Goal: Transaction & Acquisition: Purchase product/service

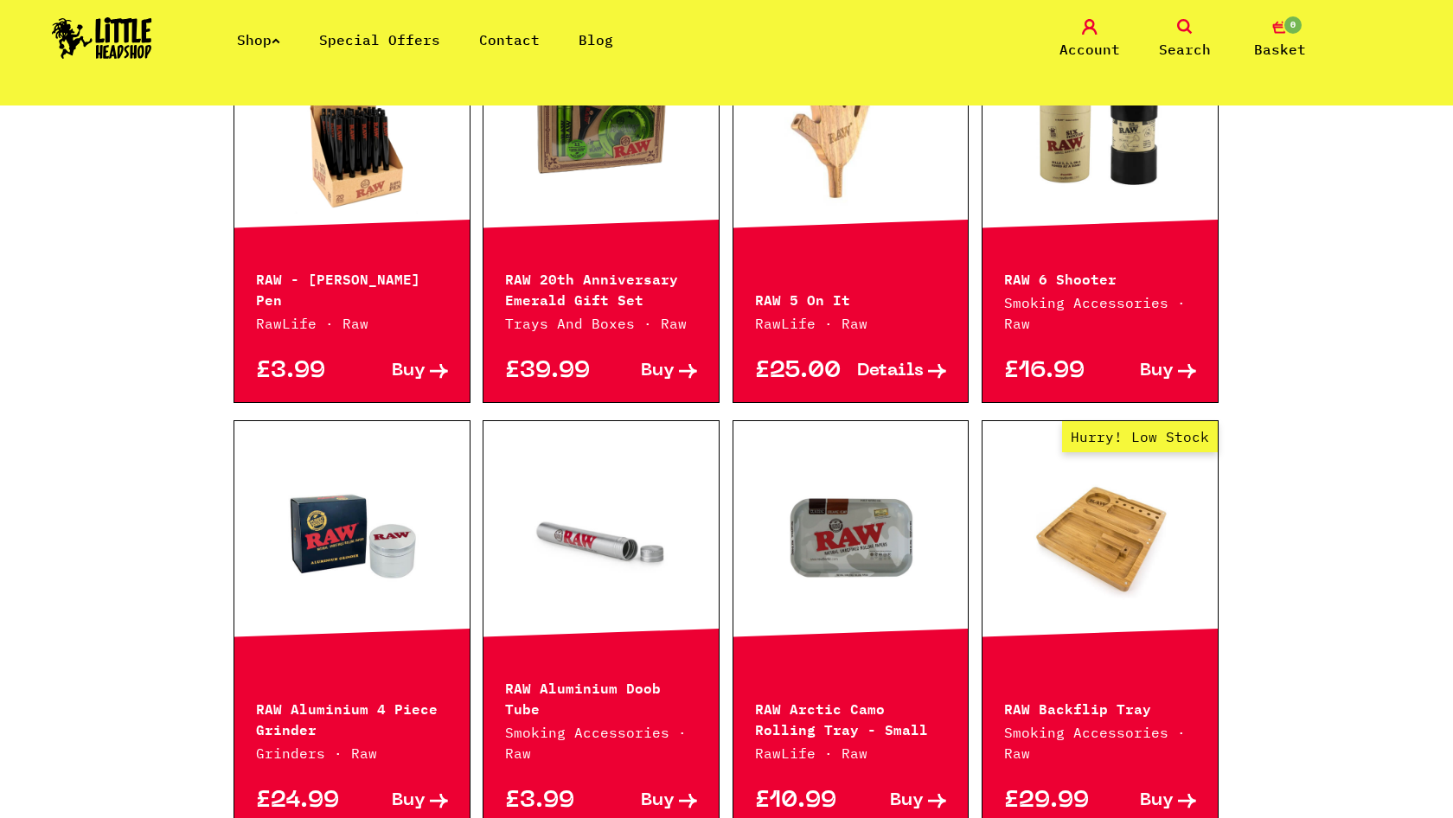
scroll to position [440, 0]
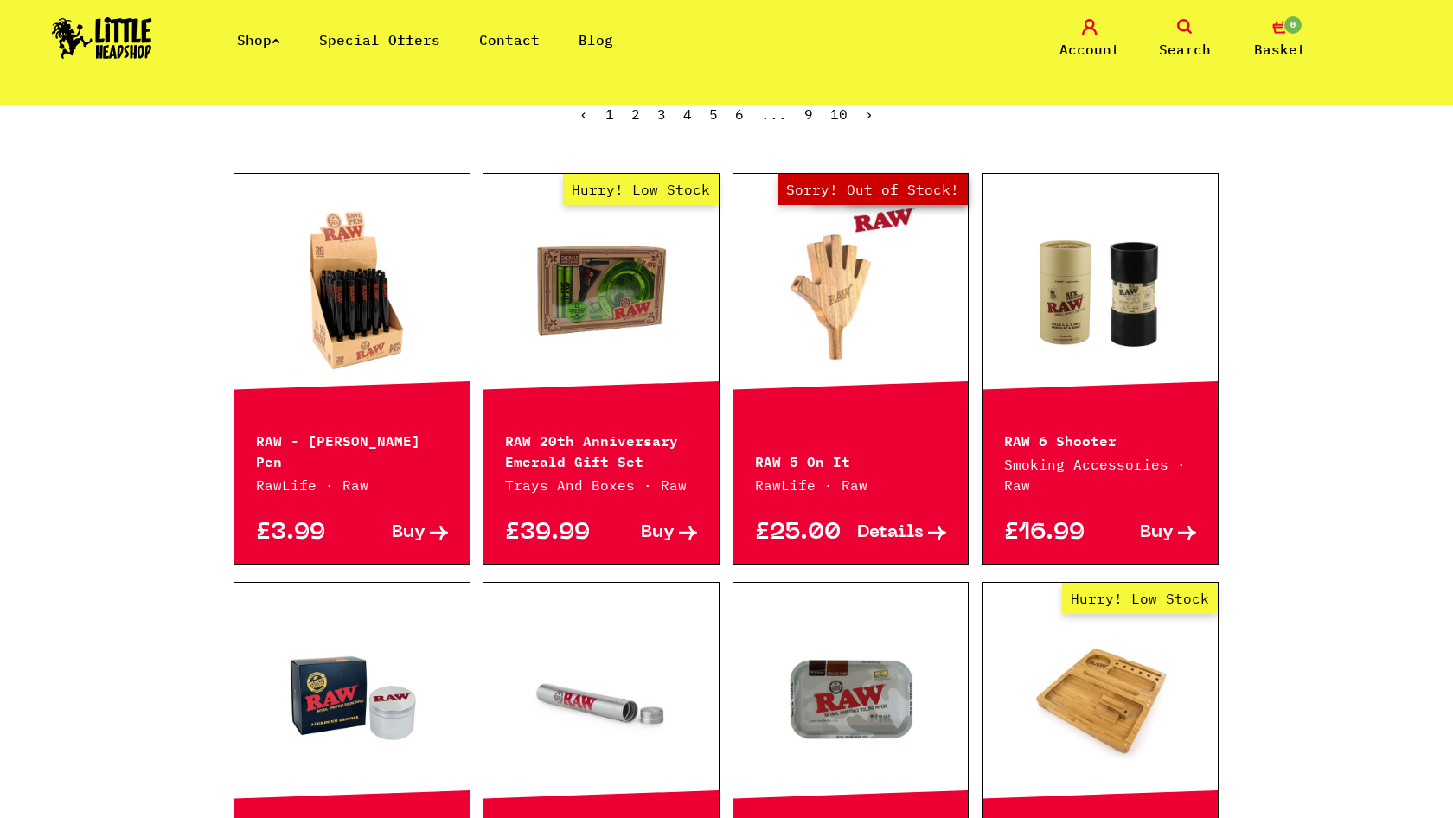
click at [850, 343] on link "Out of Stock Hurry! Low Stock Sorry! Out of Stock!" at bounding box center [850, 290] width 235 height 173
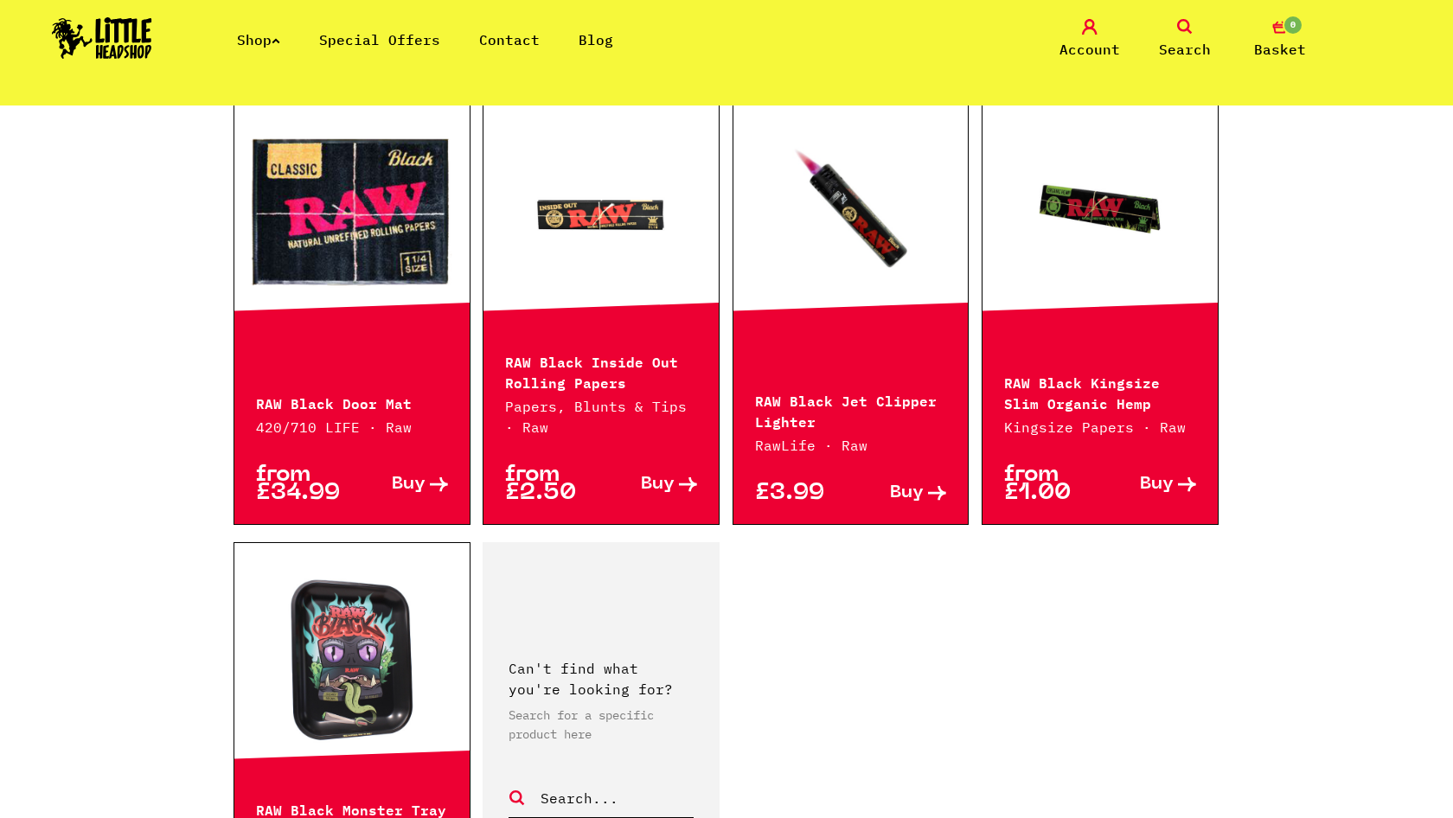
scroll to position [2454, 0]
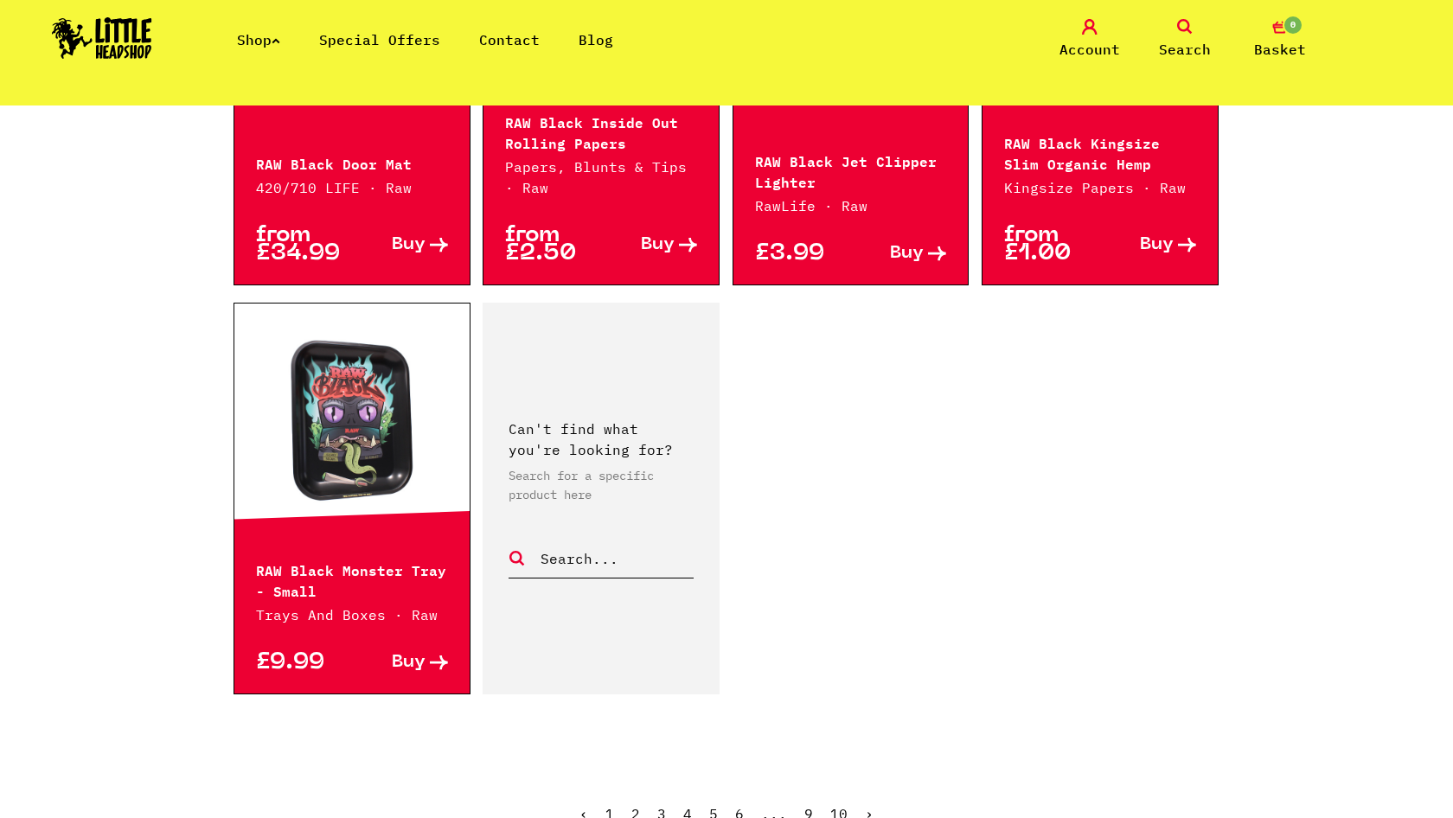
click at [839, 805] on link "10" at bounding box center [838, 813] width 17 height 17
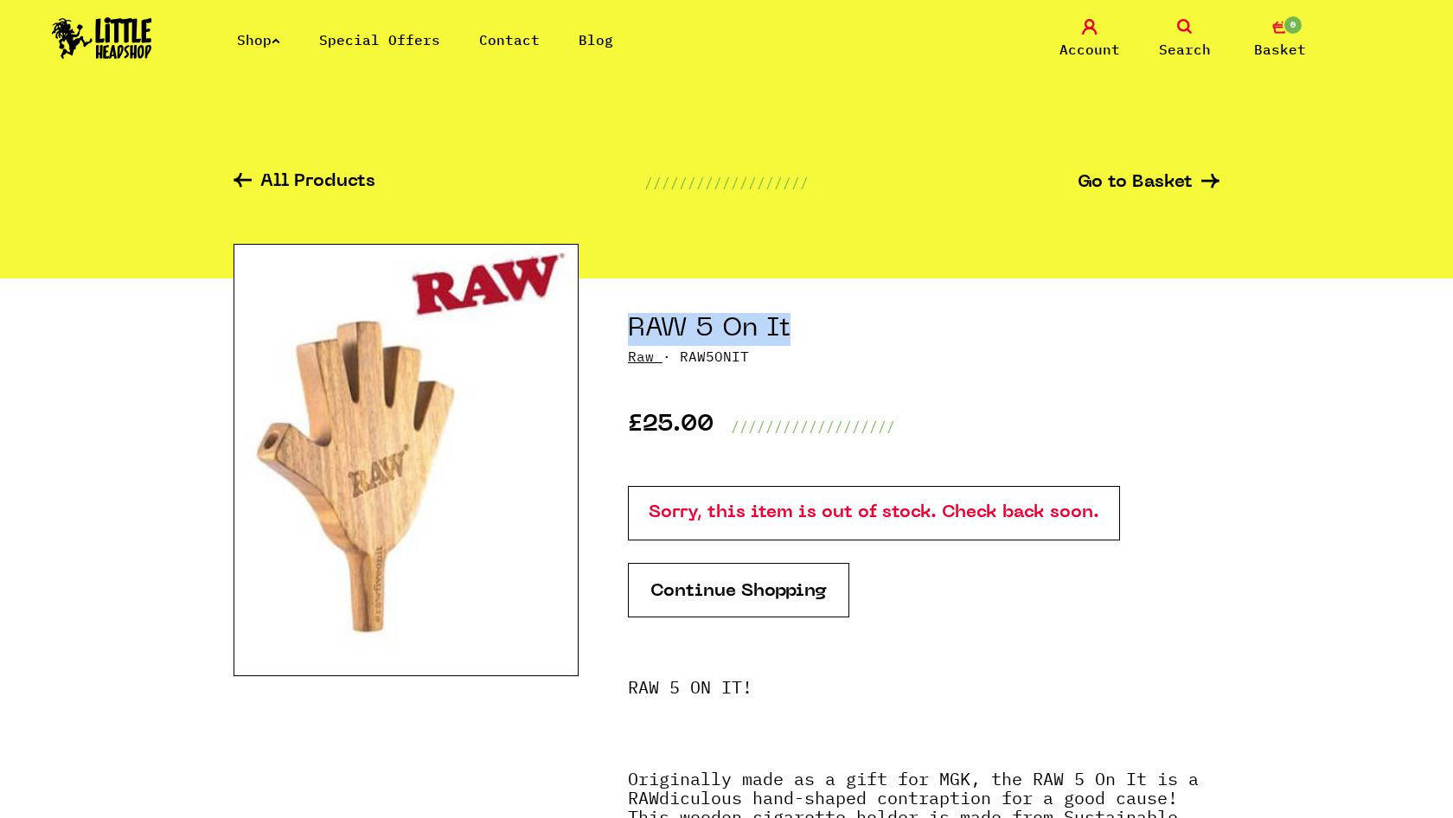
drag, startPoint x: 792, startPoint y: 330, endPoint x: 629, endPoint y: 325, distance: 162.6
click at [629, 325] on h1 "RAW 5 On It" at bounding box center [923, 329] width 591 height 33
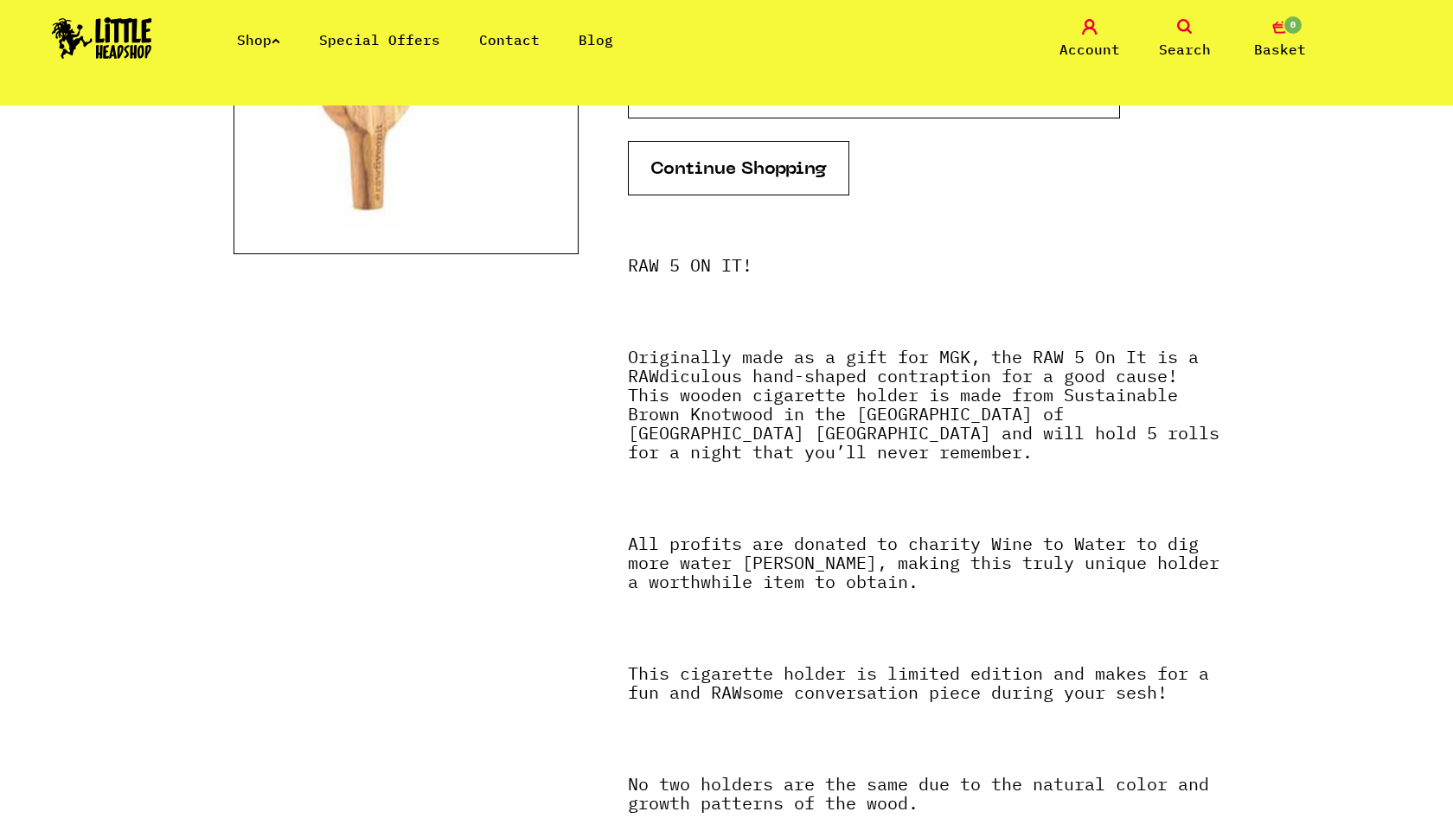
scroll to position [503, 0]
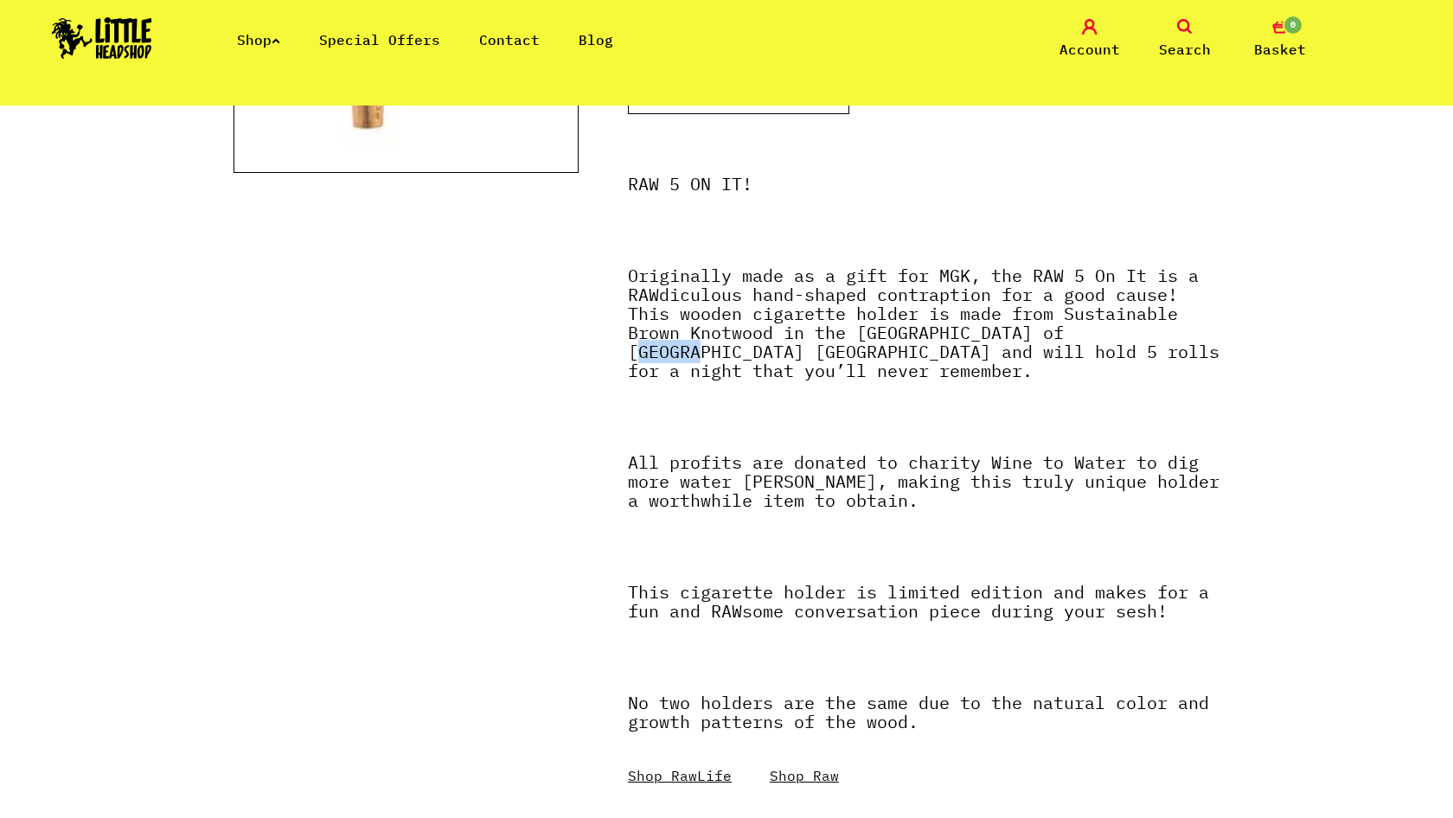
drag, startPoint x: 1087, startPoint y: 331, endPoint x: 1145, endPoint y: 336, distance: 58.2
click at [1145, 336] on strong "Originally made as a gift for MGK, the RAW 5 On It is a RAWdiculous hand-shaped…" at bounding box center [923, 323] width 591 height 118
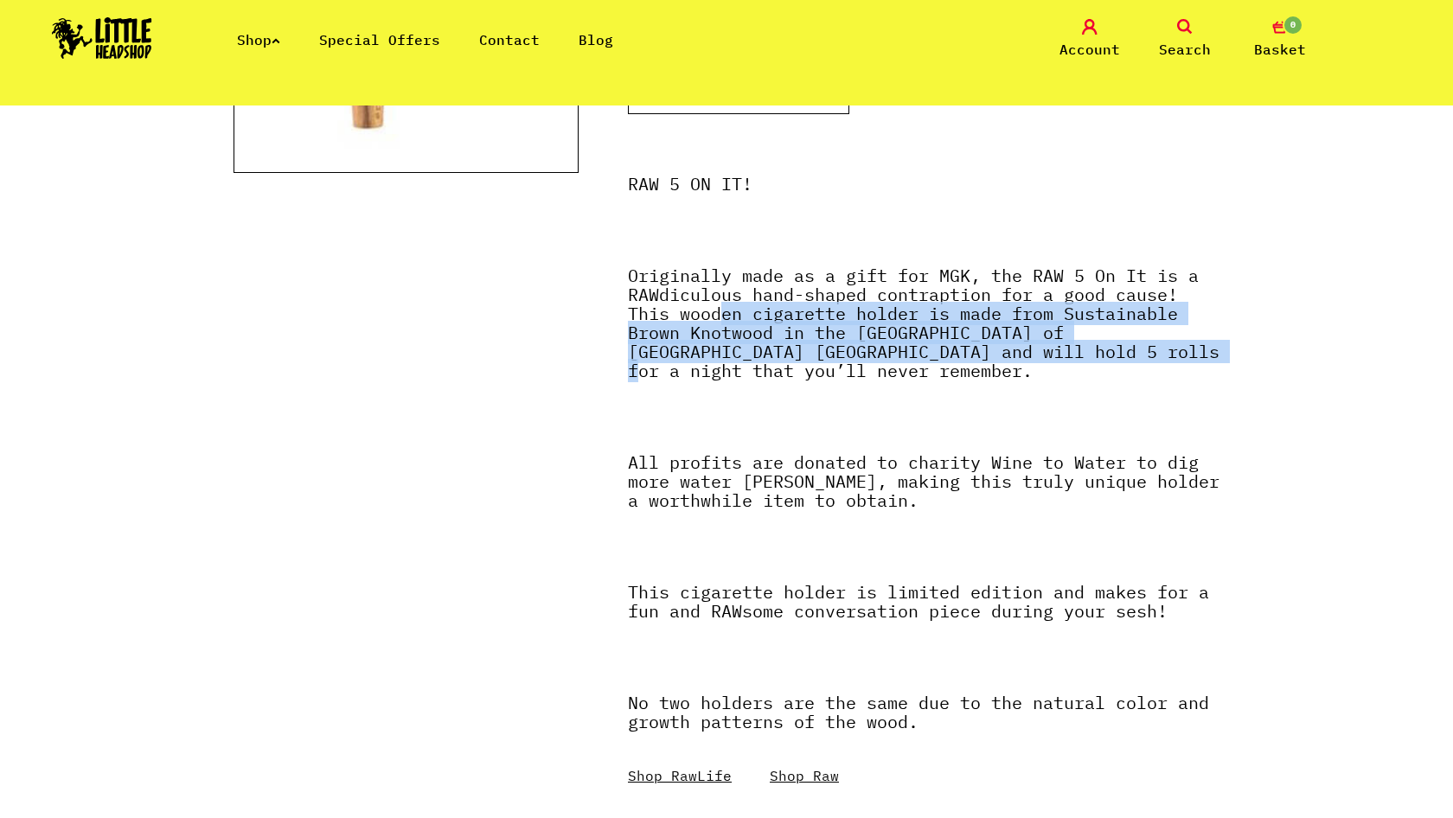
drag, startPoint x: 723, startPoint y: 314, endPoint x: 1141, endPoint y: 352, distance: 419.4
click at [1141, 352] on p "Originally made as a gift for MGK, the RAW 5 On It is a RAWdiculous hand-shaped…" at bounding box center [923, 331] width 591 height 131
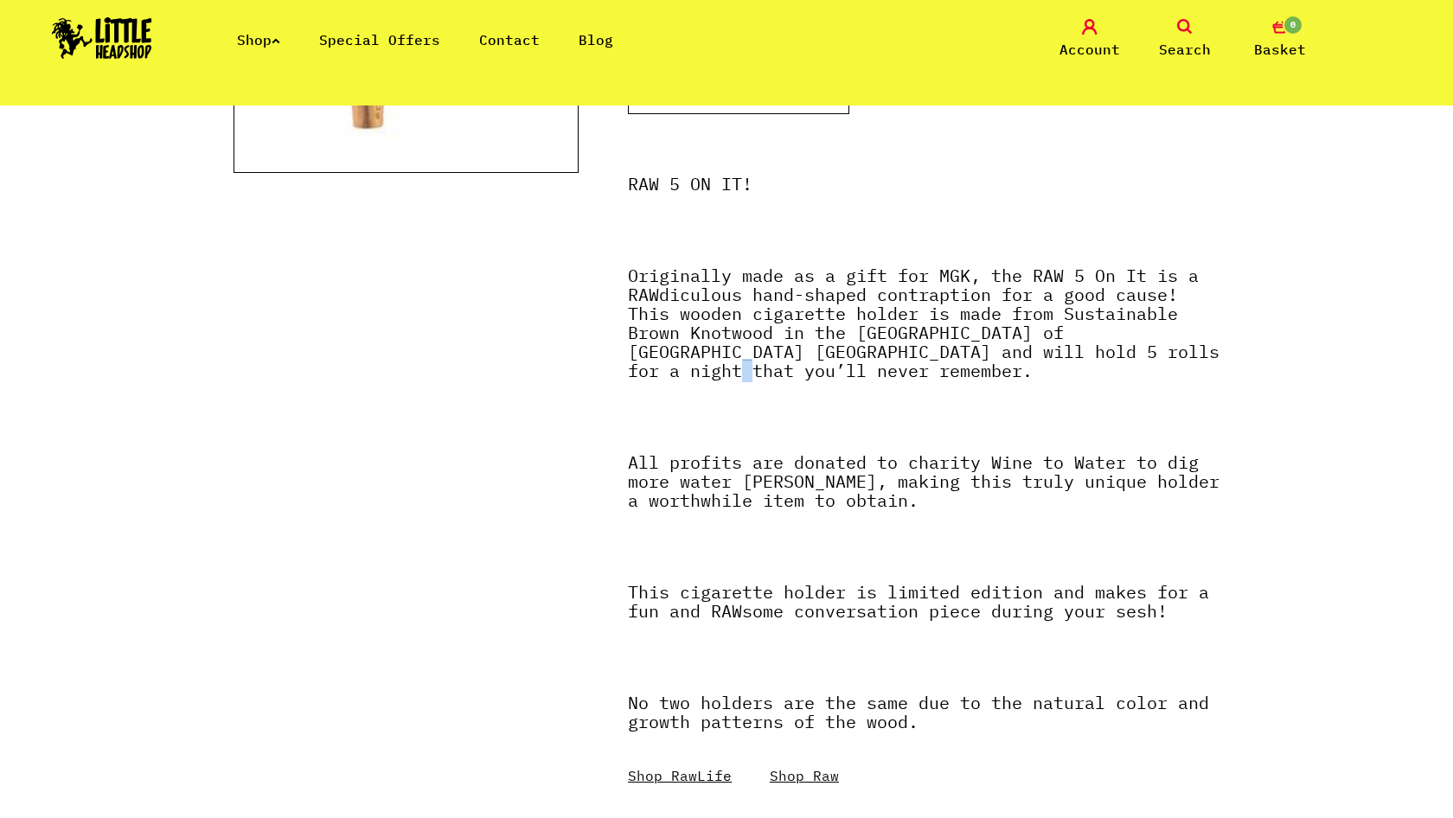
drag, startPoint x: 719, startPoint y: 362, endPoint x: 944, endPoint y: 363, distance: 224.8
click at [944, 364] on p "Originally made as a gift for MGK, the RAW 5 On It is a RAWdiculous hand-shaped…" at bounding box center [923, 331] width 591 height 131
click at [944, 363] on p "Originally made as a gift for MGK, the RAW 5 On It is a RAWdiculous hand-shaped…" at bounding box center [923, 331] width 591 height 131
click at [619, 432] on section "RAW 5 On It Raw · RAW5ONIT £25.00 /////////////////// Sorry, this item is out o…" at bounding box center [726, 327] width 986 height 1105
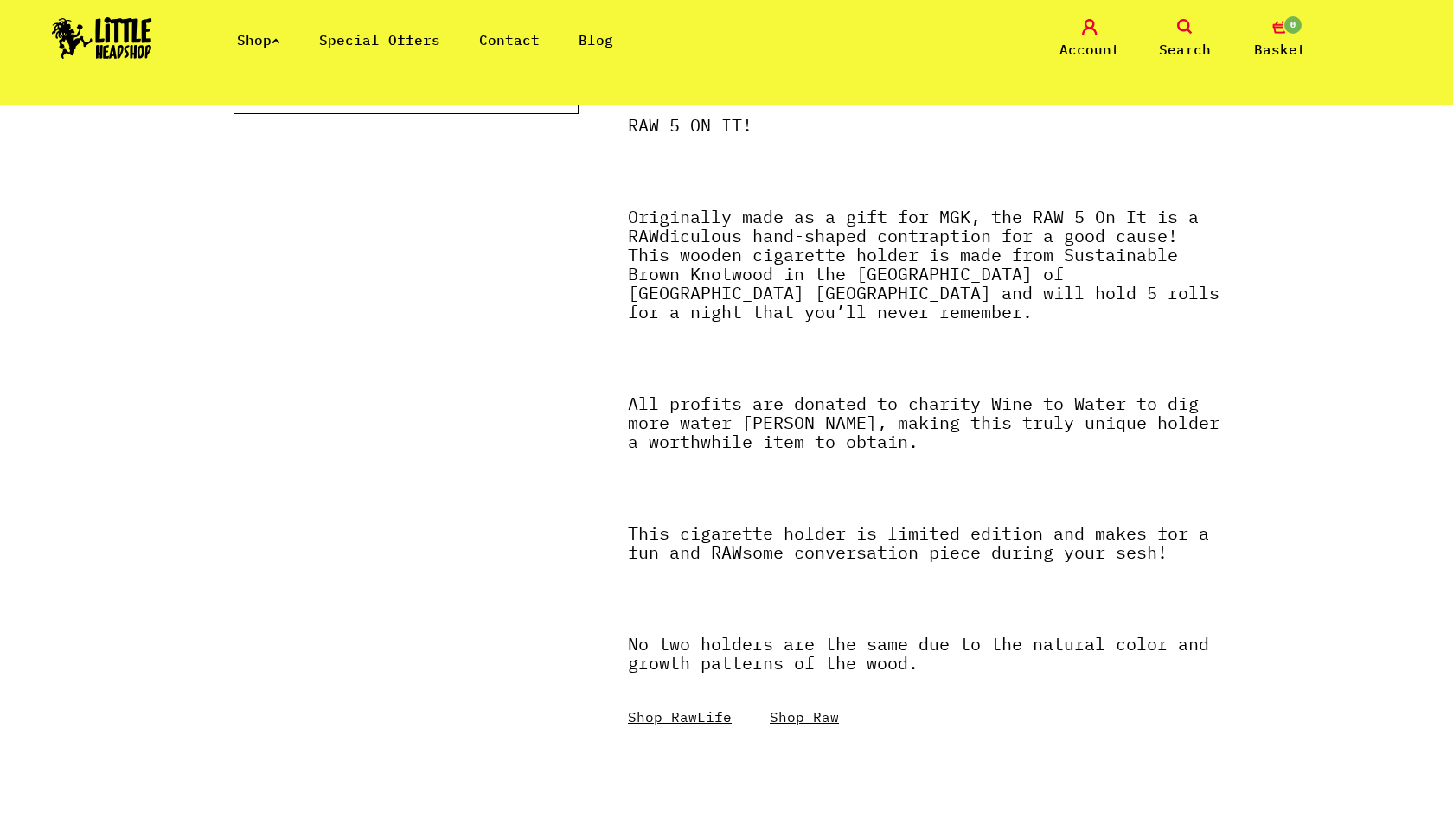
scroll to position [865, 0]
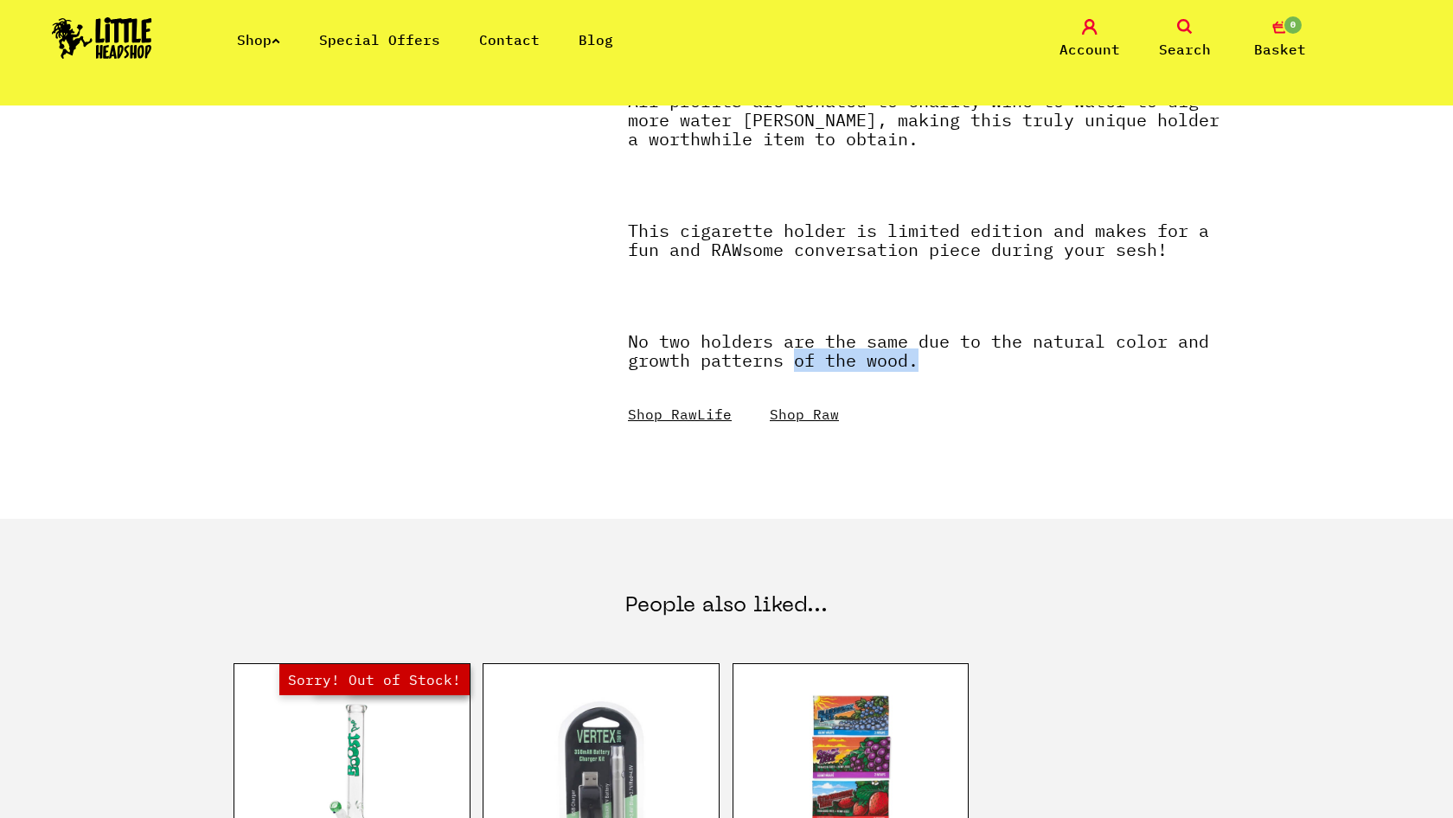
drag, startPoint x: 789, startPoint y: 359, endPoint x: 1076, endPoint y: 359, distance: 286.2
click at [1076, 359] on p "No two holders are the same due to the natural color and growth patterns of the…" at bounding box center [923, 359] width 591 height 55
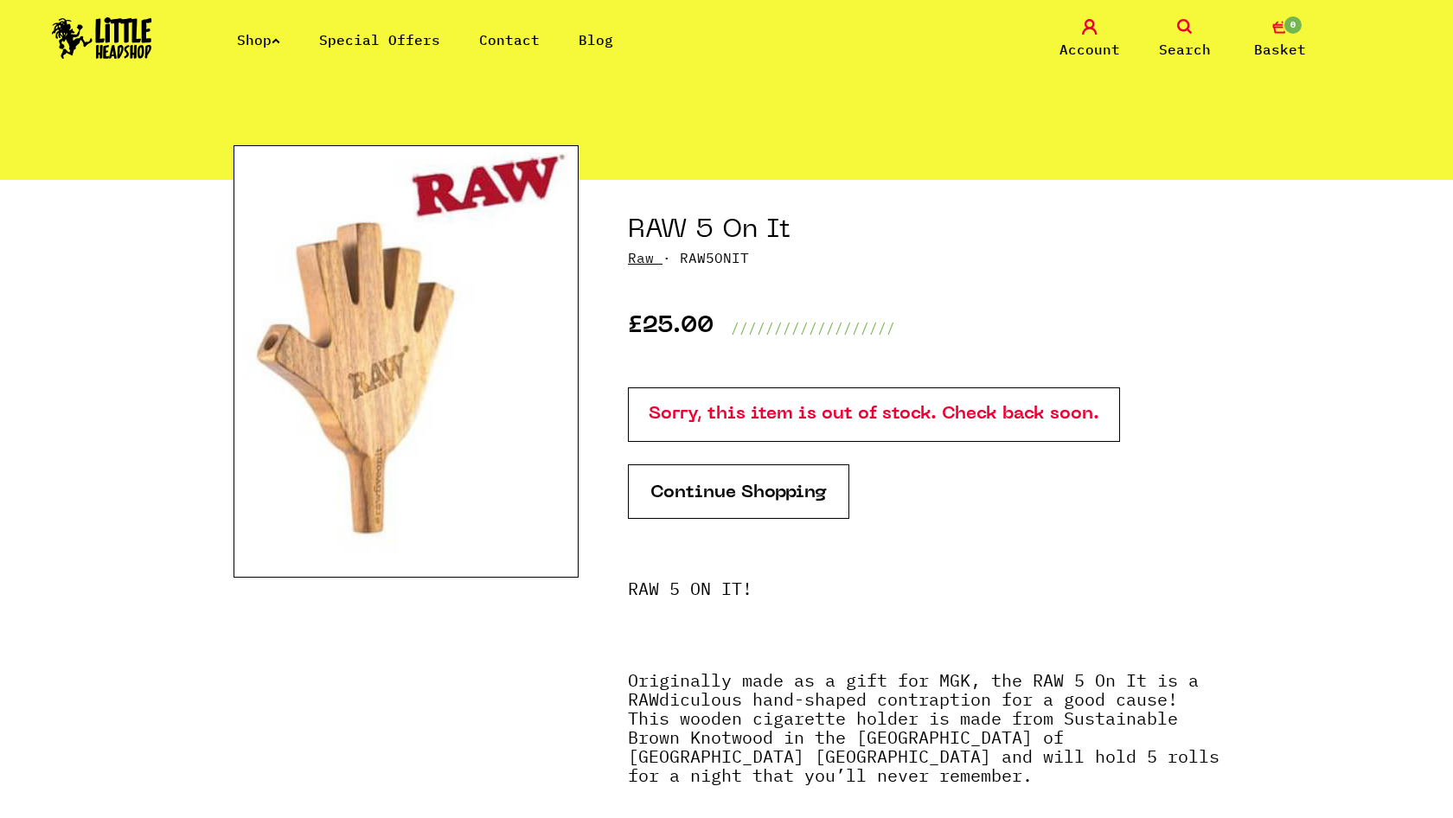
scroll to position [65, 0]
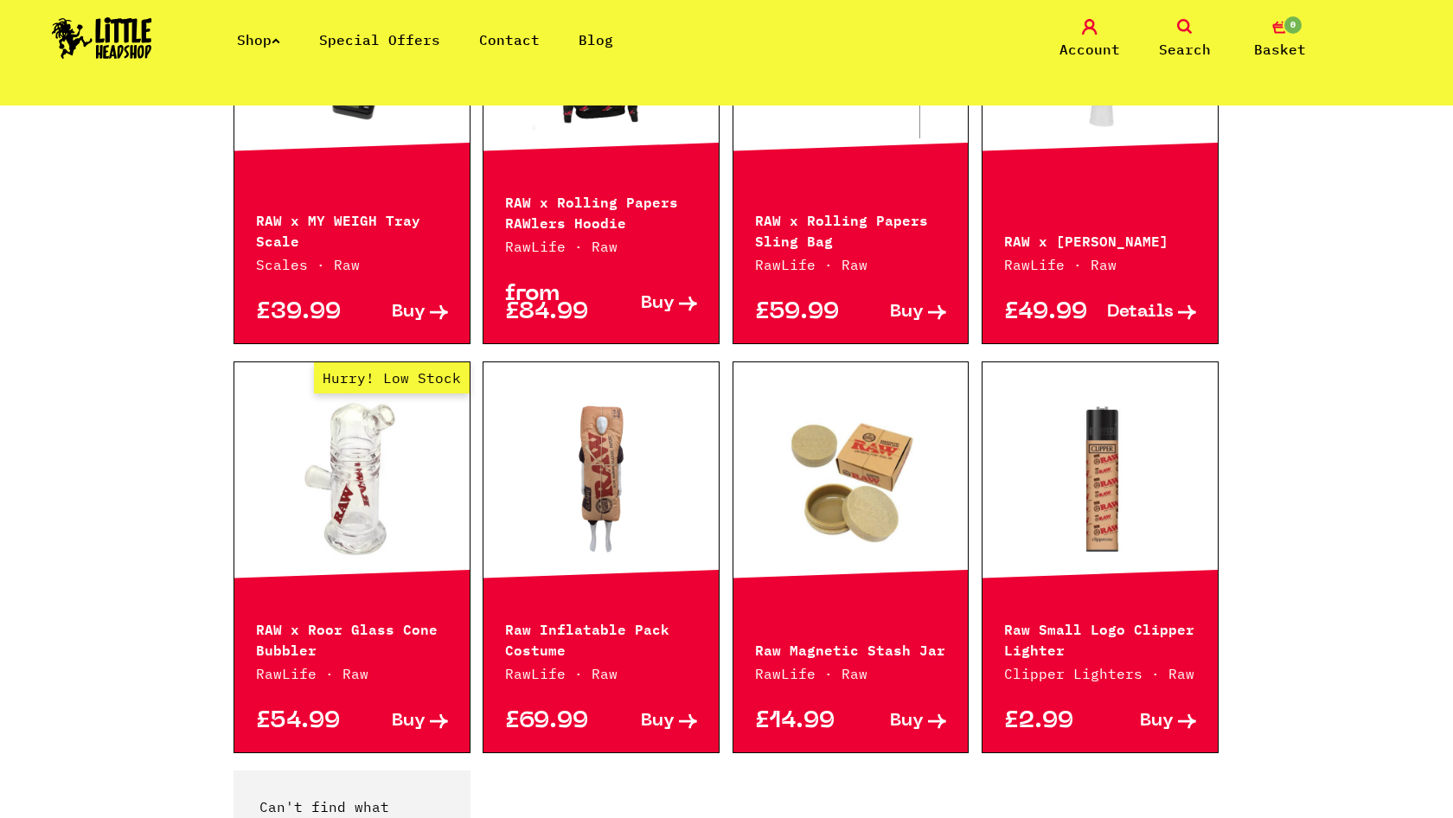
scroll to position [869, 0]
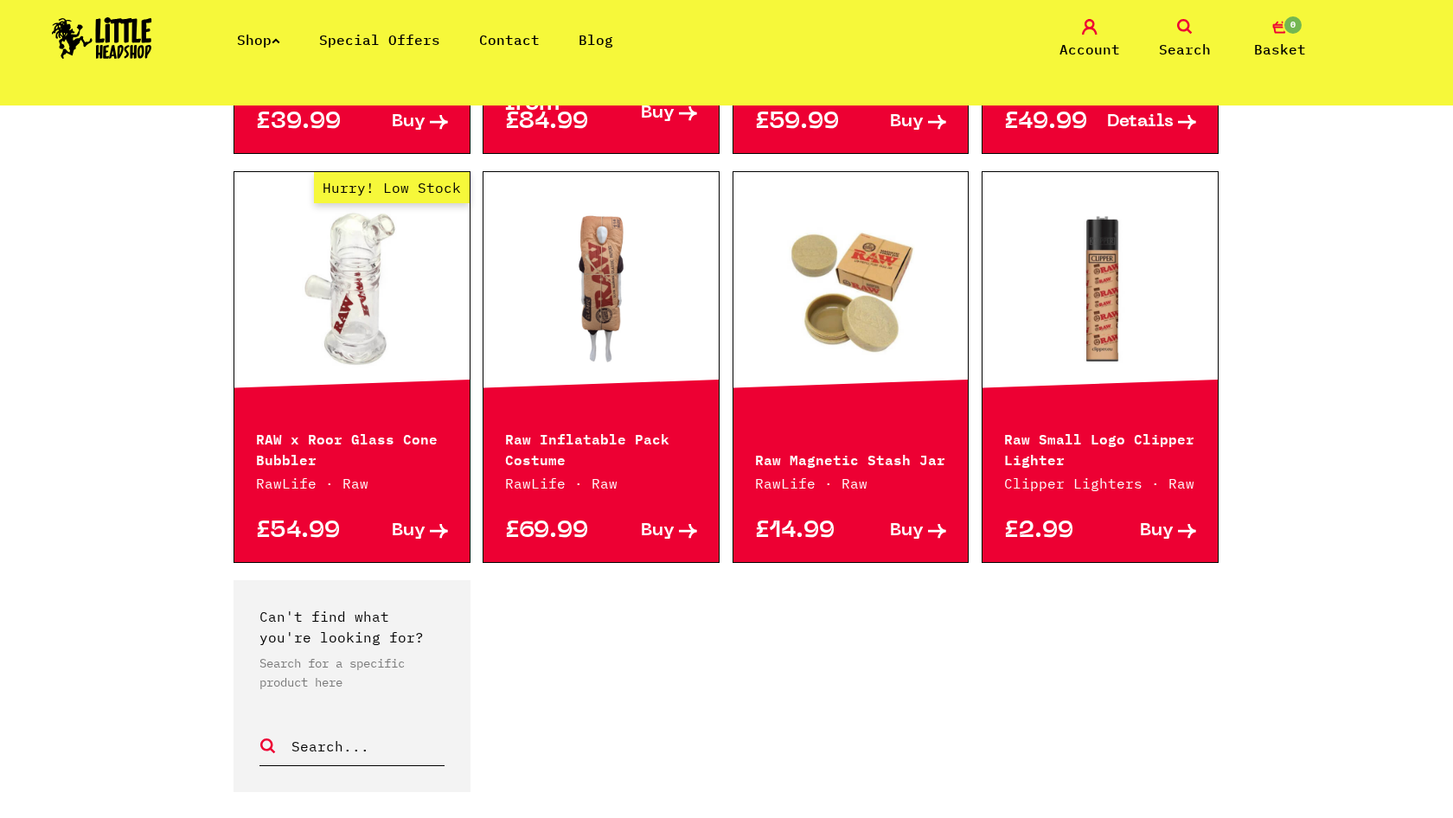
click at [869, 304] on link at bounding box center [850, 288] width 235 height 173
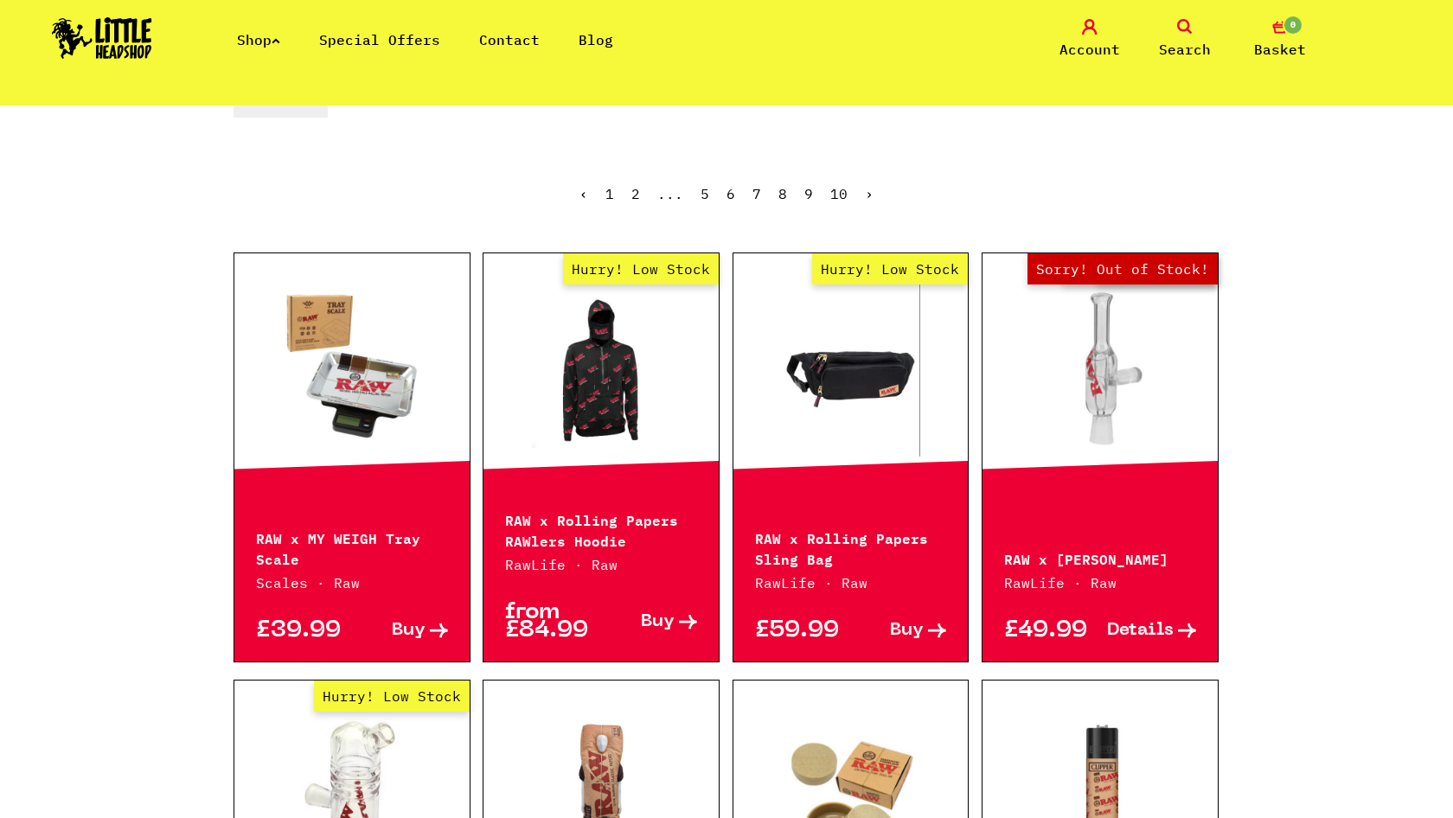
scroll to position [350, 0]
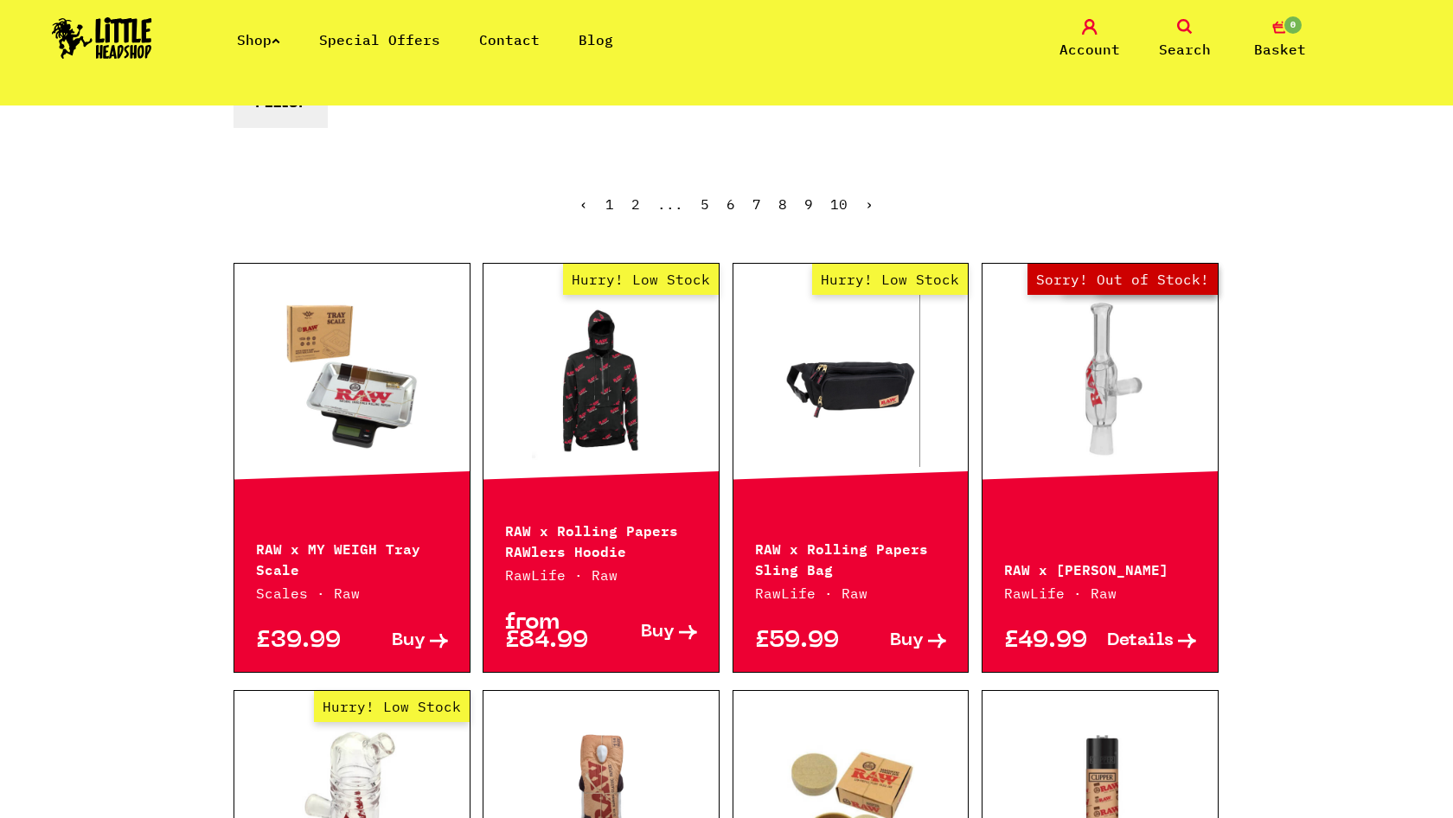
click at [811, 206] on link "9" at bounding box center [808, 203] width 9 height 17
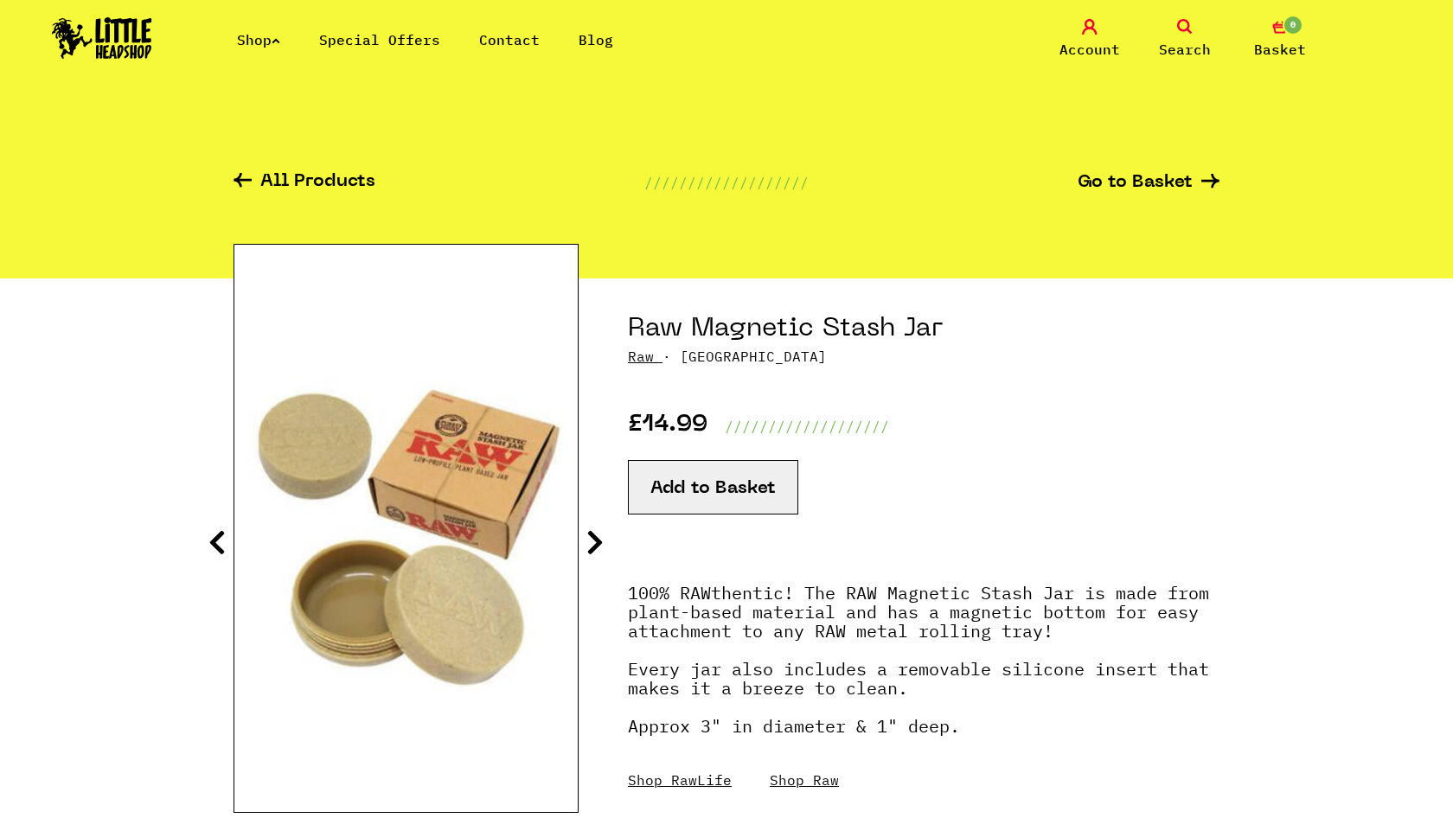
click at [586, 531] on icon at bounding box center [594, 542] width 17 height 28
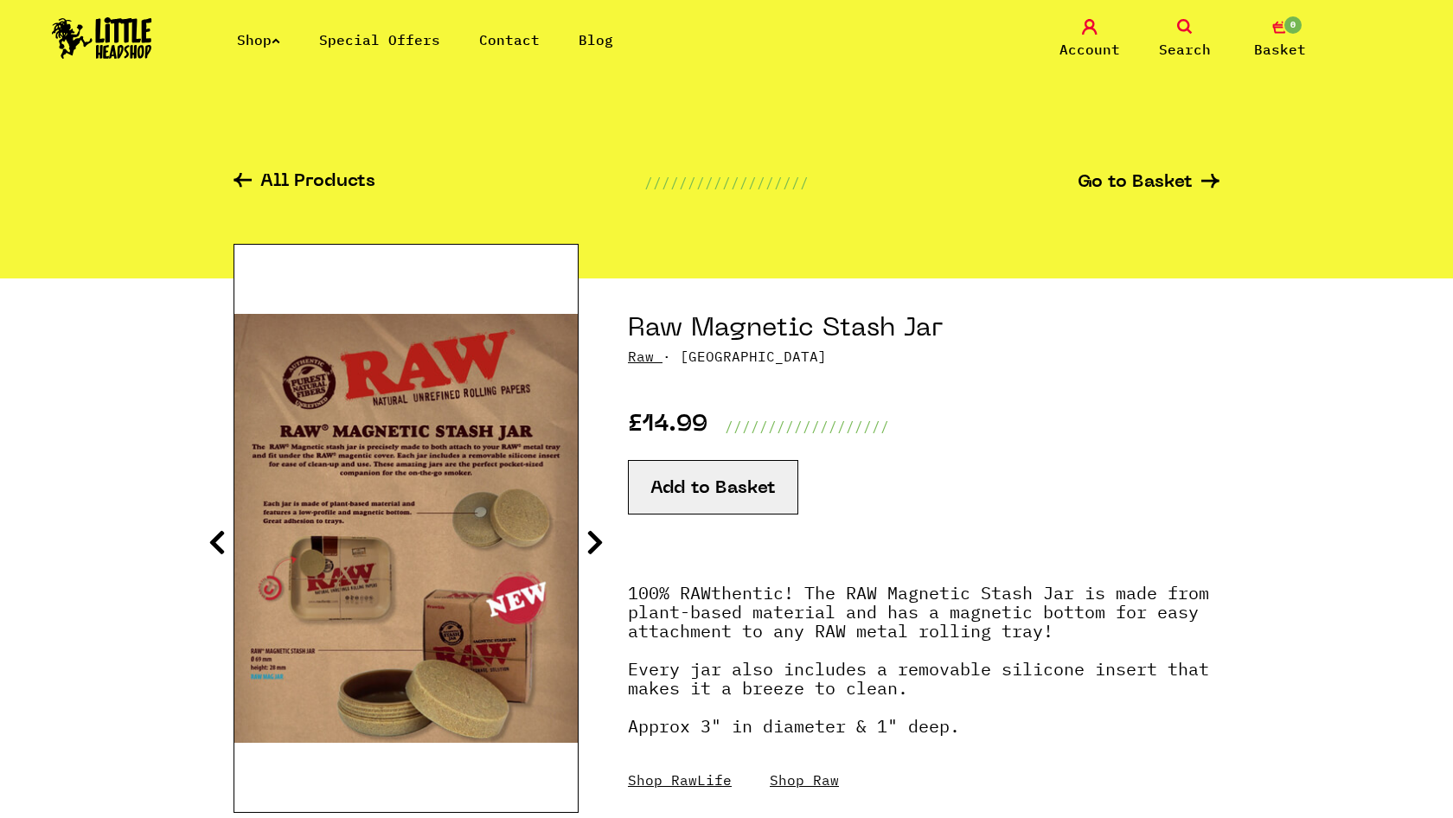
click at [596, 533] on icon at bounding box center [594, 542] width 17 height 28
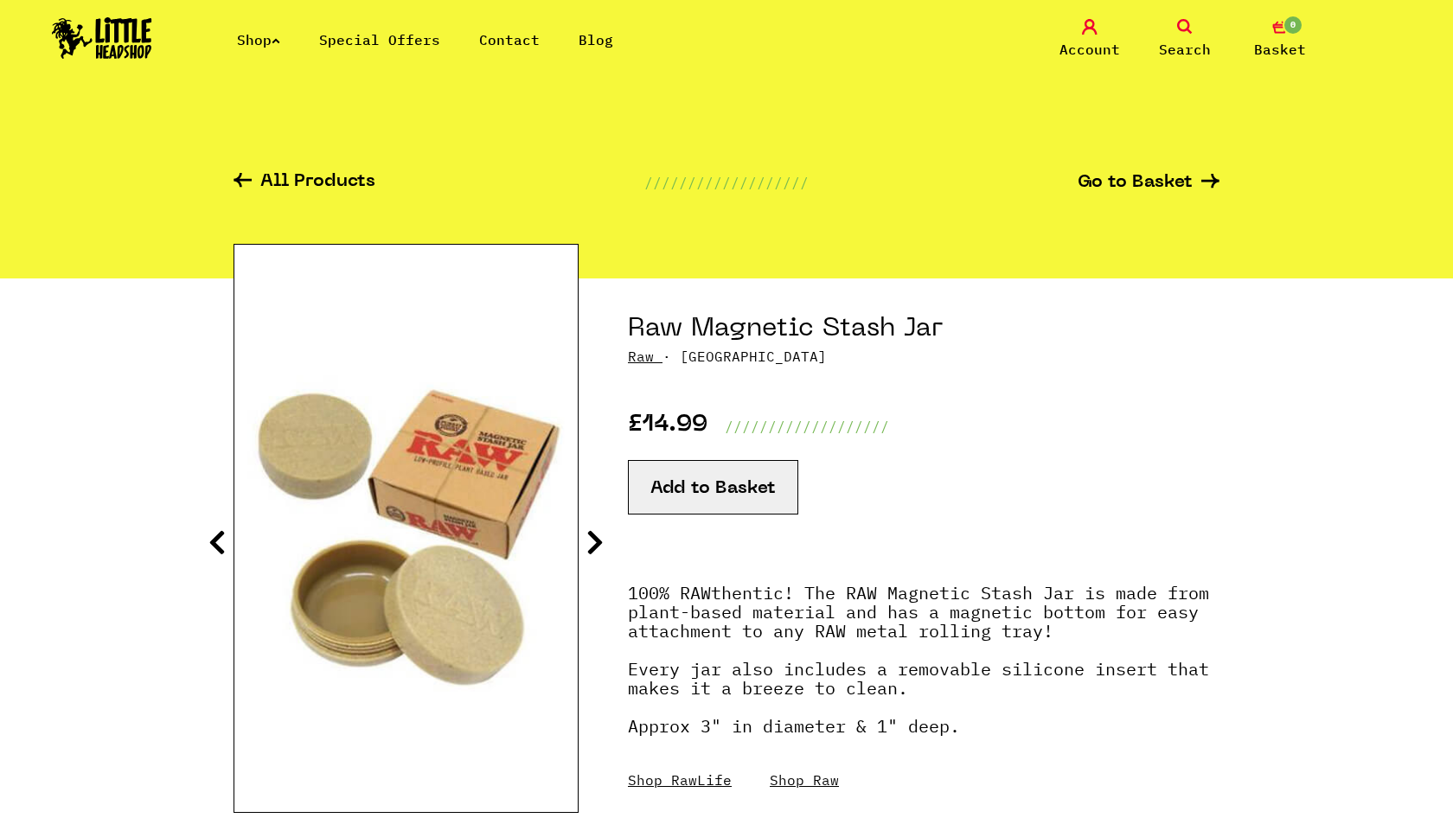
click at [596, 533] on icon at bounding box center [594, 542] width 17 height 28
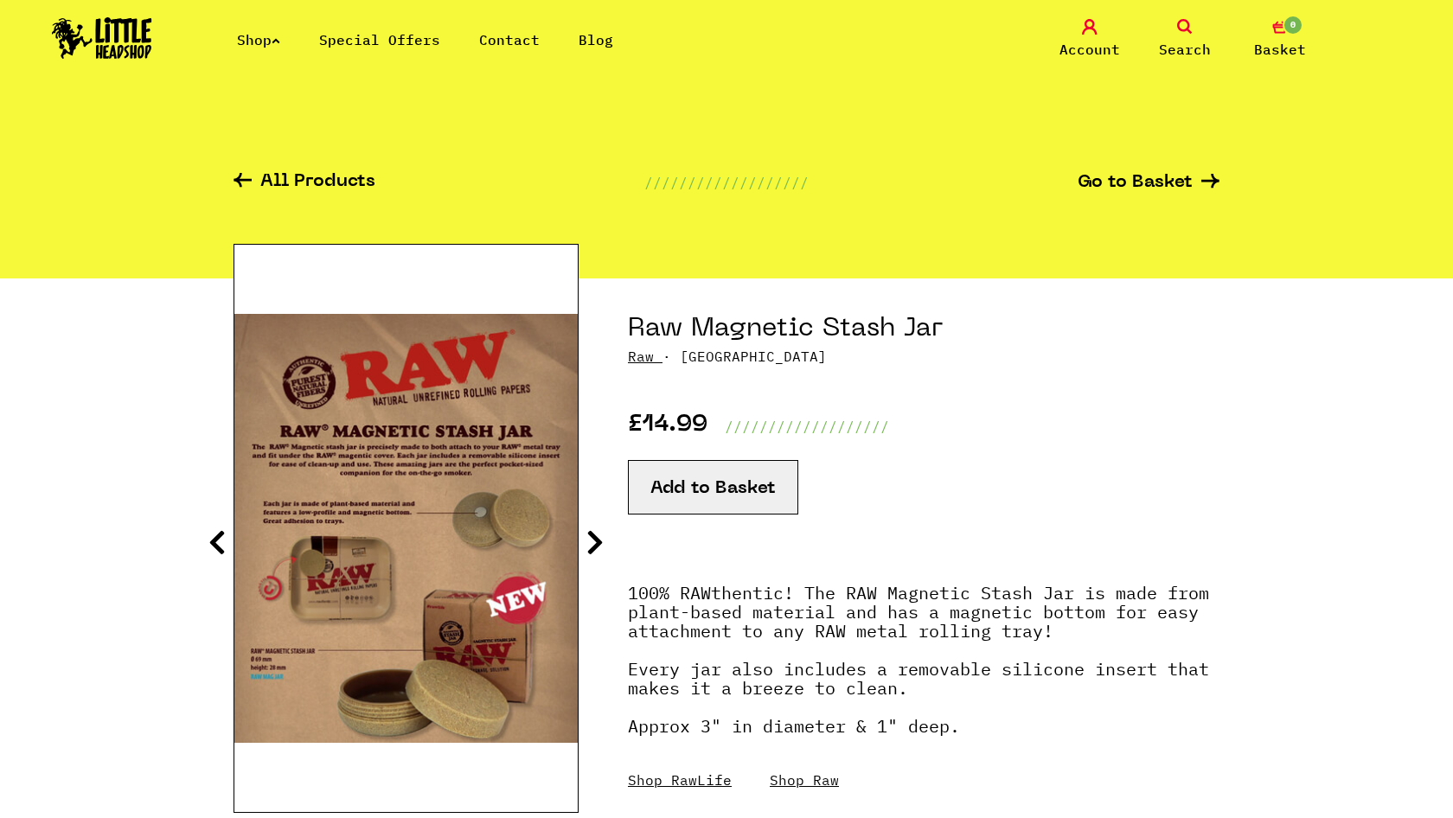
click at [596, 533] on icon at bounding box center [594, 542] width 17 height 28
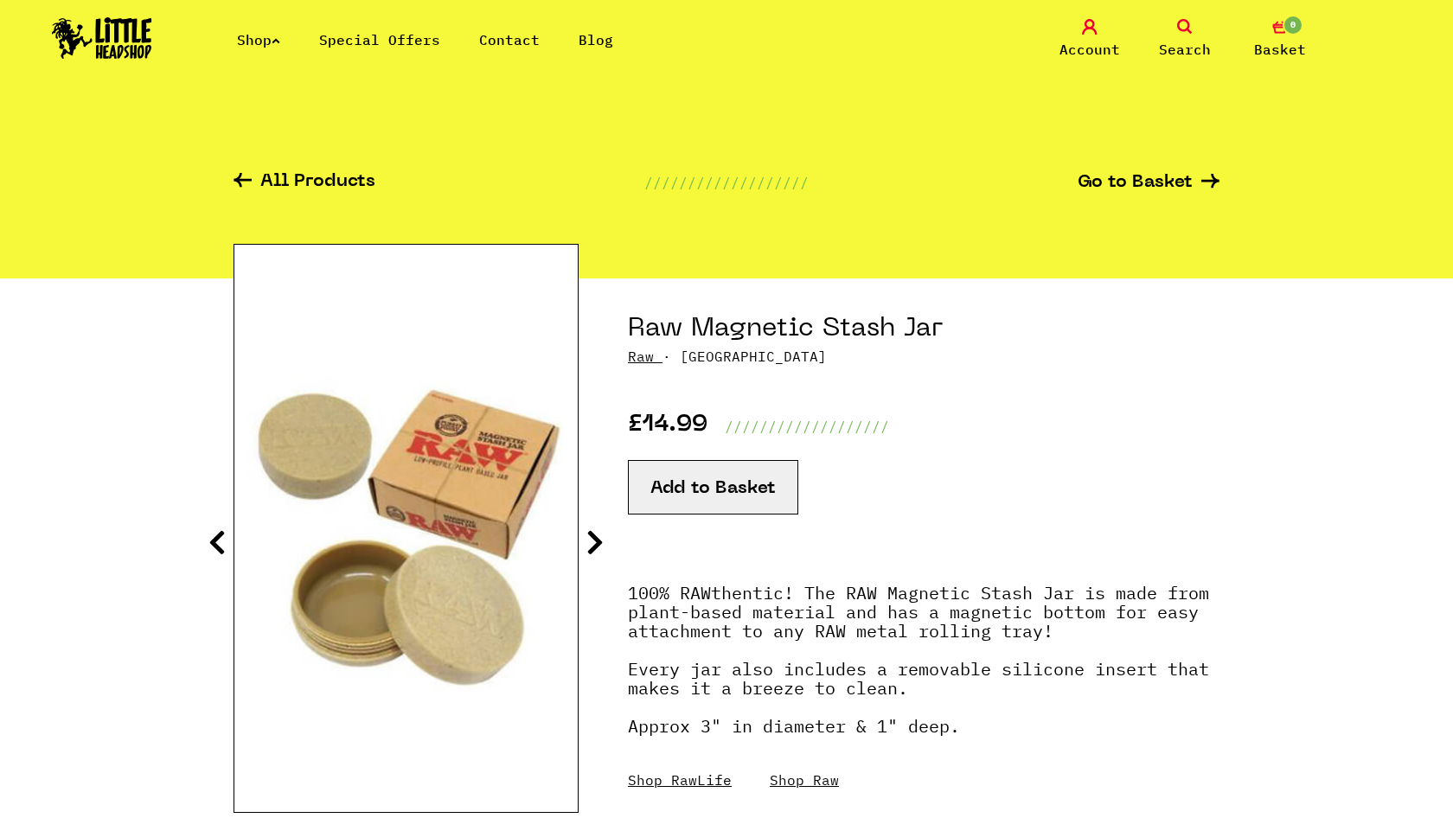
click at [596, 533] on icon at bounding box center [594, 542] width 17 height 28
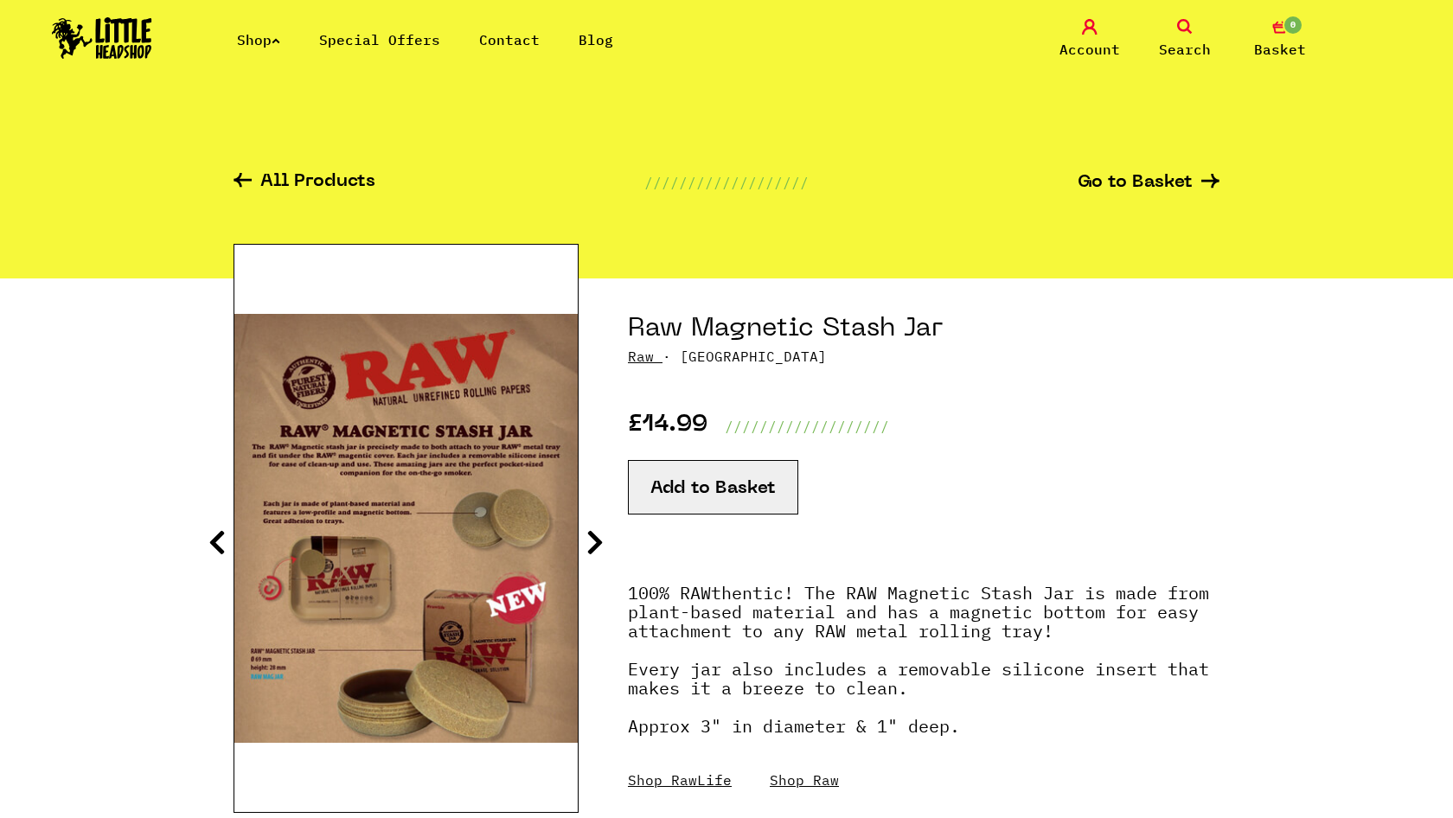
click at [596, 533] on icon at bounding box center [594, 542] width 17 height 28
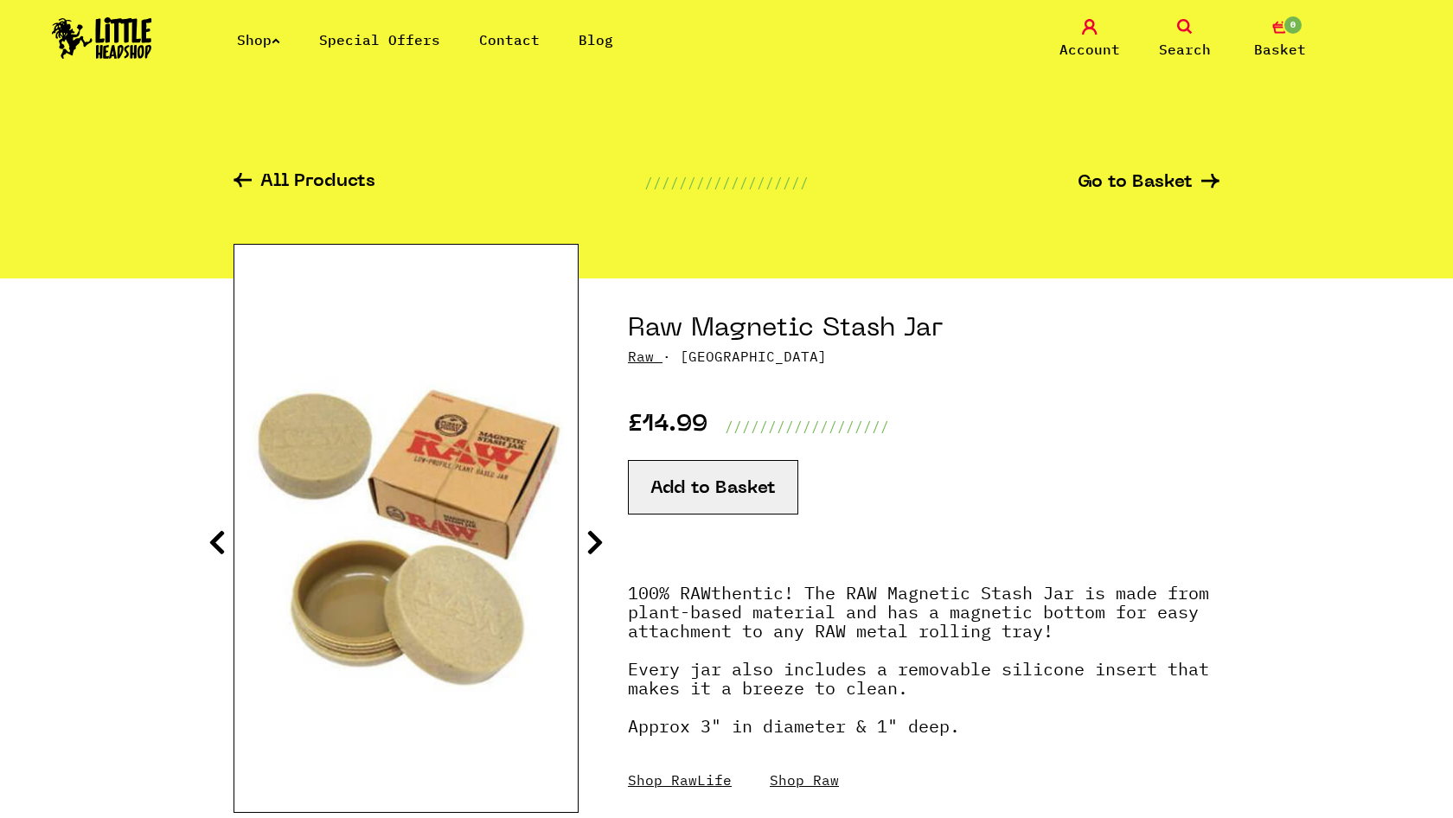
click at [596, 533] on icon at bounding box center [594, 542] width 17 height 28
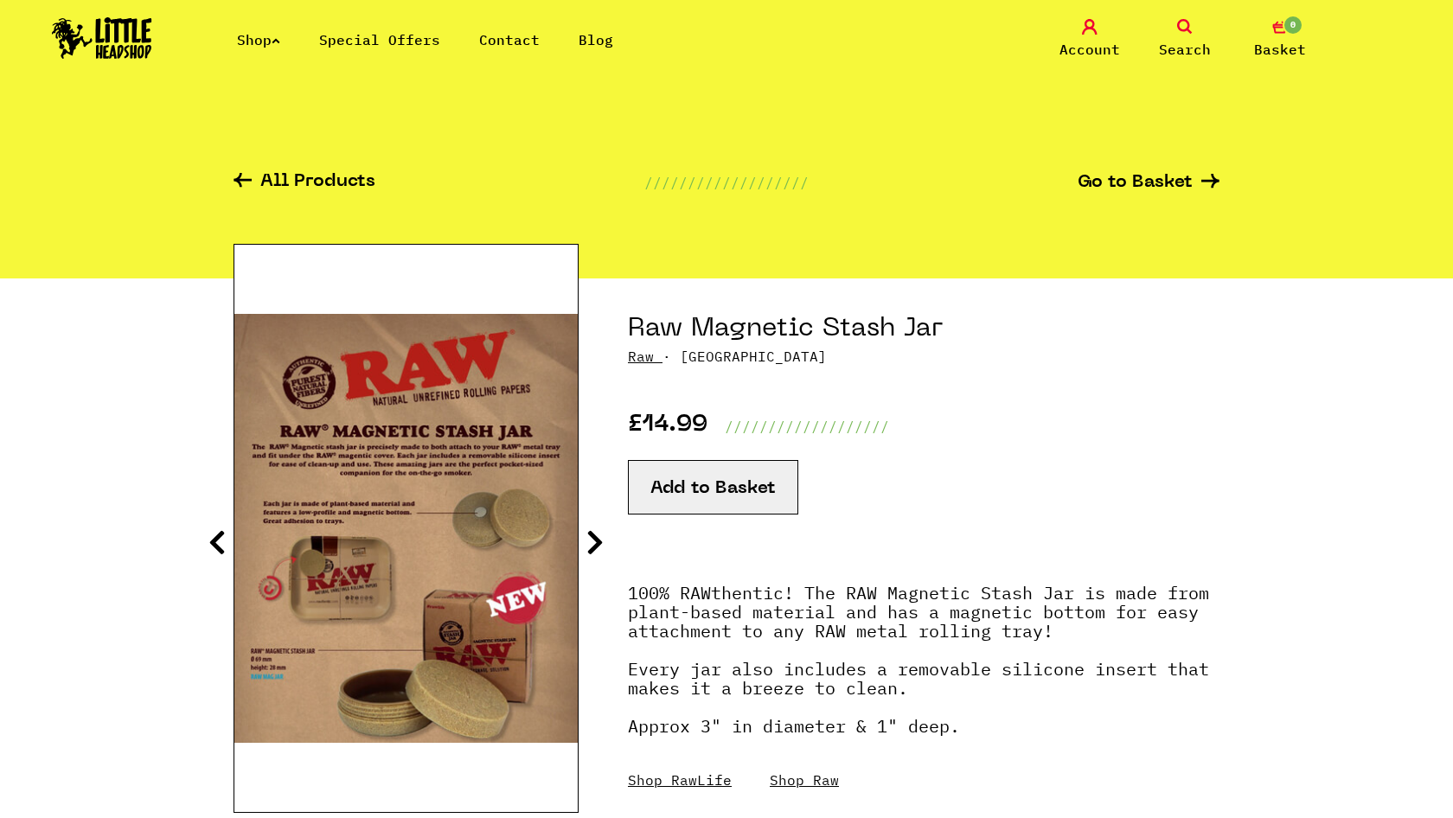
click at [596, 533] on icon at bounding box center [594, 542] width 17 height 28
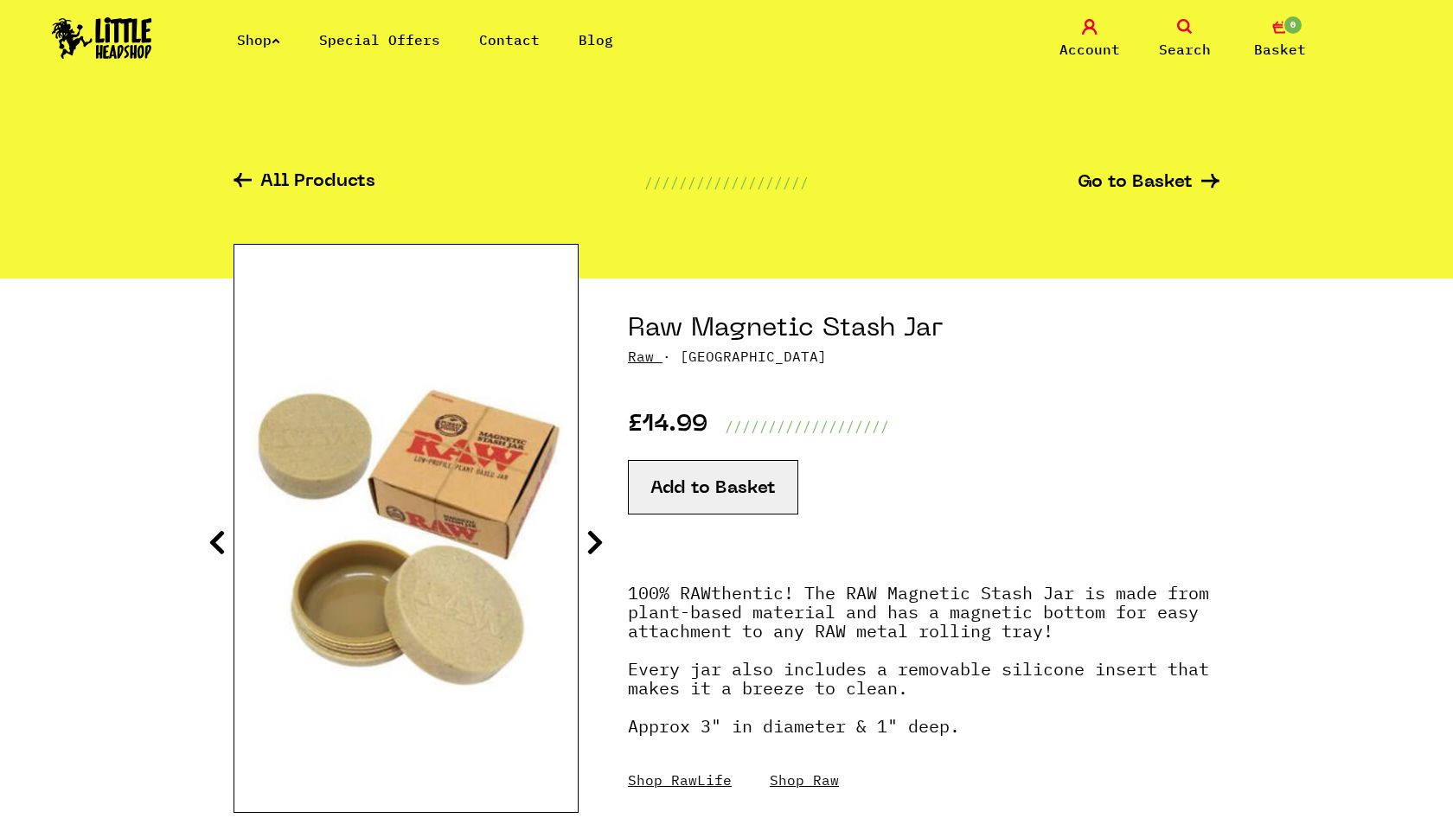
click at [596, 533] on icon at bounding box center [594, 542] width 17 height 28
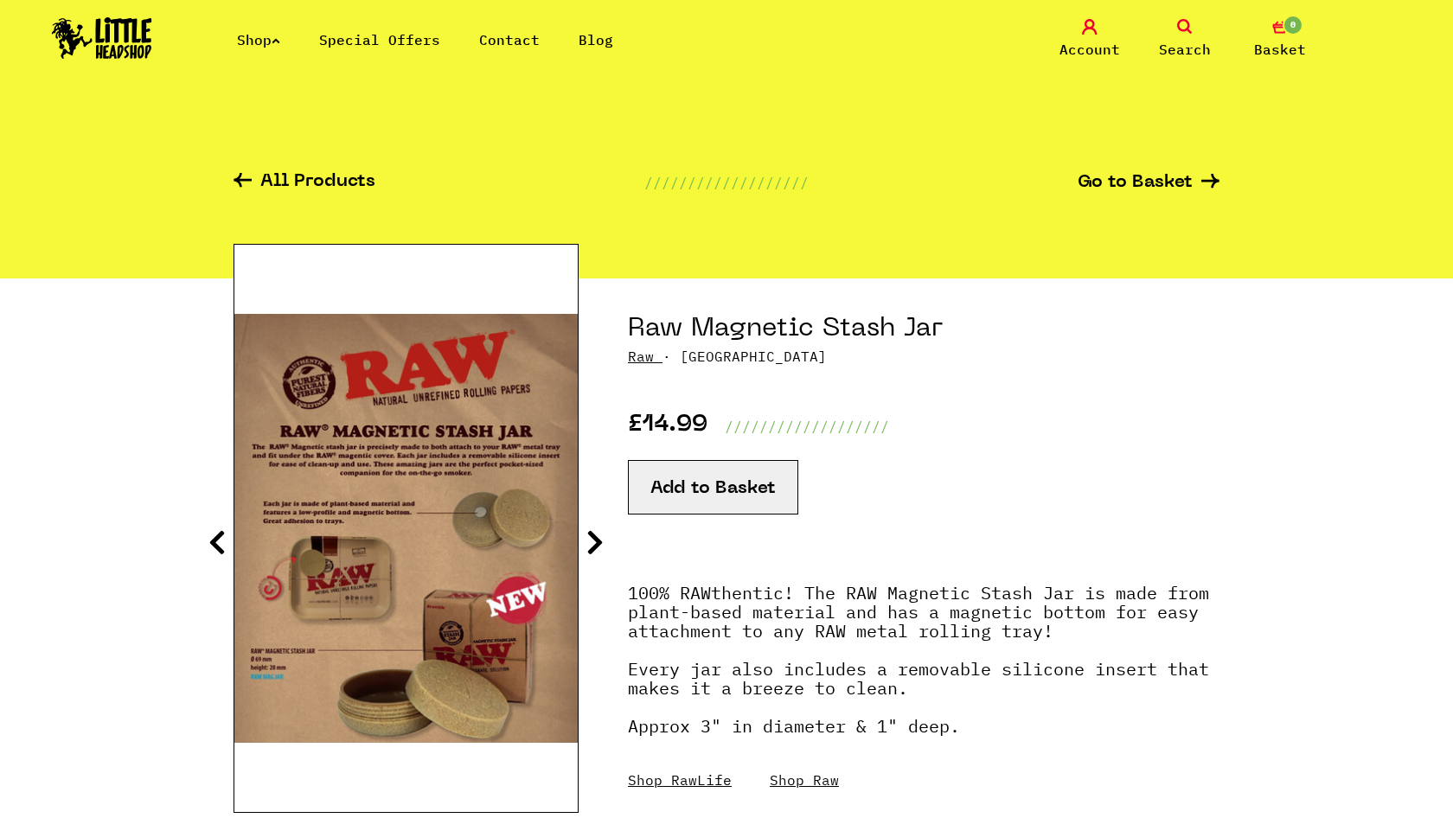
click at [596, 533] on icon at bounding box center [594, 542] width 17 height 28
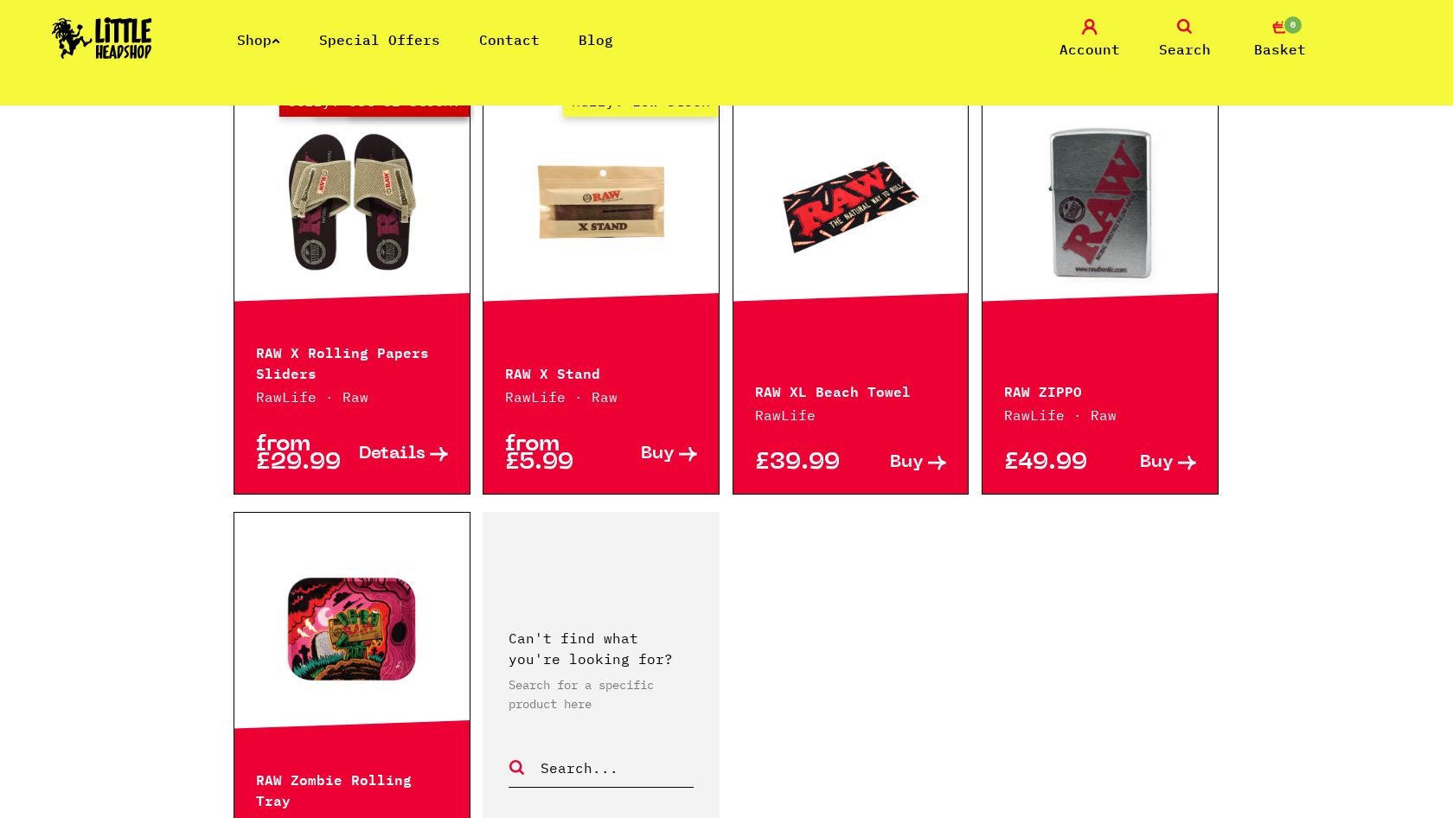
scroll to position [2190, 0]
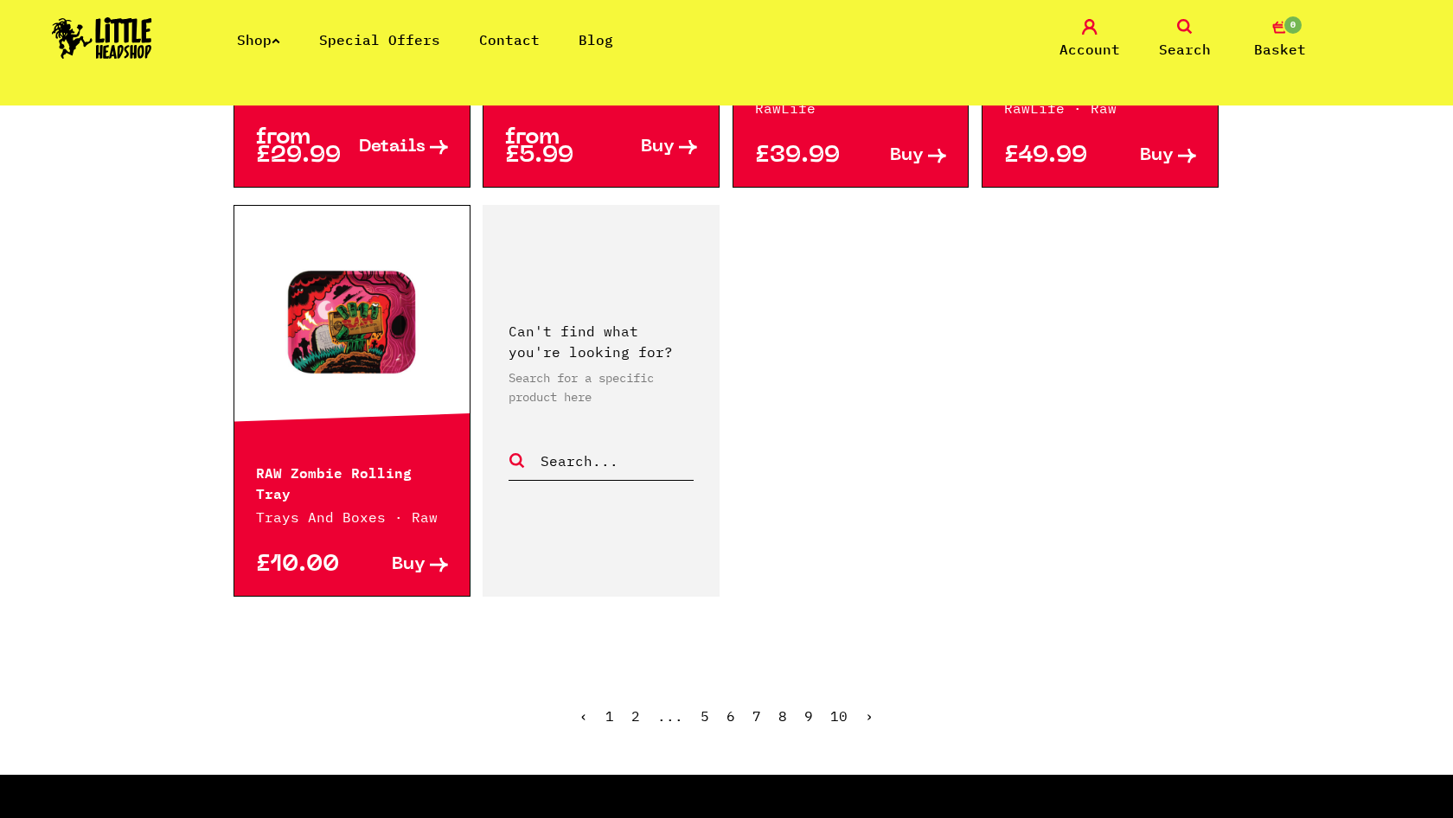
scroll to position [2588, 0]
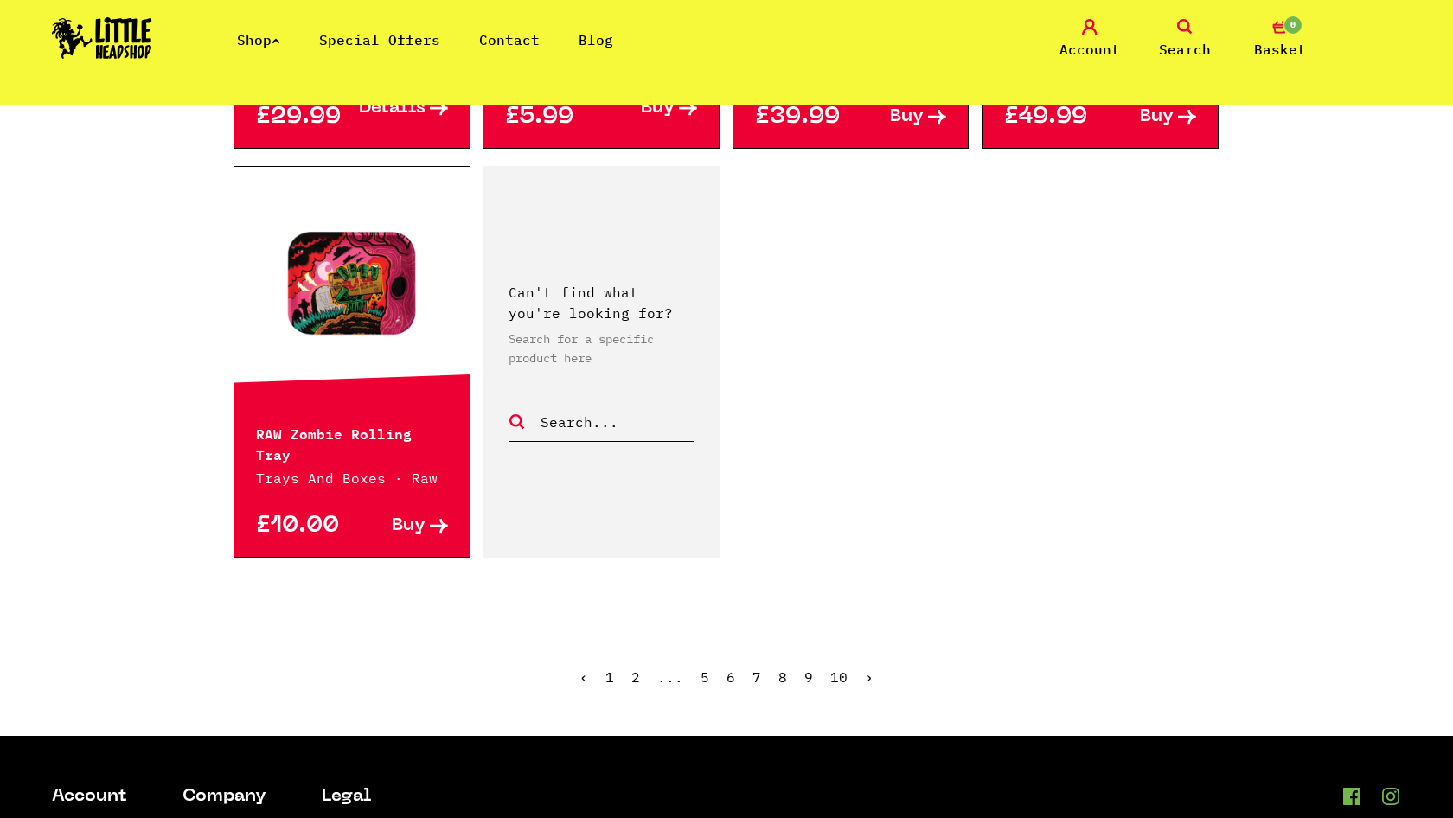
click at [782, 668] on link "8" at bounding box center [782, 676] width 9 height 17
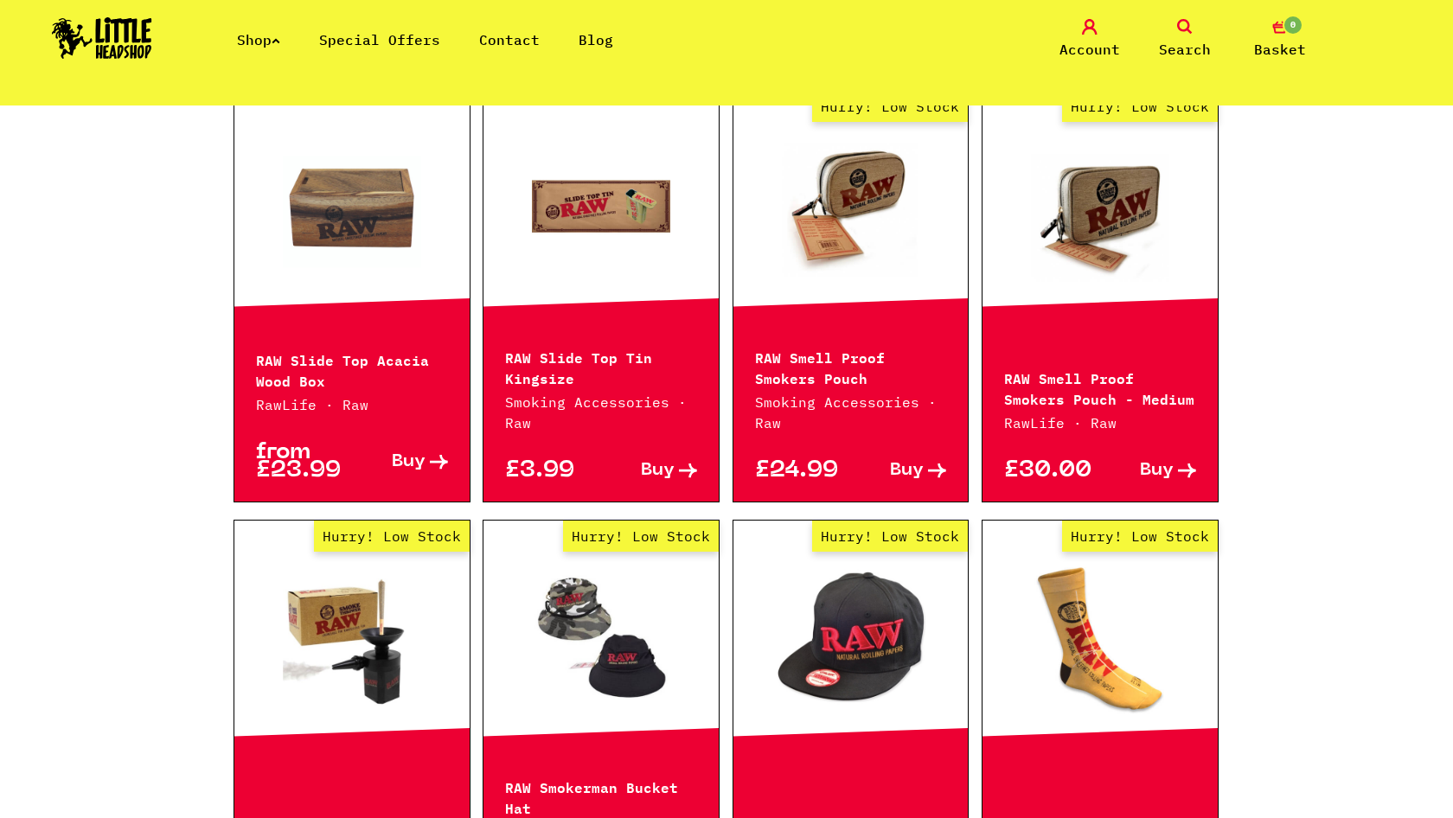
scroll to position [709, 0]
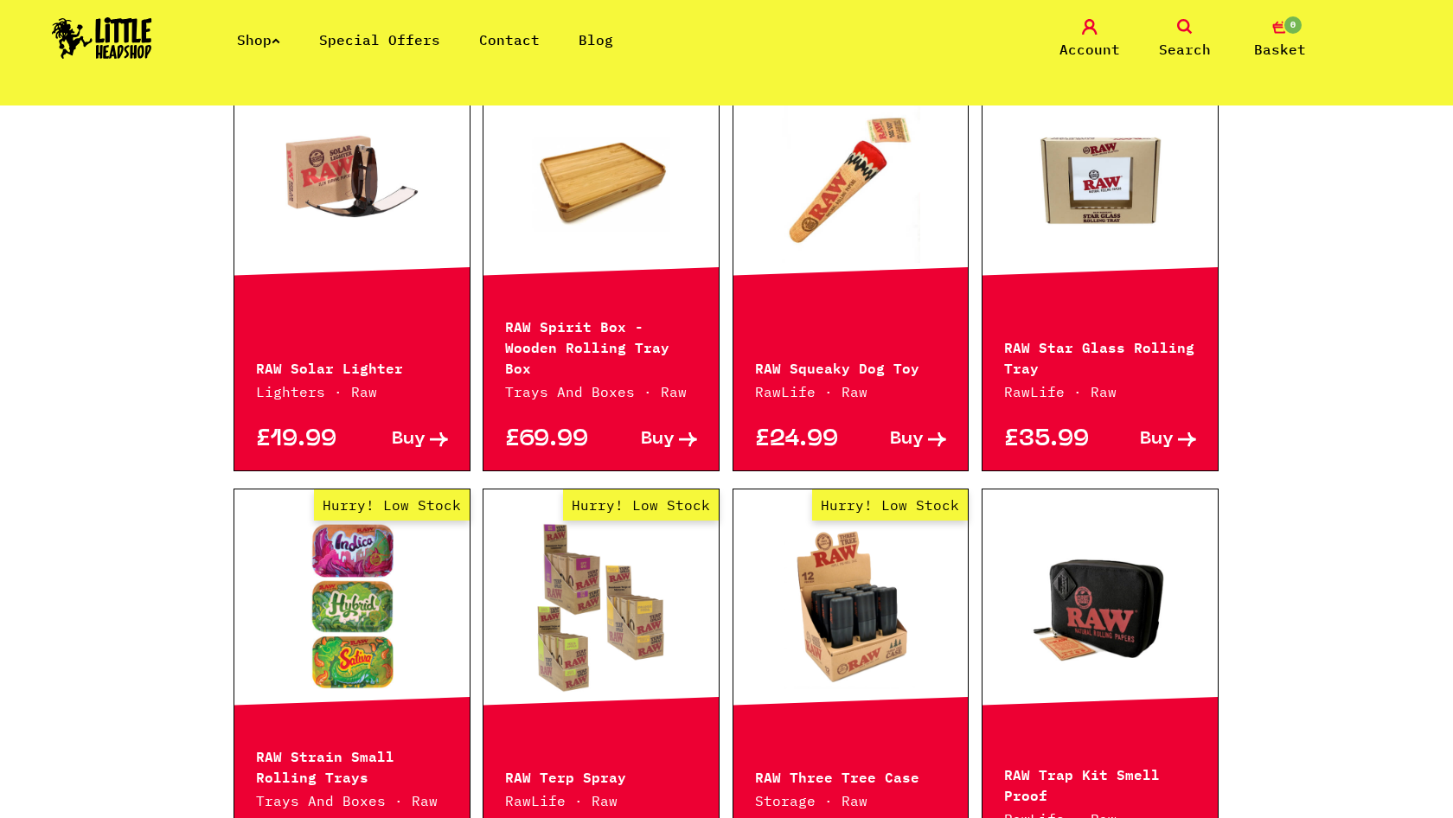
scroll to position [1528, 0]
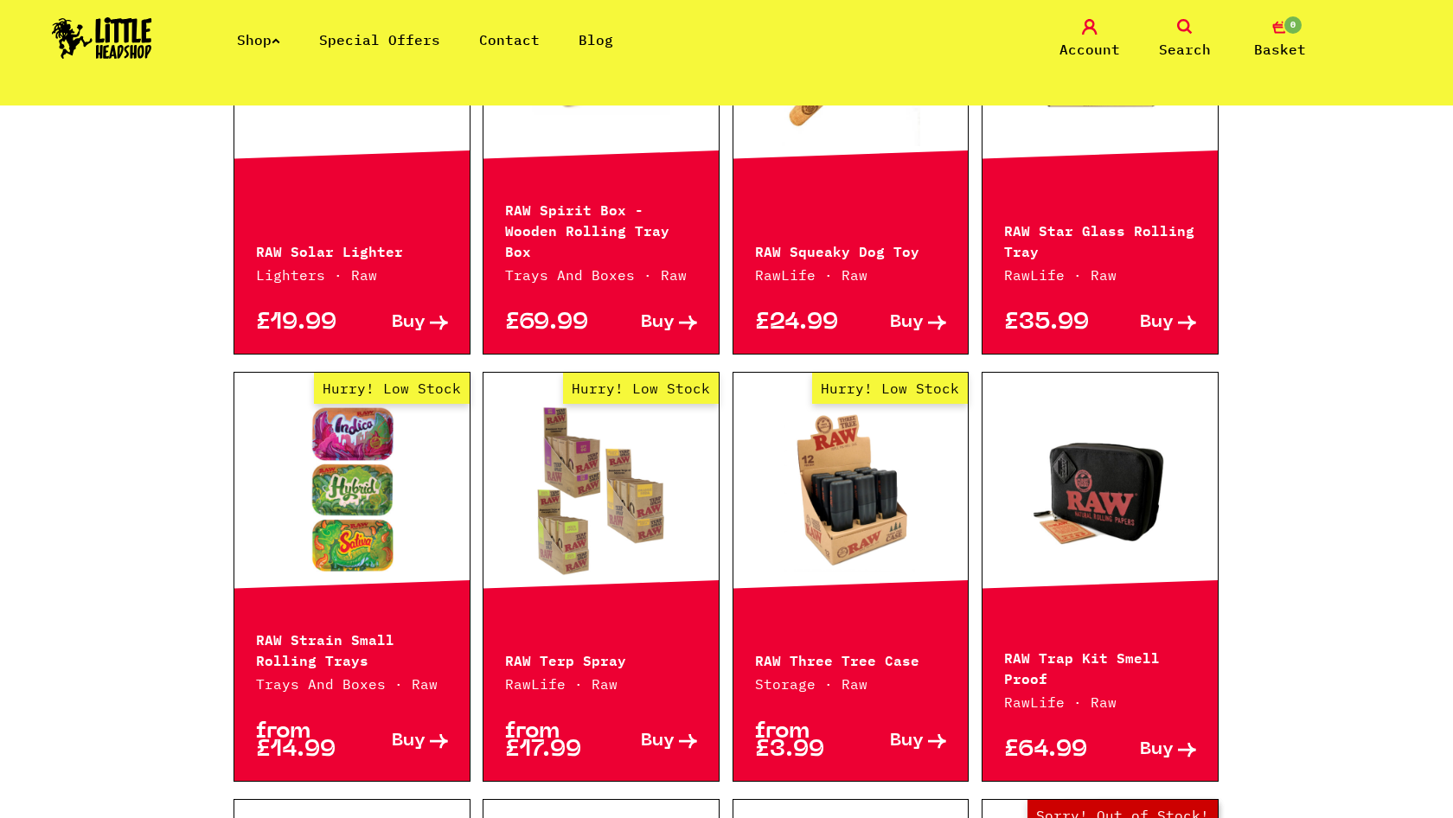
click at [359, 628] on p "RAW Strain Small Rolling Trays" at bounding box center [352, 649] width 192 height 42
click at [361, 531] on link "Hurry! Low Stock" at bounding box center [351, 489] width 235 height 173
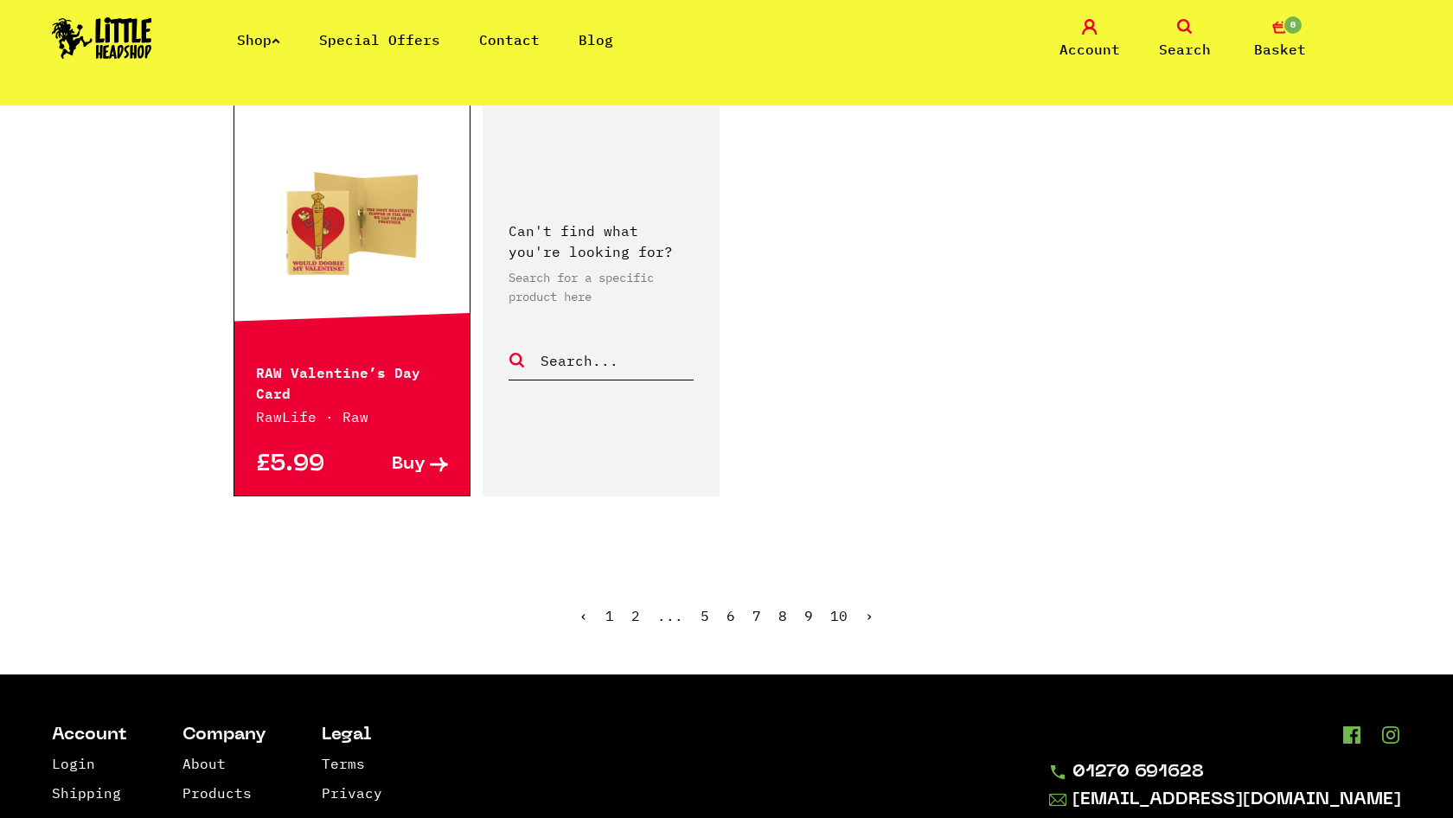
scroll to position [2647, 0]
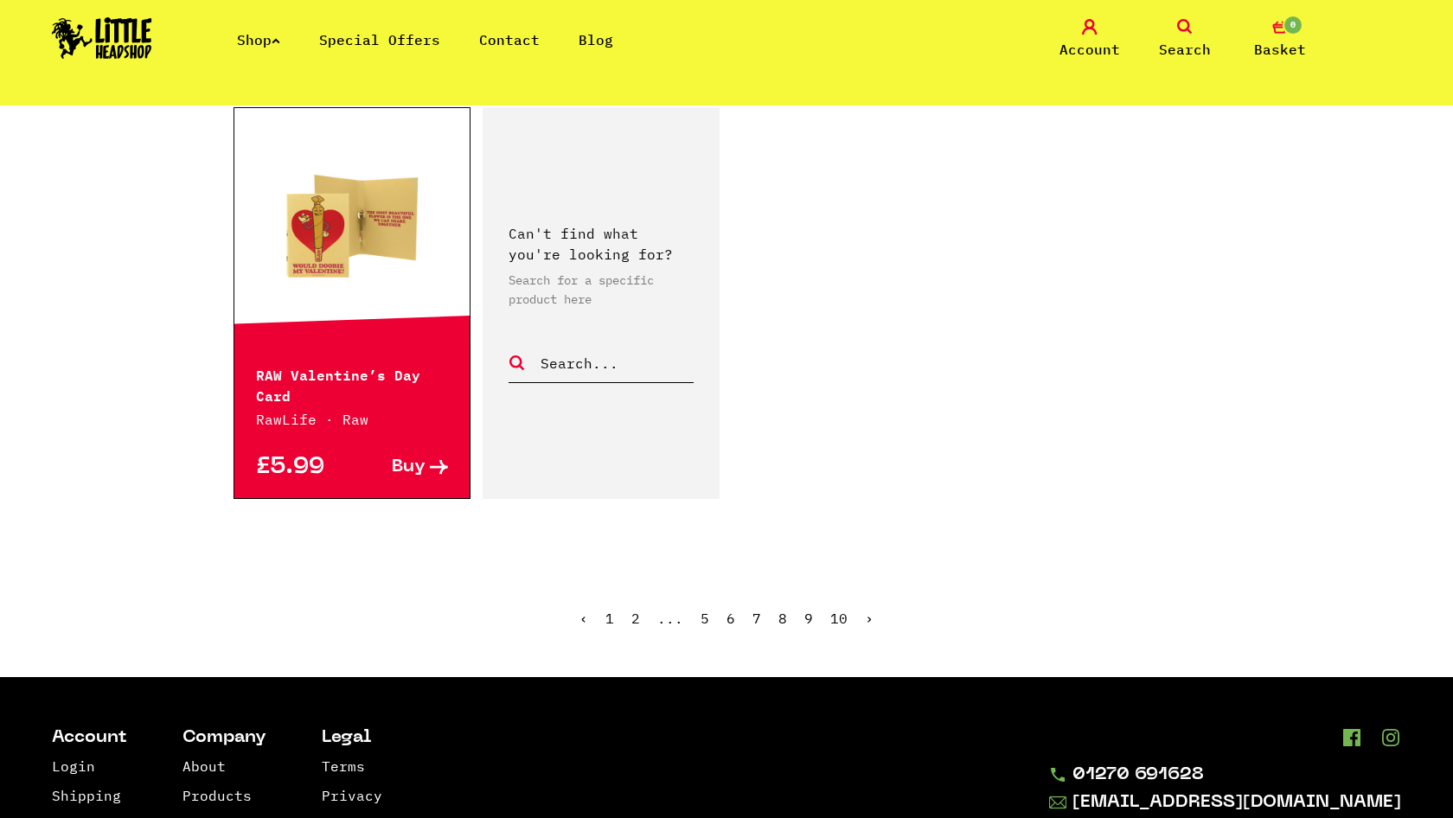
click at [584, 610] on link "‹" at bounding box center [583, 618] width 9 height 17
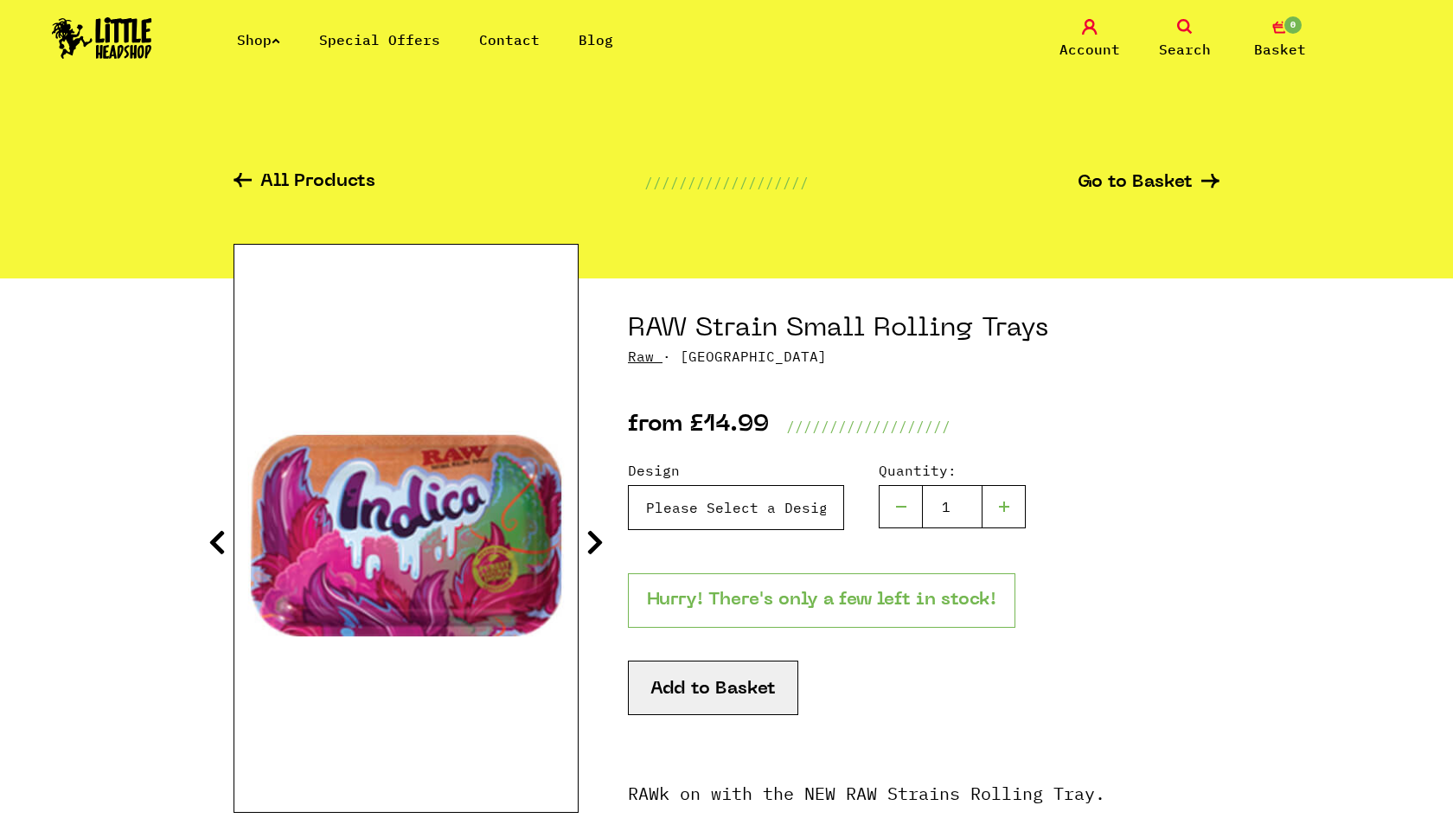
select select "992"
click at [598, 539] on icon at bounding box center [594, 542] width 17 height 28
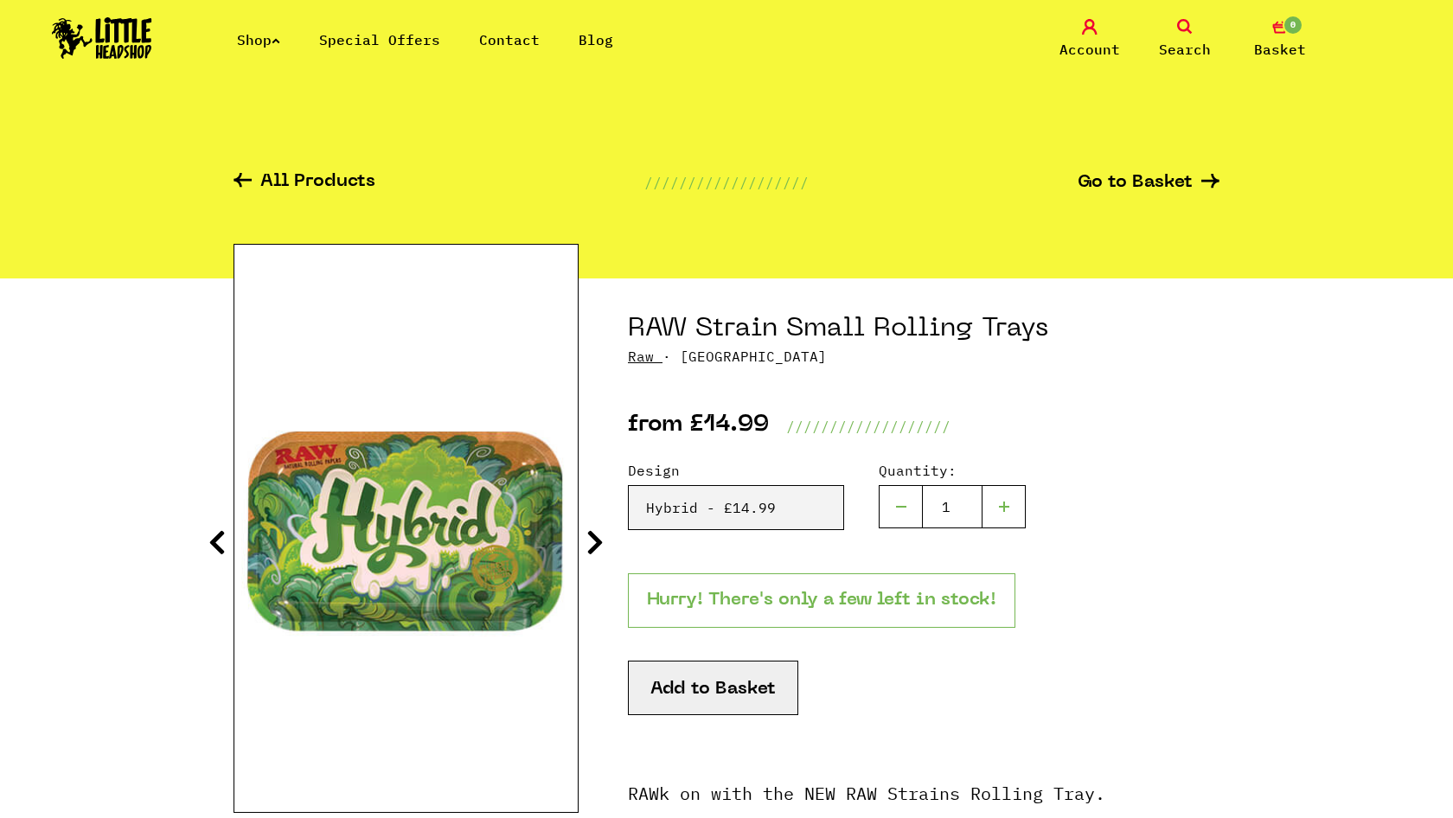
click at [598, 539] on icon at bounding box center [594, 542] width 17 height 28
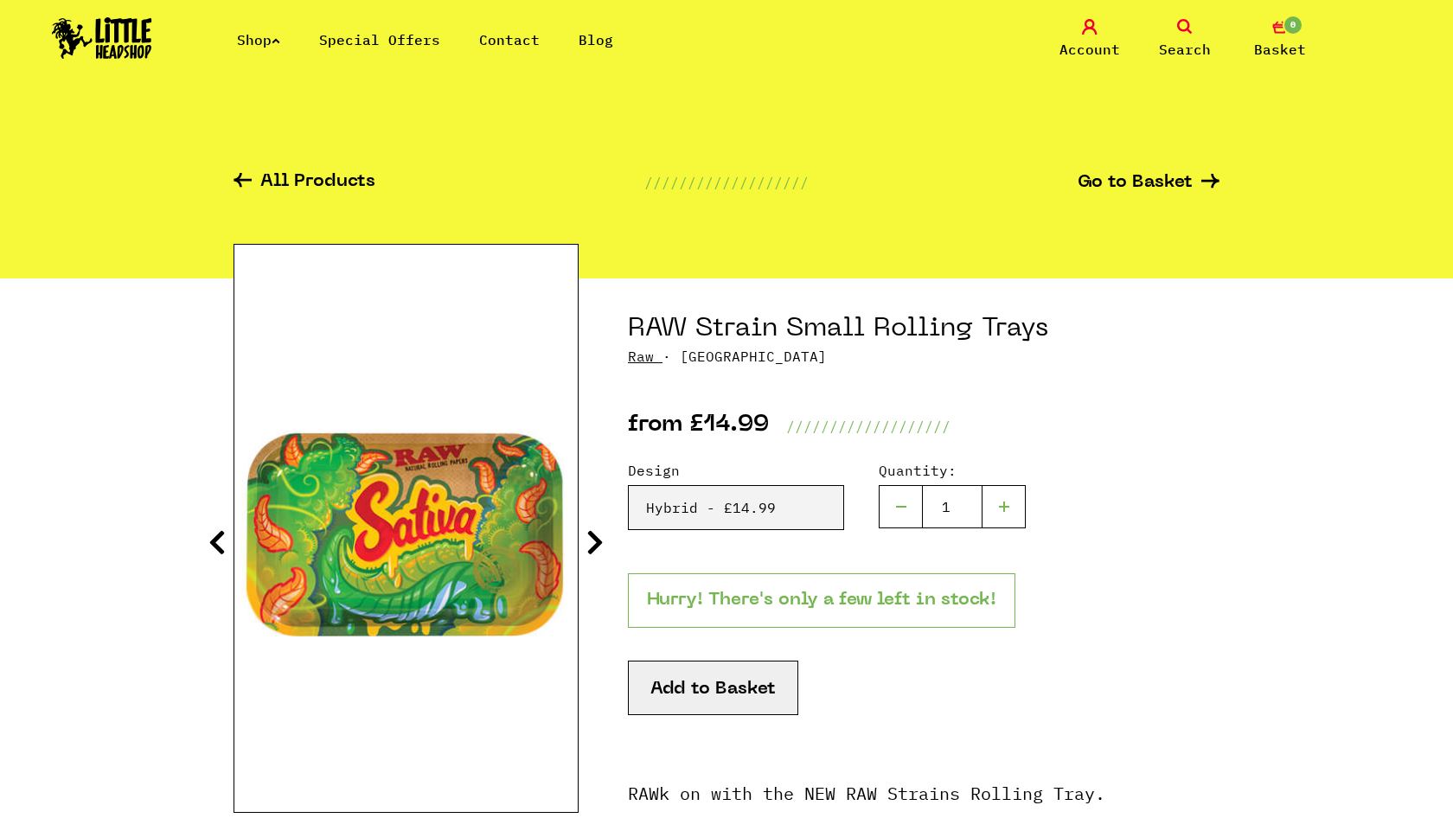
click at [222, 536] on icon at bounding box center [216, 542] width 17 height 28
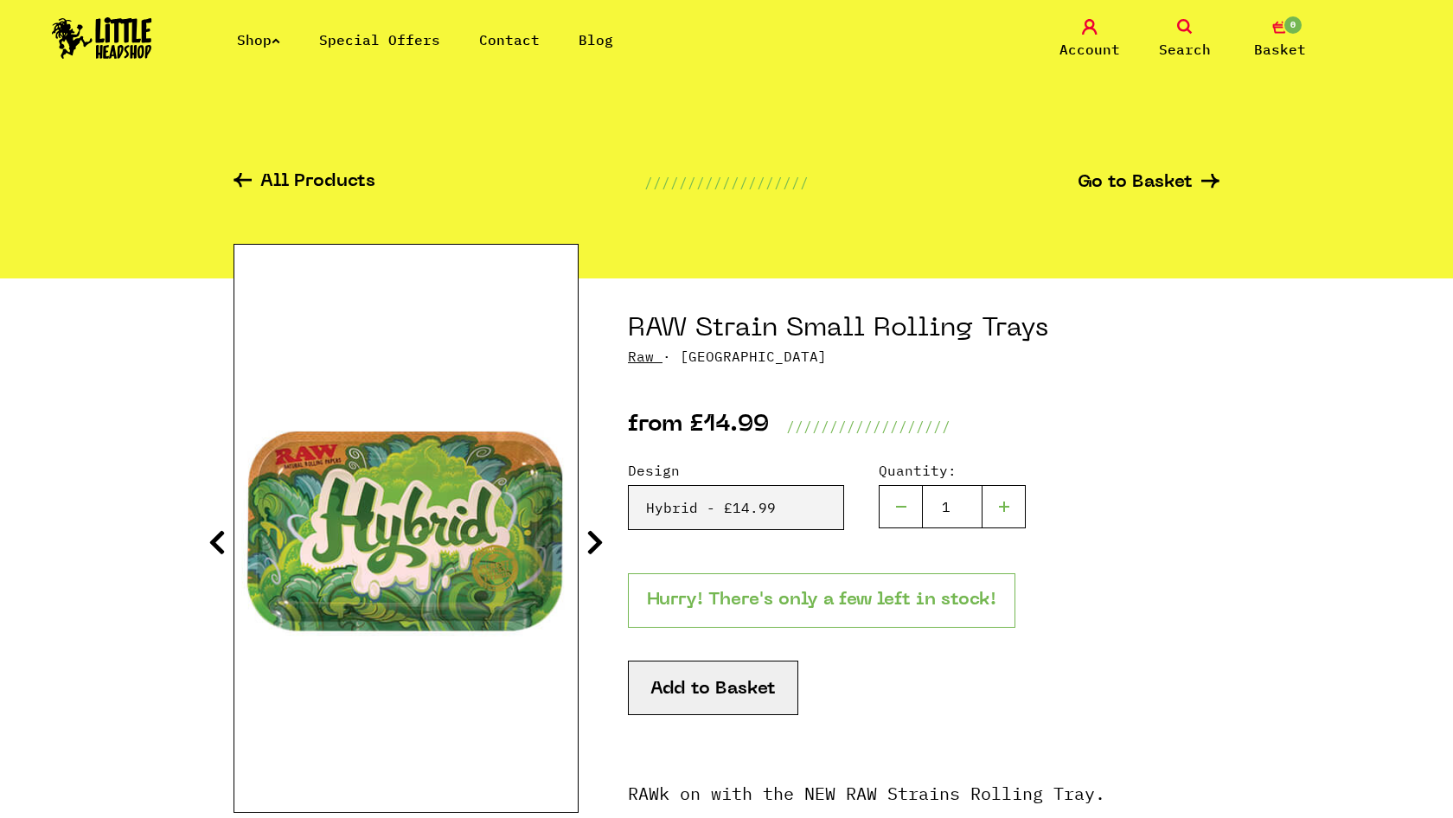
click at [597, 537] on icon at bounding box center [594, 542] width 17 height 28
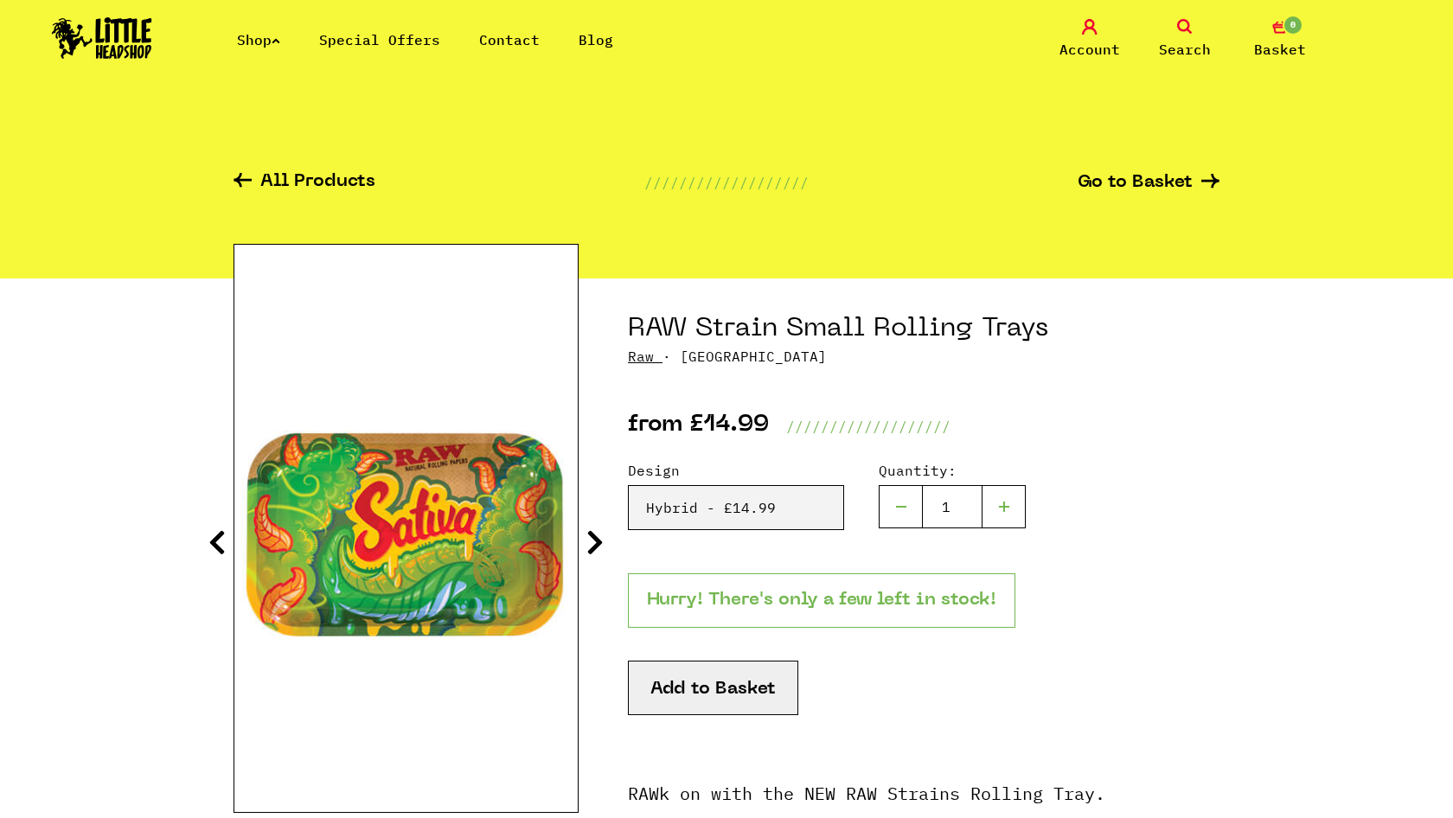
click at [597, 537] on icon at bounding box center [594, 542] width 17 height 28
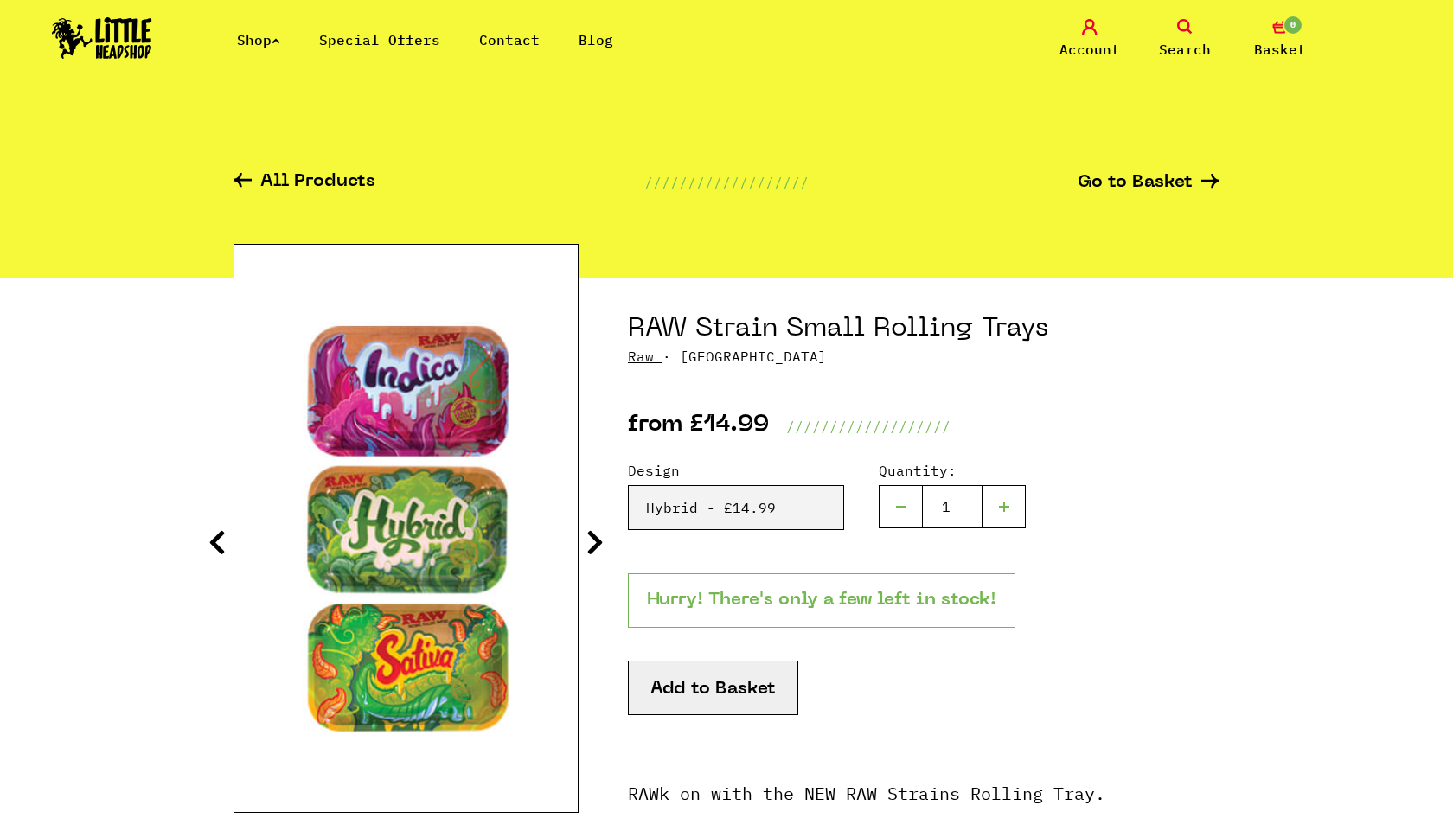
click at [597, 537] on icon at bounding box center [594, 542] width 17 height 28
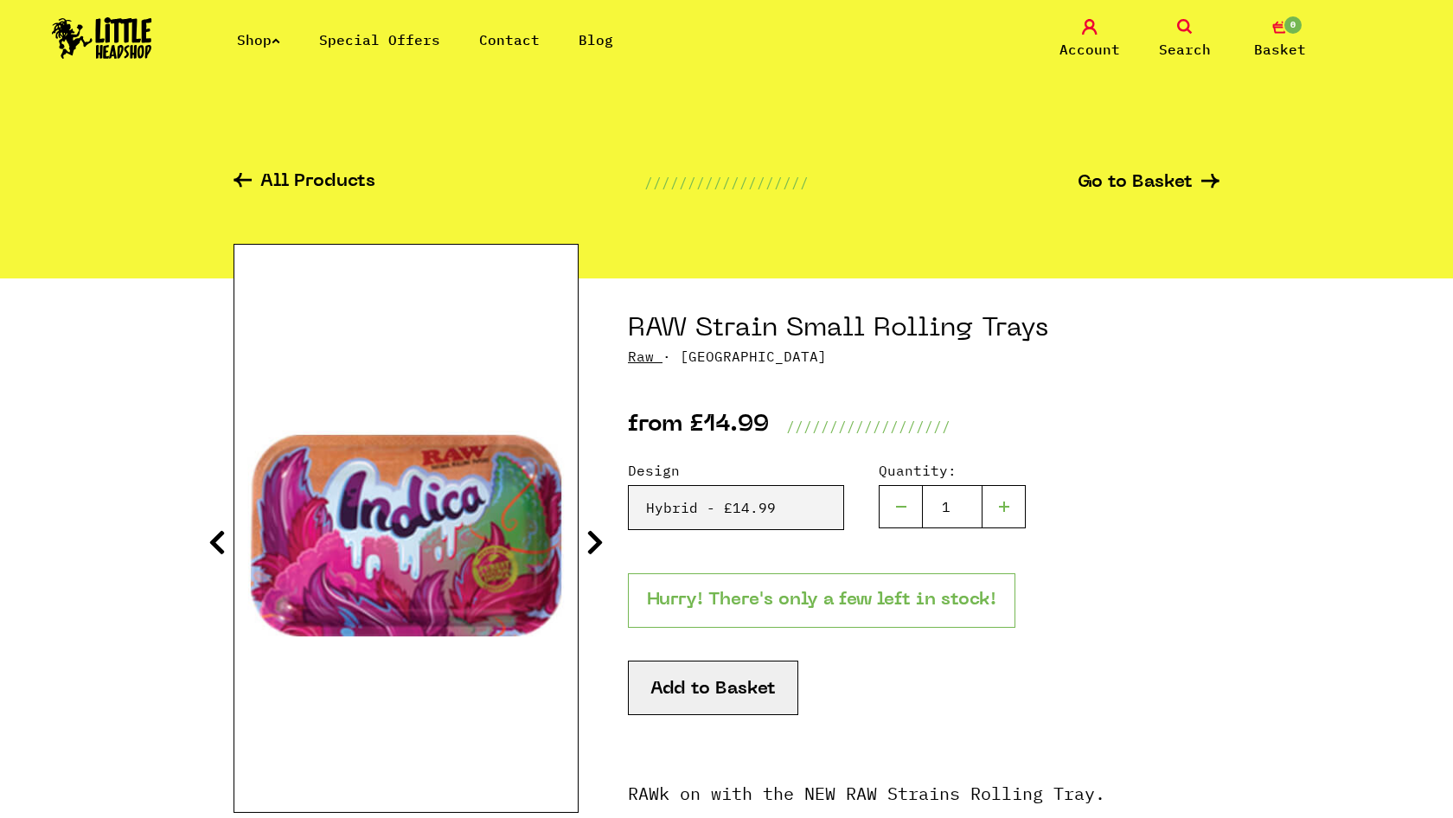
click at [597, 537] on icon at bounding box center [594, 542] width 17 height 28
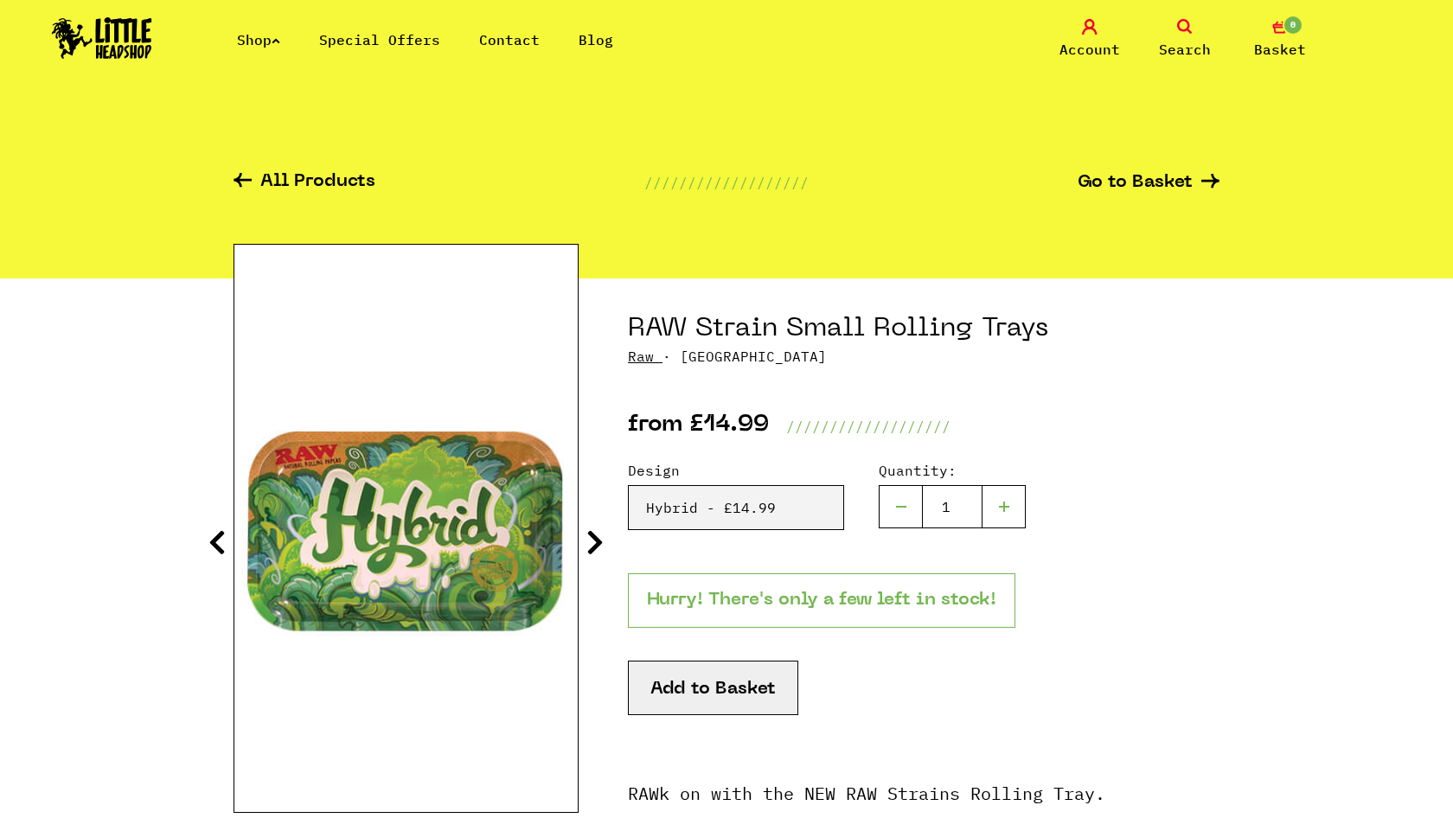
click at [597, 537] on icon at bounding box center [594, 542] width 17 height 28
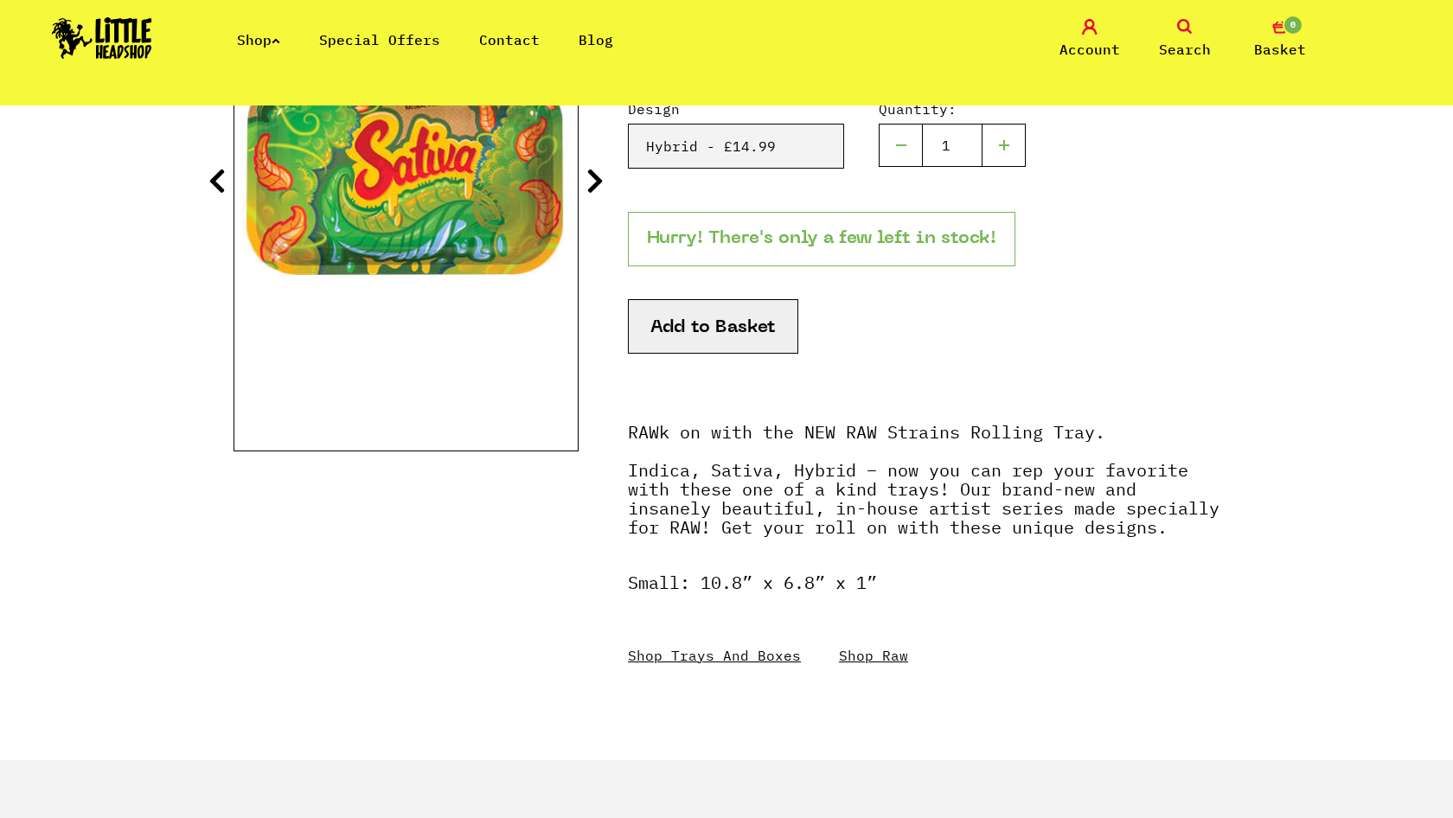
scroll to position [443, 0]
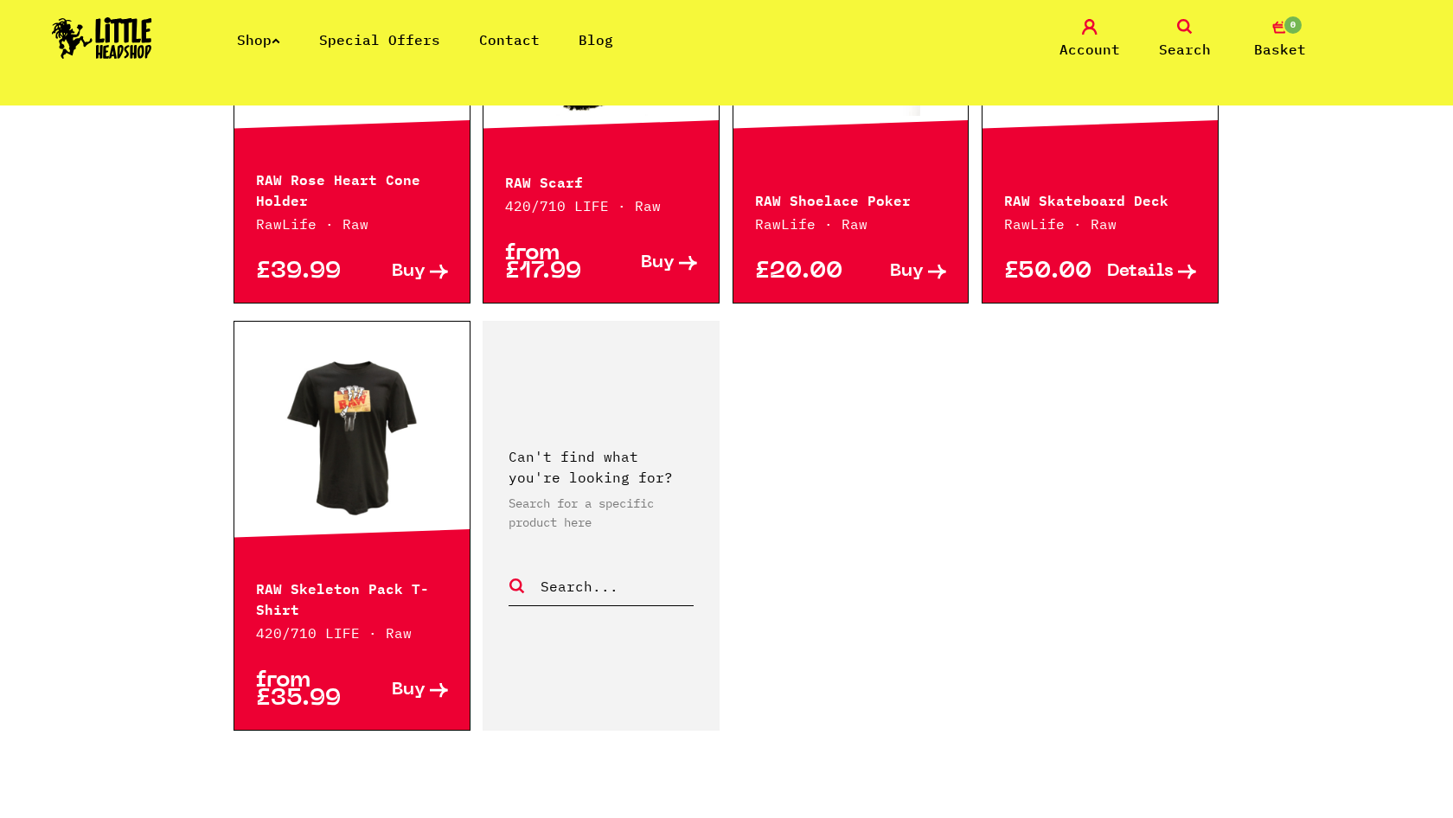
scroll to position [2630, 0]
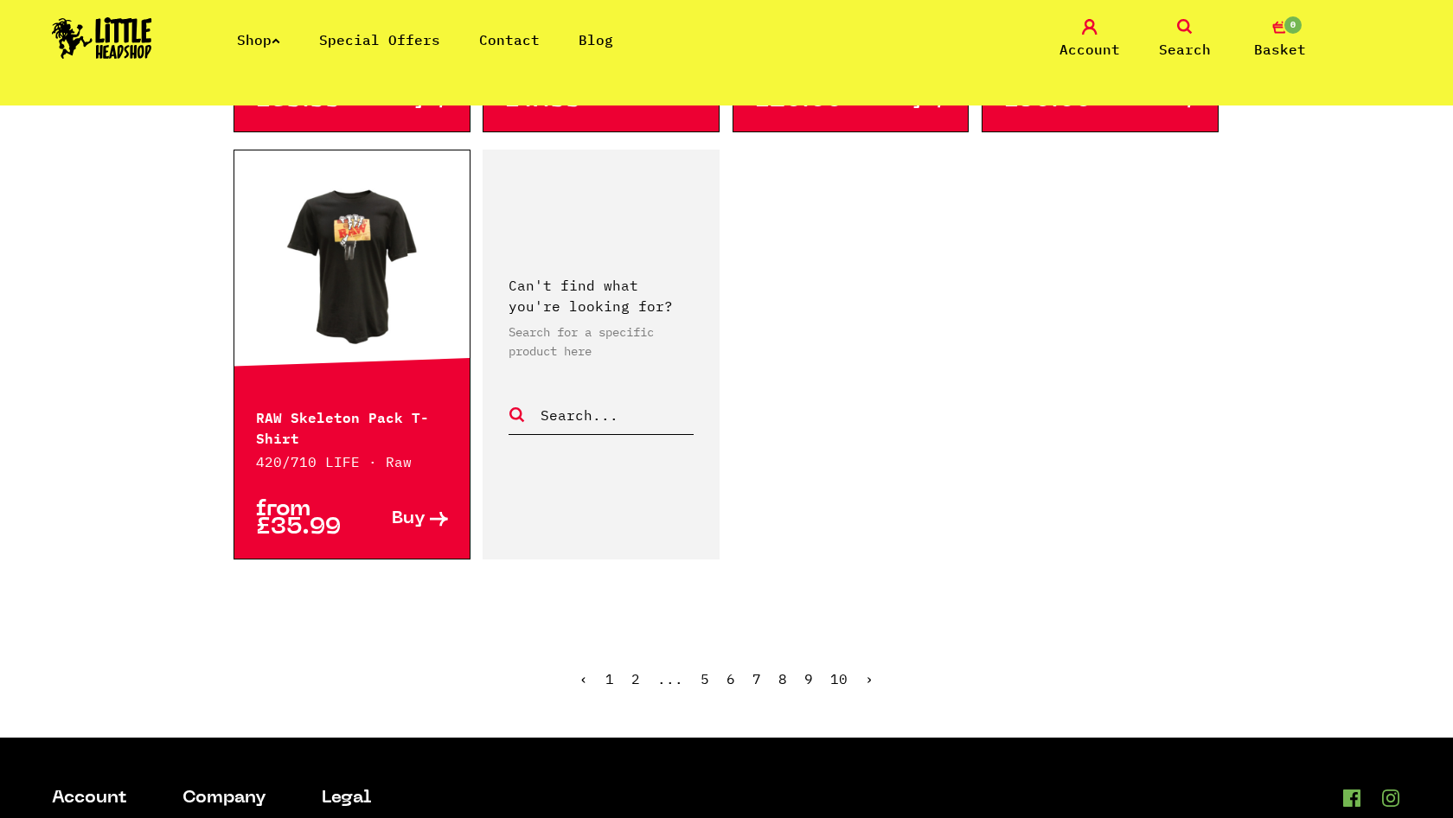
click at [586, 670] on link "‹" at bounding box center [583, 678] width 9 height 17
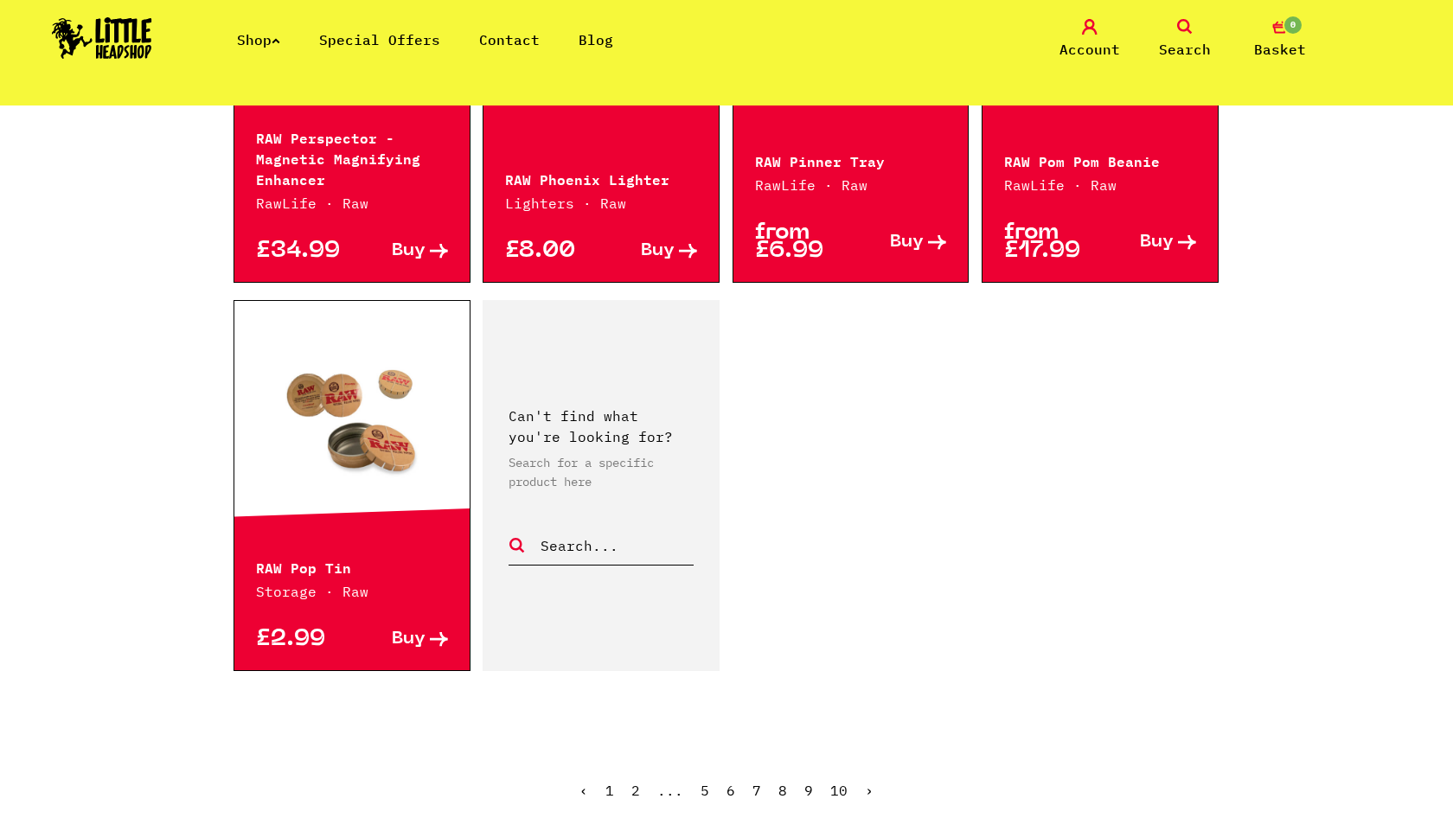
scroll to position [2570, 0]
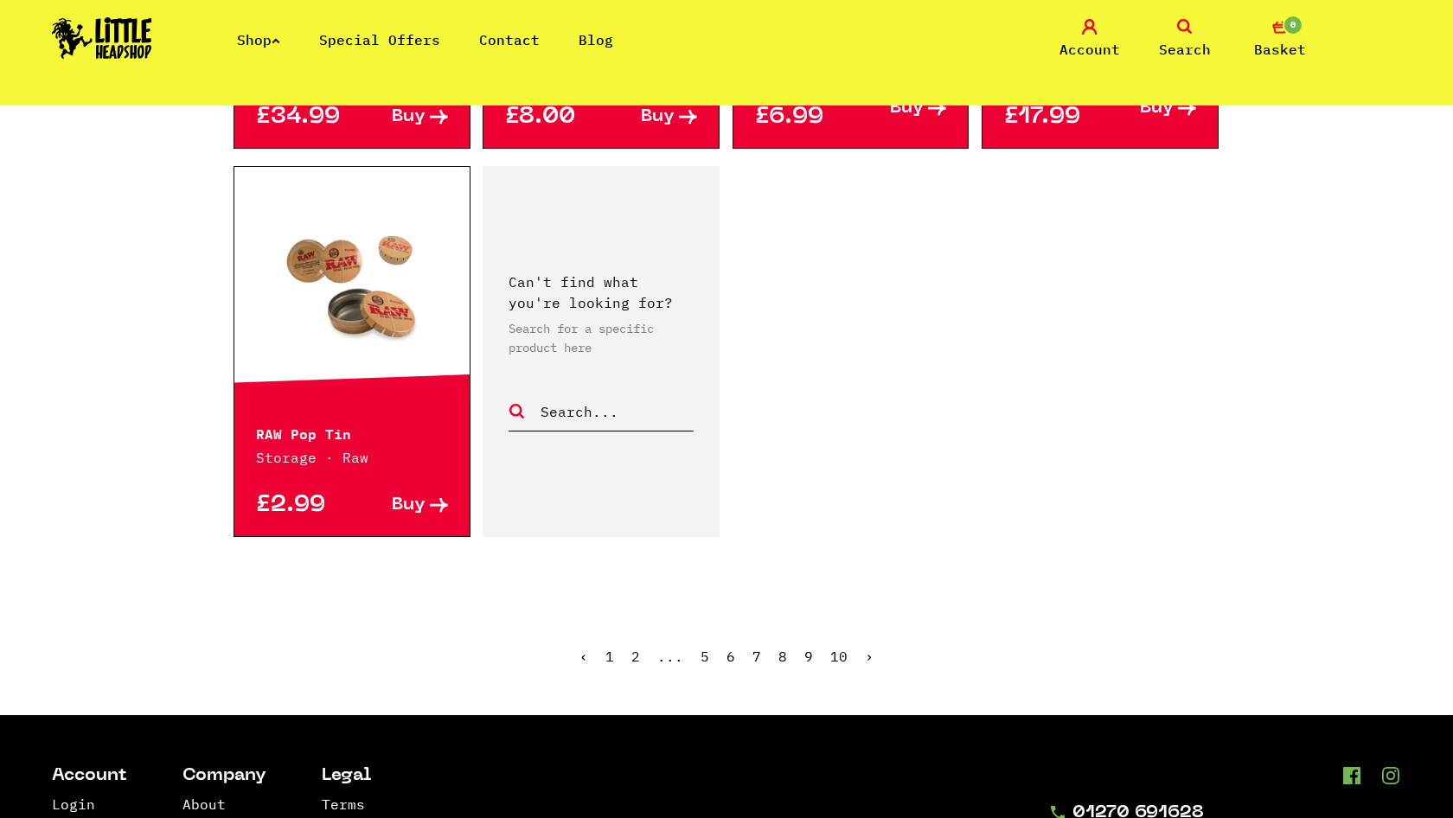
click at [585, 652] on link "‹" at bounding box center [583, 656] width 9 height 17
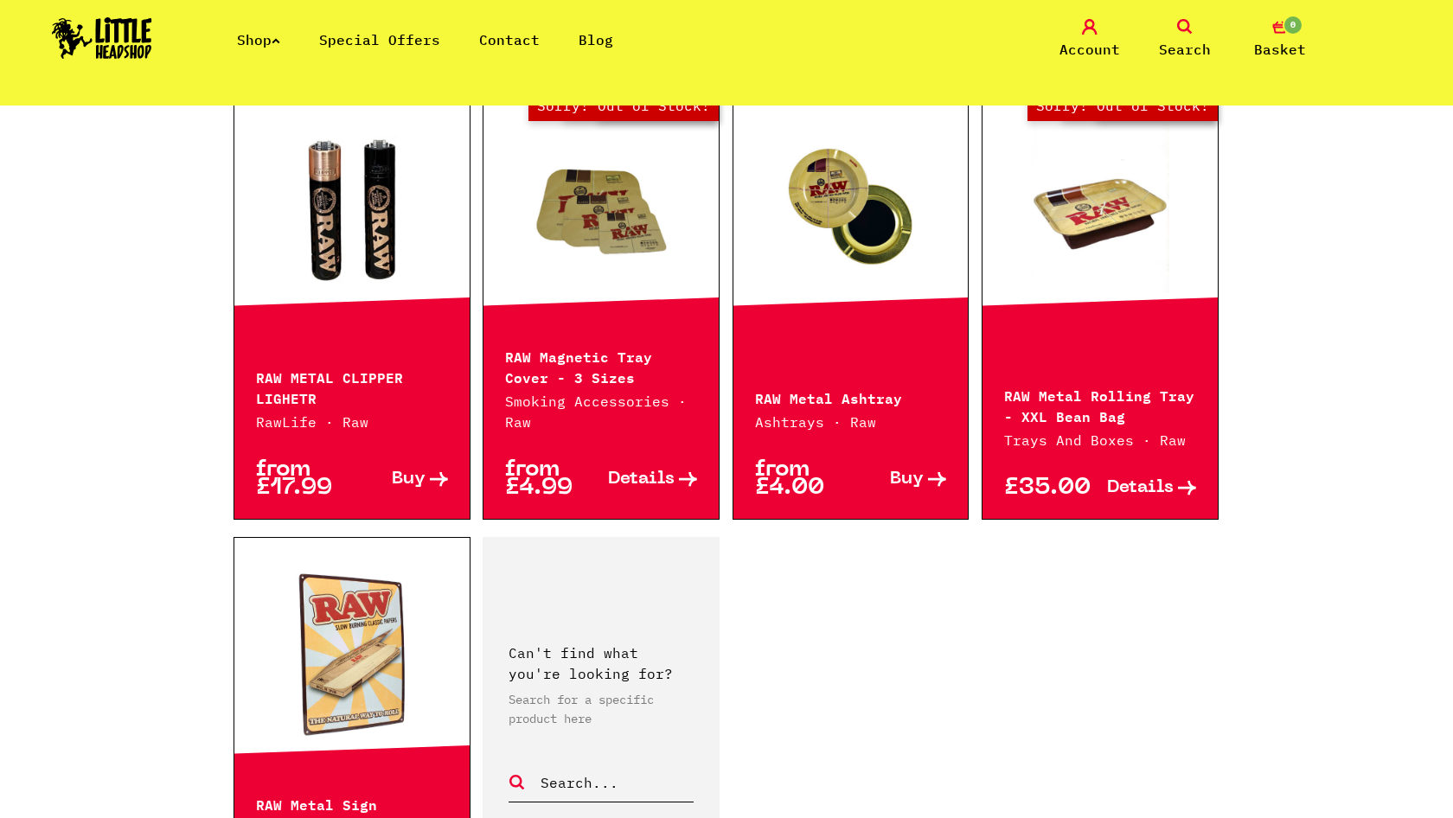
scroll to position [2212, 0]
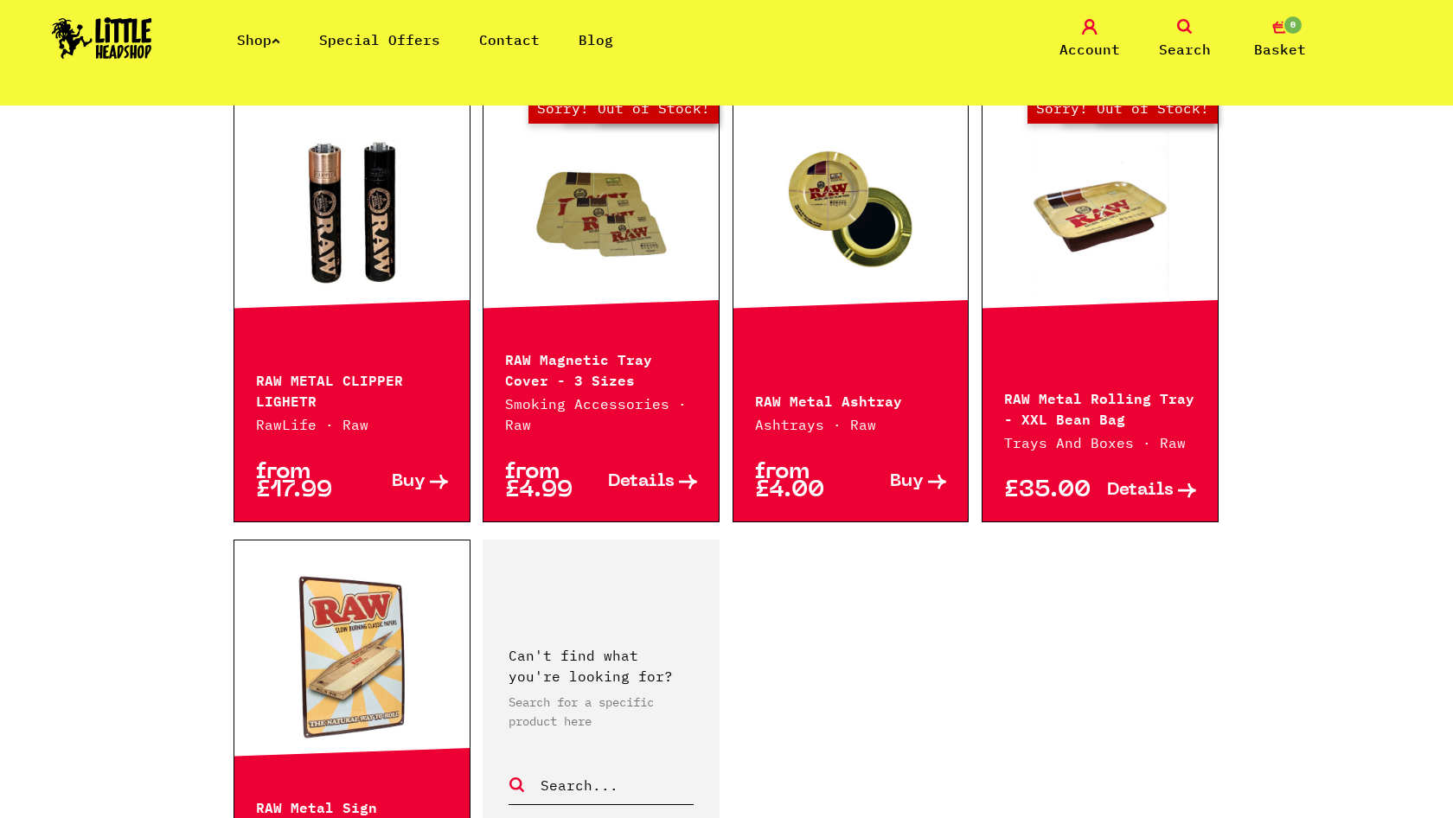
click at [1083, 219] on link "Out of Stock Hurry! Low Stock Sorry! Out of Stock!" at bounding box center [1099, 209] width 235 height 173
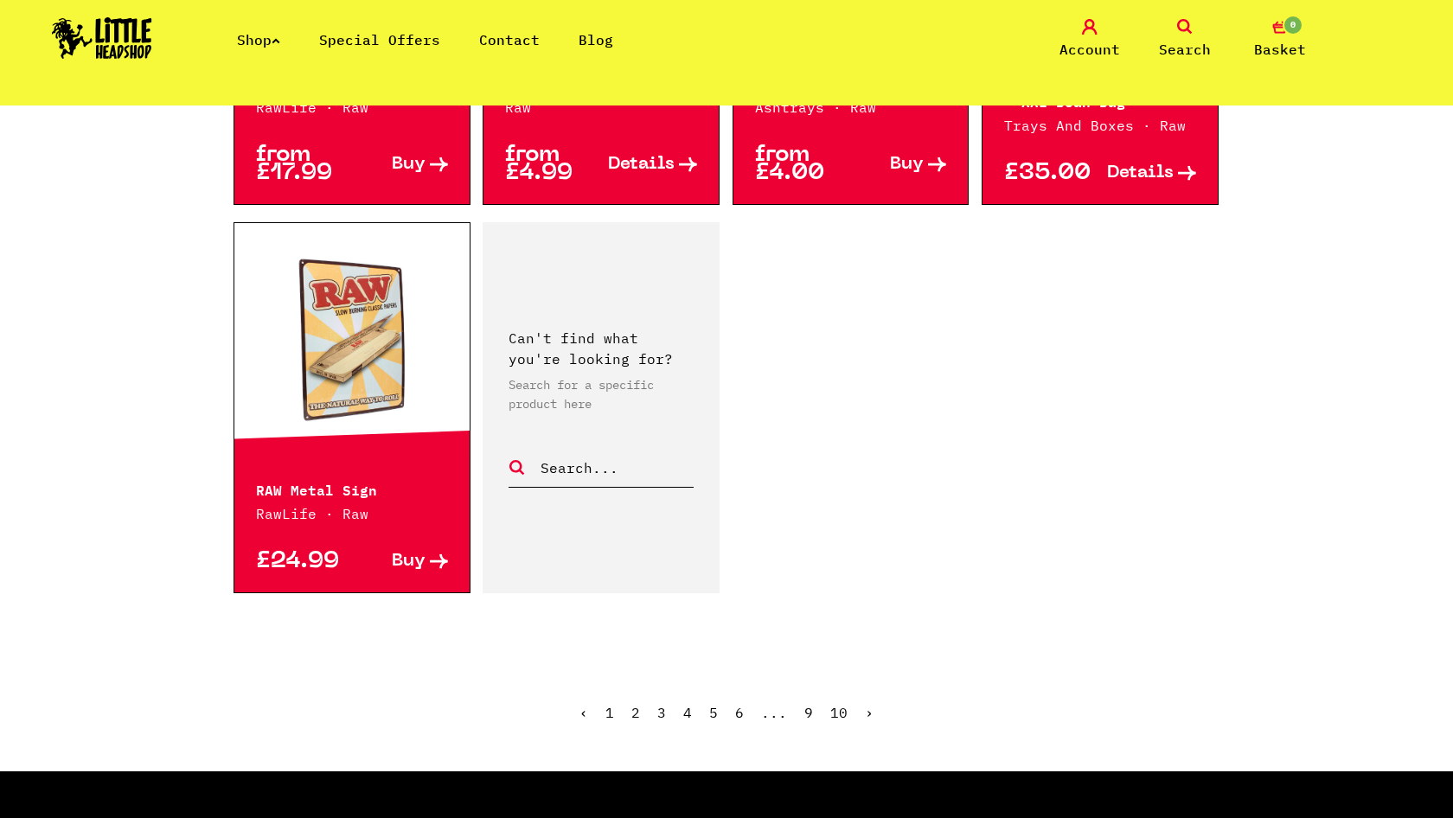
click at [587, 715] on link "‹" at bounding box center [583, 712] width 9 height 17
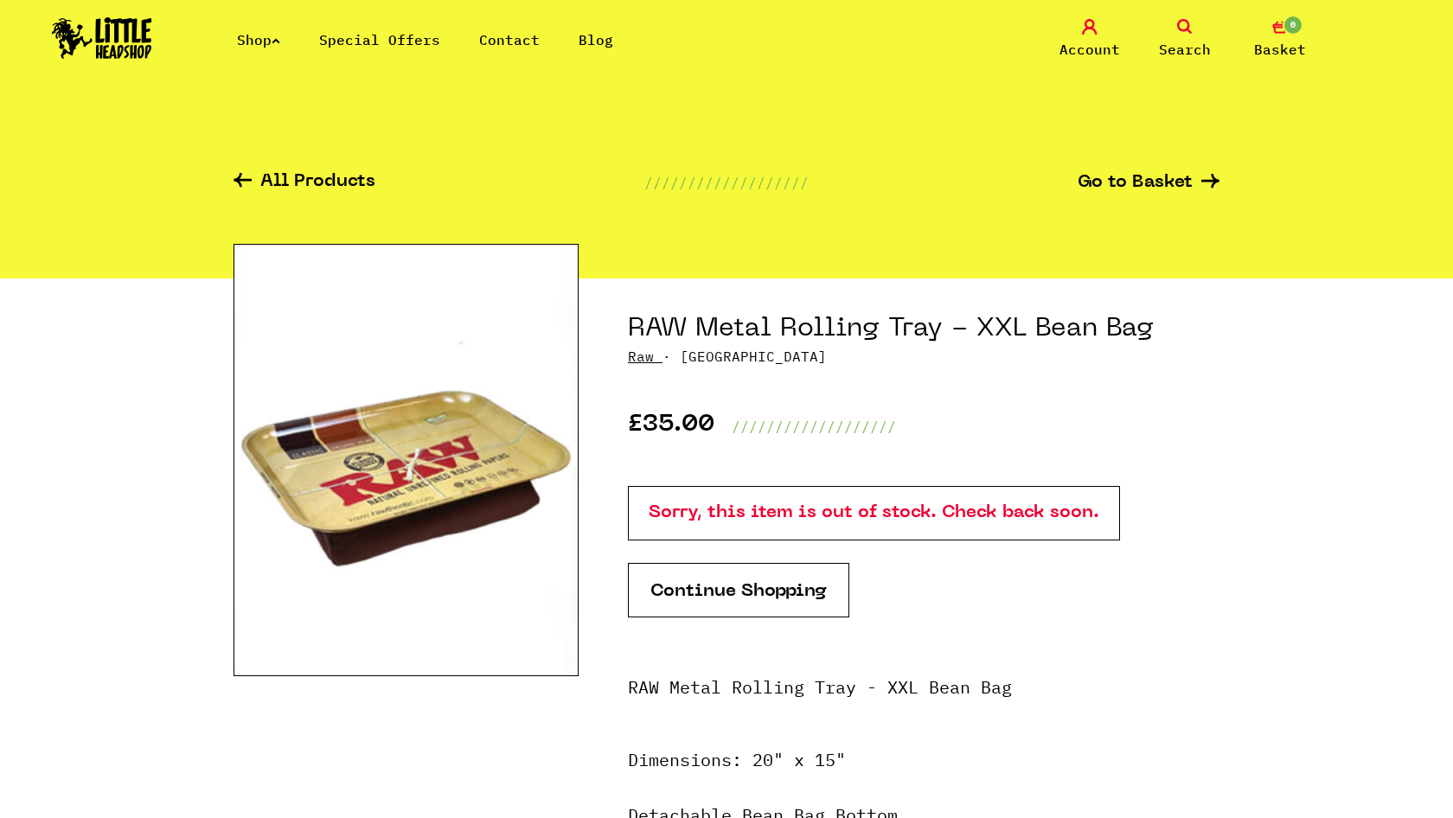
click at [526, 445] on img at bounding box center [405, 460] width 345 height 432
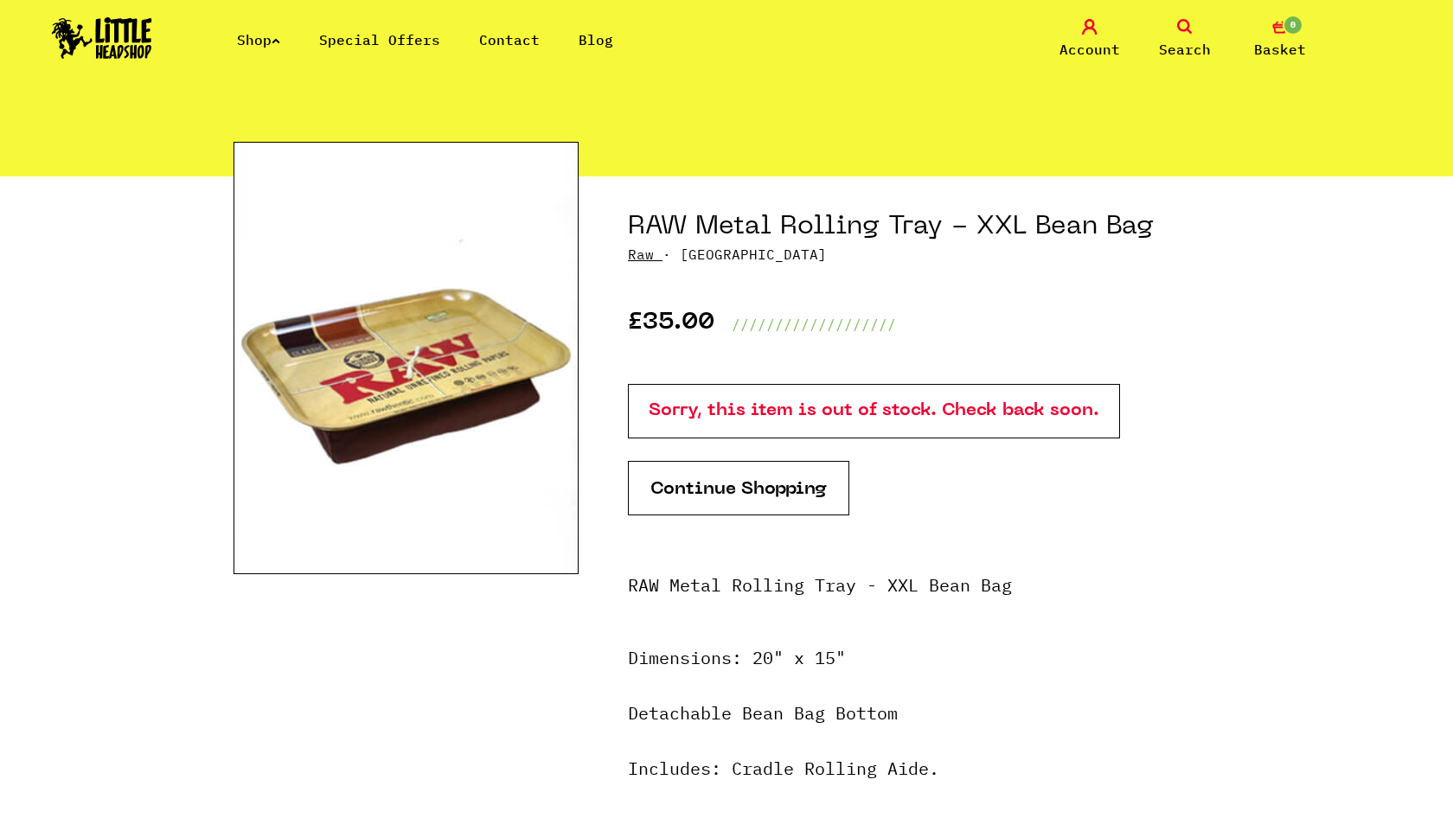
scroll to position [269, 0]
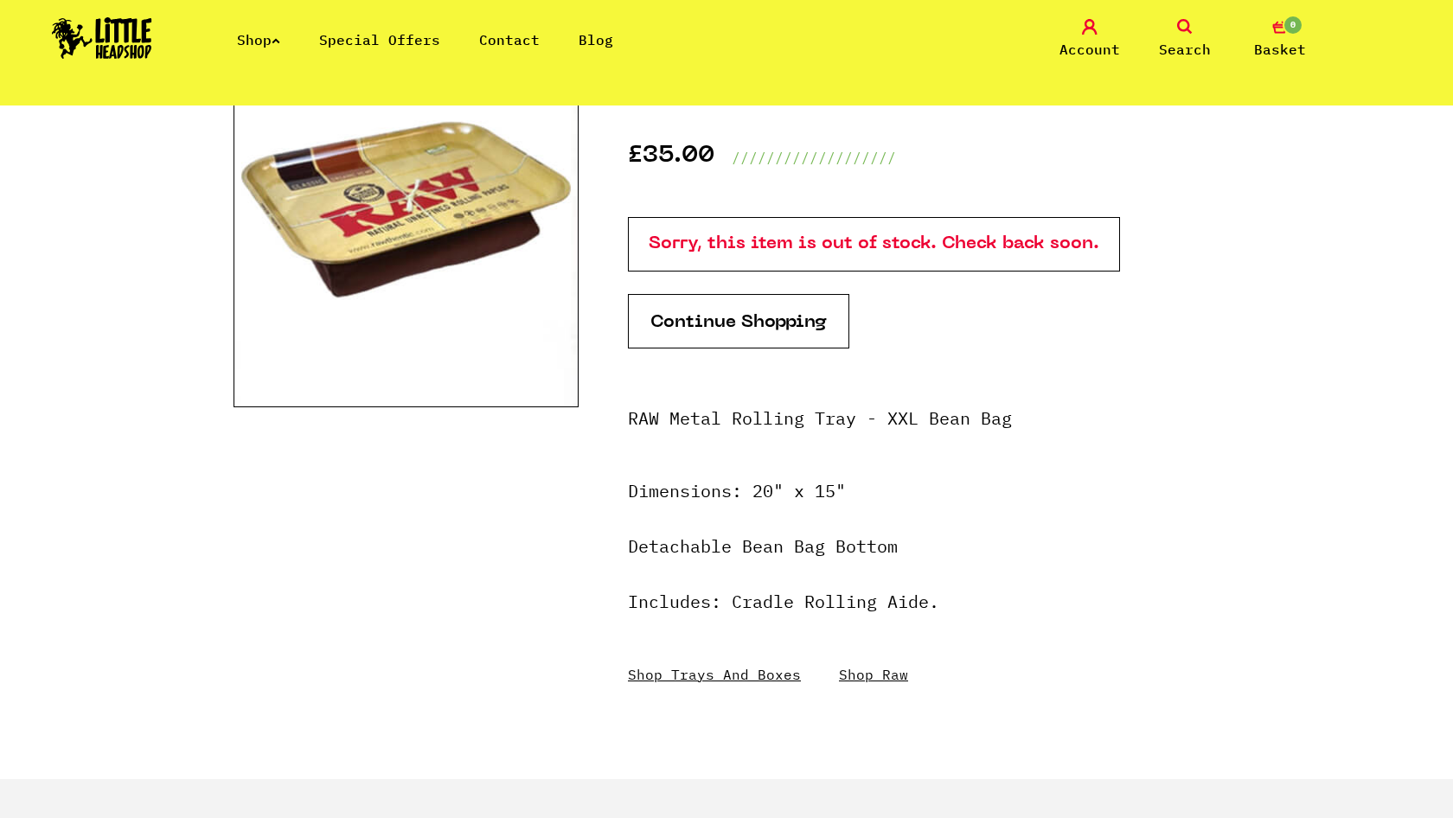
click at [857, 427] on strong "RAW Metal Rolling Tray - XXL Bean Bag" at bounding box center [820, 417] width 384 height 23
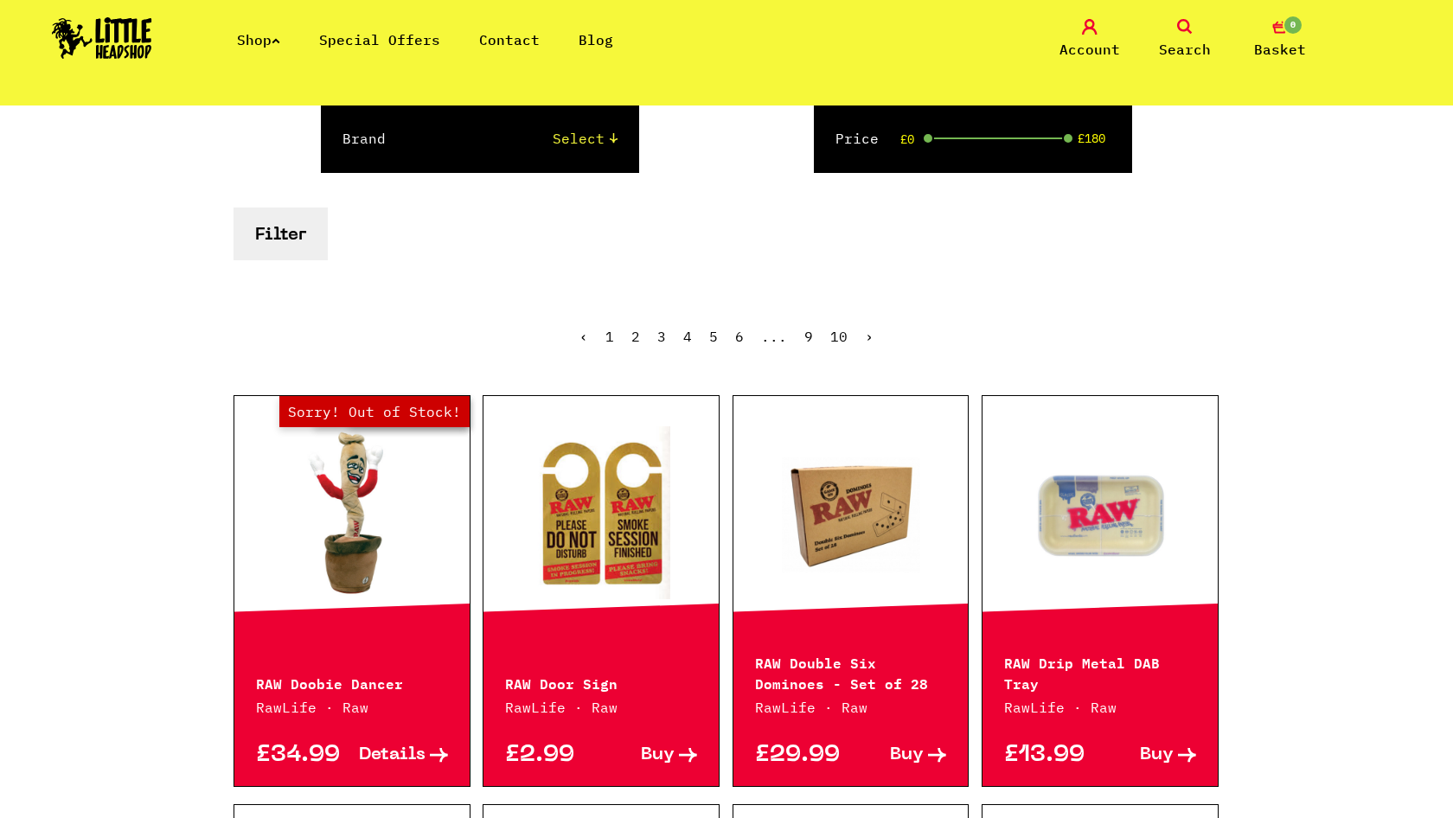
scroll to position [431, 0]
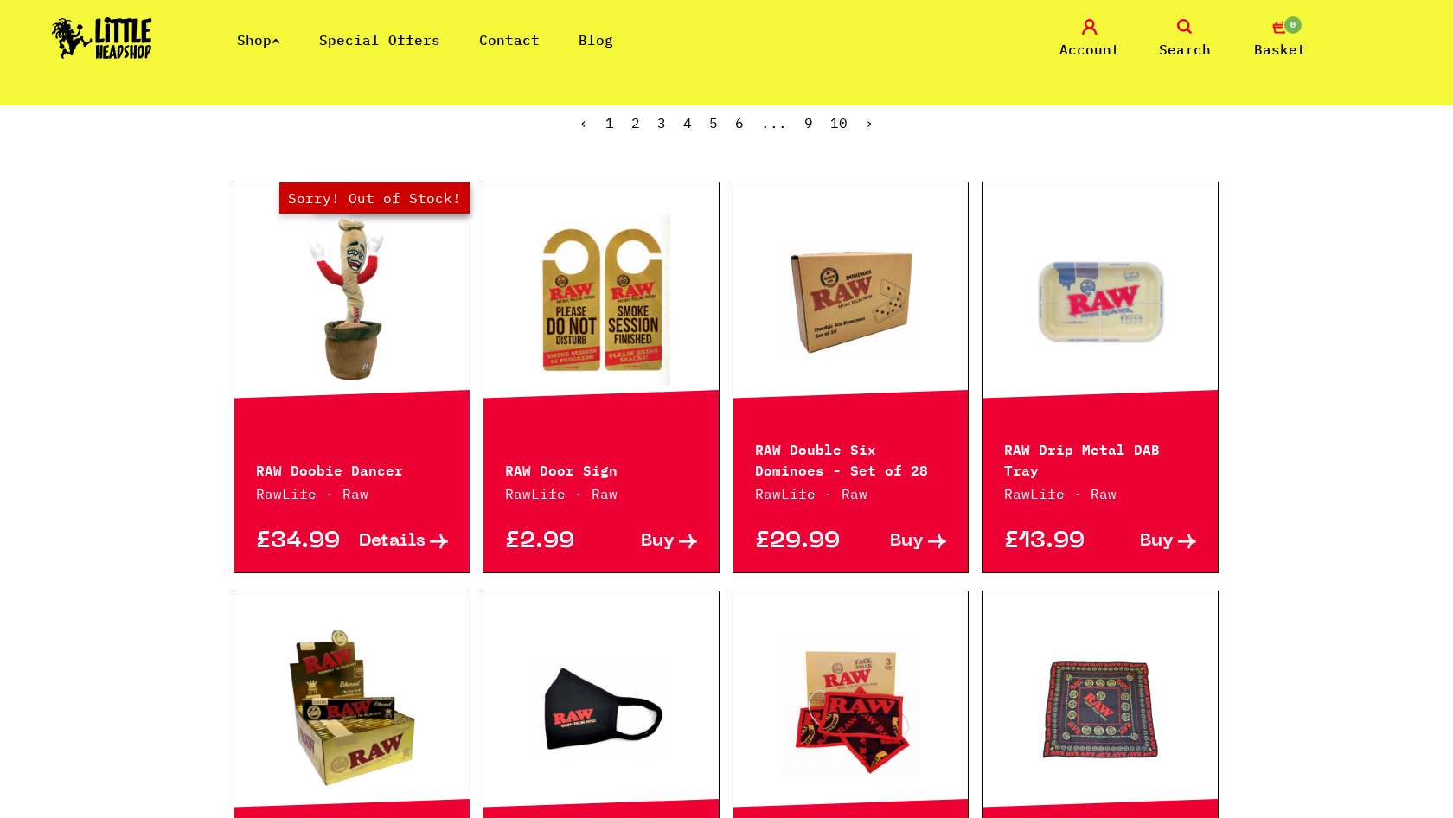
click at [387, 331] on link "Out of Stock Hurry! Low Stock Sorry! Out of Stock!" at bounding box center [351, 299] width 235 height 173
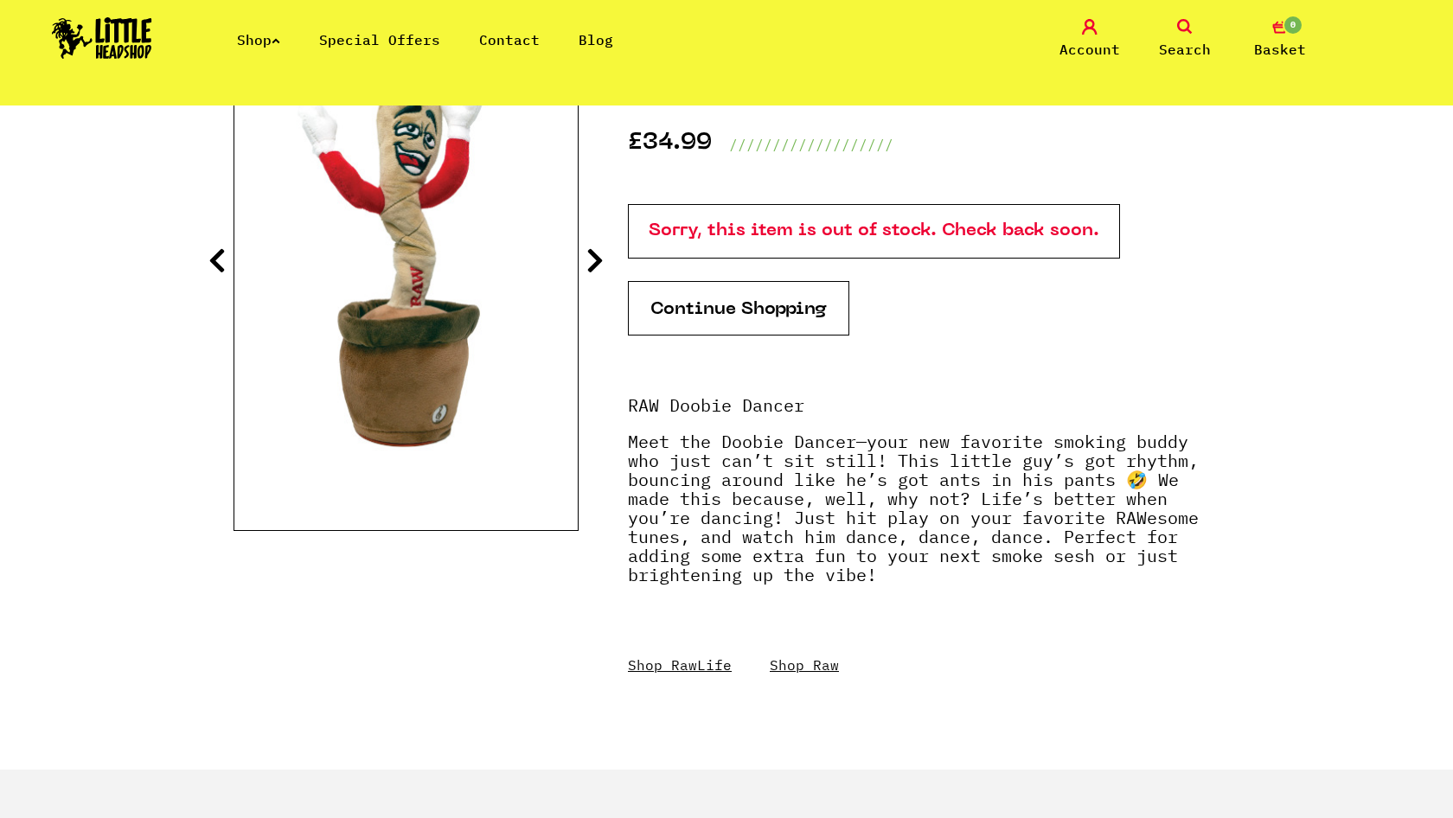
scroll to position [372, 0]
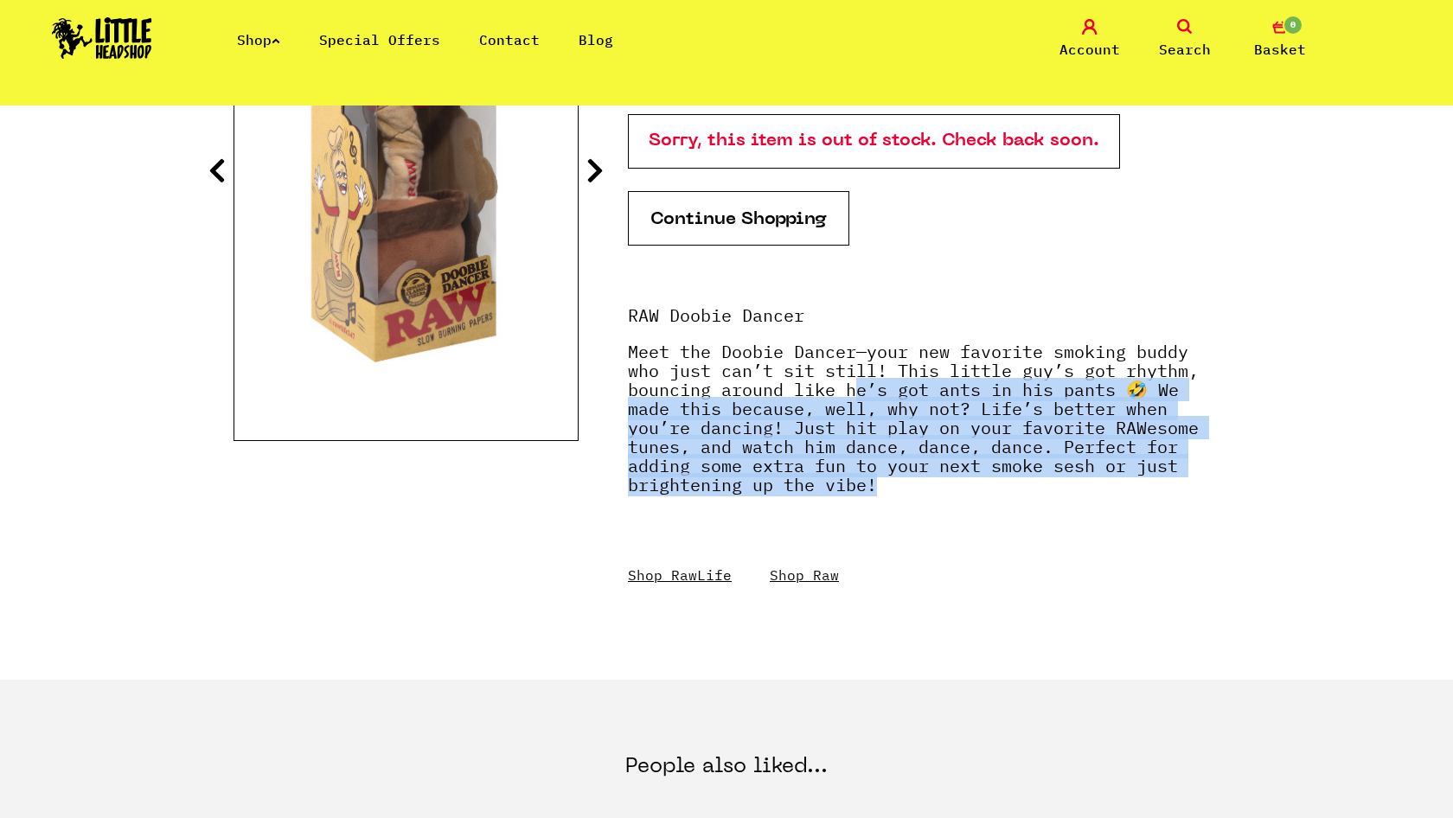
drag, startPoint x: 857, startPoint y: 394, endPoint x: 1064, endPoint y: 476, distance: 222.4
click at [1064, 476] on p "Meet the Doobie Dancer—your new favorite smoking buddy who just can’t sit still…" at bounding box center [923, 426] width 591 height 169
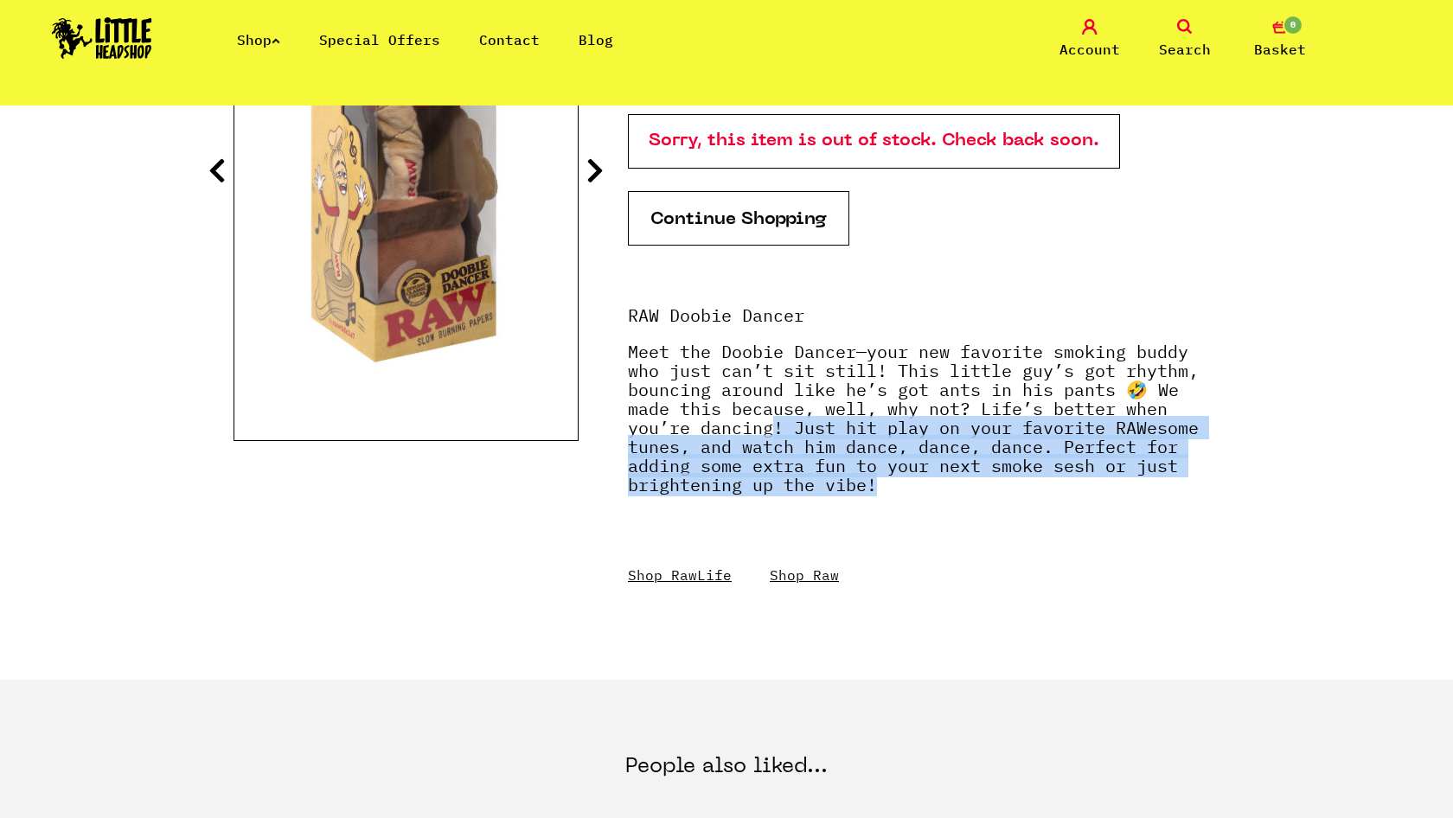
drag, startPoint x: 776, startPoint y: 431, endPoint x: 971, endPoint y: 477, distance: 200.7
click at [971, 477] on p "Meet the Doobie Dancer—your new favorite smoking buddy who just can’t sit still…" at bounding box center [923, 426] width 591 height 169
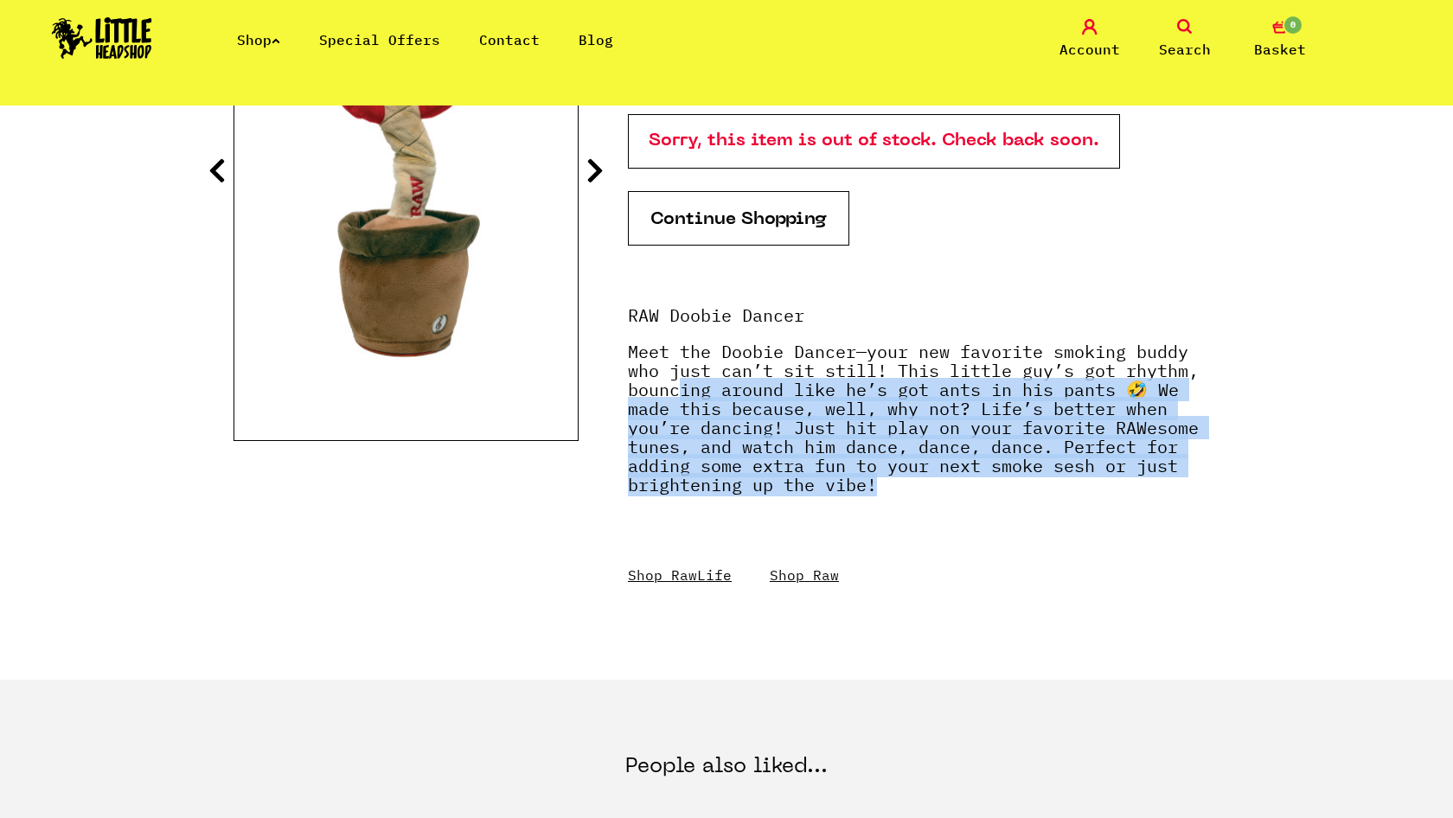
drag, startPoint x: 955, startPoint y: 478, endPoint x: 678, endPoint y: 393, distance: 290.5
click at [678, 393] on p "Meet the Doobie Dancer—your new favorite smoking buddy who just can’t sit still…" at bounding box center [923, 426] width 591 height 169
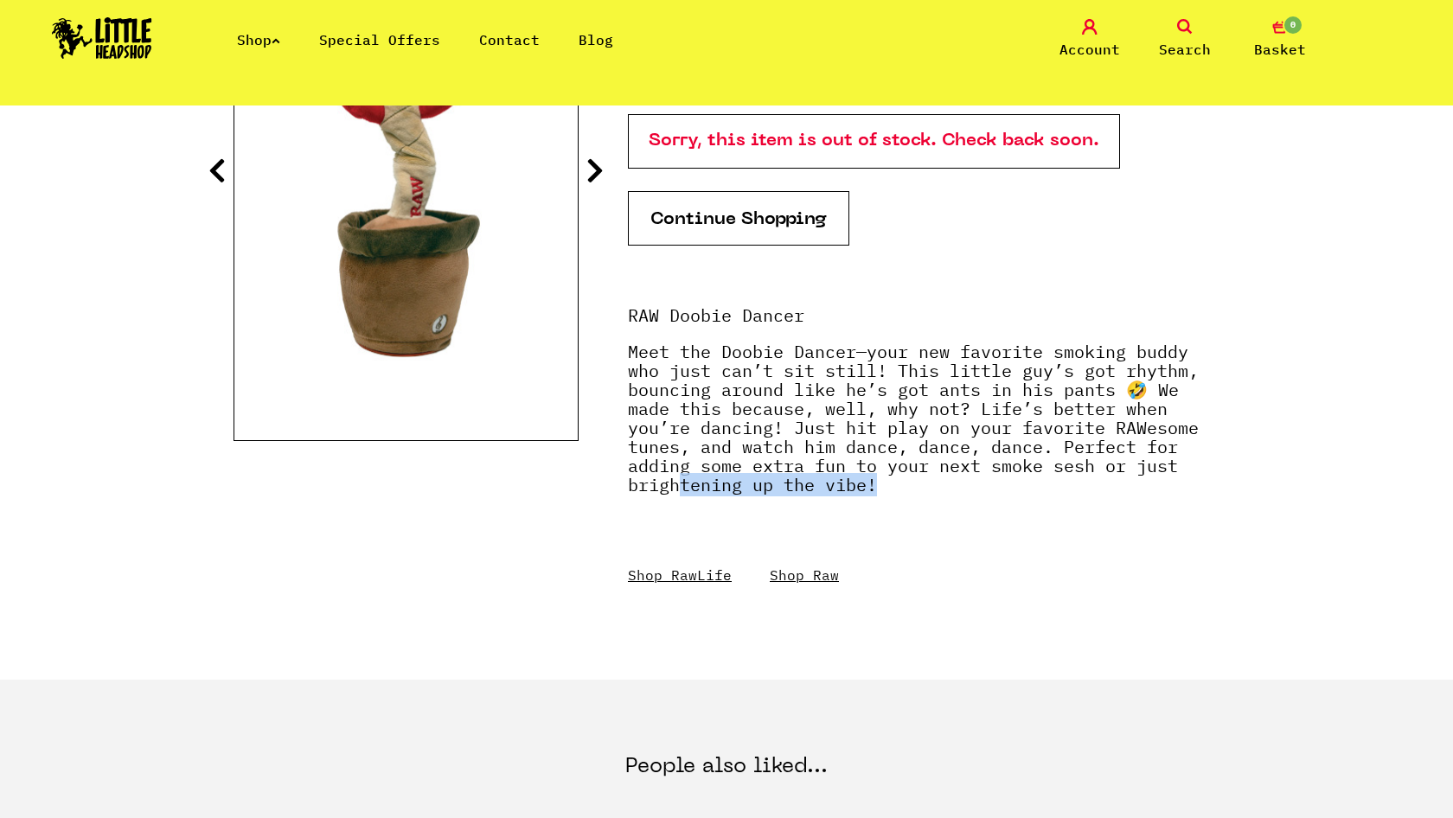
drag, startPoint x: 680, startPoint y: 476, endPoint x: 992, endPoint y: 482, distance: 312.2
click at [992, 482] on p "Meet the Doobie Dancer—your new favorite smoking buddy who just can’t sit still…" at bounding box center [923, 426] width 591 height 169
click at [991, 481] on p "Meet the Doobie Dancer—your new favorite smoking buddy who just can’t sit still…" at bounding box center [923, 426] width 591 height 169
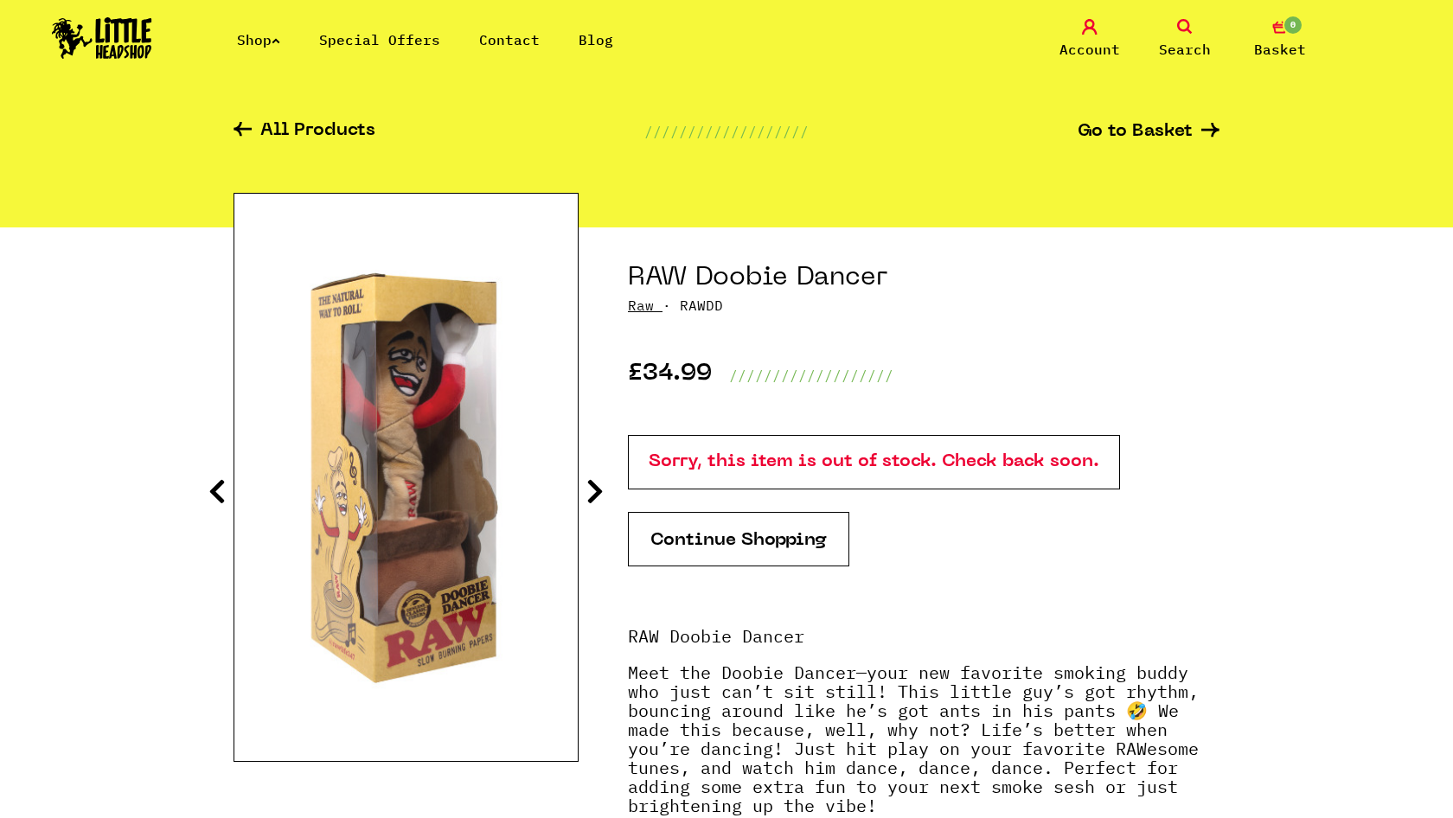
scroll to position [54, 0]
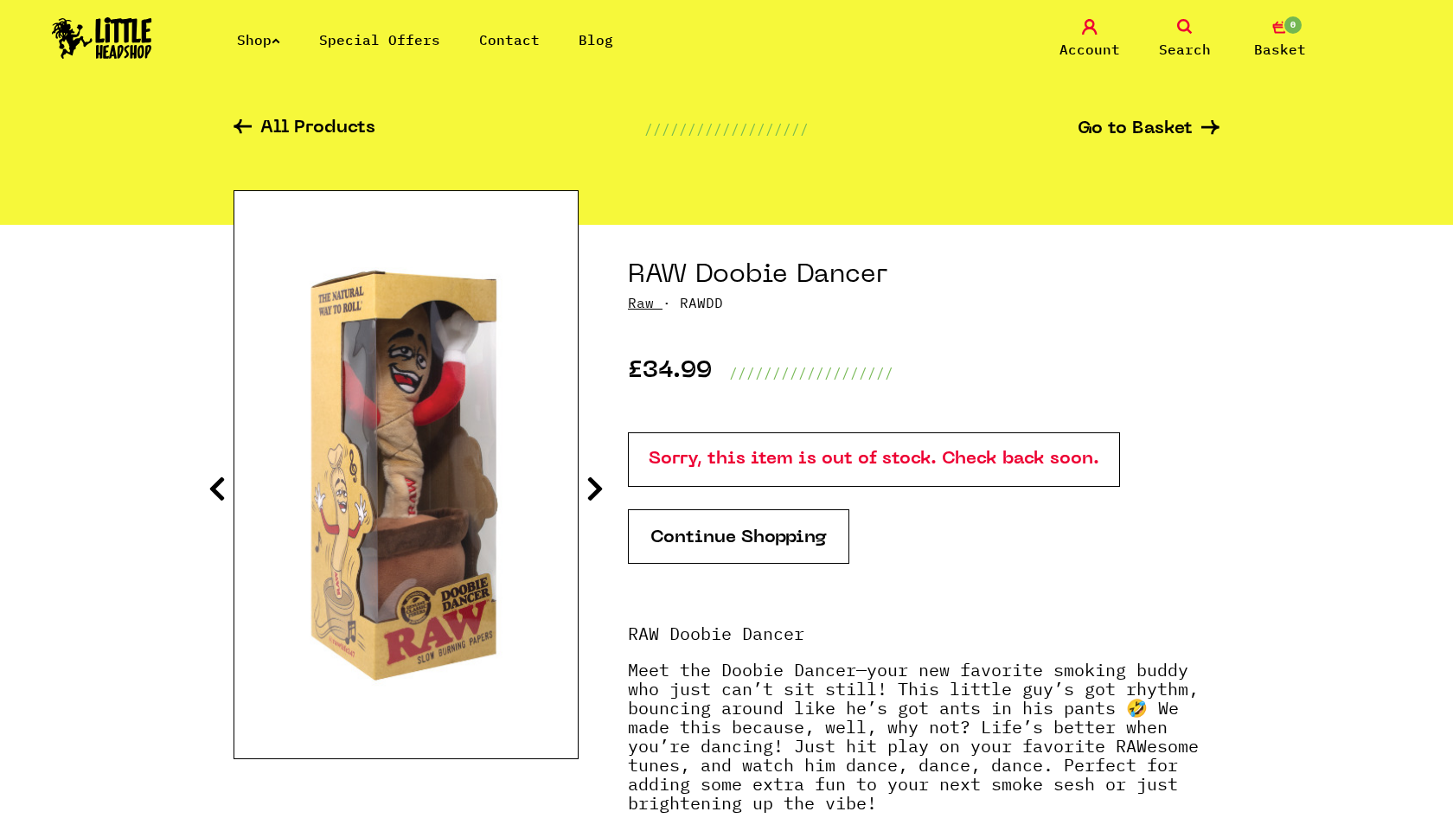
click at [594, 488] on icon at bounding box center [594, 489] width 17 height 28
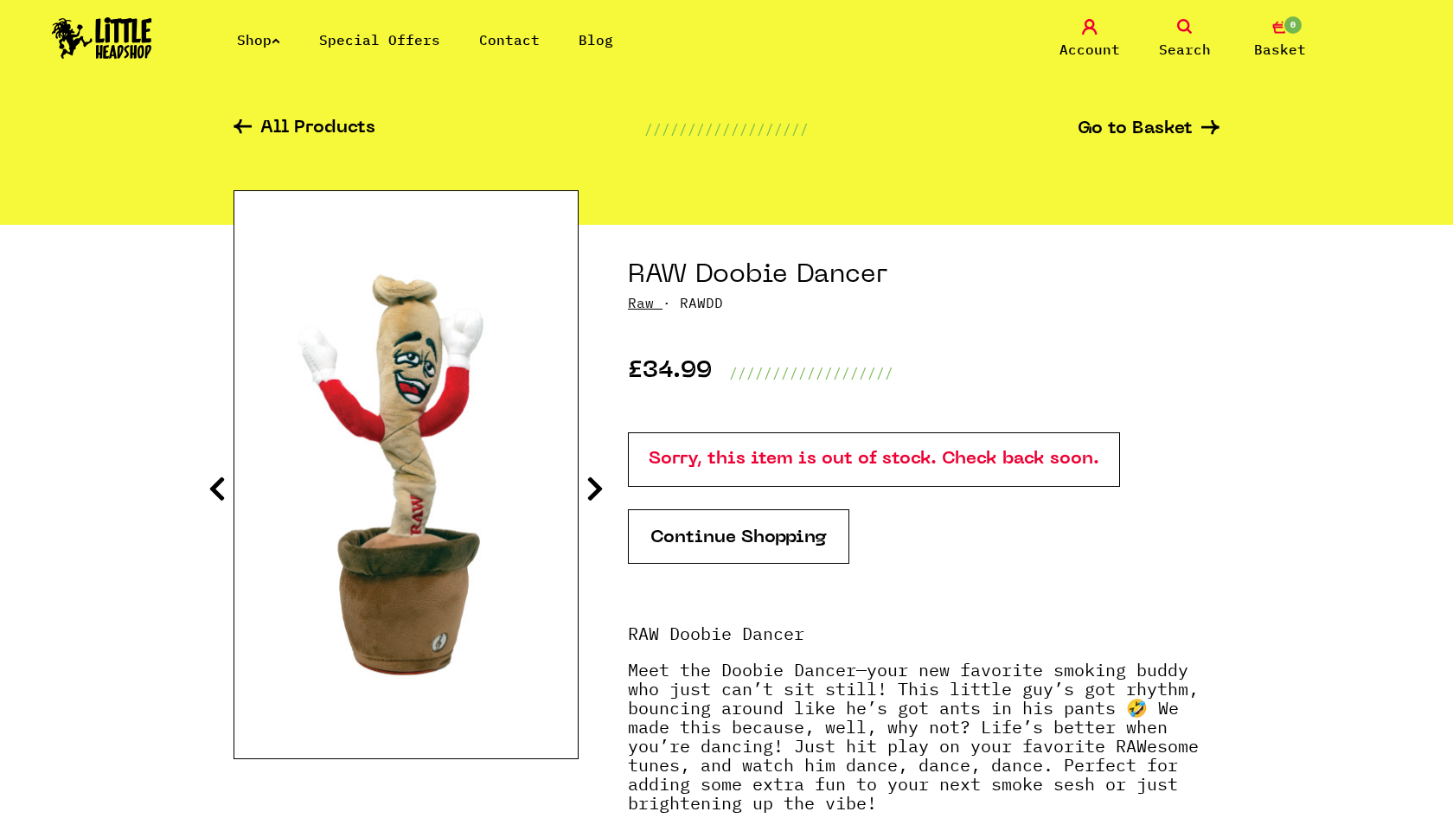
click at [594, 488] on icon at bounding box center [594, 489] width 17 height 28
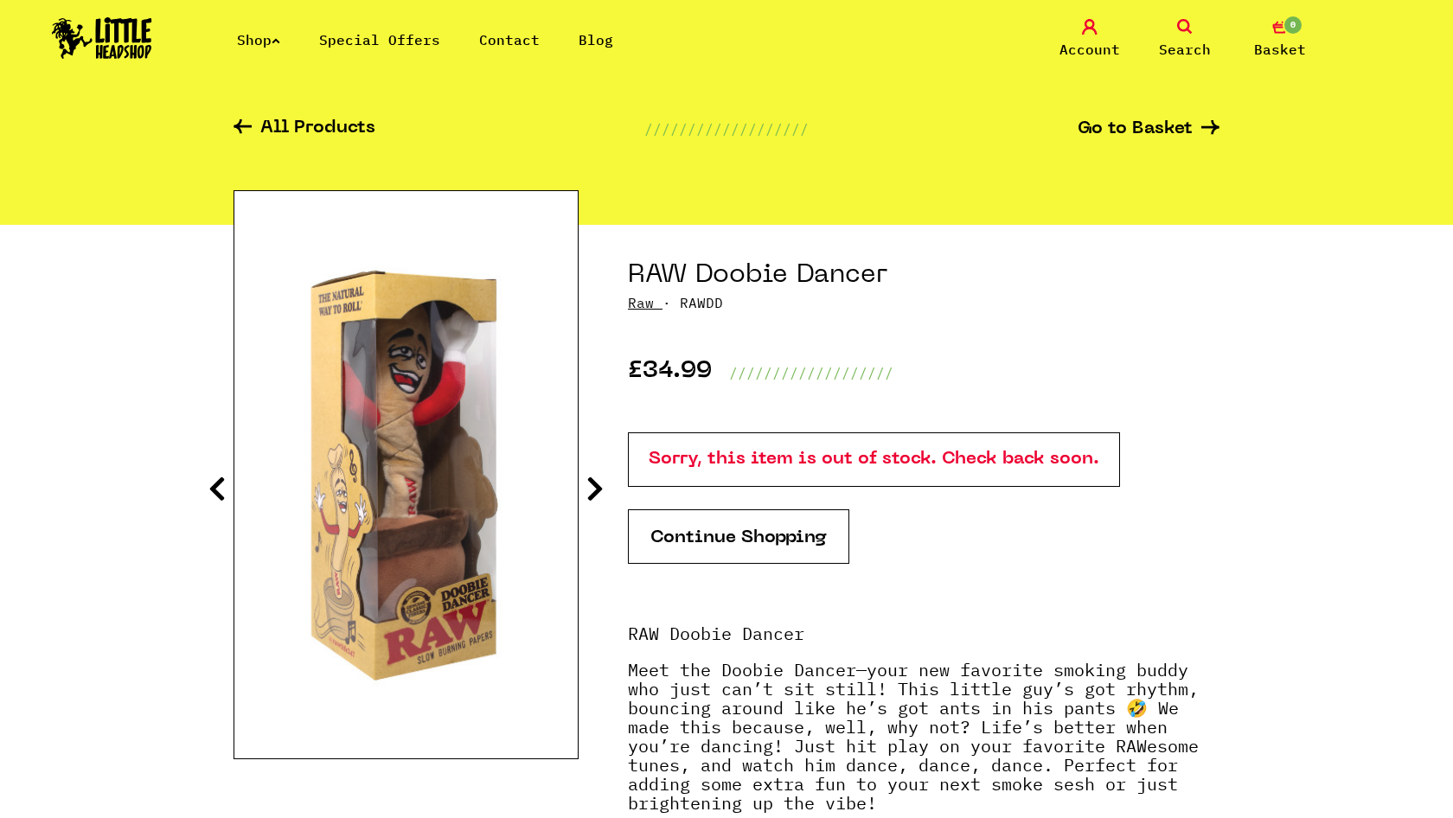
click at [594, 488] on icon at bounding box center [594, 489] width 17 height 28
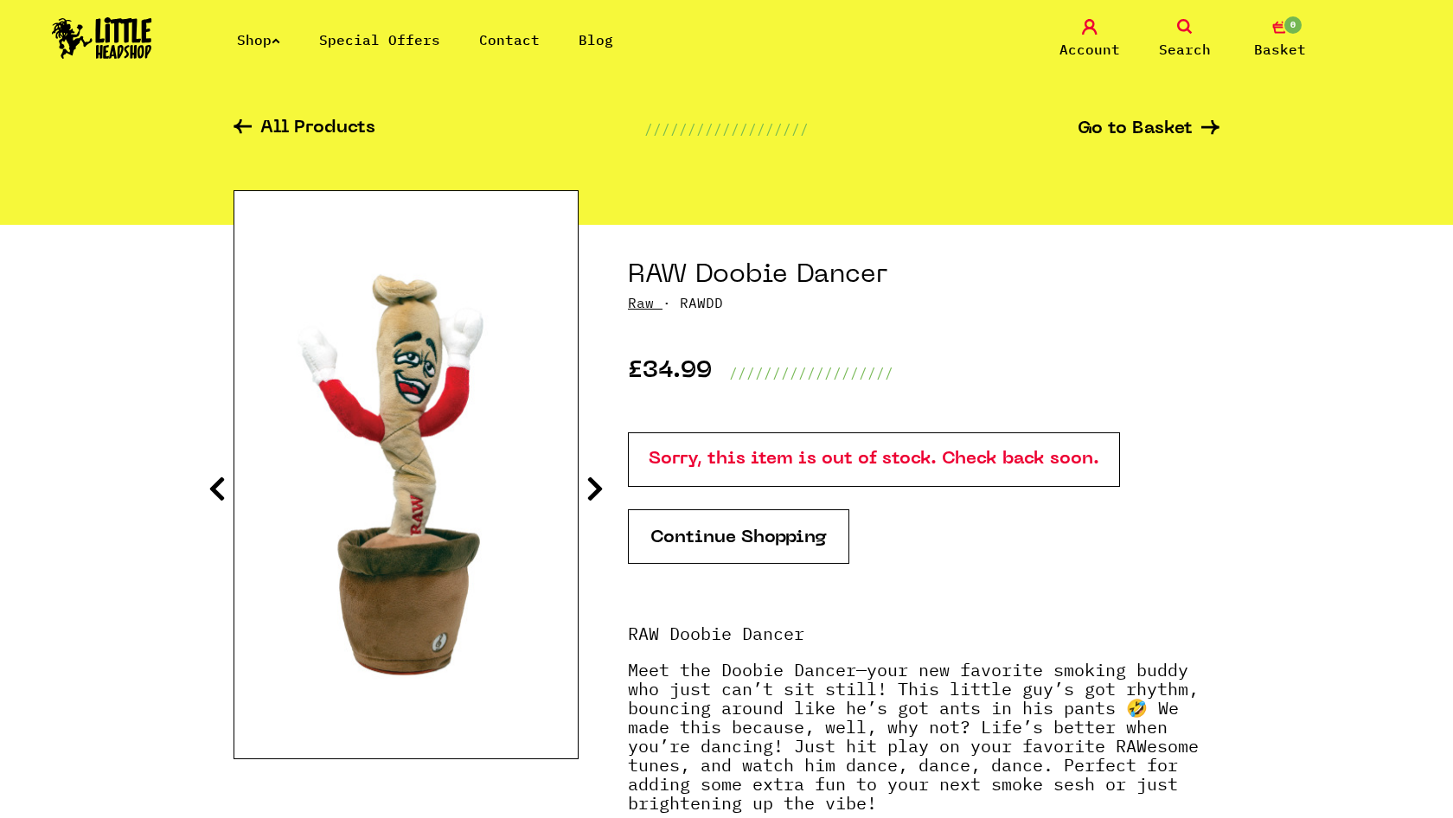
click at [594, 488] on icon at bounding box center [594, 489] width 17 height 28
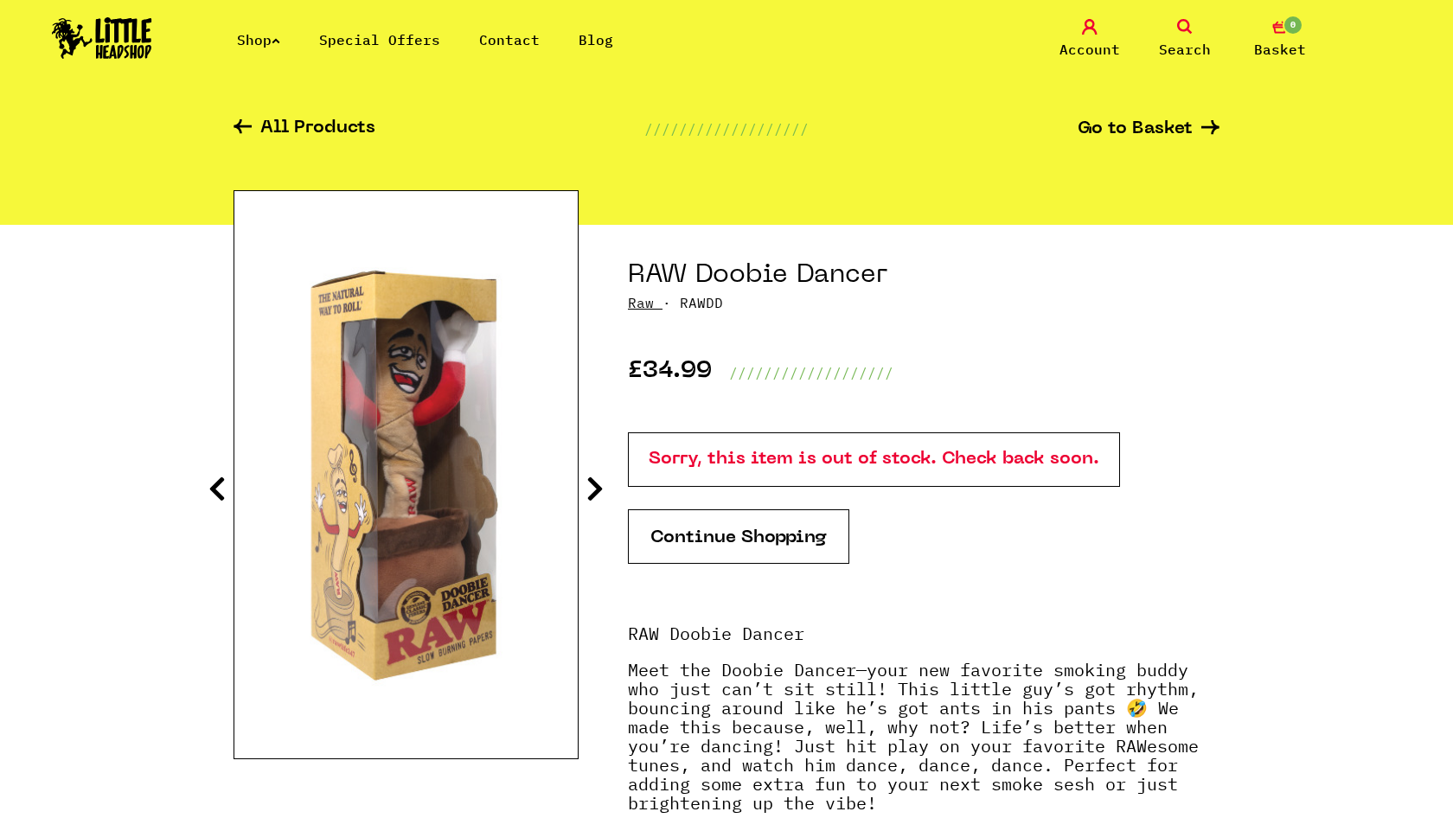
click at [594, 488] on icon at bounding box center [594, 489] width 17 height 28
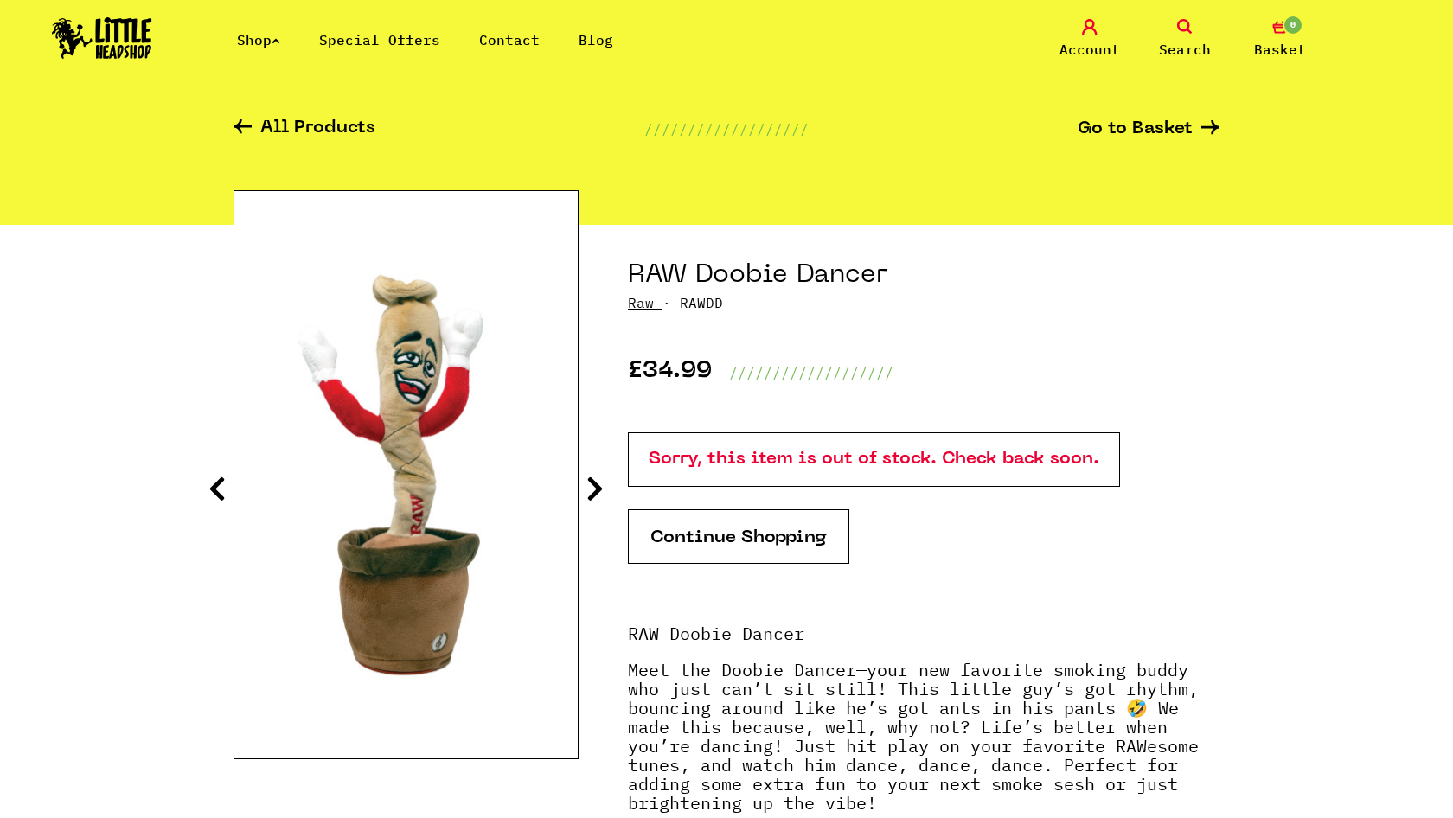
click at [594, 488] on icon at bounding box center [594, 489] width 17 height 28
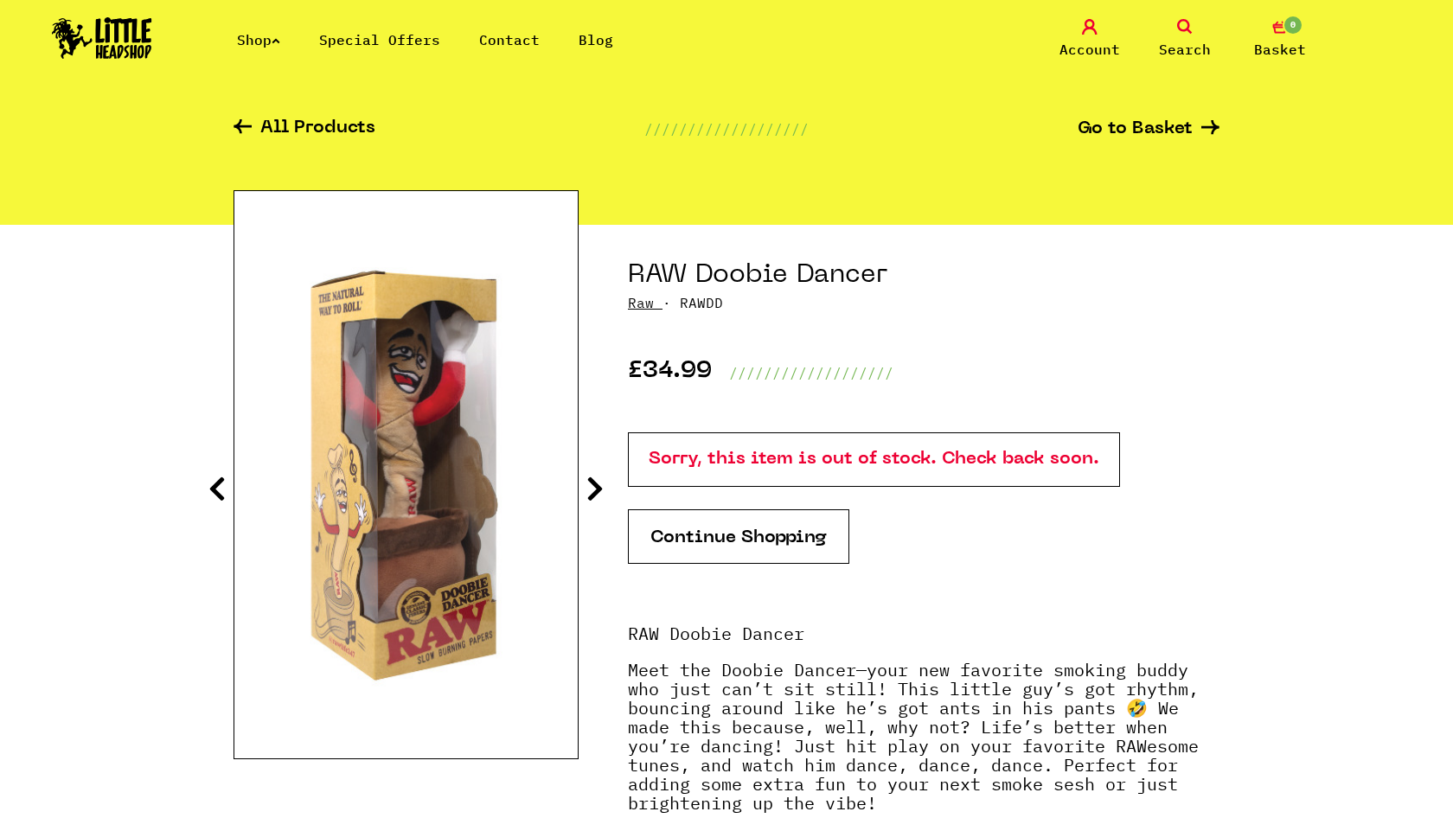
click at [594, 488] on icon at bounding box center [594, 489] width 17 height 28
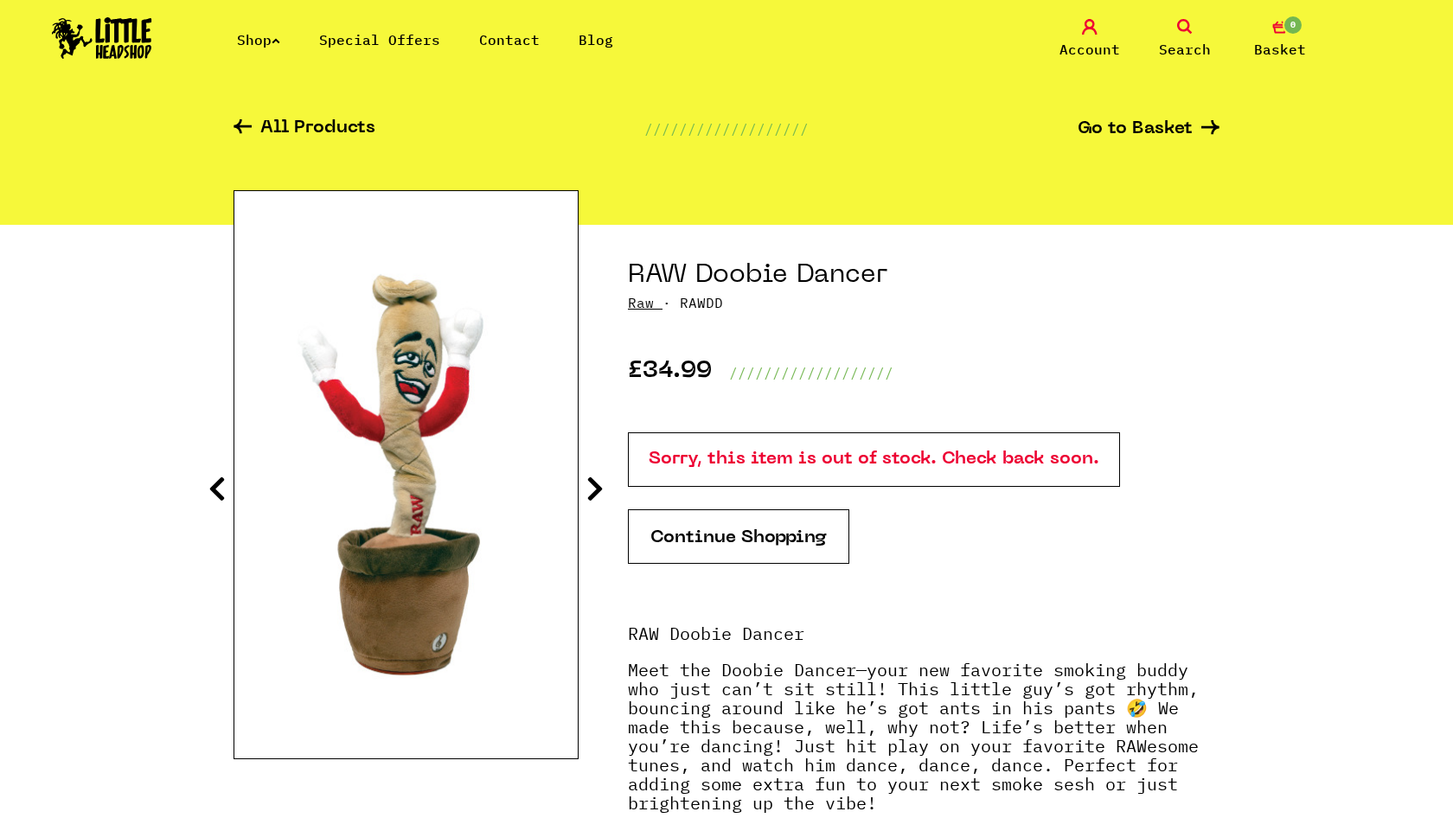
click at [594, 488] on icon at bounding box center [594, 489] width 17 height 28
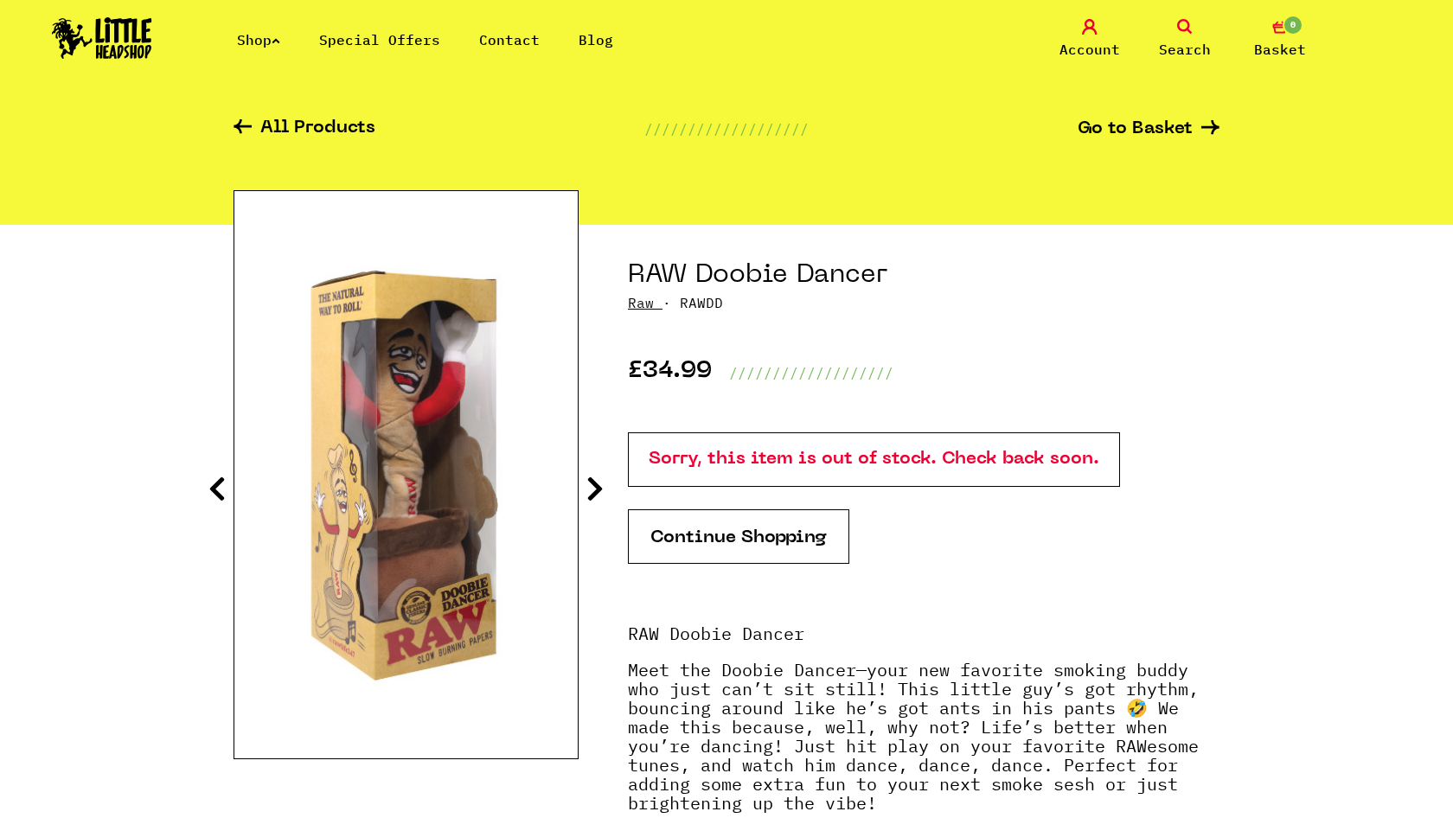
click at [1209, 123] on icon at bounding box center [1210, 127] width 18 height 15
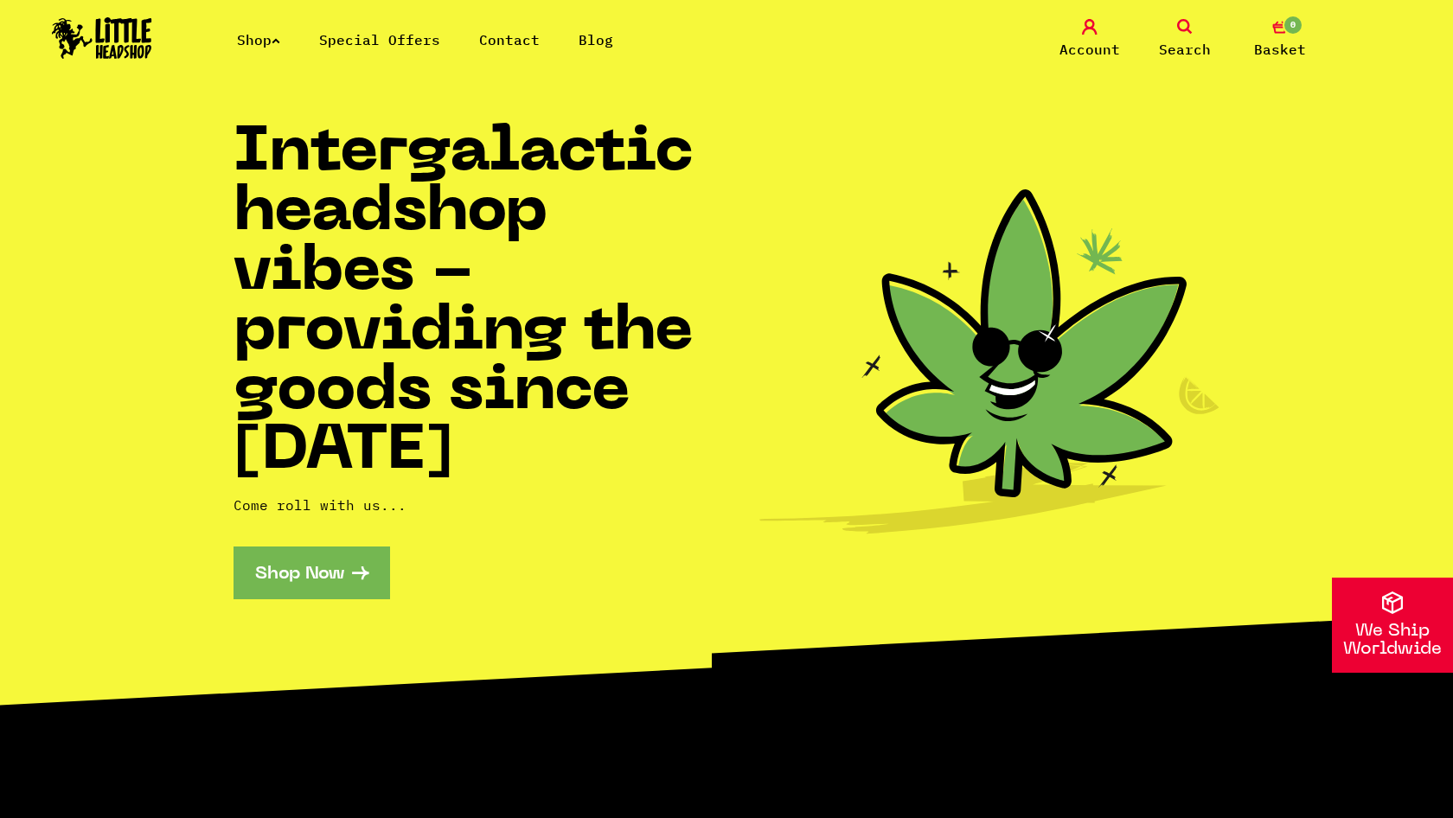
click at [412, 43] on link "Special Offers" at bounding box center [379, 39] width 121 height 17
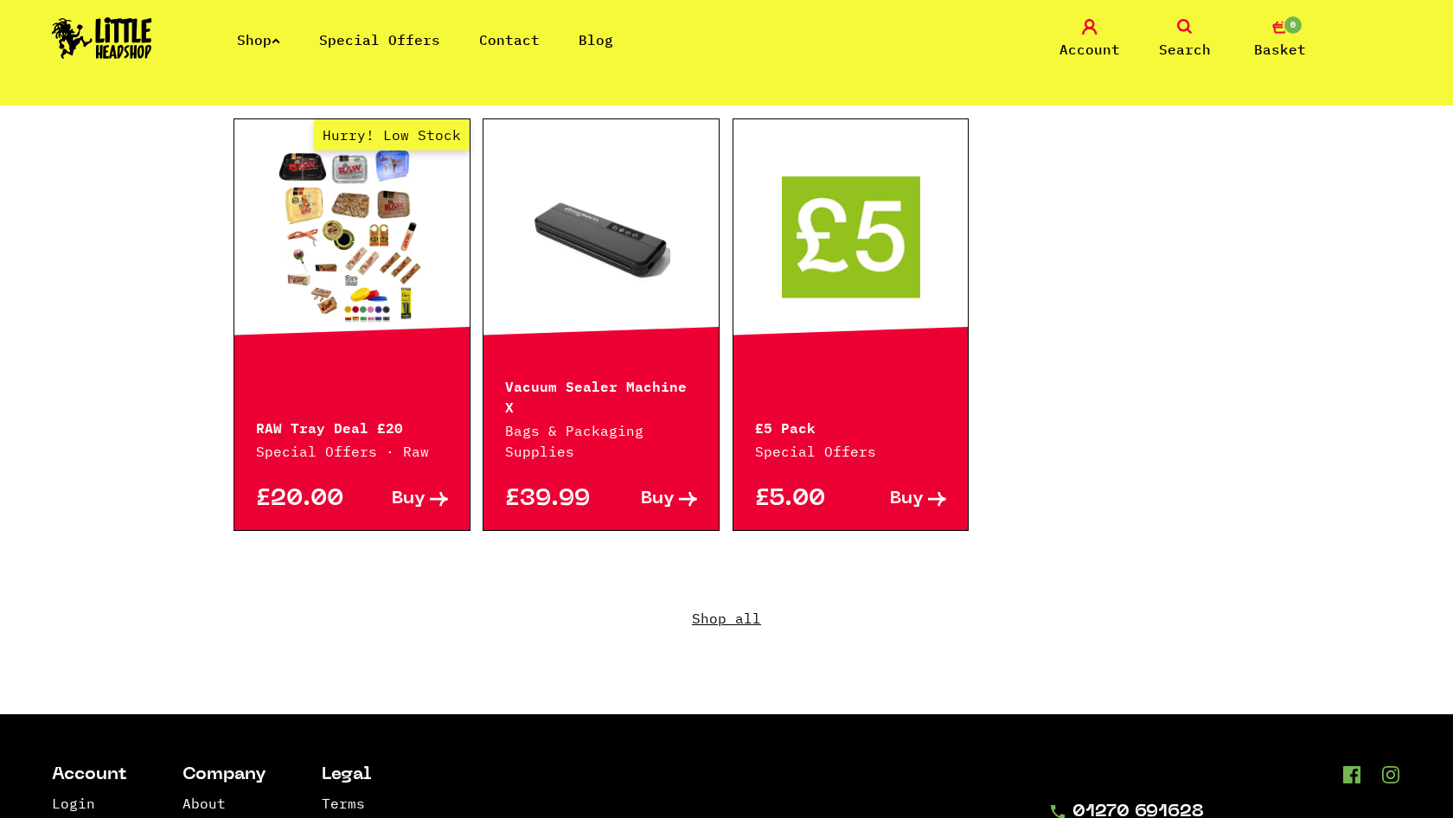
scroll to position [1139, 0]
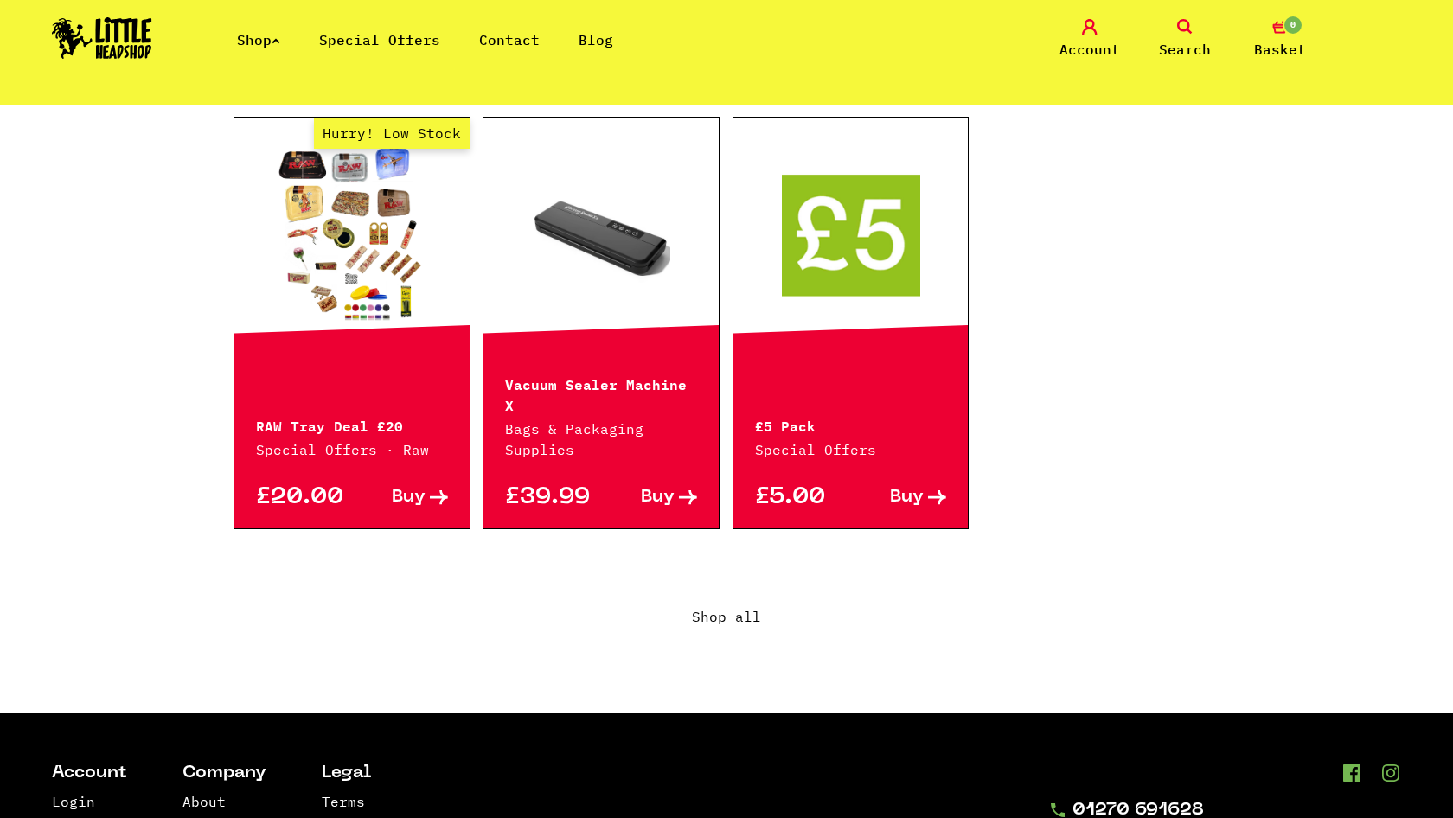
click at [611, 324] on div at bounding box center [600, 234] width 235 height 233
click at [614, 256] on link at bounding box center [600, 234] width 235 height 173
click at [750, 590] on link "Shop all" at bounding box center [726, 629] width 986 height 166
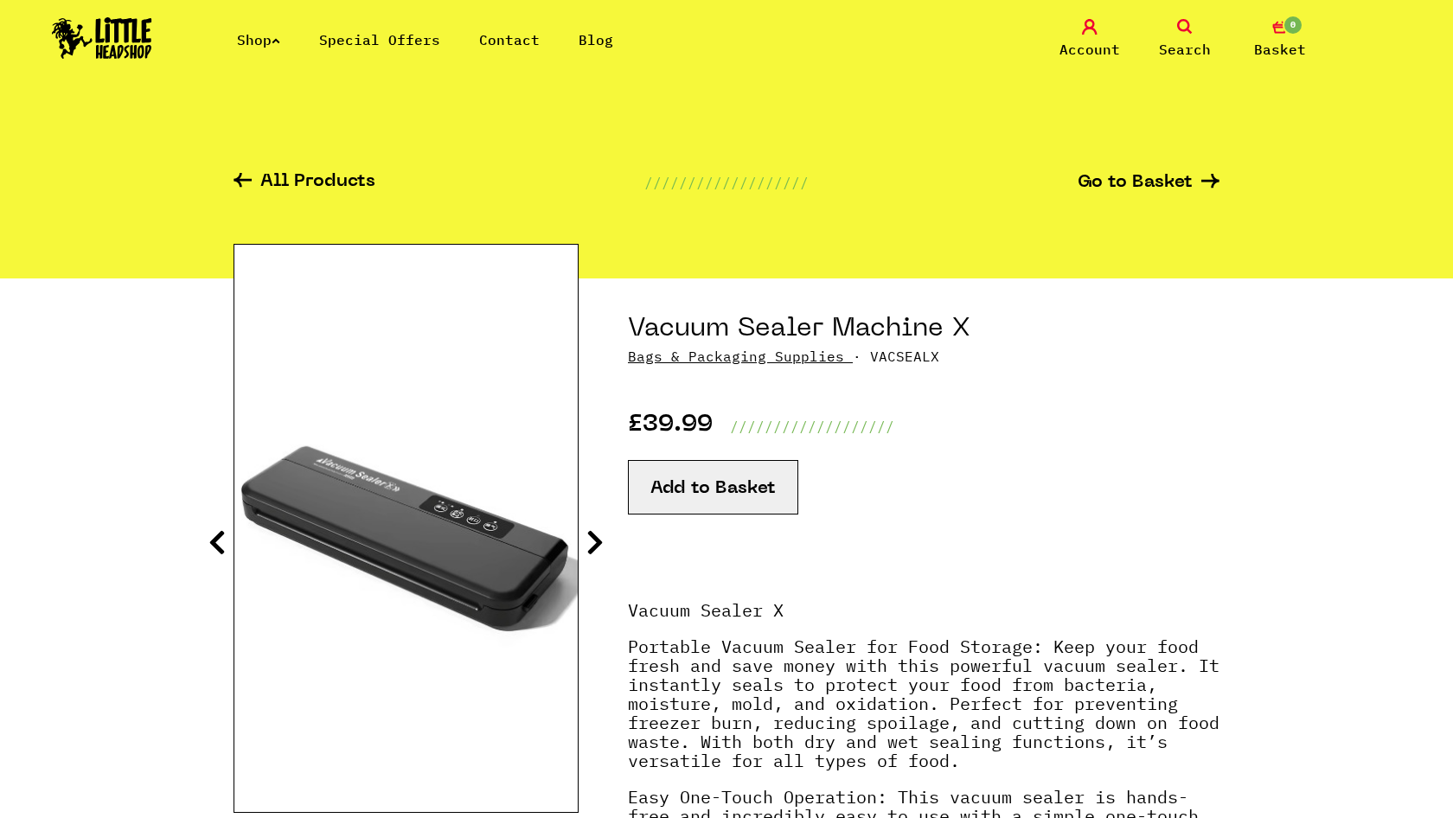
click at [596, 537] on icon at bounding box center [594, 542] width 17 height 28
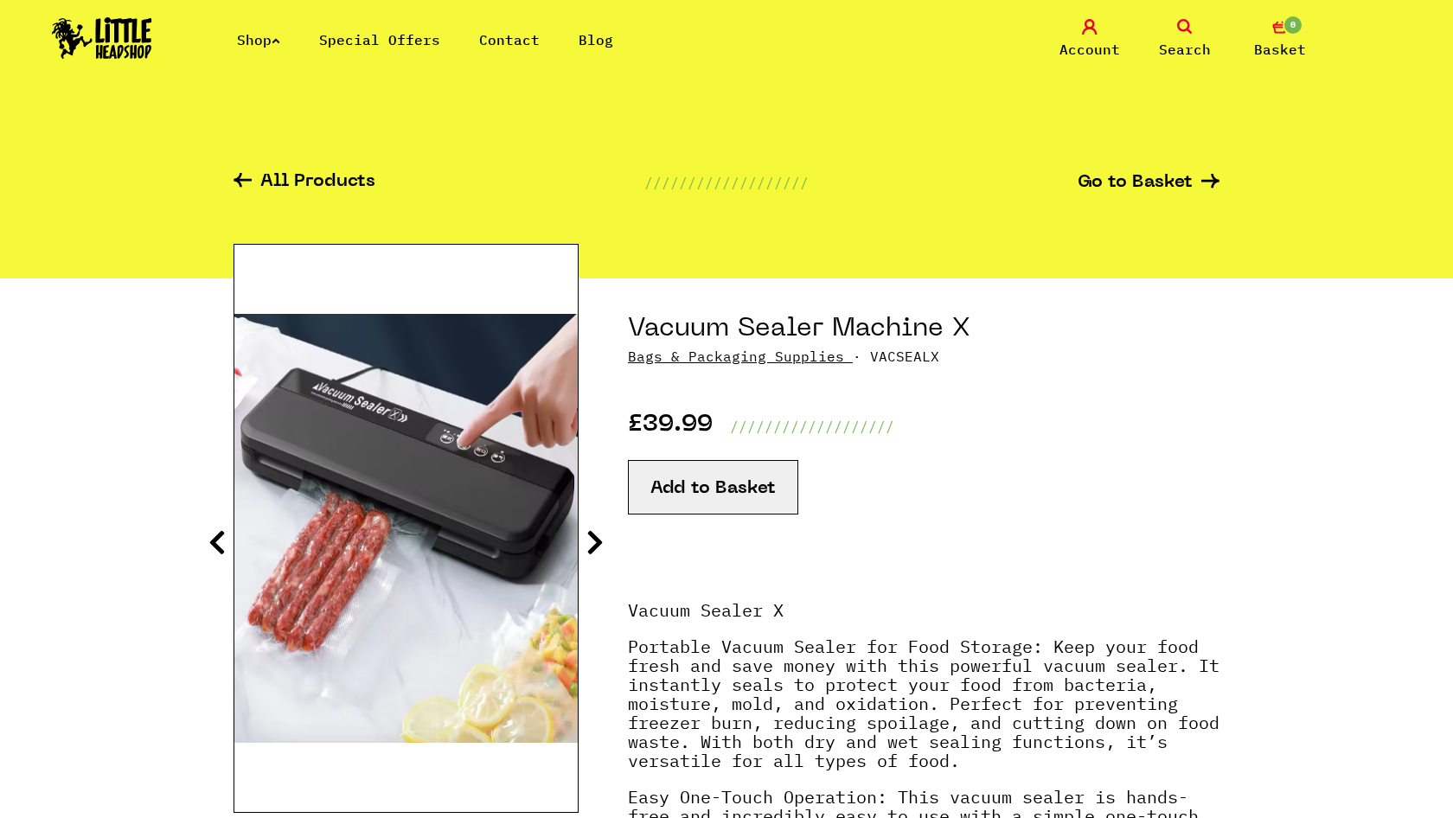
scroll to position [89, 0]
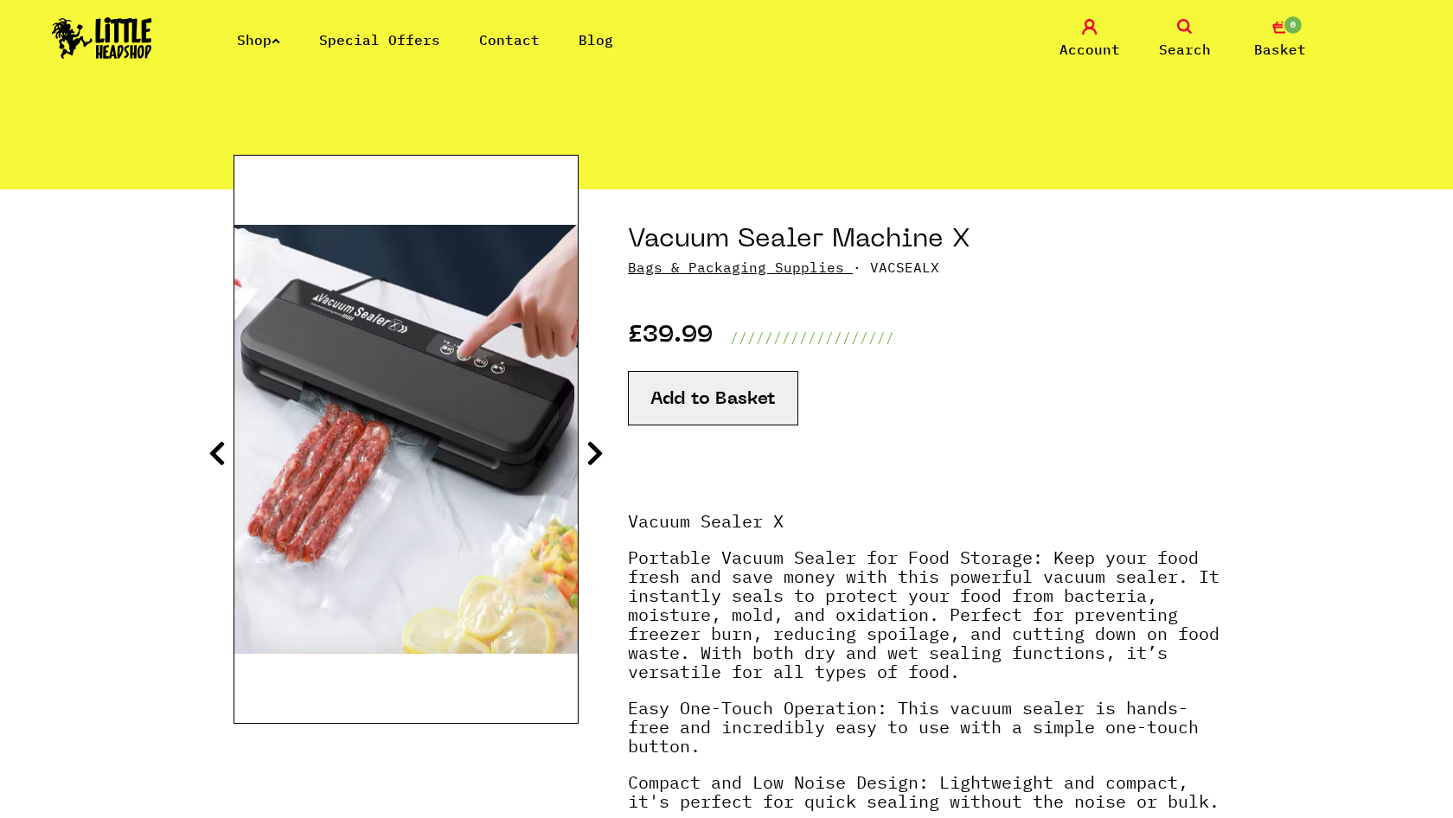
click at [589, 458] on icon at bounding box center [594, 453] width 17 height 28
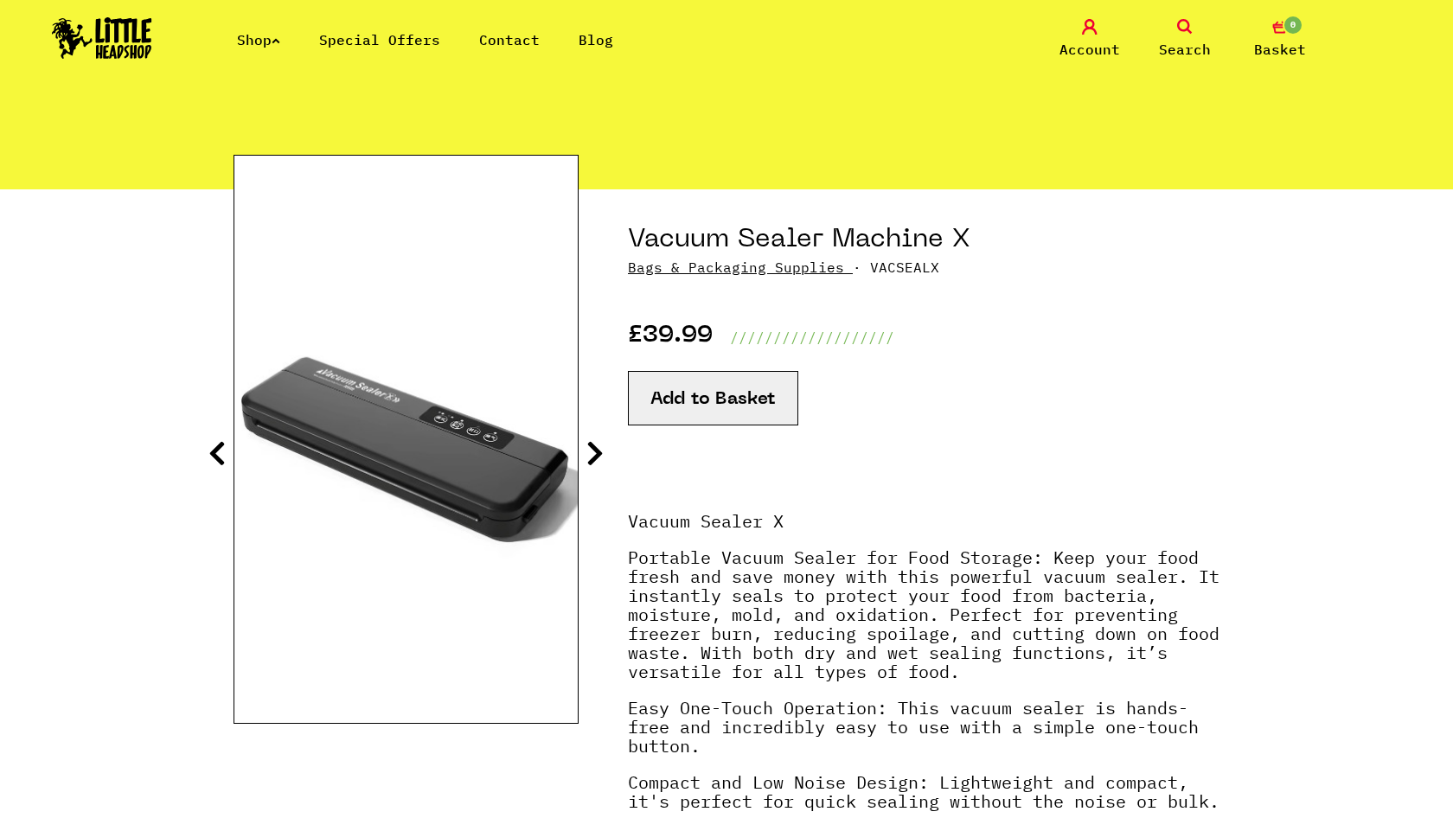
click at [589, 458] on icon at bounding box center [594, 453] width 17 height 28
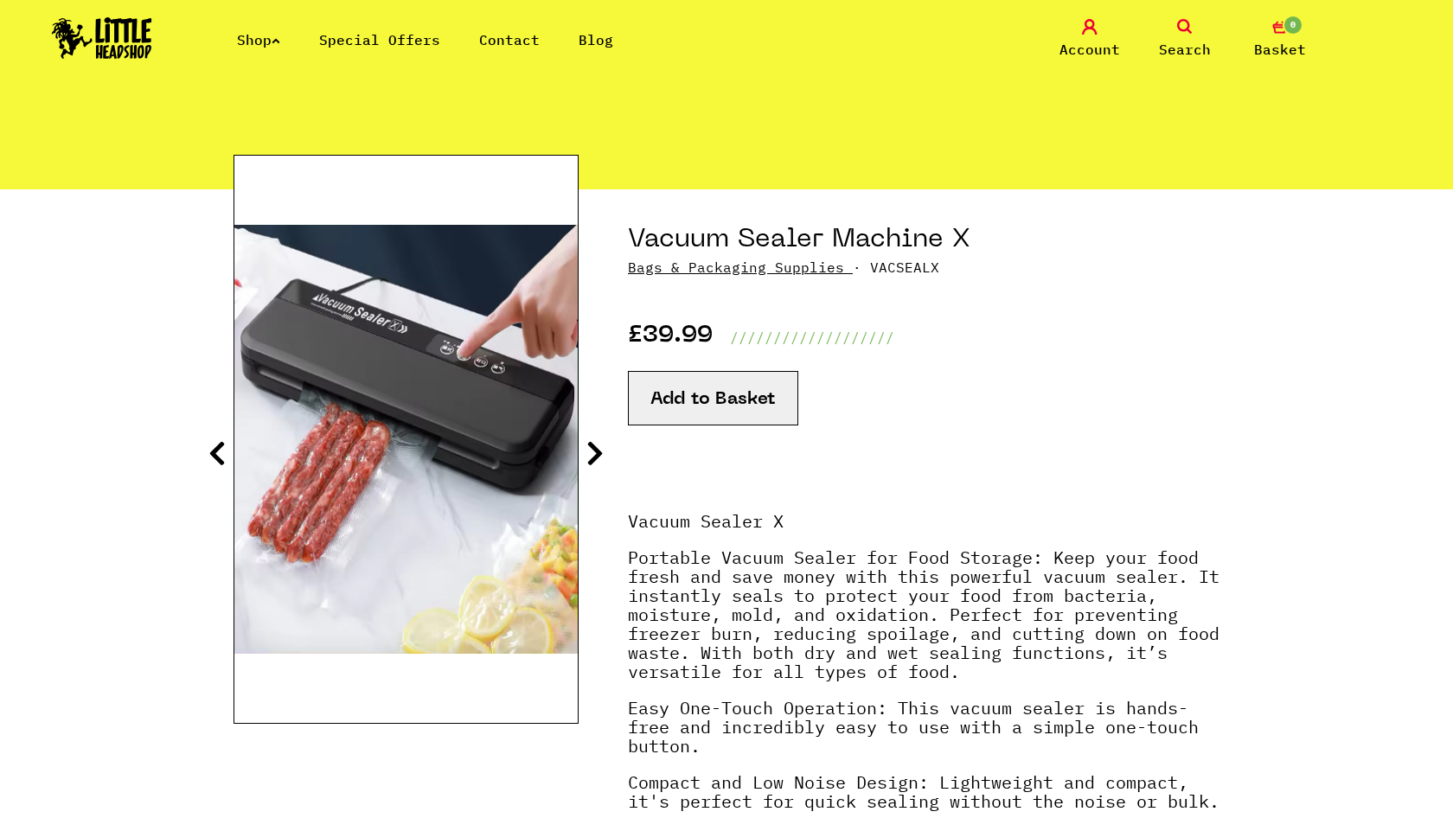
click at [589, 458] on icon at bounding box center [594, 453] width 17 height 28
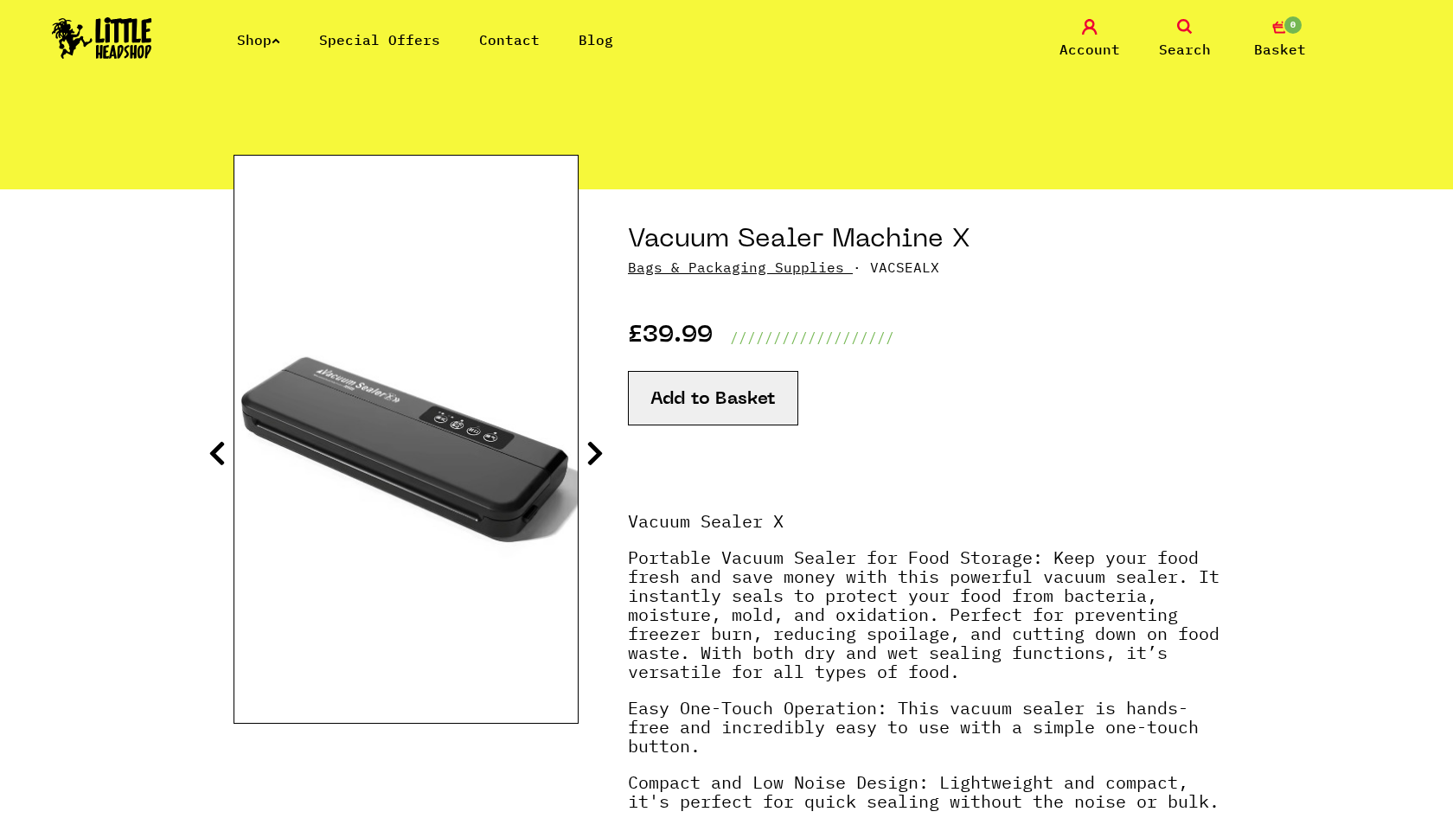
click at [589, 458] on icon at bounding box center [594, 453] width 17 height 28
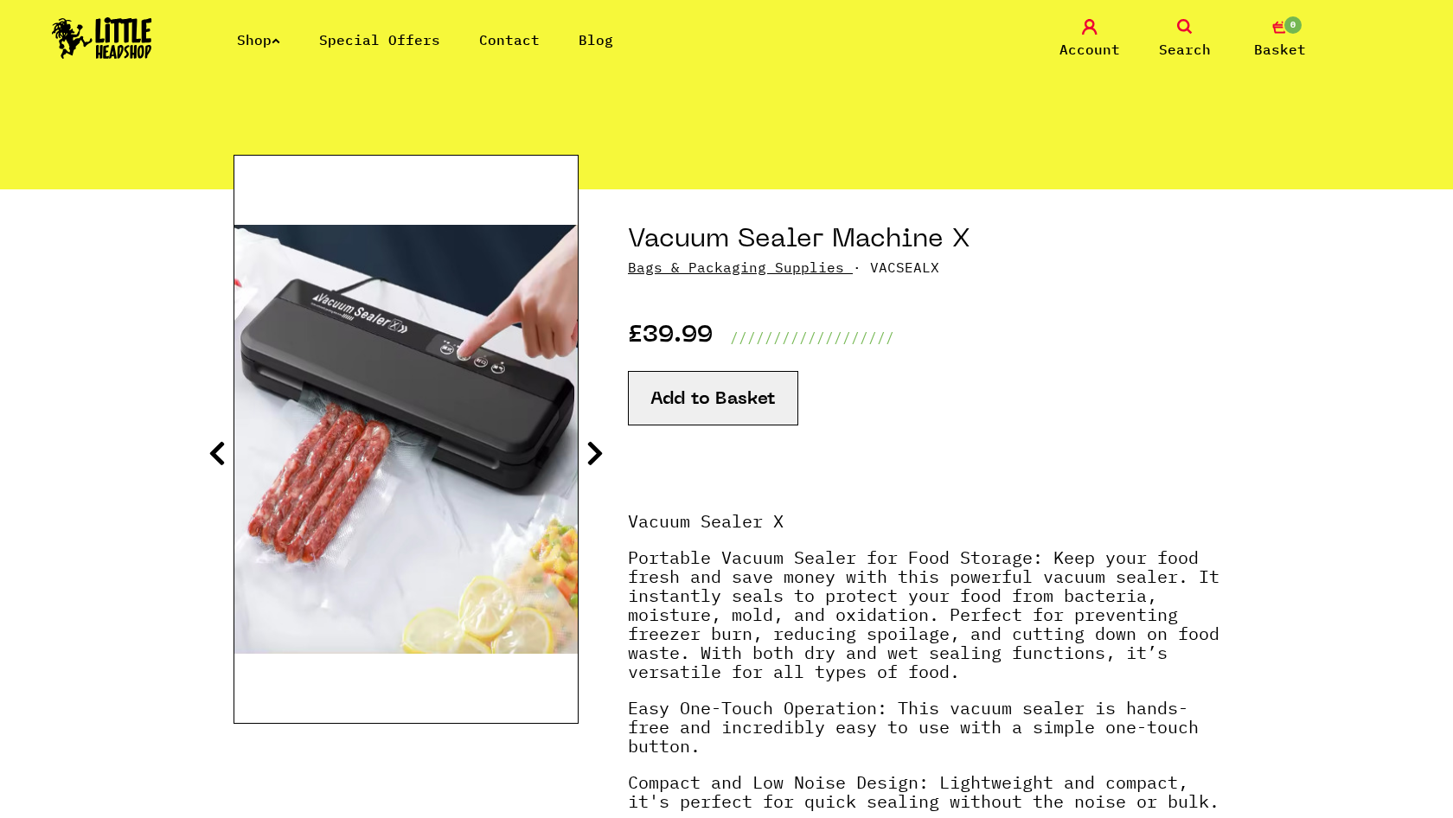
click at [589, 458] on icon at bounding box center [594, 453] width 17 height 28
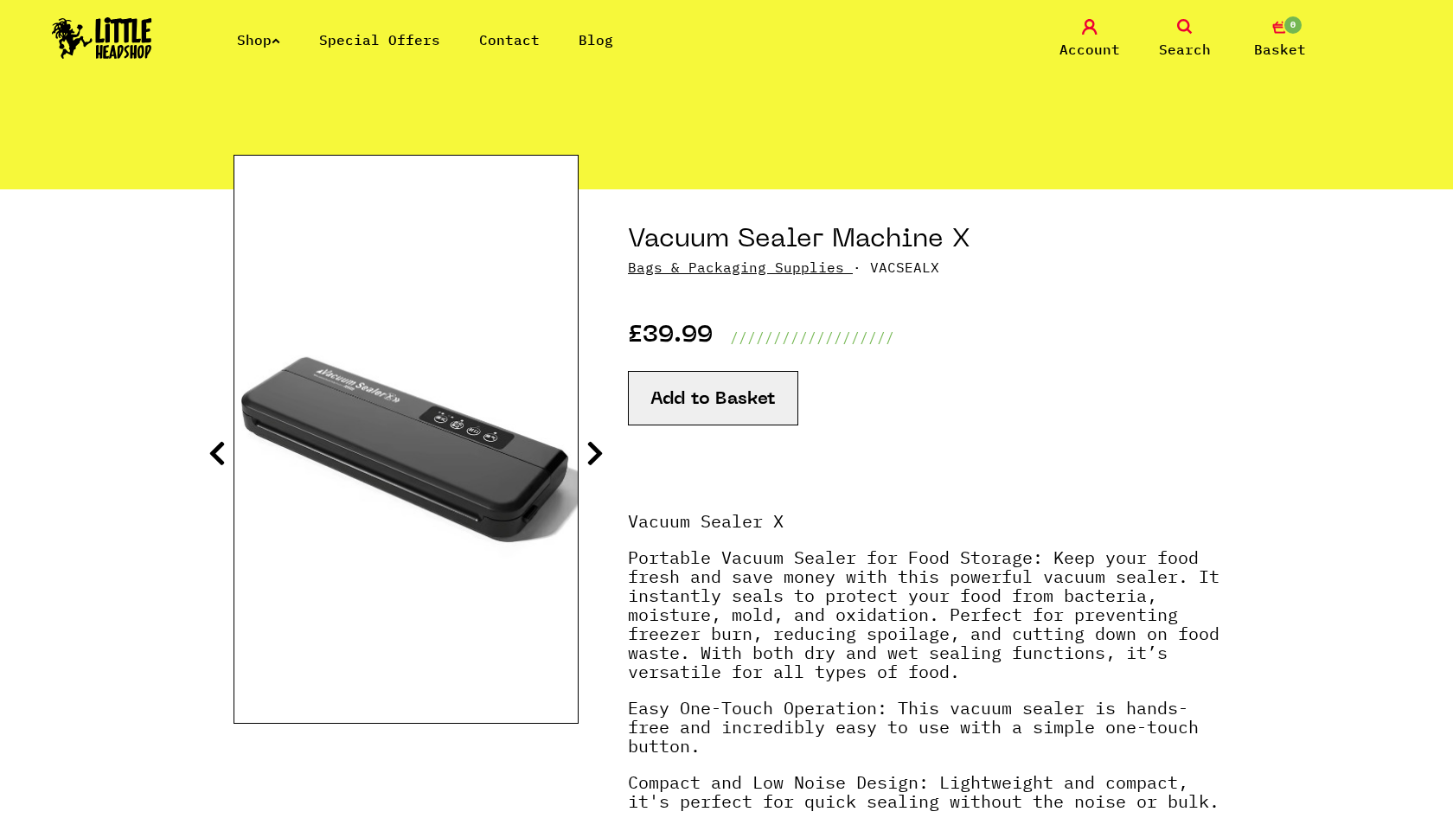
click at [589, 458] on icon at bounding box center [594, 453] width 17 height 28
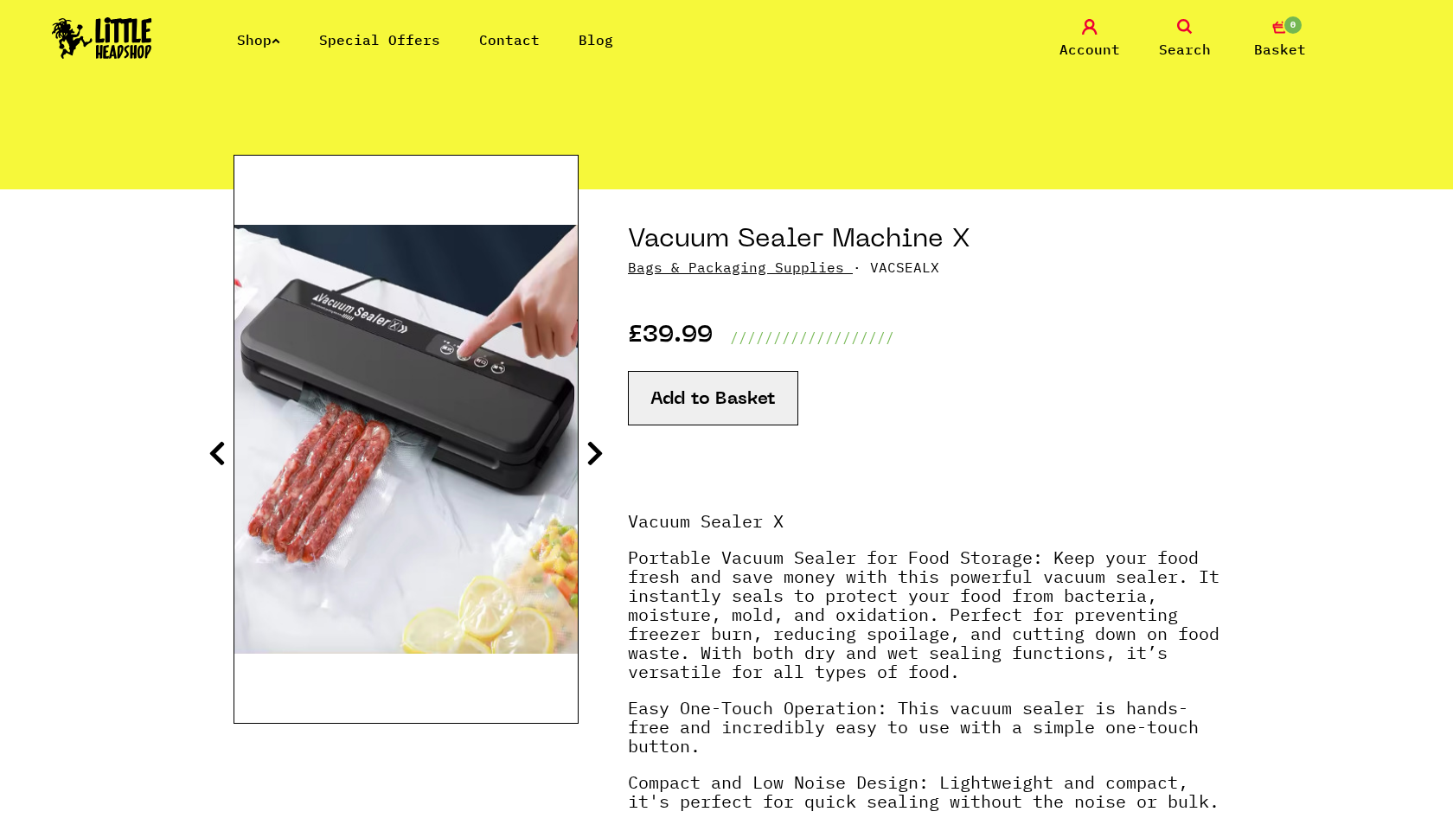
click at [589, 458] on icon at bounding box center [594, 453] width 17 height 28
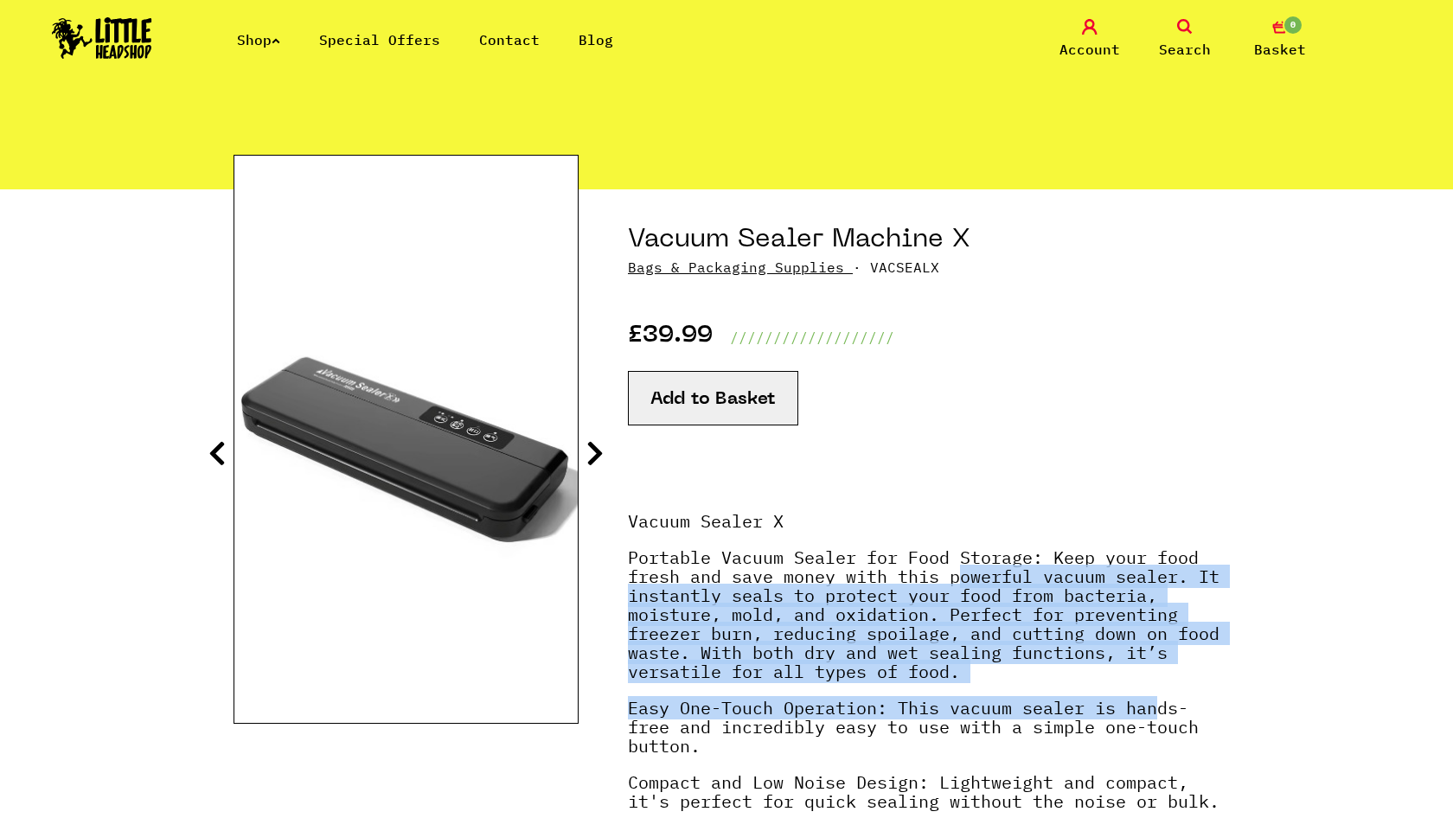
drag, startPoint x: 959, startPoint y: 576, endPoint x: 1158, endPoint y: 694, distance: 231.5
click at [1158, 694] on p "Portable Vacuum Sealer for Food Storage : Keep your food fresh and save money w…" at bounding box center [923, 623] width 591 height 150
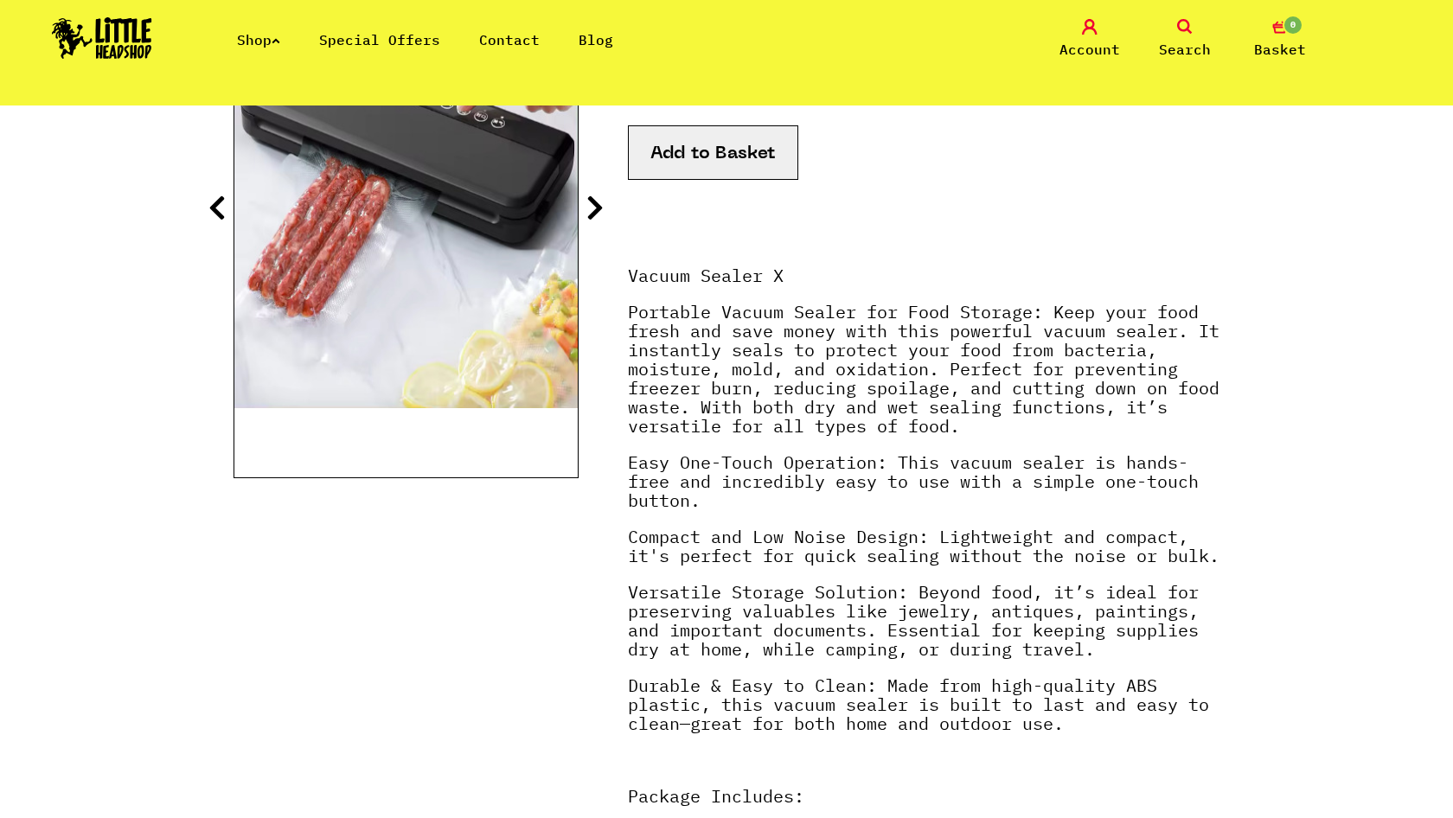
scroll to position [351, 0]
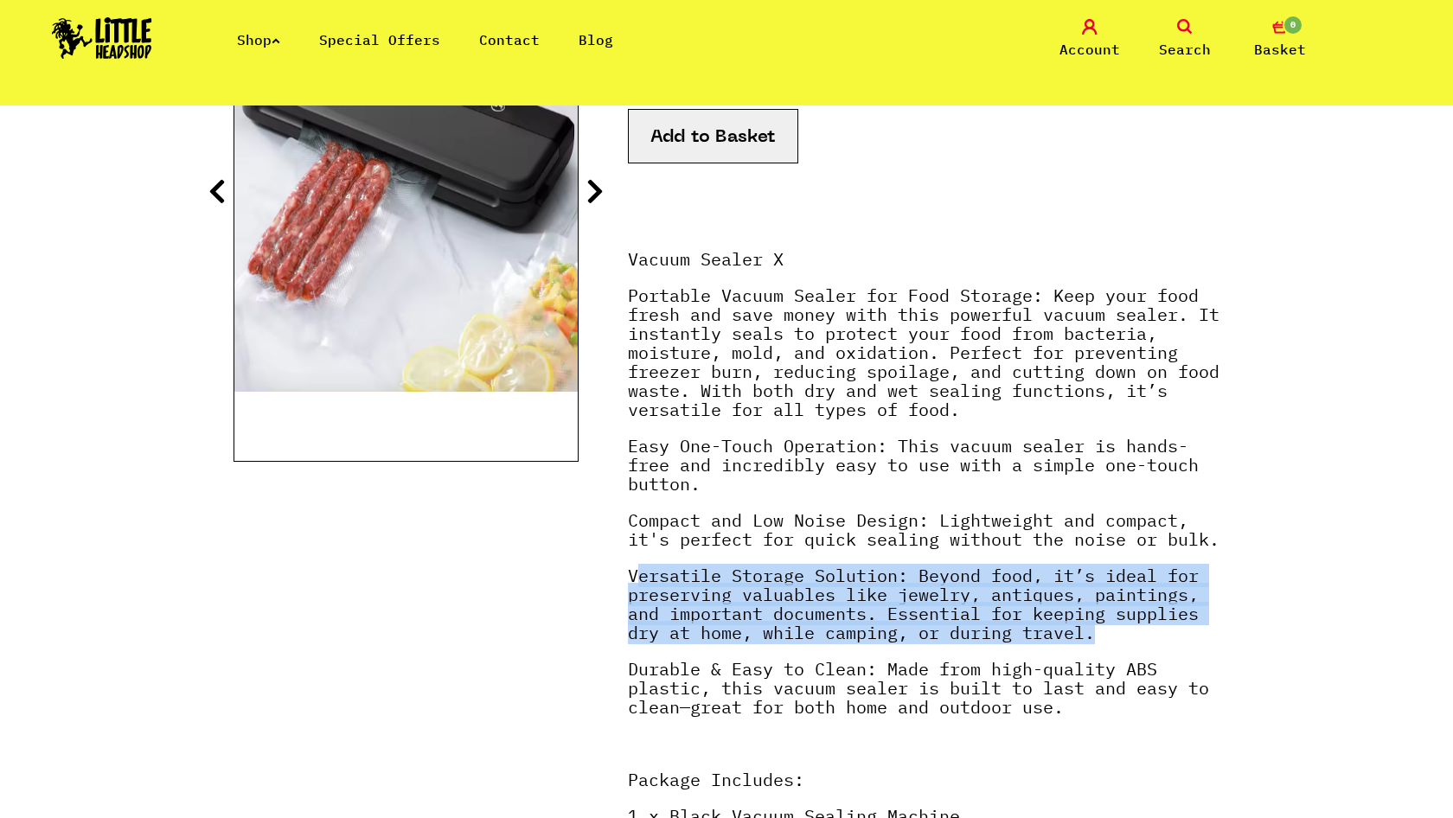
drag, startPoint x: 642, startPoint y: 579, endPoint x: 1174, endPoint y: 638, distance: 535.9
click at [1174, 638] on p "Versatile Storage Solution : Beyond food, it’s ideal for preserving valuables l…" at bounding box center [923, 612] width 591 height 93
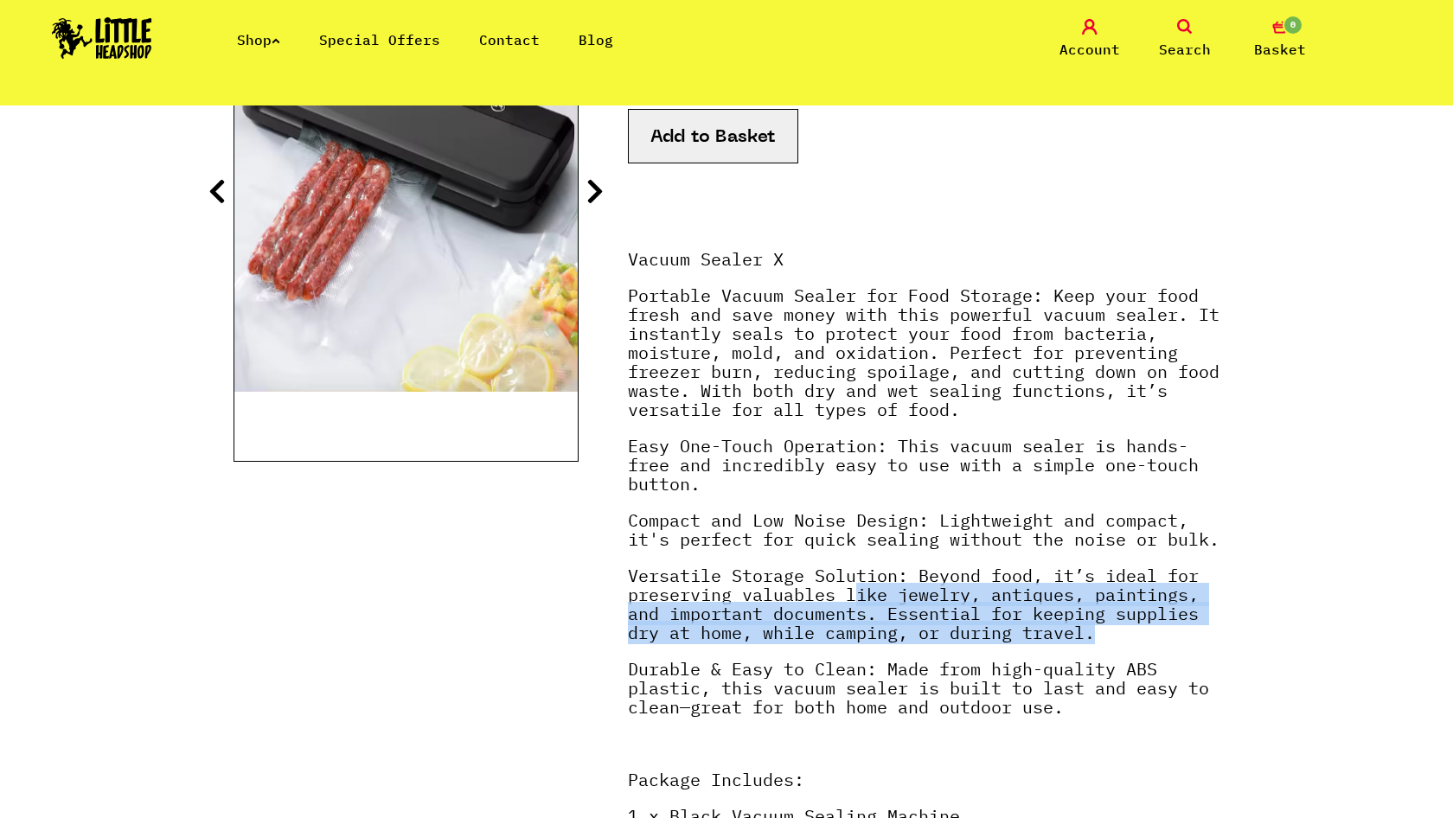
drag, startPoint x: 854, startPoint y: 599, endPoint x: 1154, endPoint y: 642, distance: 303.1
click at [1154, 642] on p "Versatile Storage Solution : Beyond food, it’s ideal for preserving valuables l…" at bounding box center [923, 612] width 591 height 93
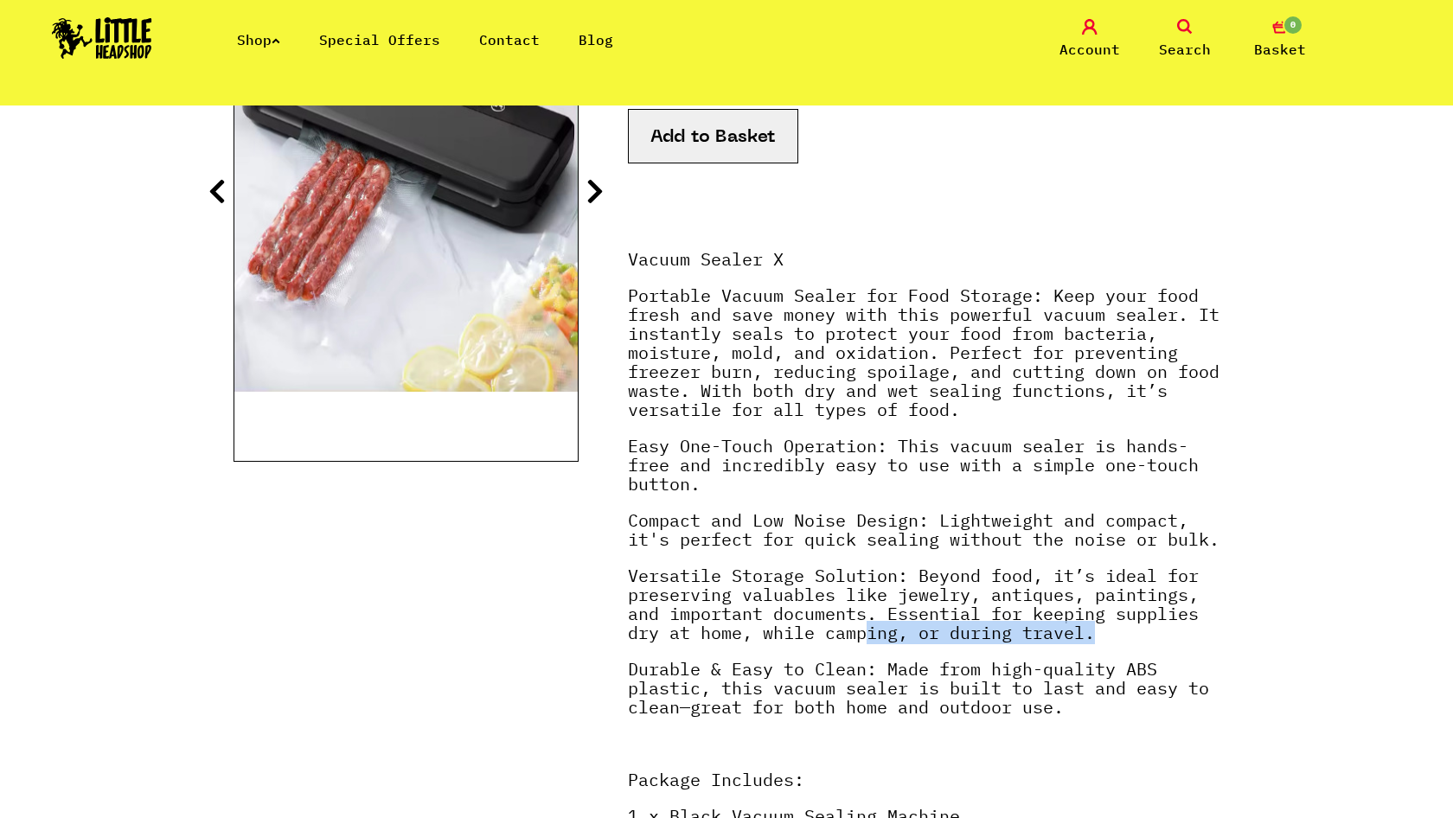
drag, startPoint x: 1137, startPoint y: 642, endPoint x: 871, endPoint y: 630, distance: 266.6
click at [871, 630] on p "Versatile Storage Solution : Beyond food, it’s ideal for preserving valuables l…" at bounding box center [923, 612] width 591 height 93
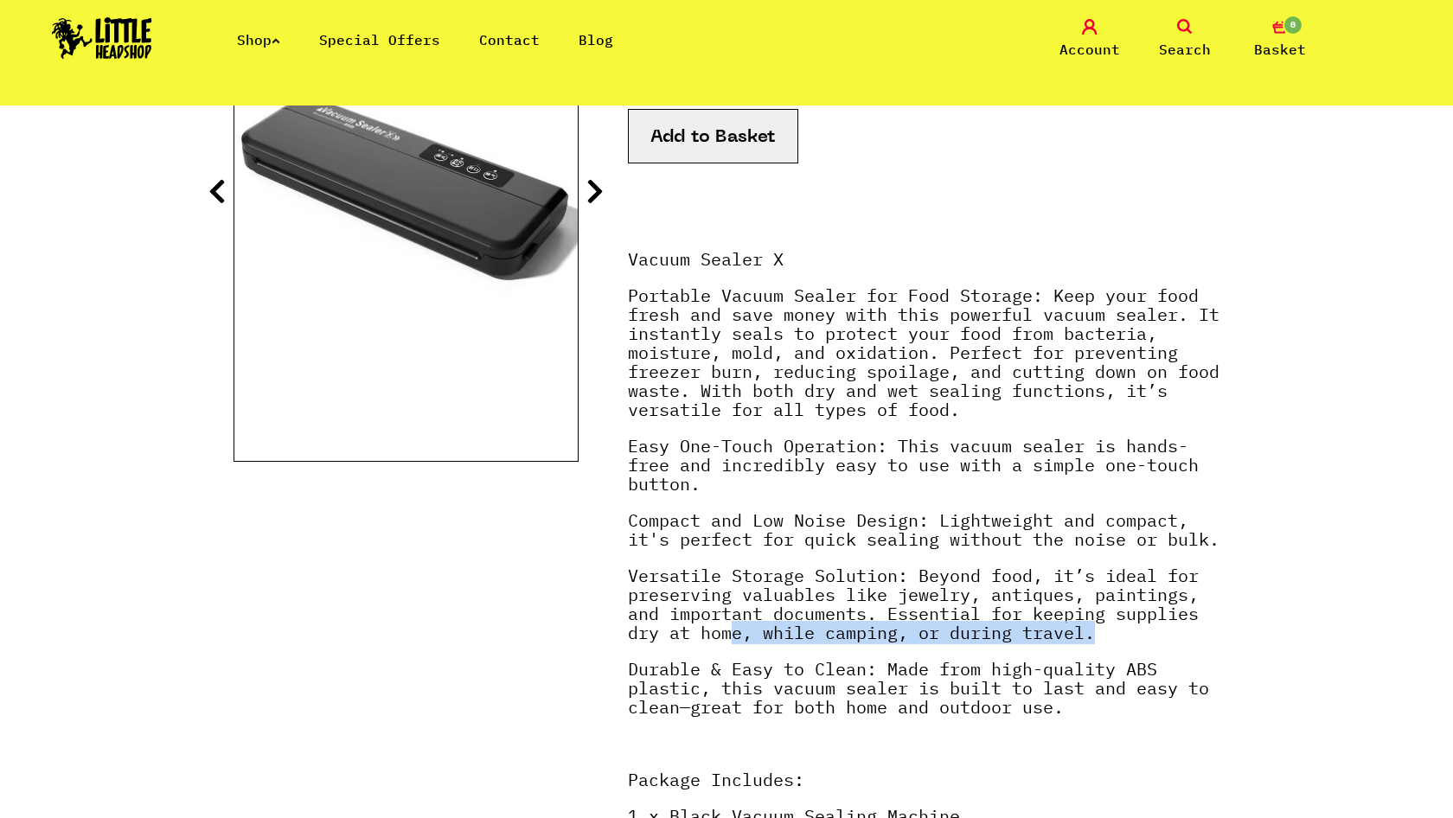
drag, startPoint x: 735, startPoint y: 637, endPoint x: 1095, endPoint y: 636, distance: 359.7
click at [1095, 636] on p "Versatile Storage Solution : Beyond food, it’s ideal for preserving valuables l…" at bounding box center [923, 612] width 591 height 93
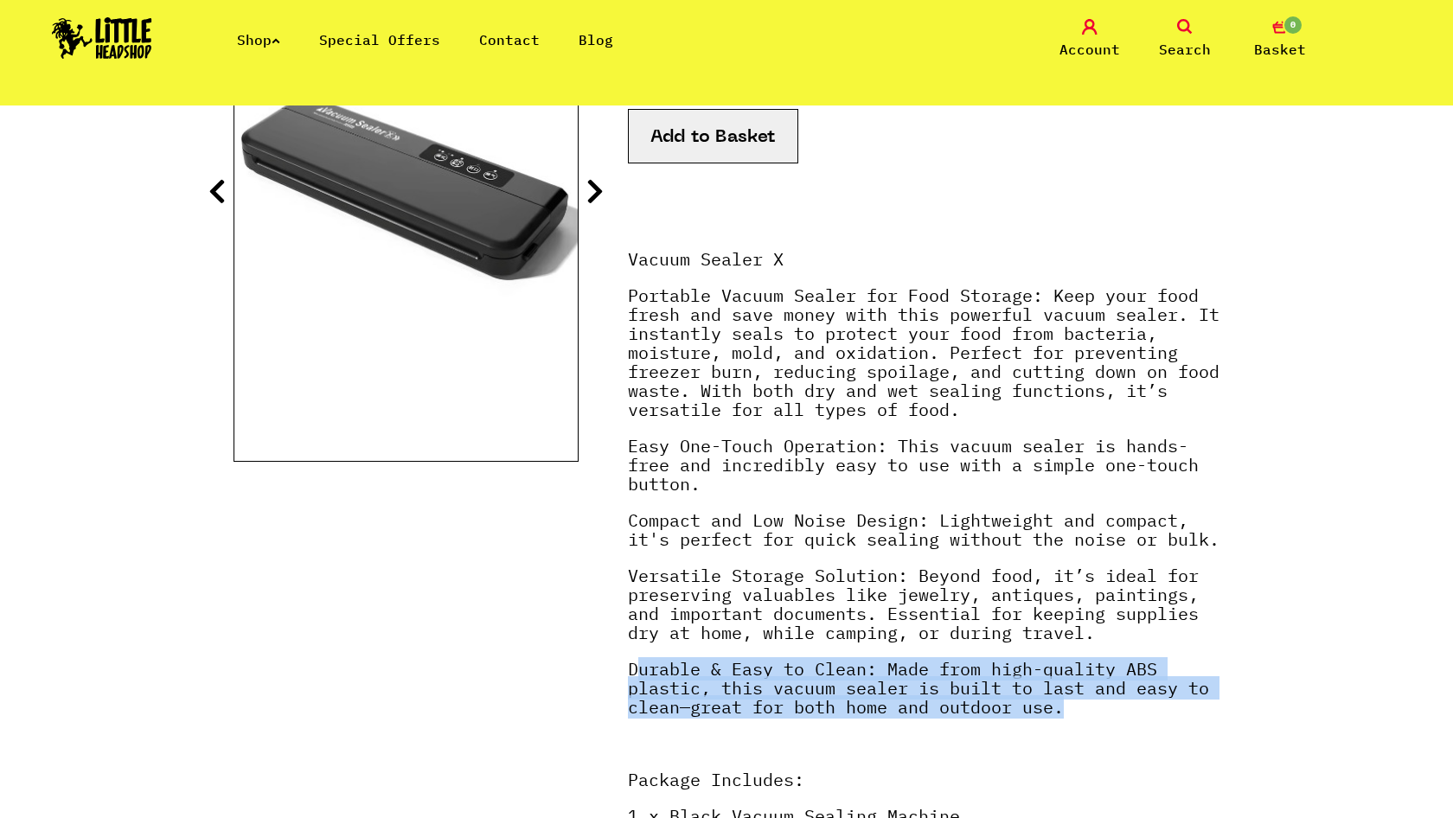
drag, startPoint x: 641, startPoint y: 670, endPoint x: 1193, endPoint y: 697, distance: 553.2
click at [1193, 697] on p "Durable & Easy to Clean : Made from high-quality ABS plastic, this vacuum seale…" at bounding box center [923, 697] width 591 height 74
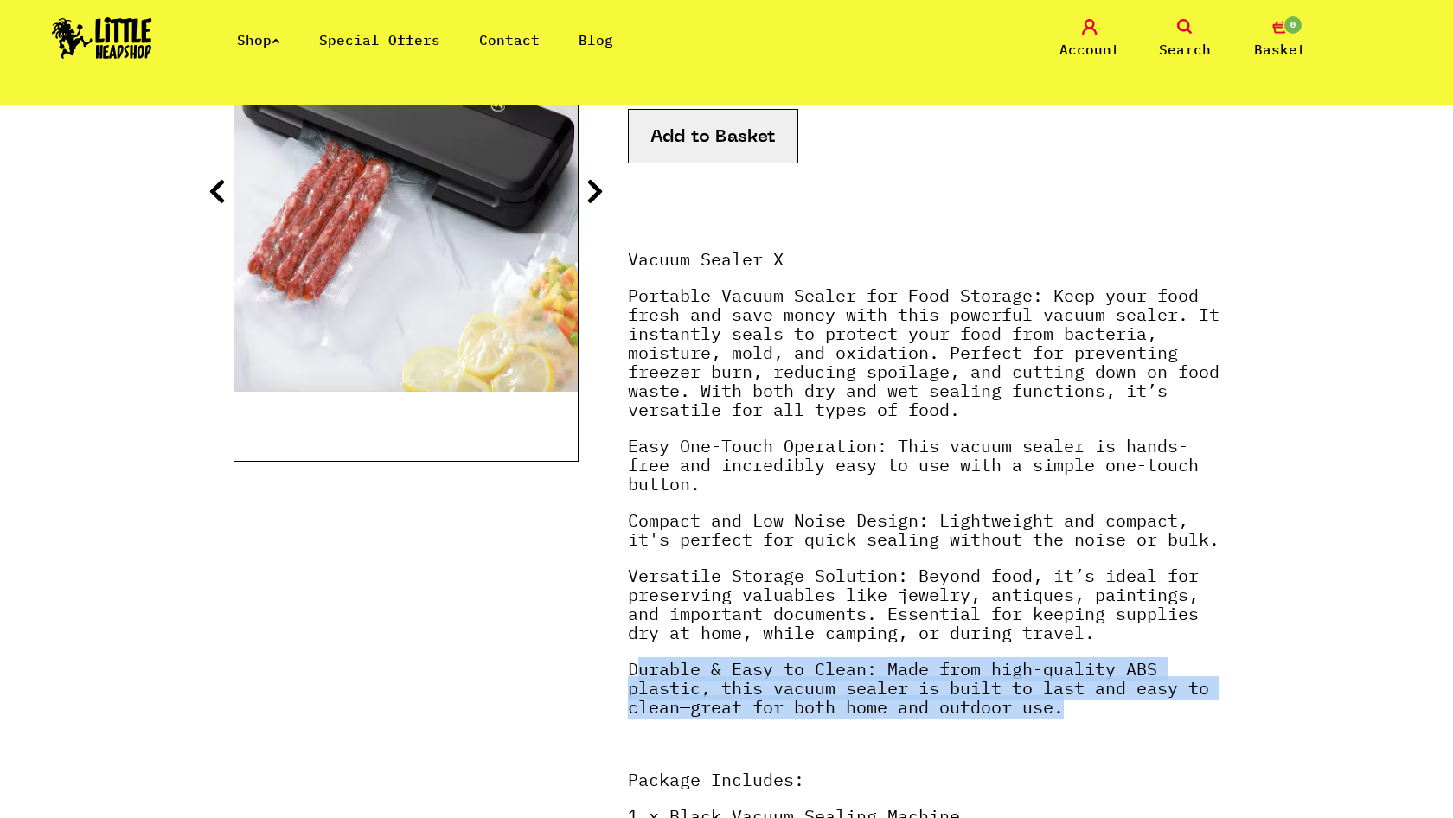
click at [1193, 697] on p "Durable & Easy to Clean : Made from high-quality ABS plastic, this vacuum seale…" at bounding box center [923, 697] width 591 height 74
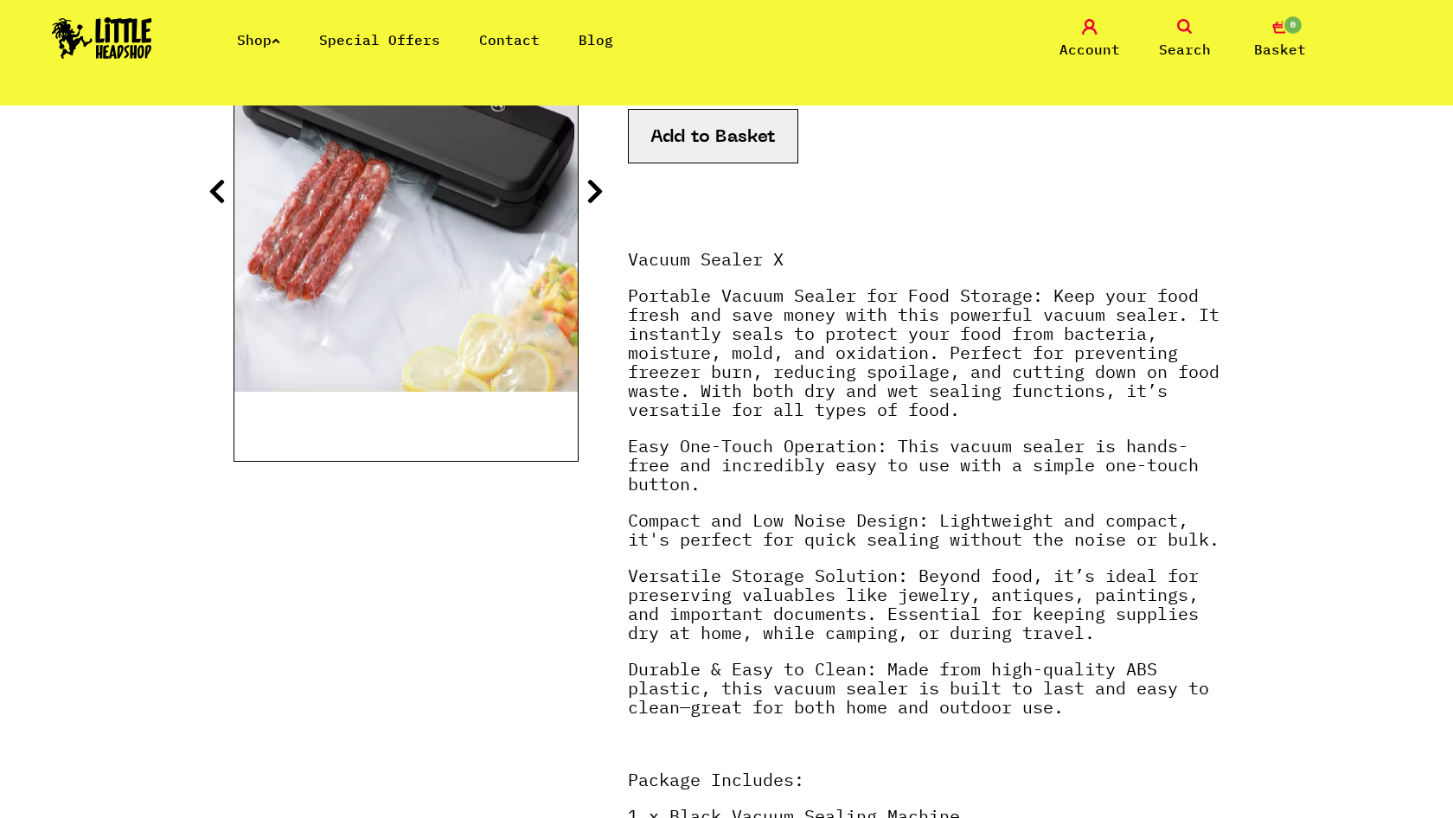
click at [1137, 699] on p "Durable & Easy to Clean : Made from high-quality ABS plastic, this vacuum seale…" at bounding box center [923, 697] width 591 height 74
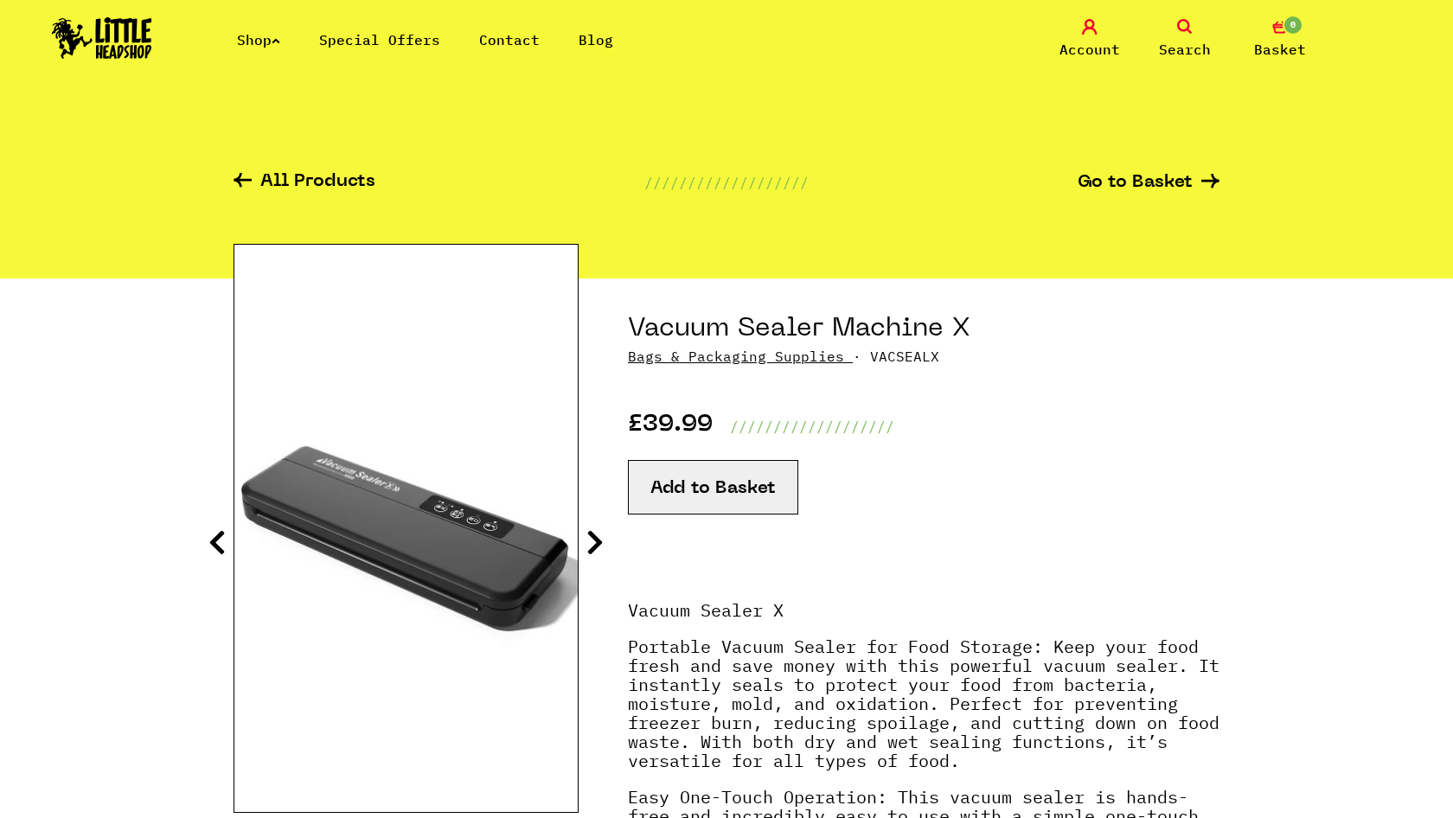
scroll to position [0, 0]
click at [593, 539] on icon at bounding box center [594, 542] width 17 height 28
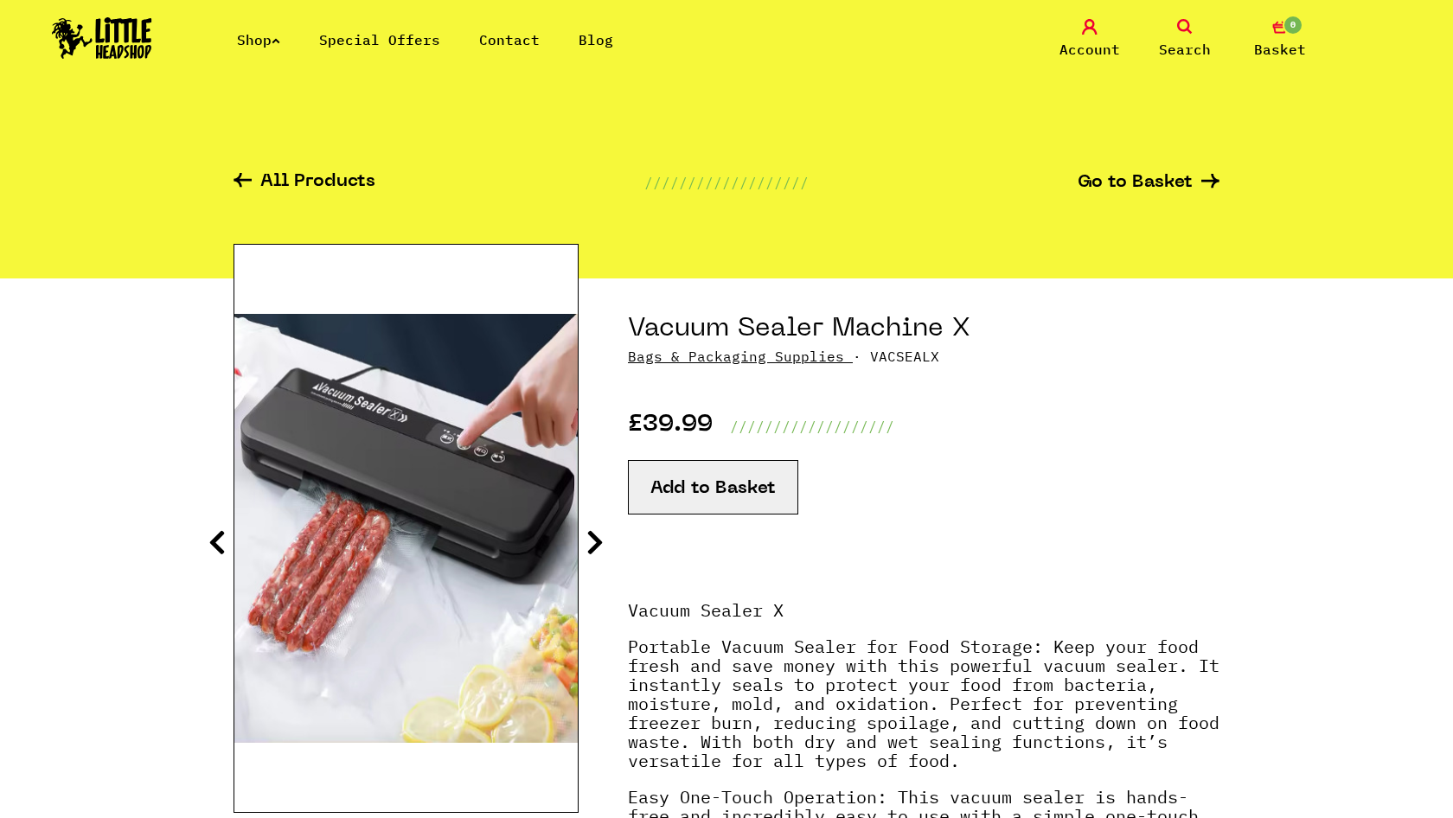
click at [593, 539] on icon at bounding box center [594, 542] width 17 height 28
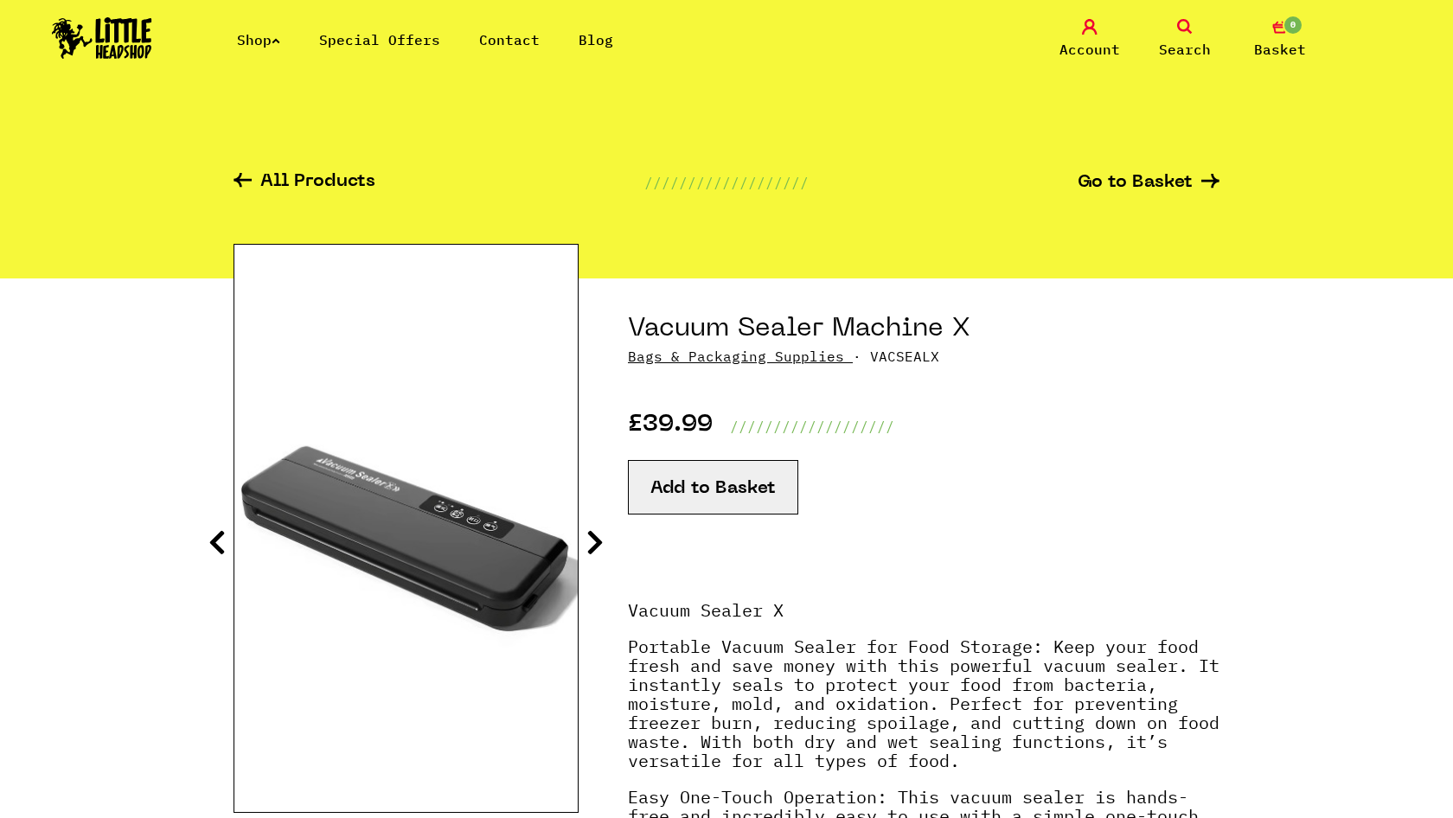
click at [593, 539] on icon at bounding box center [594, 542] width 17 height 28
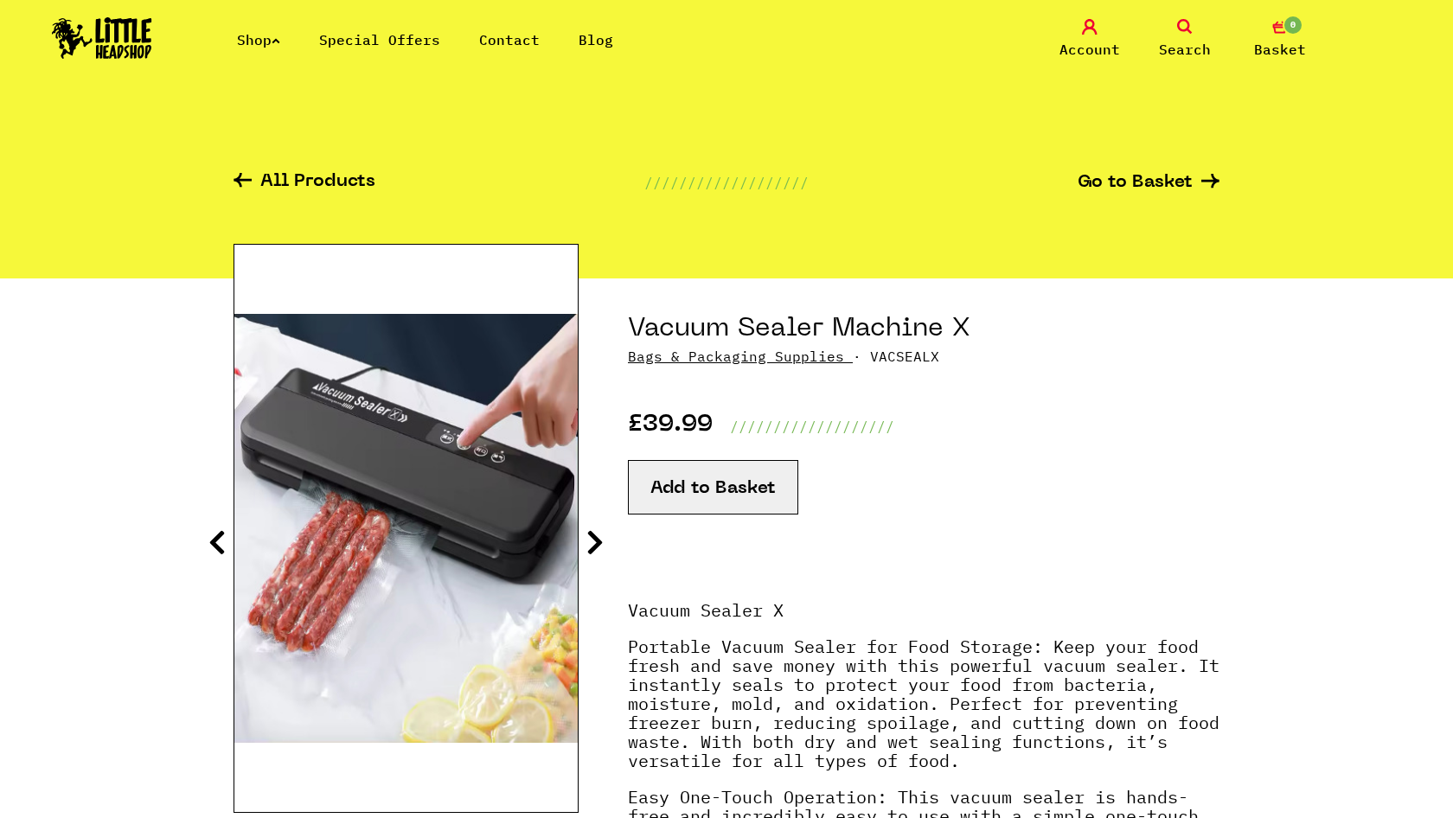
click at [593, 539] on icon at bounding box center [594, 542] width 17 height 28
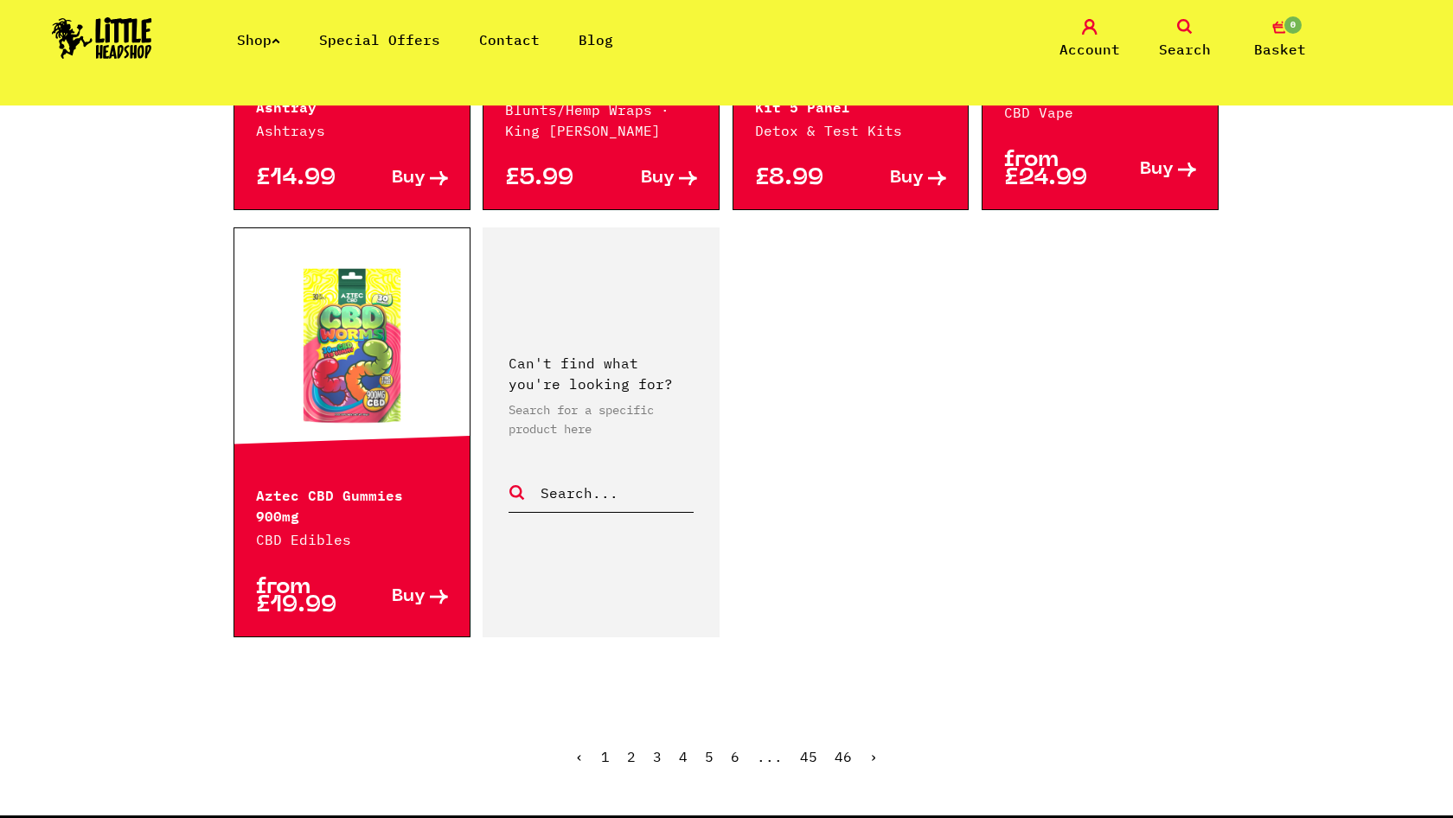
scroll to position [2646, 0]
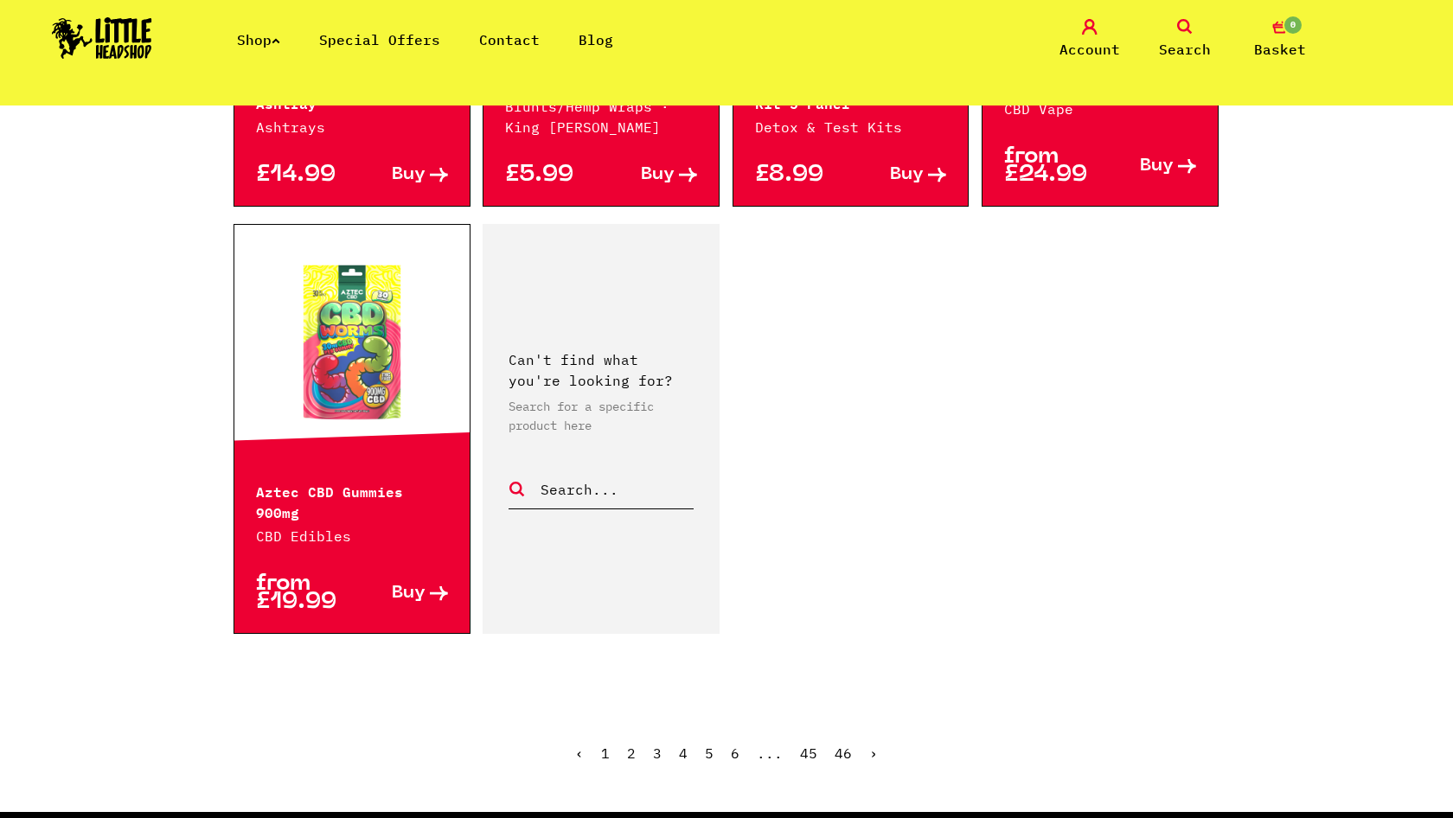
click at [874, 744] on link "›" at bounding box center [873, 752] width 9 height 17
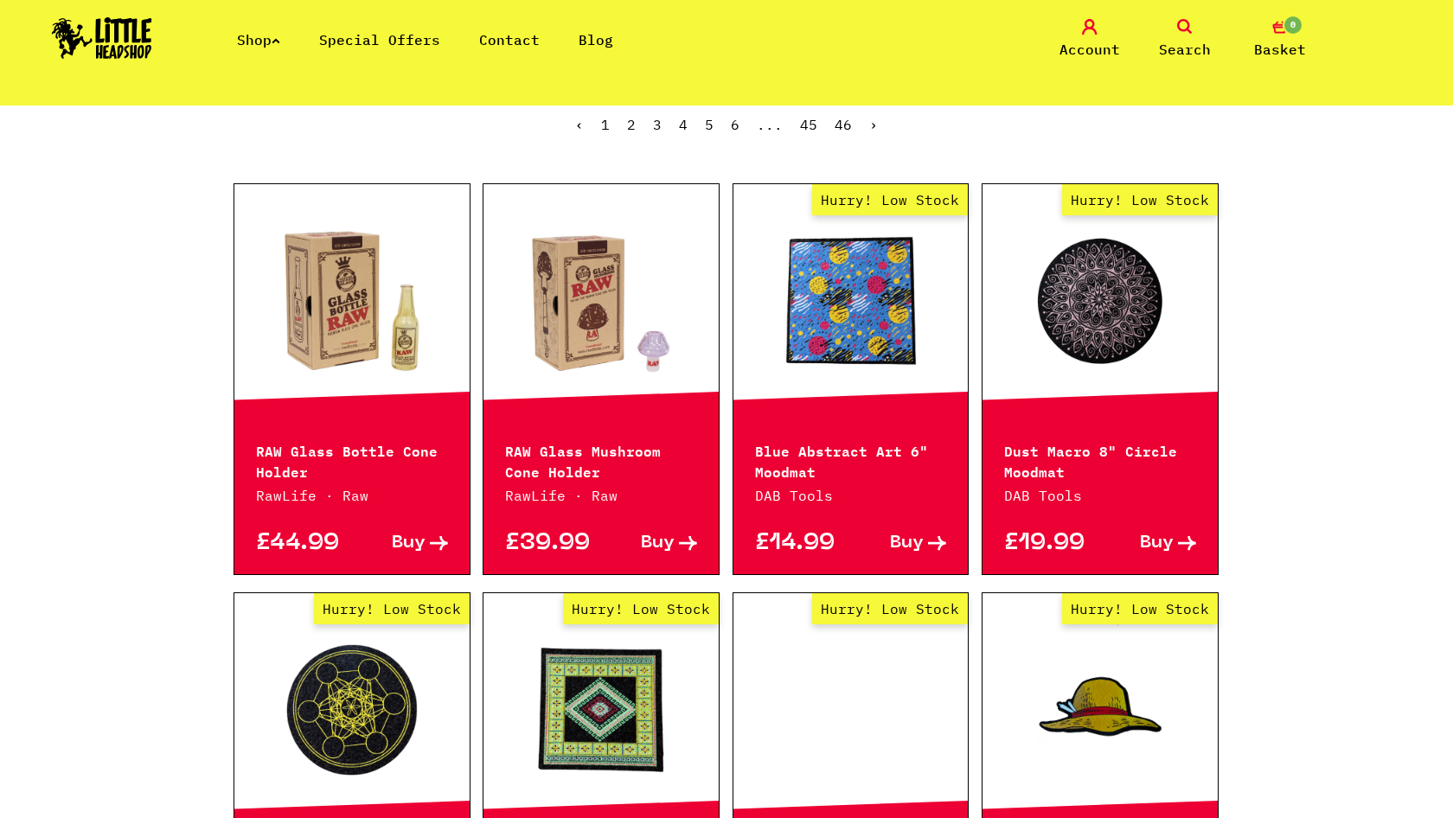
scroll to position [425, 0]
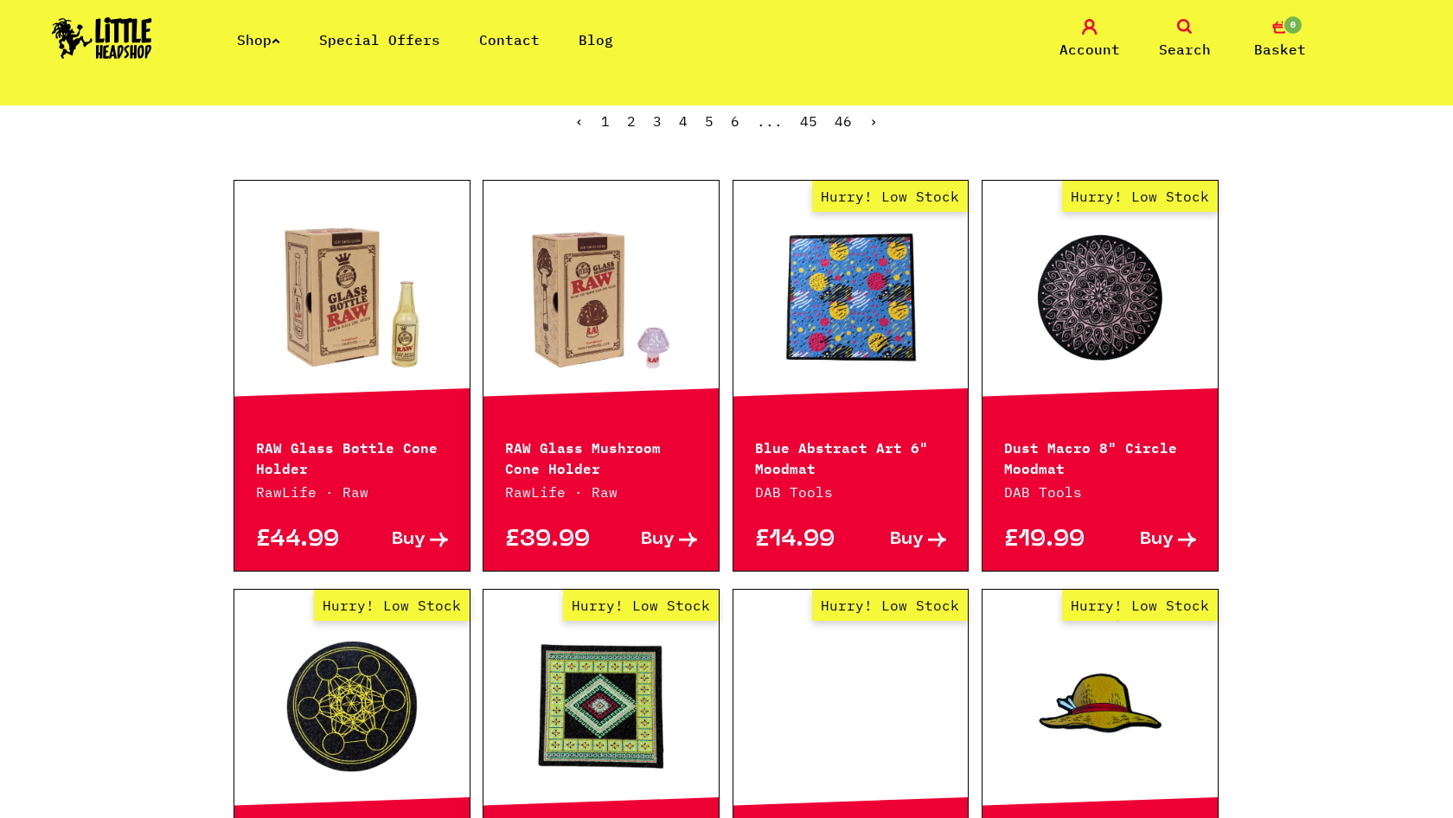
click at [409, 376] on link at bounding box center [351, 297] width 235 height 173
click at [568, 446] on p "RAW Glass Mushroom Cone Holder" at bounding box center [601, 457] width 192 height 42
click at [597, 282] on link at bounding box center [600, 297] width 235 height 173
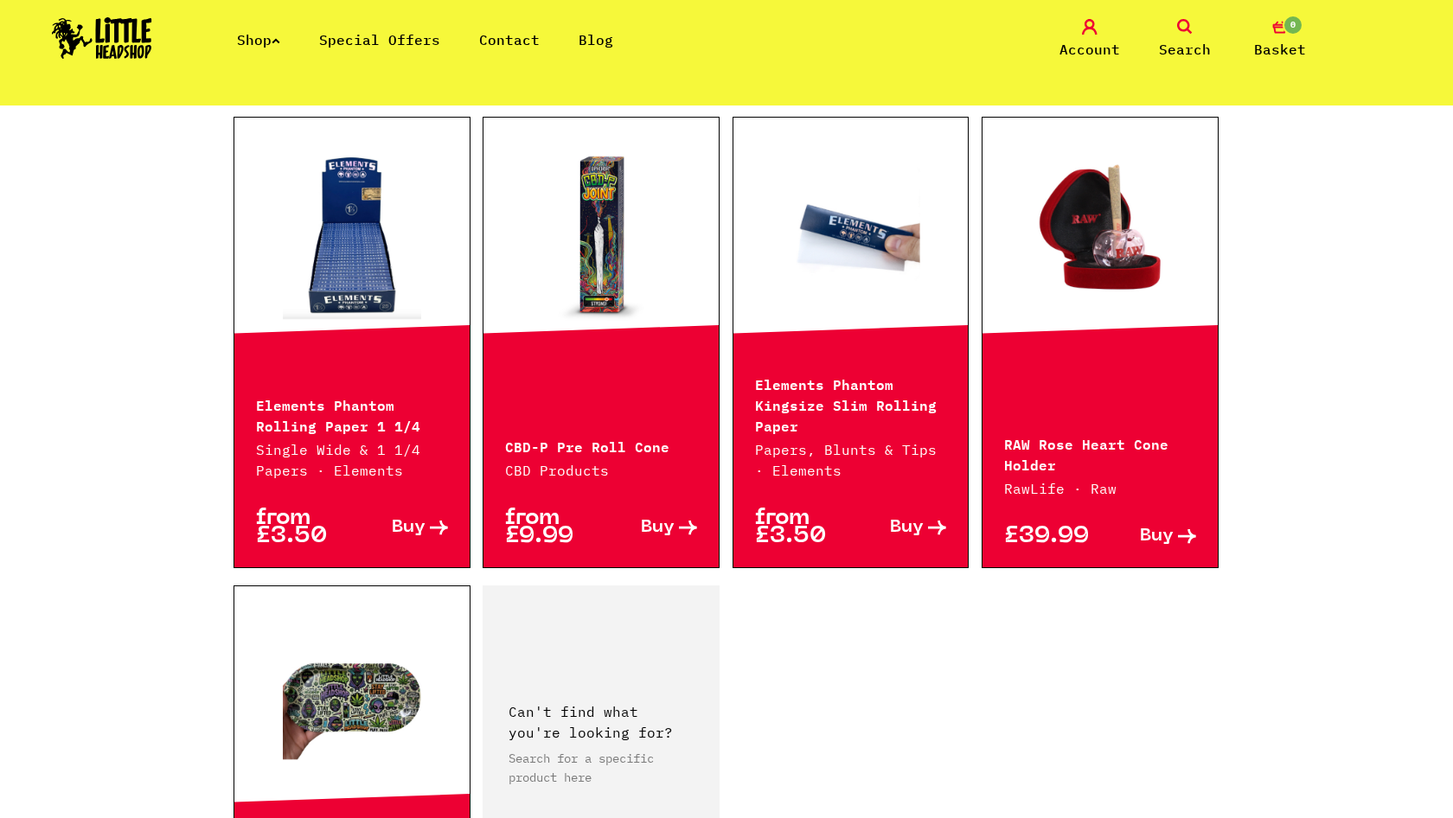
scroll to position [2140, 0]
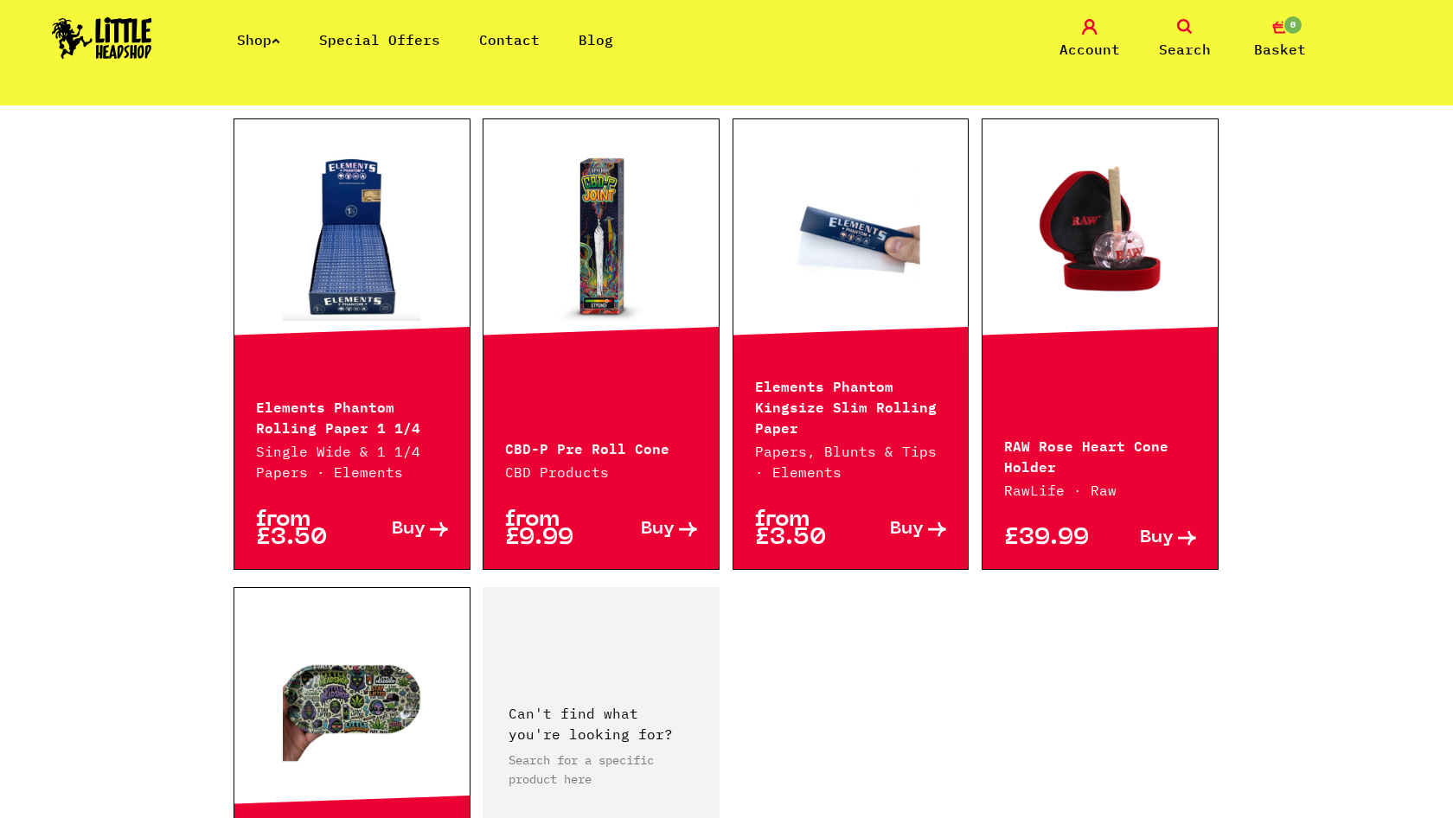
click at [1049, 435] on p "RAW Rose Heart Cone Holder" at bounding box center [1100, 455] width 192 height 42
click at [1107, 297] on link at bounding box center [1099, 236] width 235 height 173
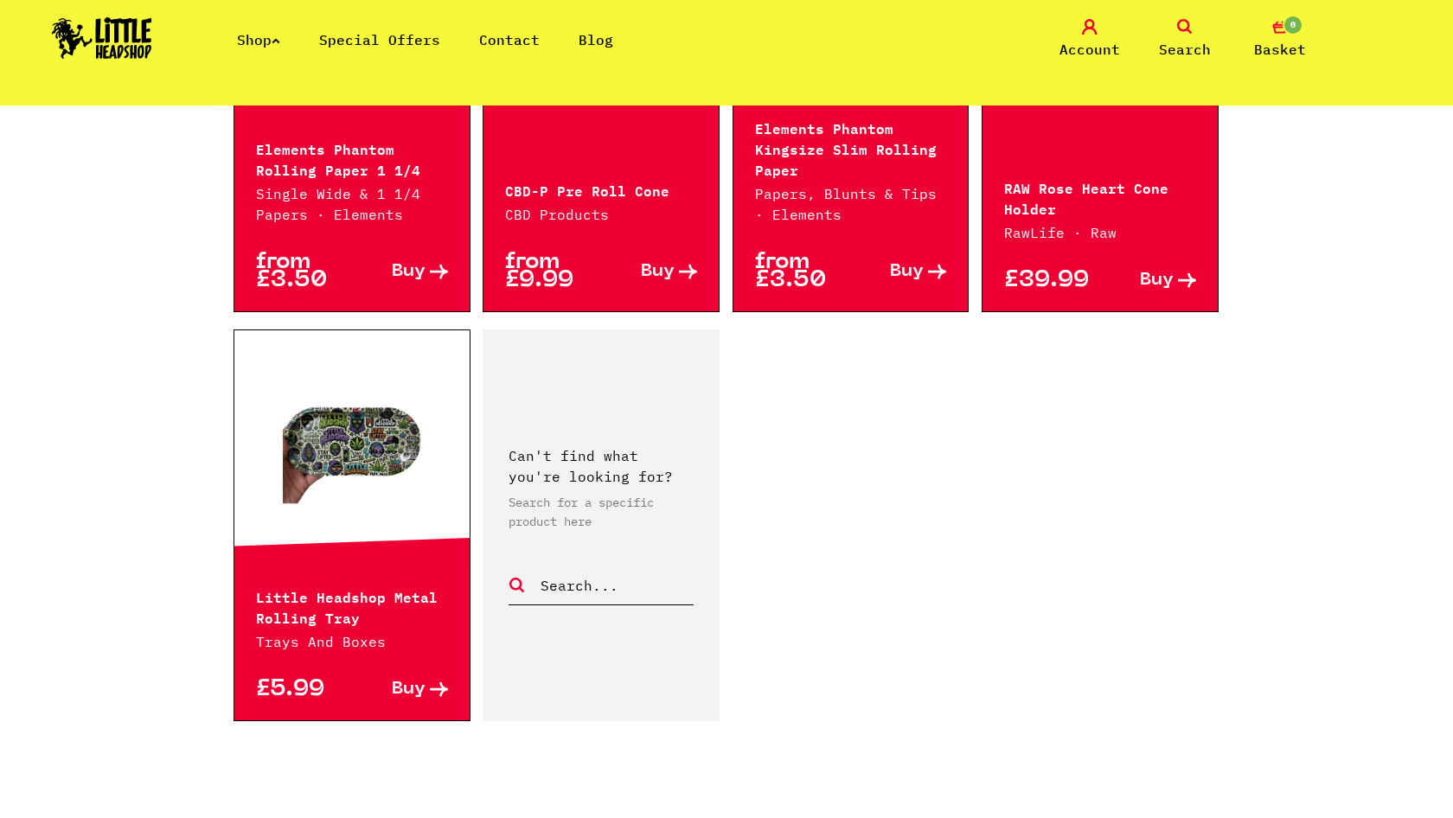
scroll to position [2591, 0]
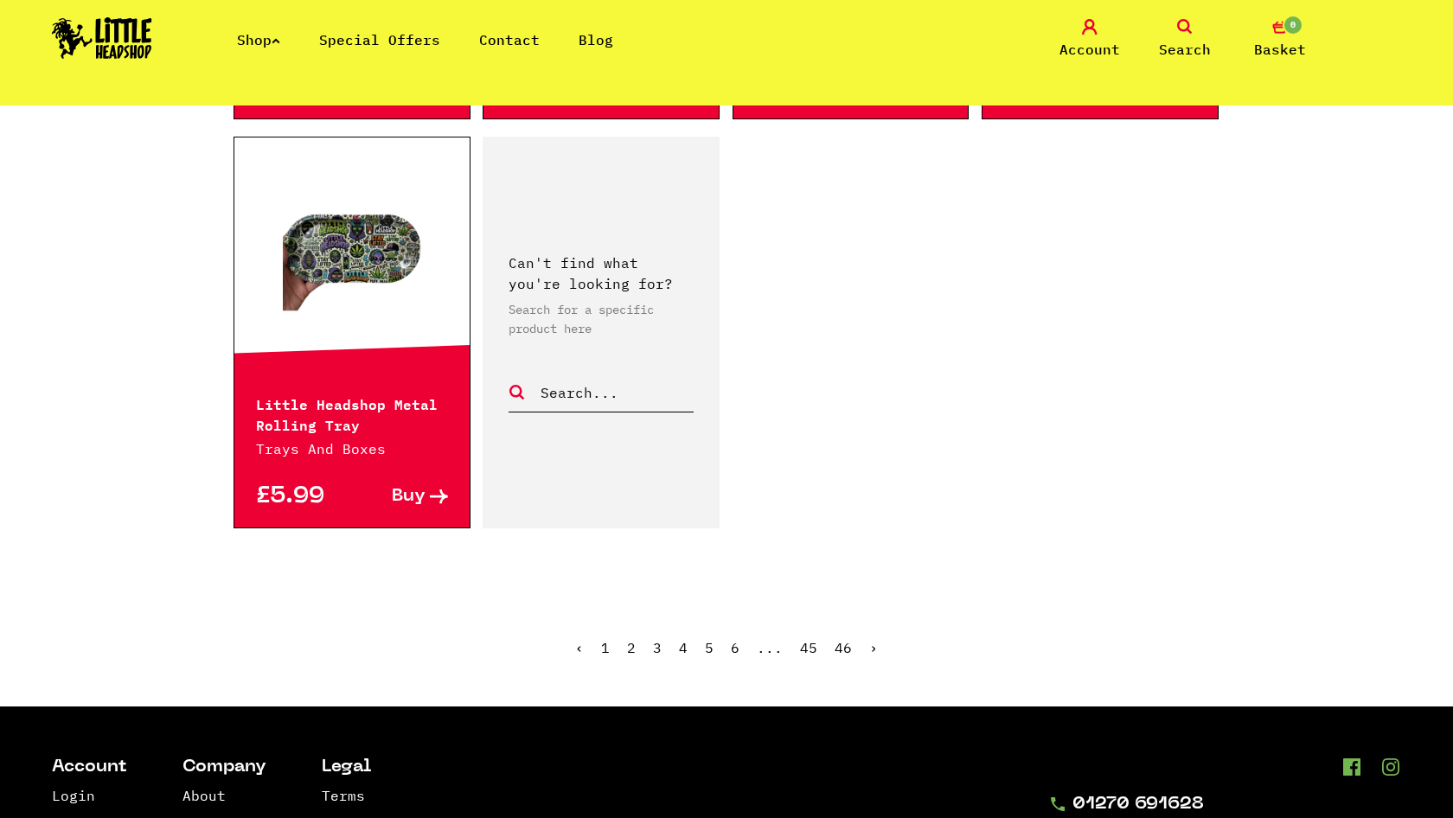
click at [871, 645] on link "›" at bounding box center [873, 647] width 9 height 17
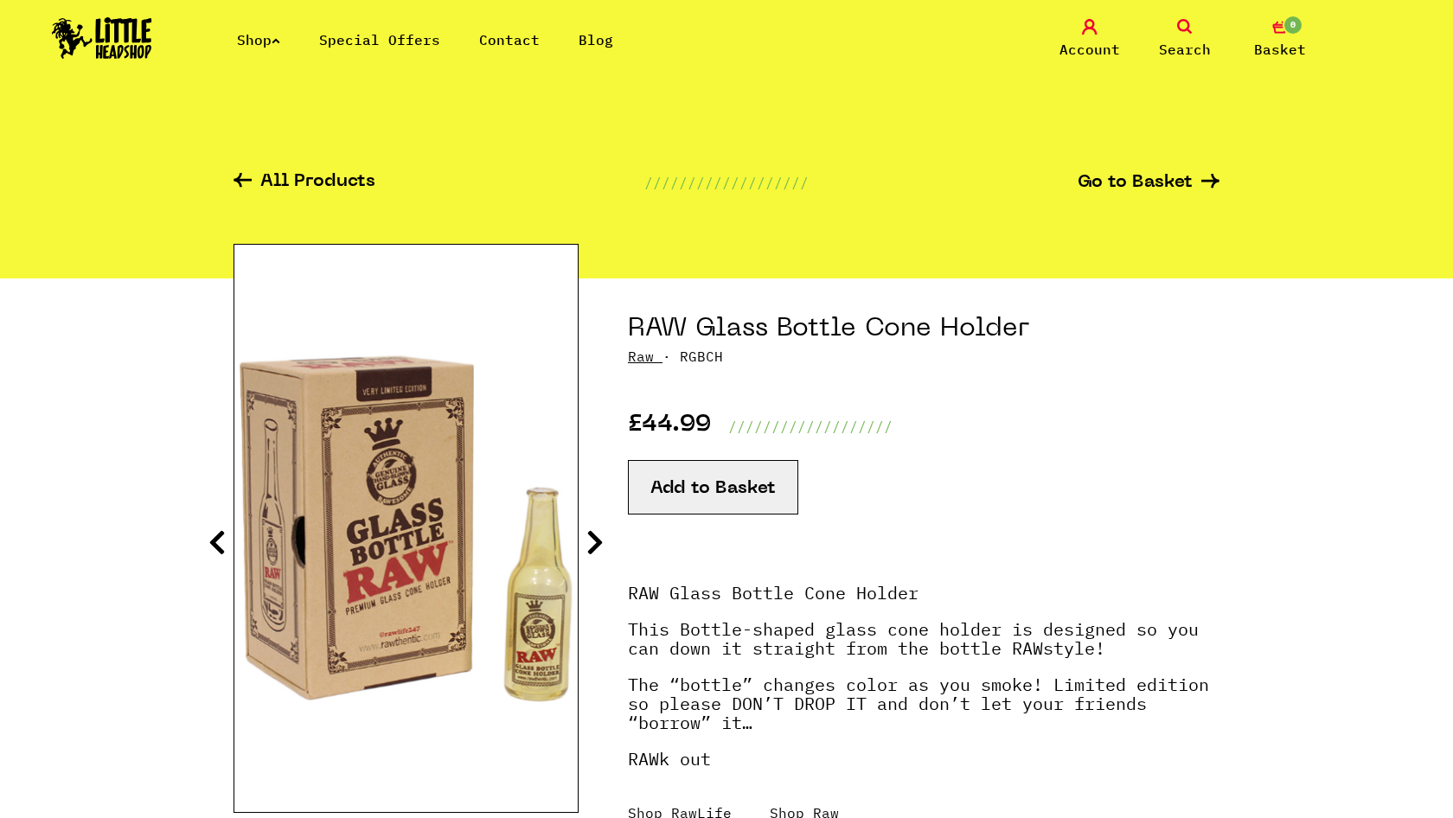
click at [591, 533] on icon at bounding box center [594, 542] width 17 height 28
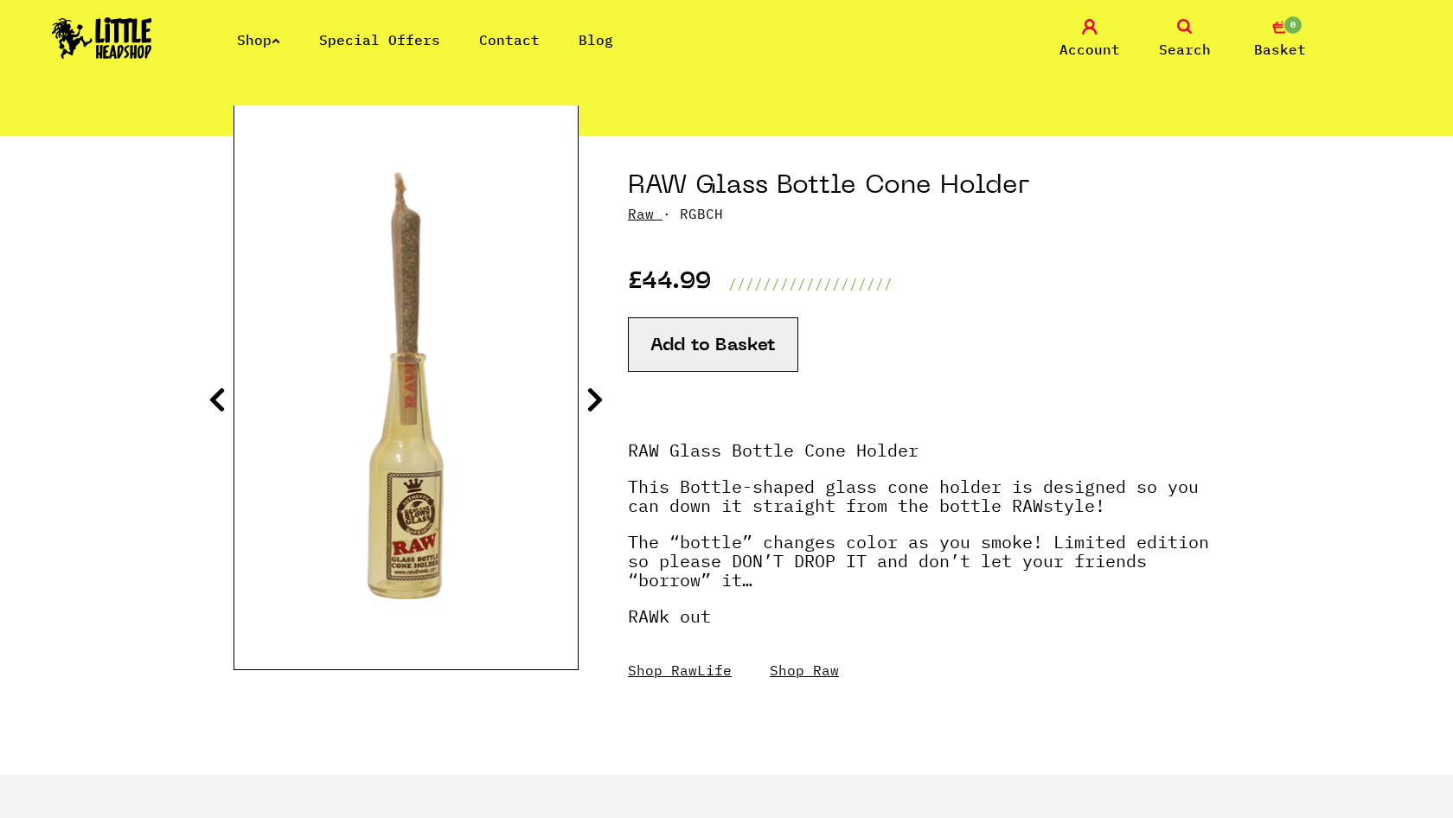
scroll to position [144, 0]
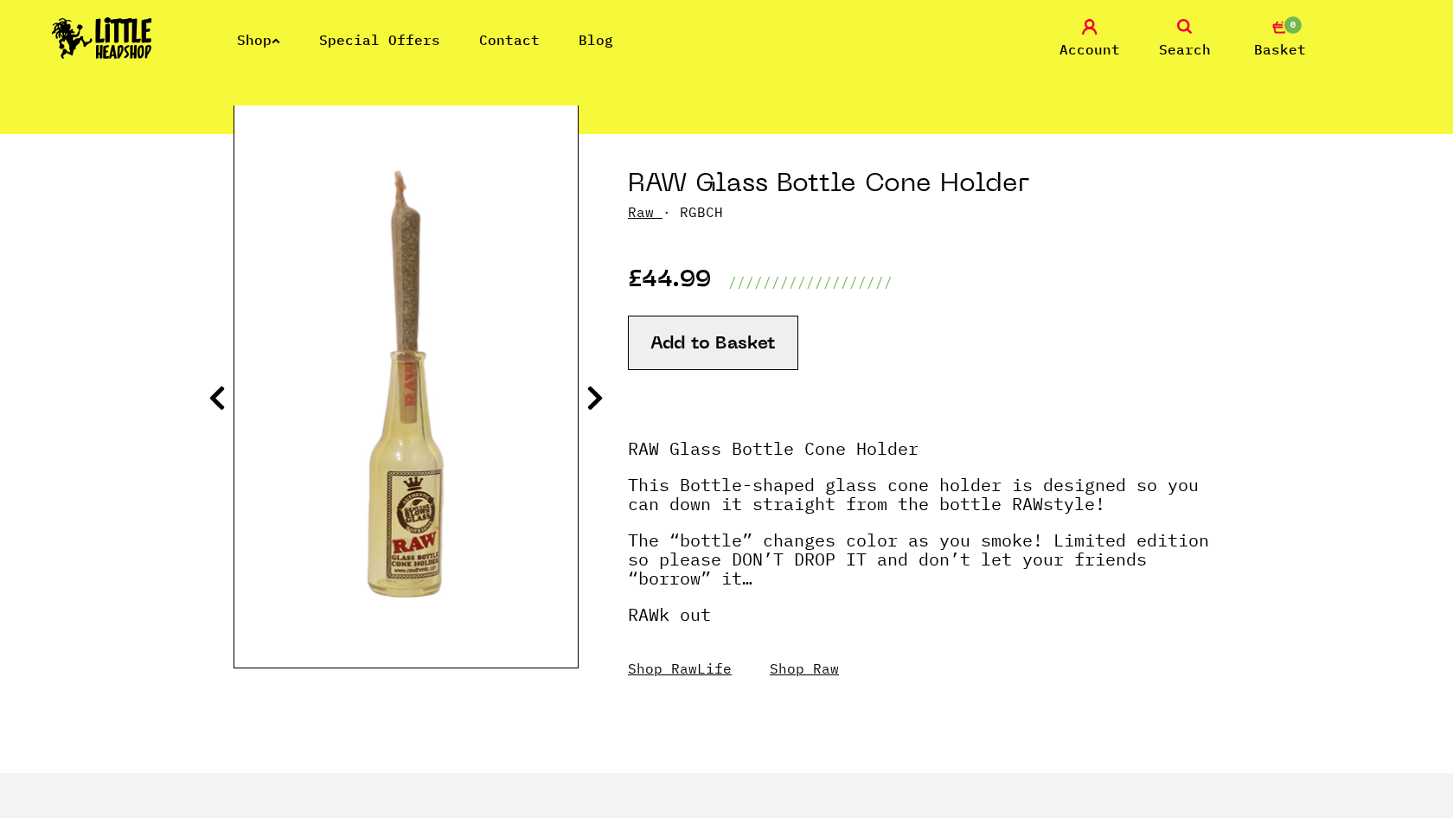
click at [592, 393] on icon at bounding box center [594, 398] width 17 height 28
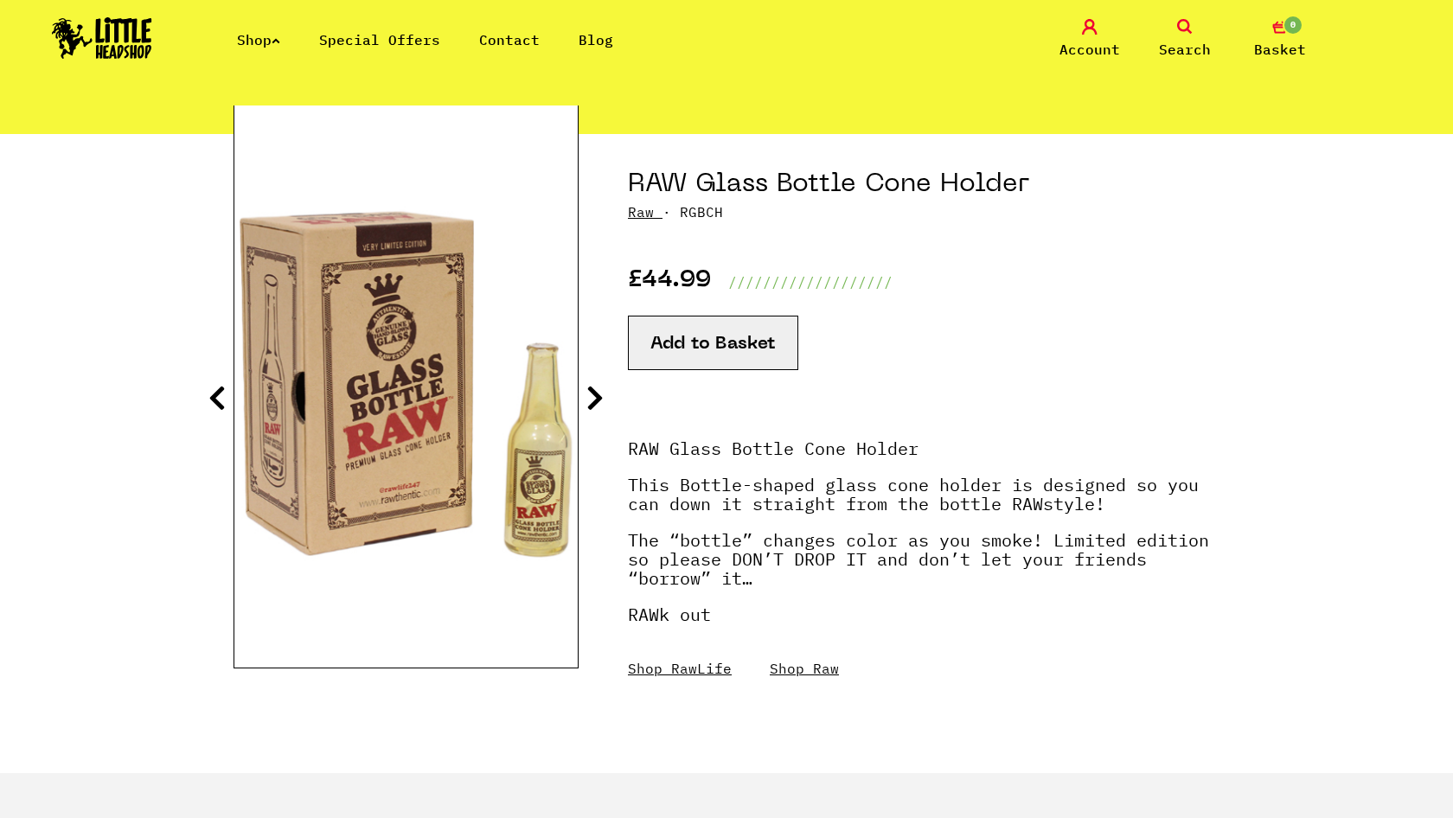
click at [592, 393] on icon at bounding box center [594, 398] width 17 height 28
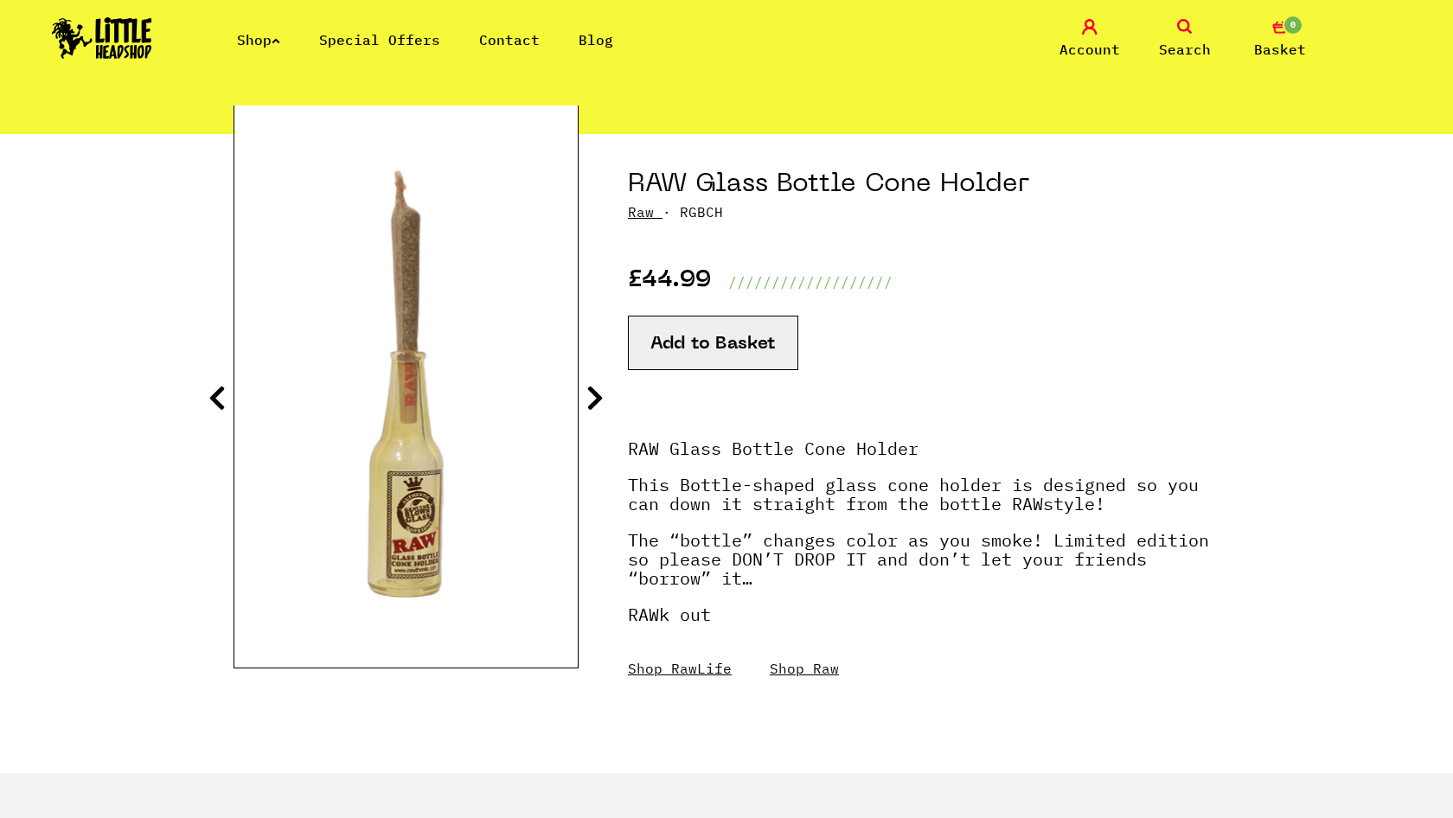
click at [592, 393] on icon at bounding box center [594, 398] width 17 height 28
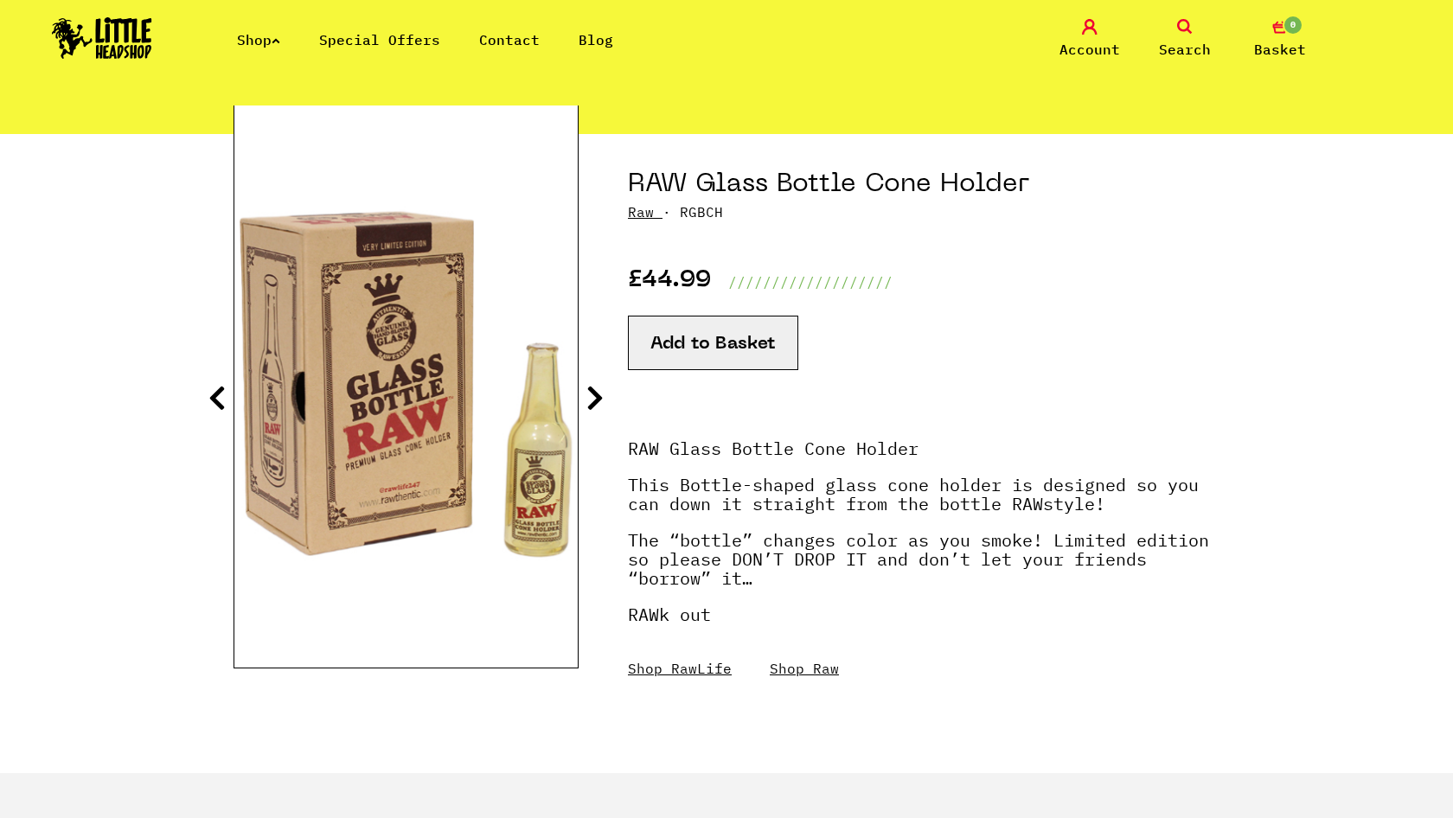
click at [592, 393] on icon at bounding box center [594, 398] width 17 height 28
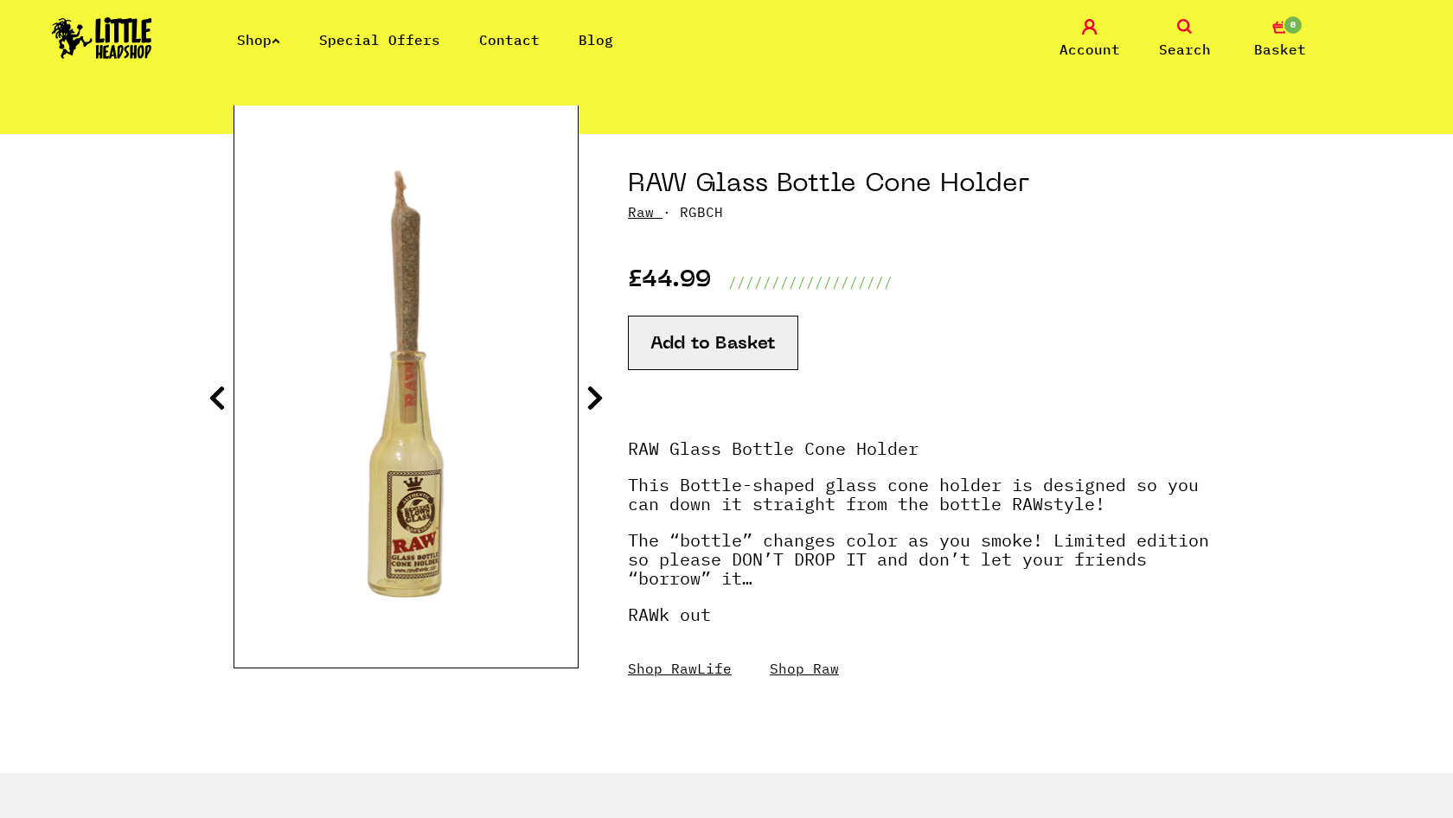
click at [592, 393] on icon at bounding box center [594, 398] width 17 height 28
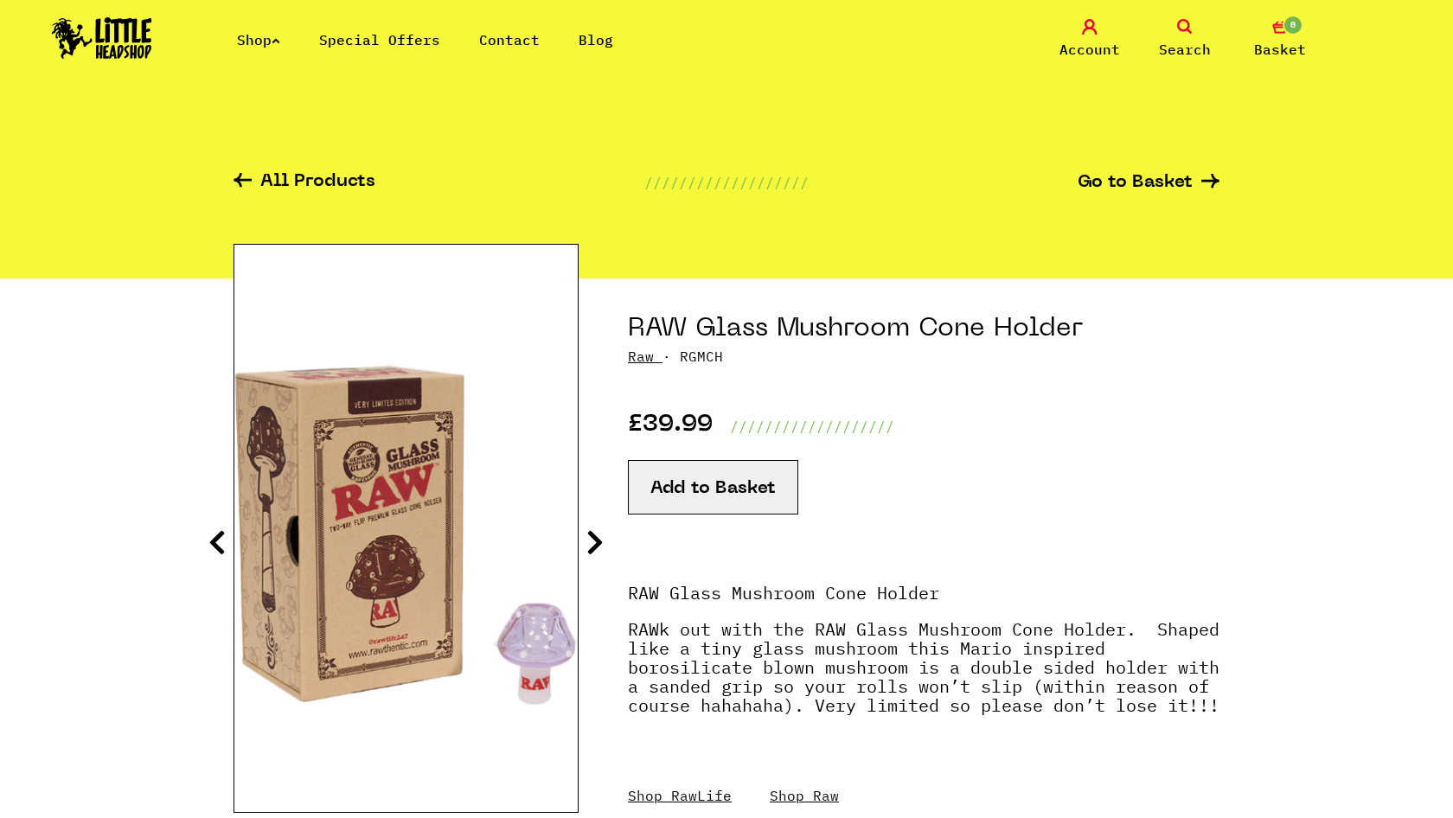
click at [597, 531] on icon at bounding box center [594, 542] width 17 height 28
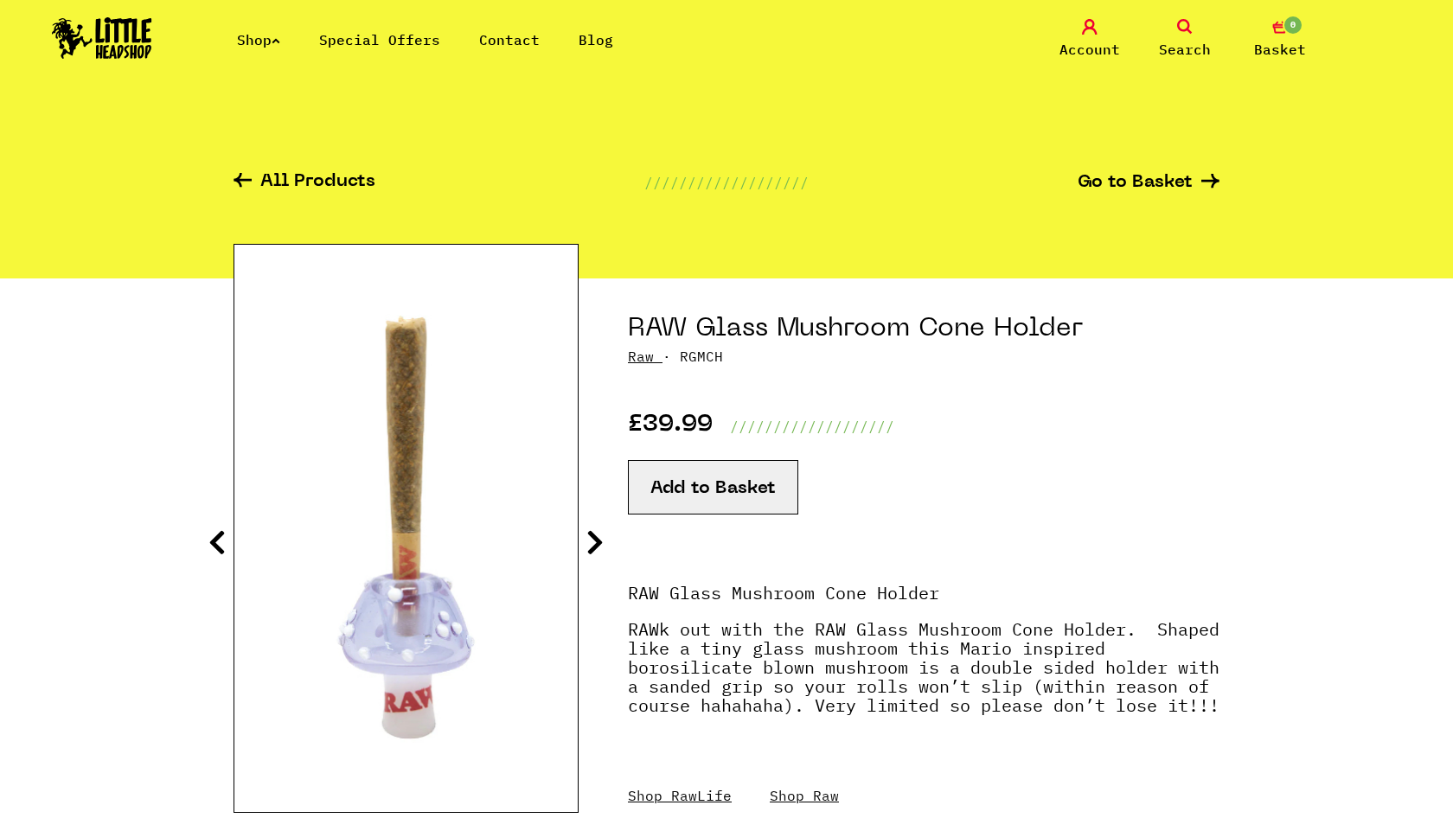
click at [597, 531] on icon at bounding box center [594, 542] width 17 height 28
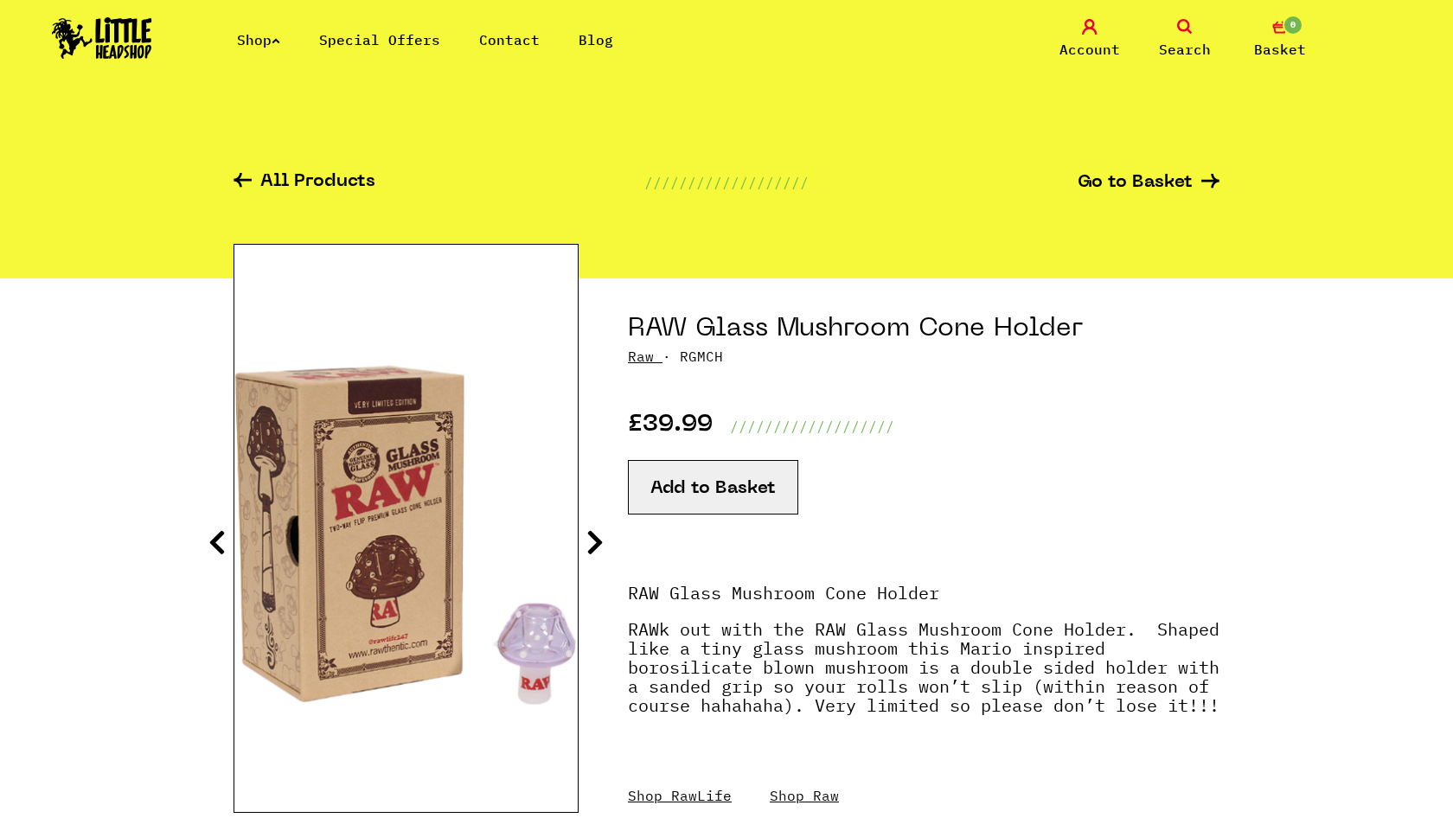
click at [597, 531] on icon at bounding box center [594, 542] width 17 height 28
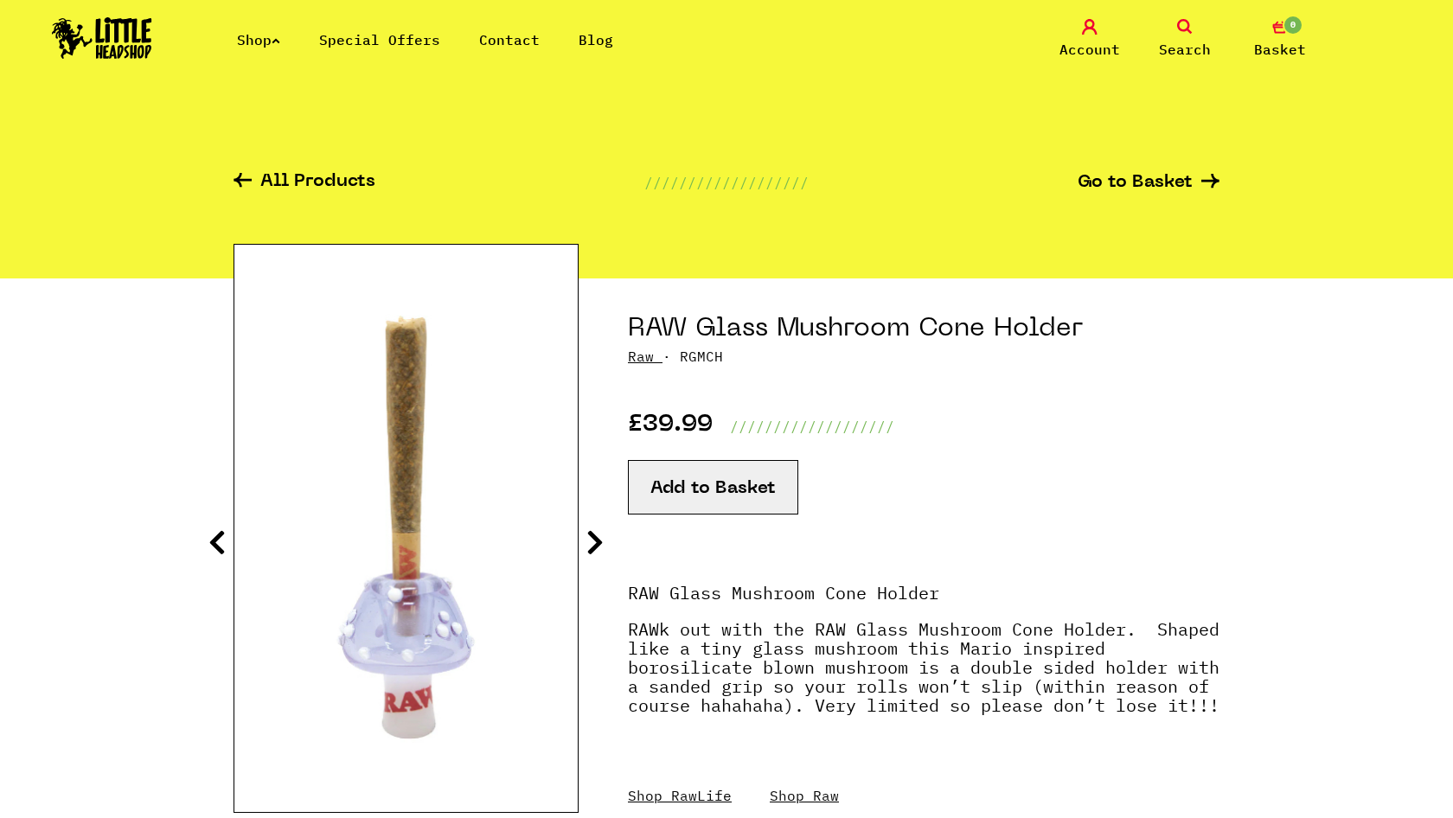
click at [597, 531] on icon at bounding box center [594, 542] width 17 height 28
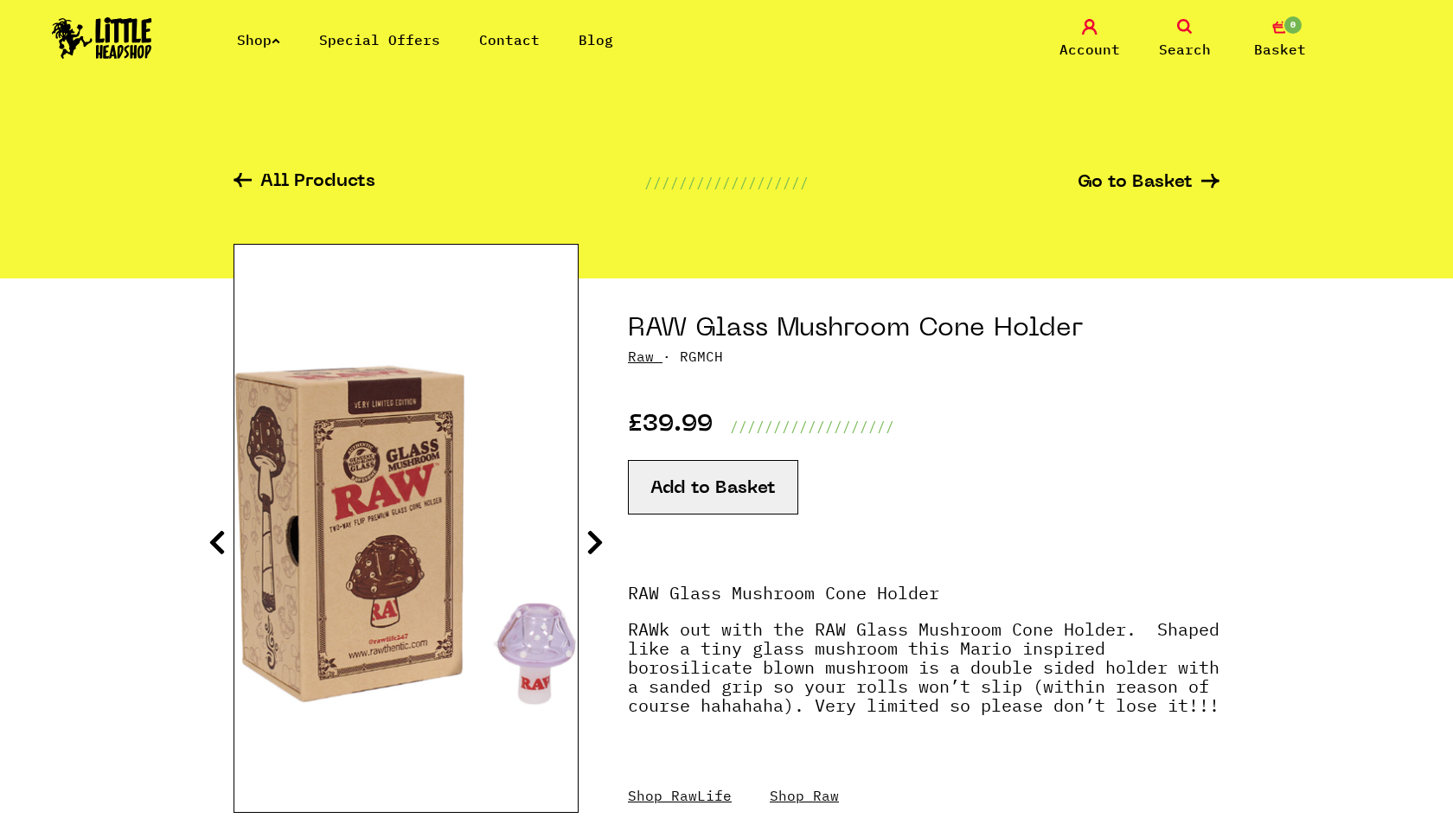
click at [597, 531] on icon at bounding box center [594, 542] width 17 height 28
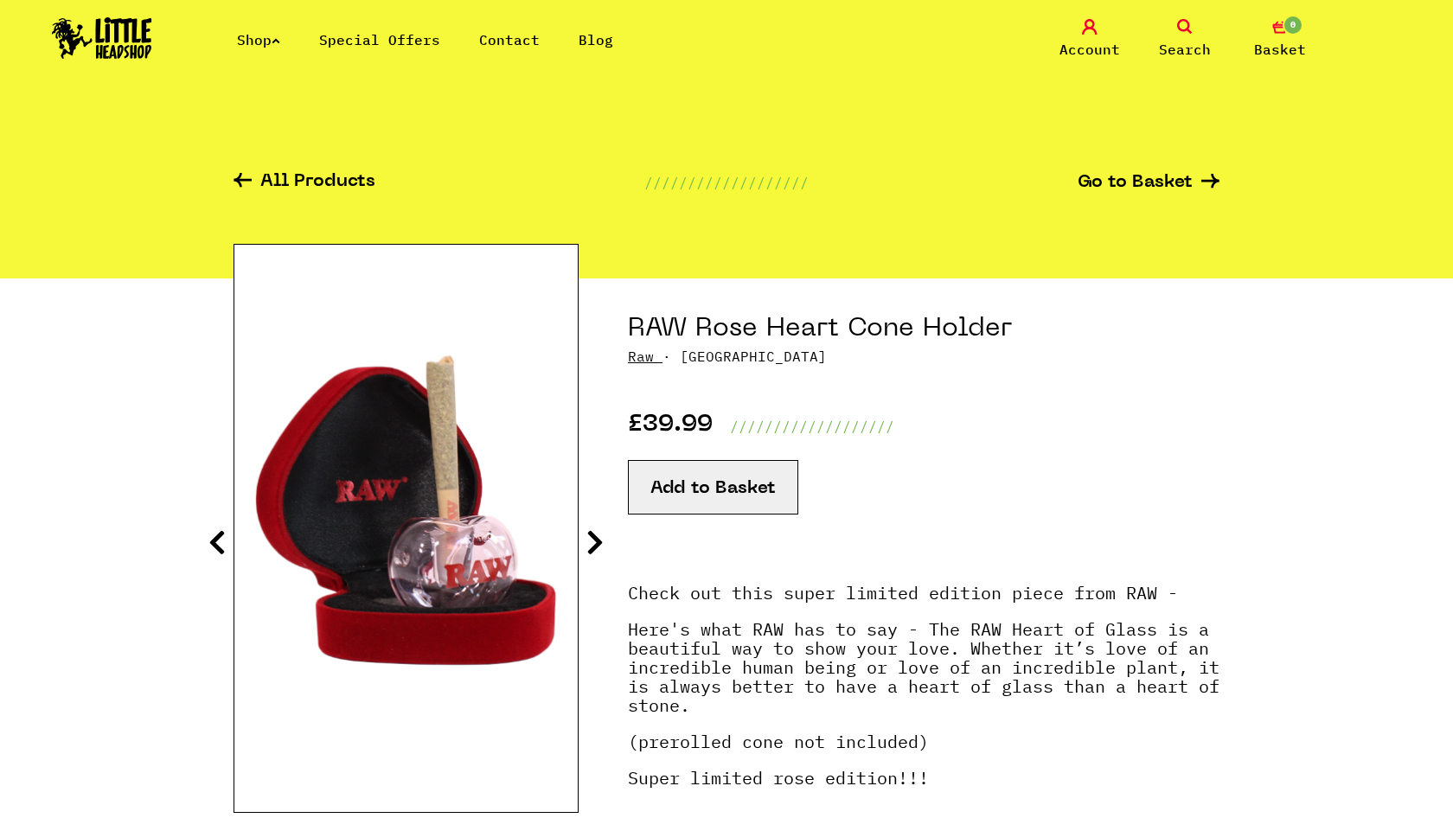
click at [598, 535] on icon at bounding box center [594, 542] width 17 height 28
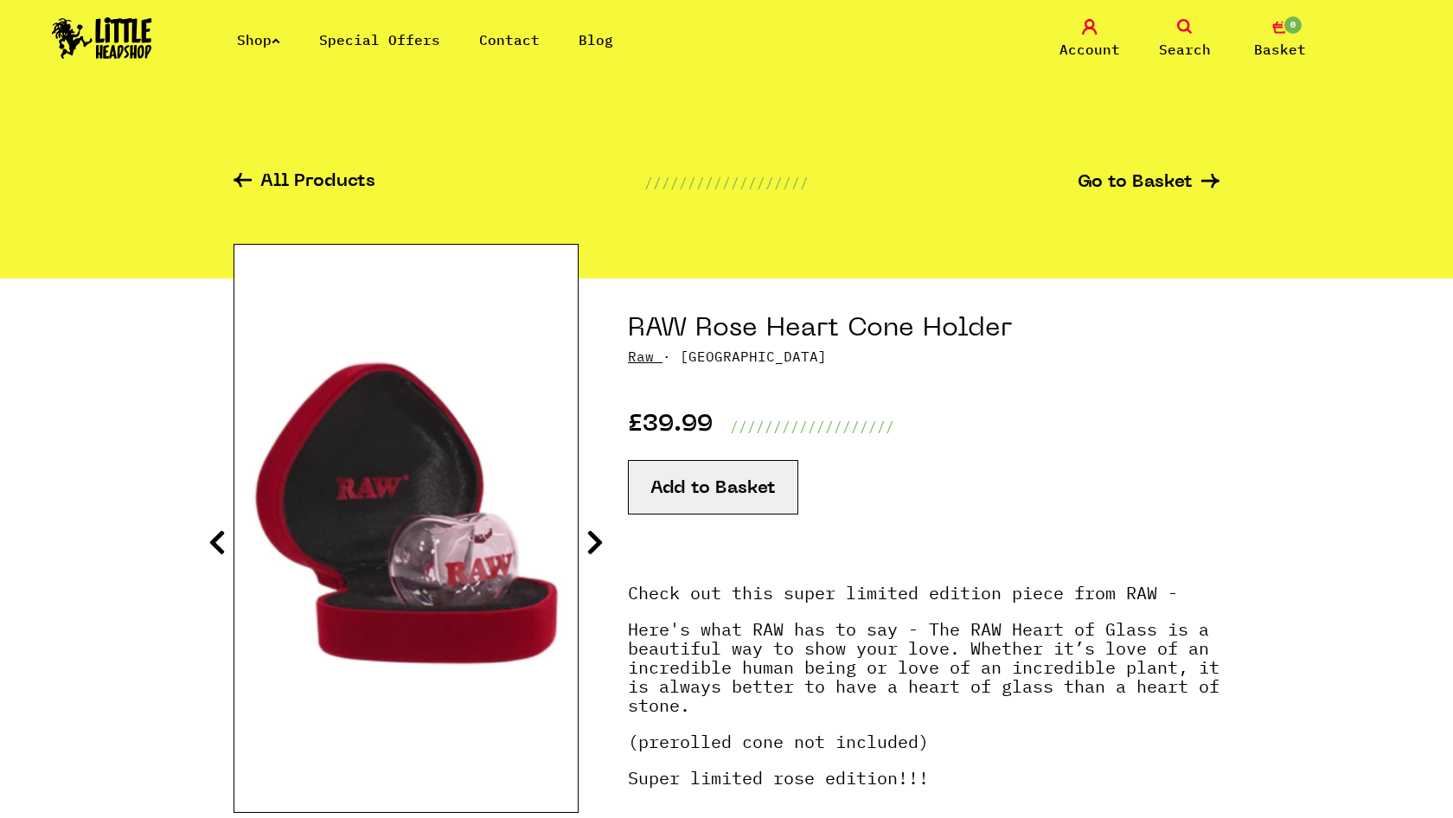
click at [598, 535] on icon at bounding box center [594, 542] width 17 height 28
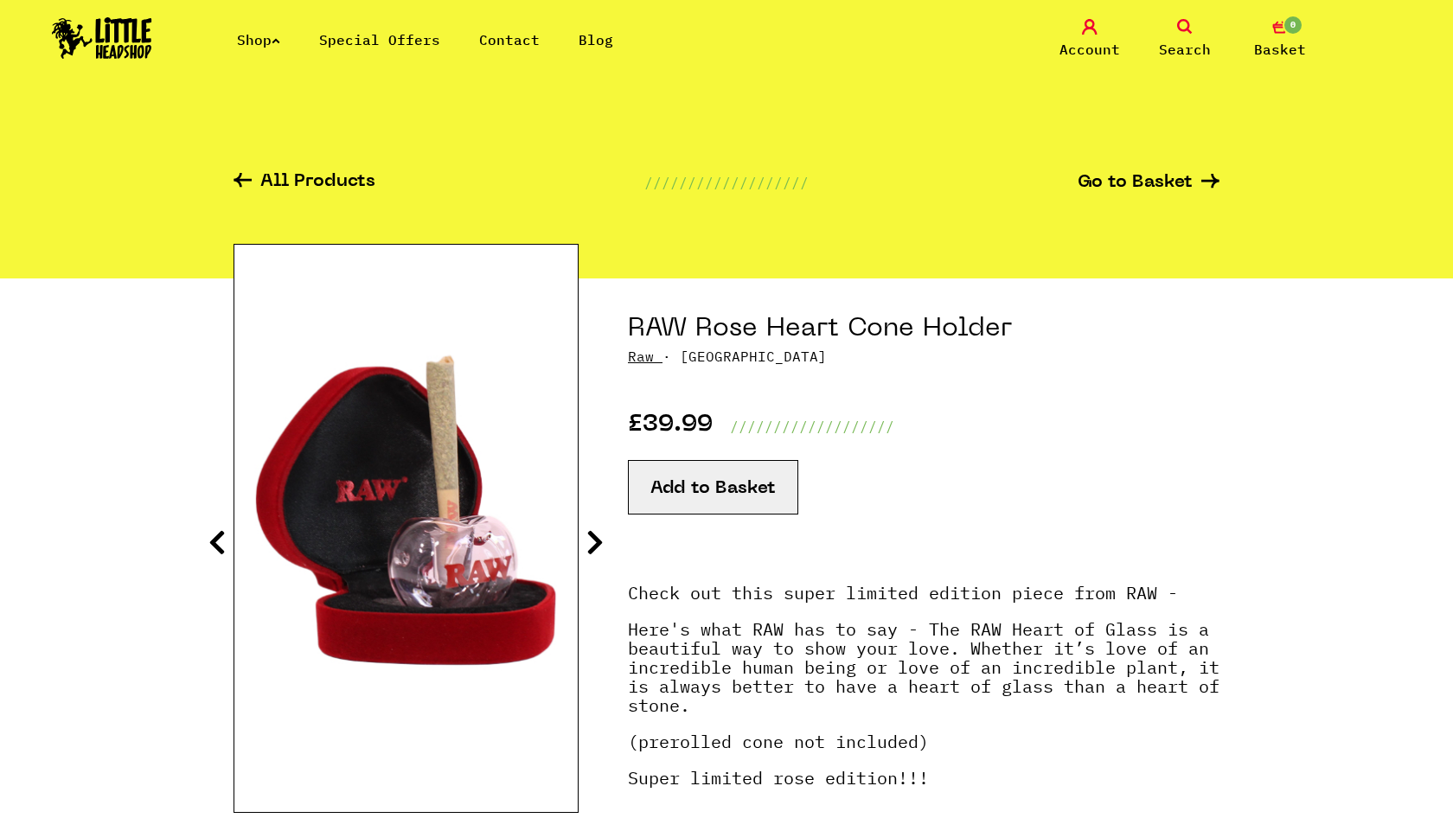
click at [598, 535] on icon at bounding box center [594, 542] width 17 height 28
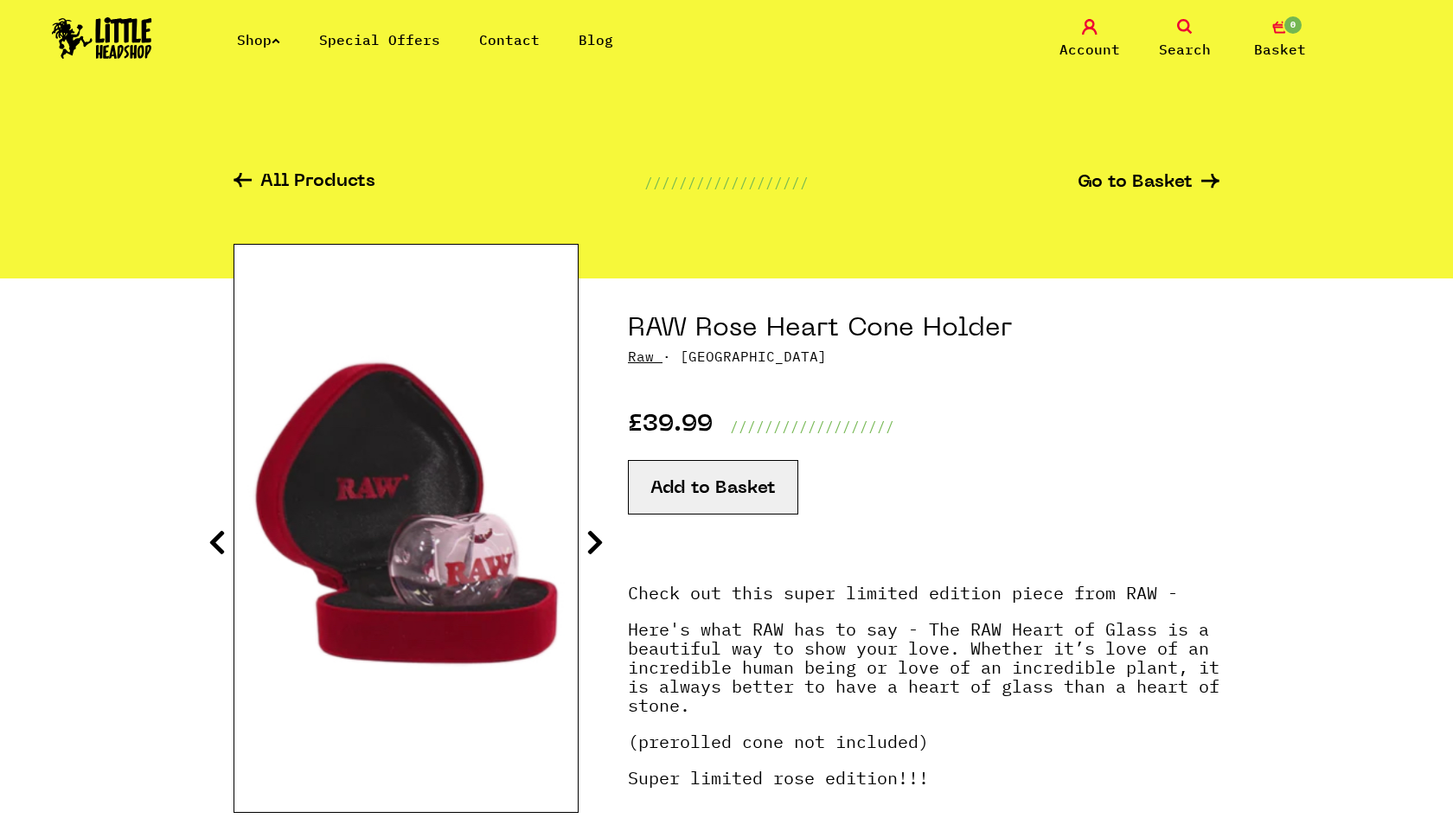
click at [598, 535] on icon at bounding box center [594, 542] width 17 height 28
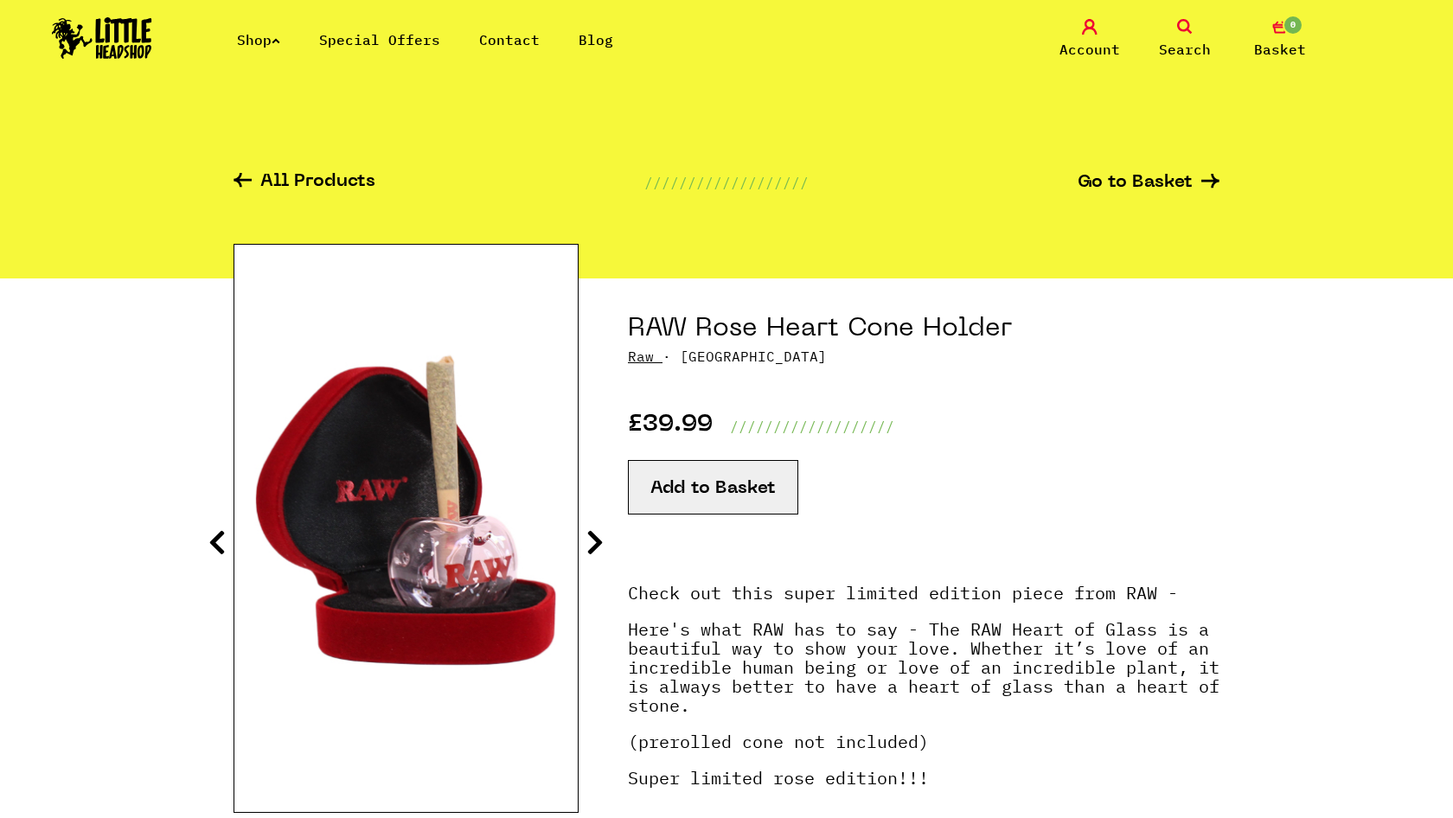
click at [598, 535] on icon at bounding box center [594, 542] width 17 height 28
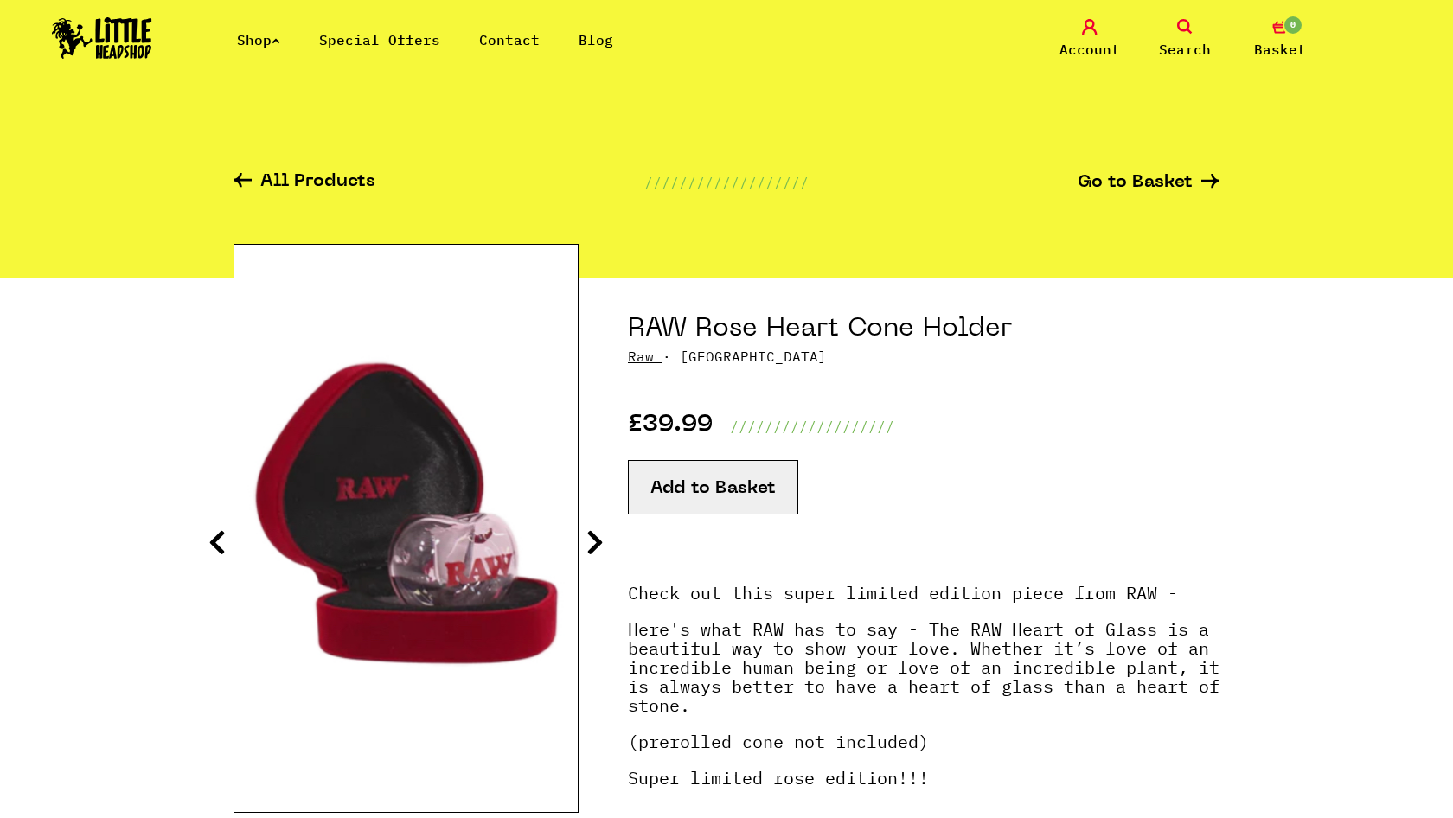
click at [598, 535] on icon at bounding box center [594, 542] width 17 height 28
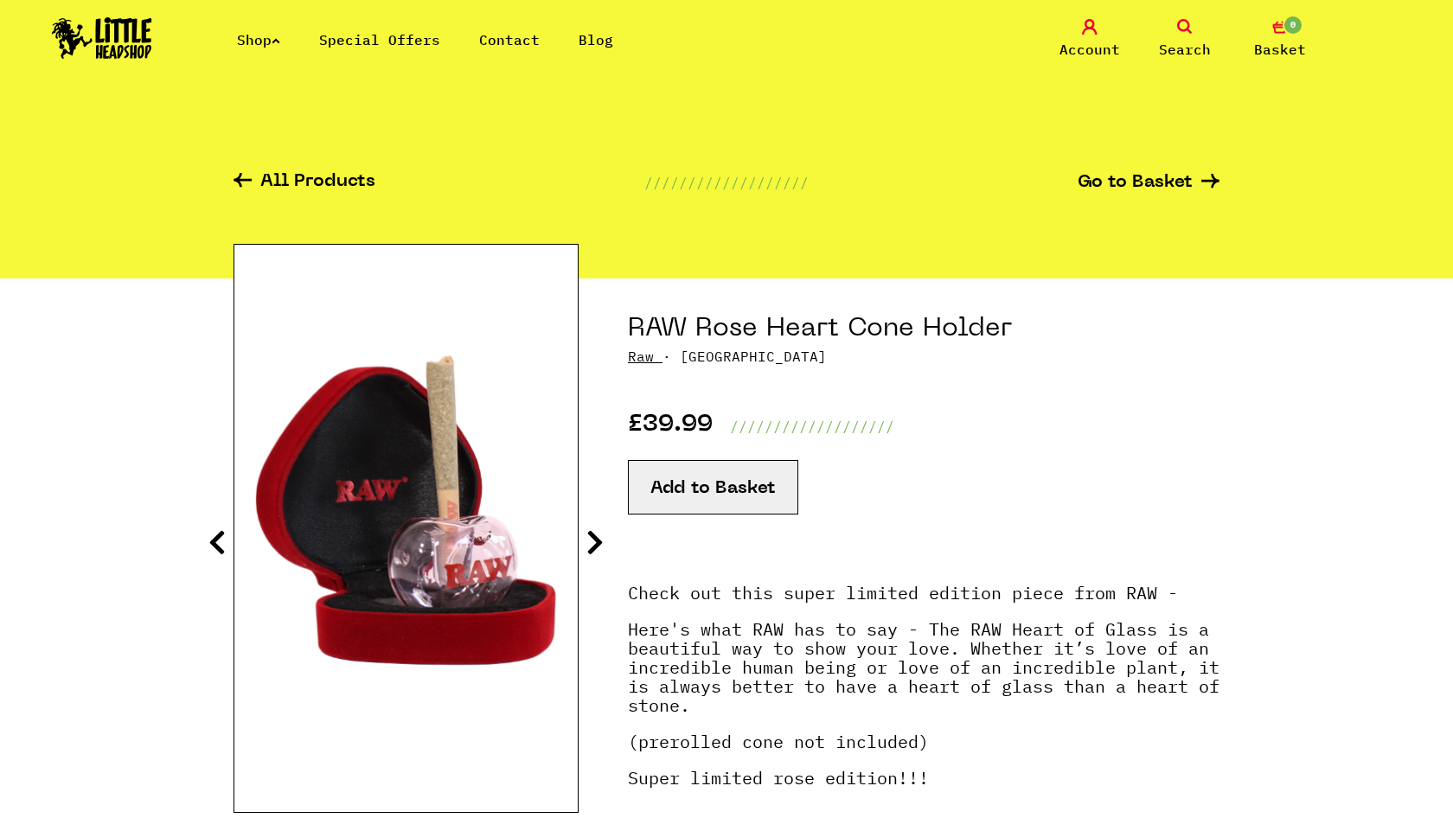
click at [598, 535] on icon at bounding box center [594, 542] width 17 height 28
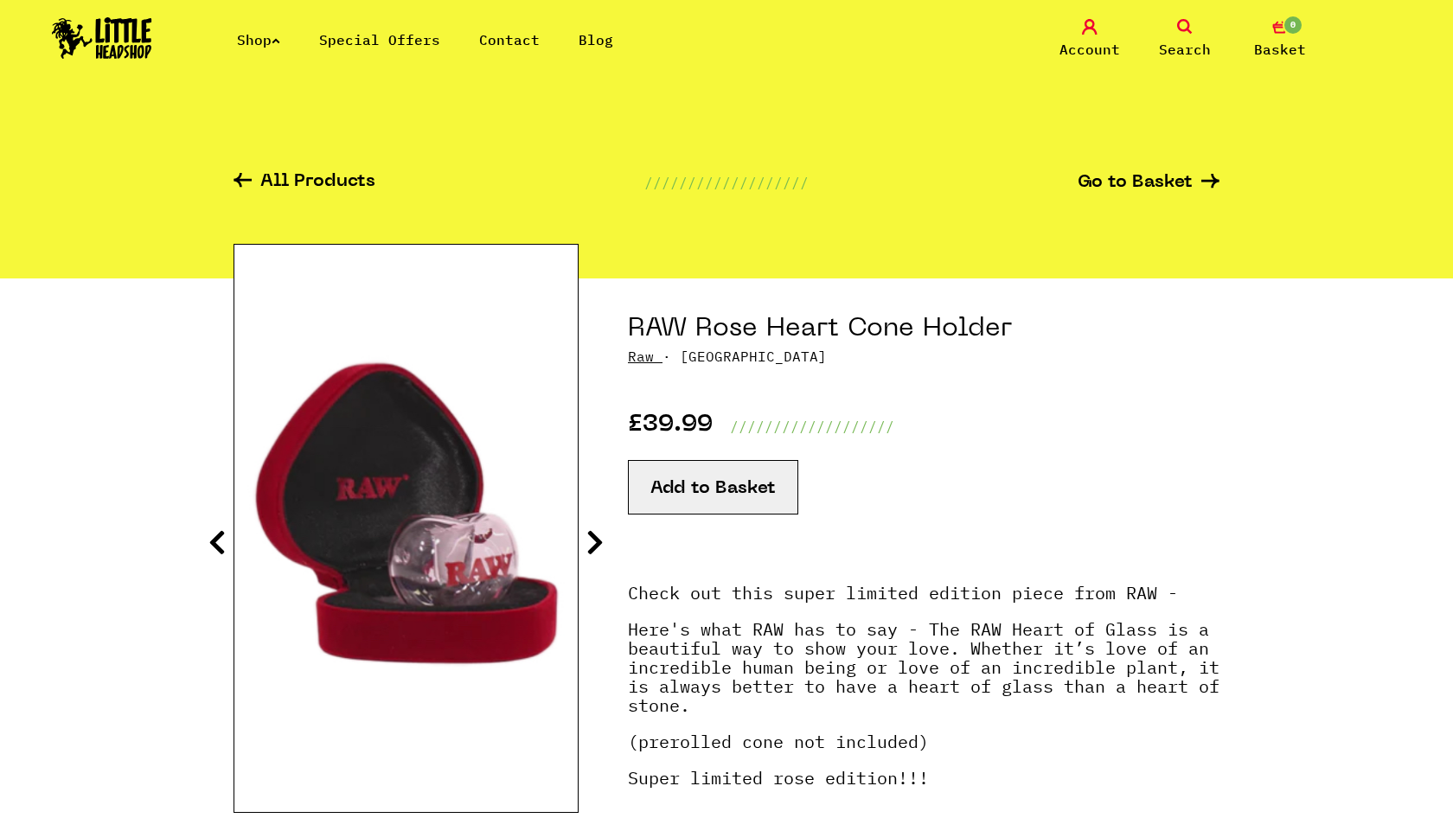
click at [598, 535] on icon at bounding box center [594, 542] width 17 height 28
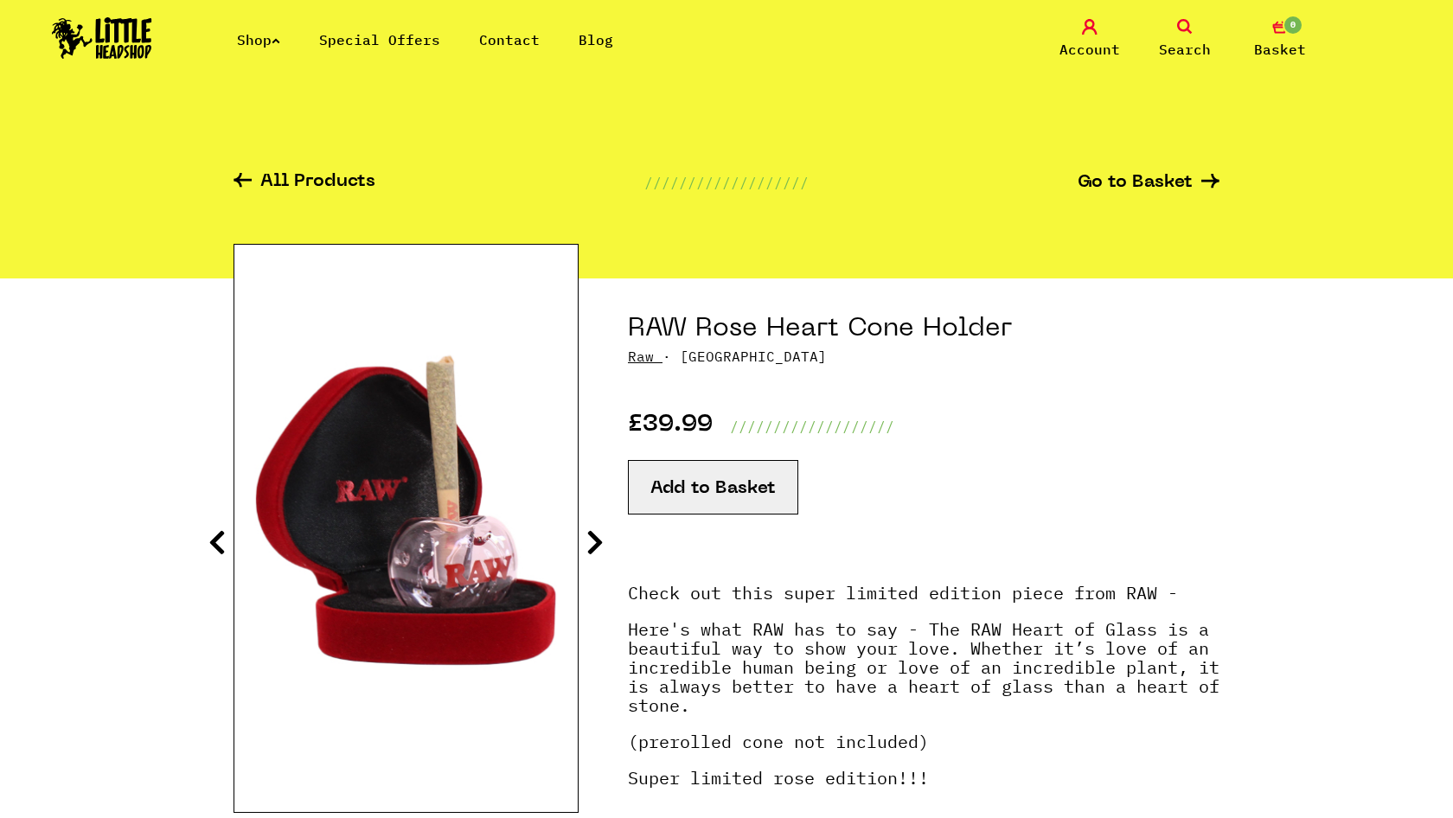
click at [598, 535] on icon at bounding box center [594, 542] width 17 height 28
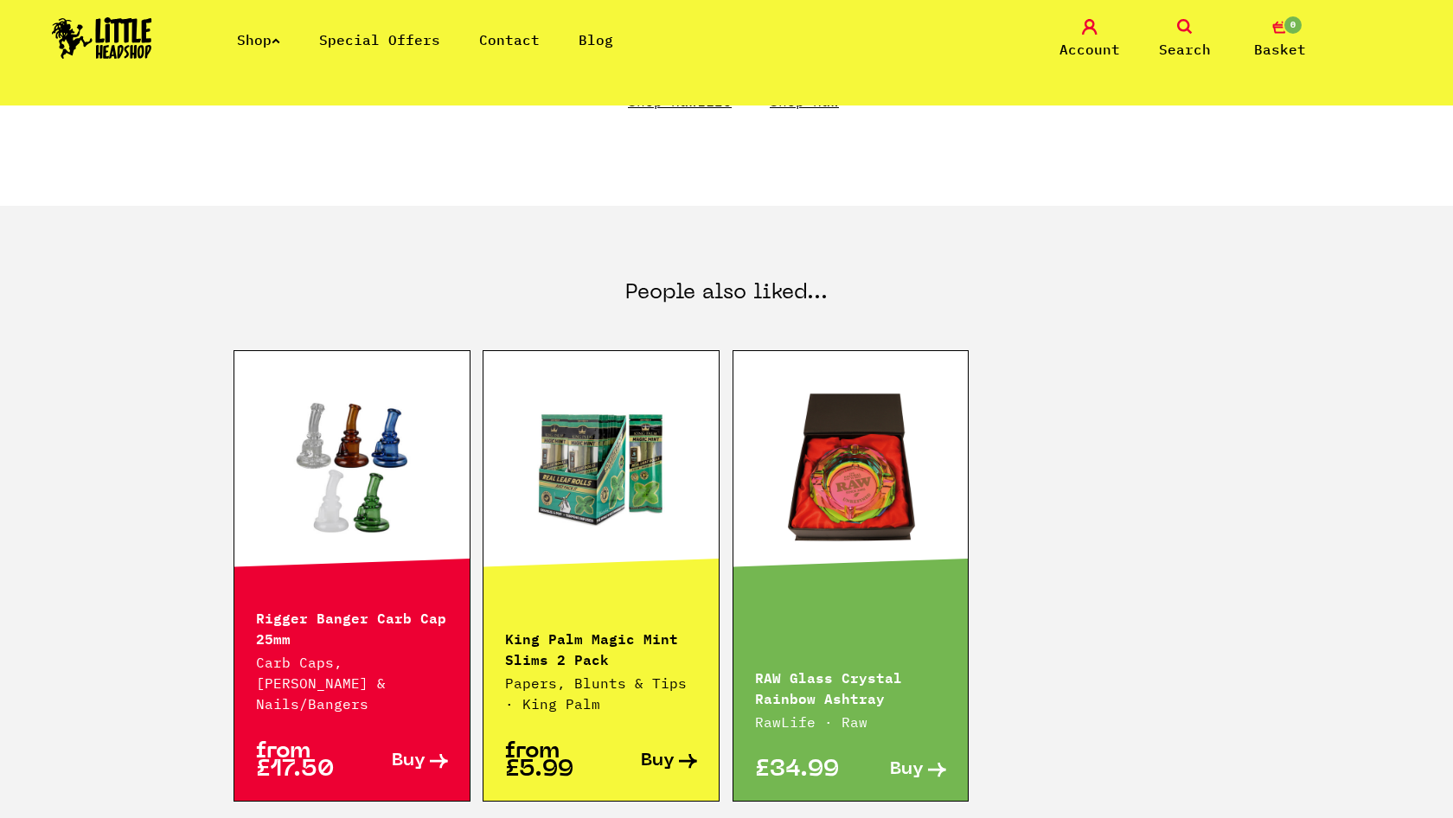
scroll to position [920, 0]
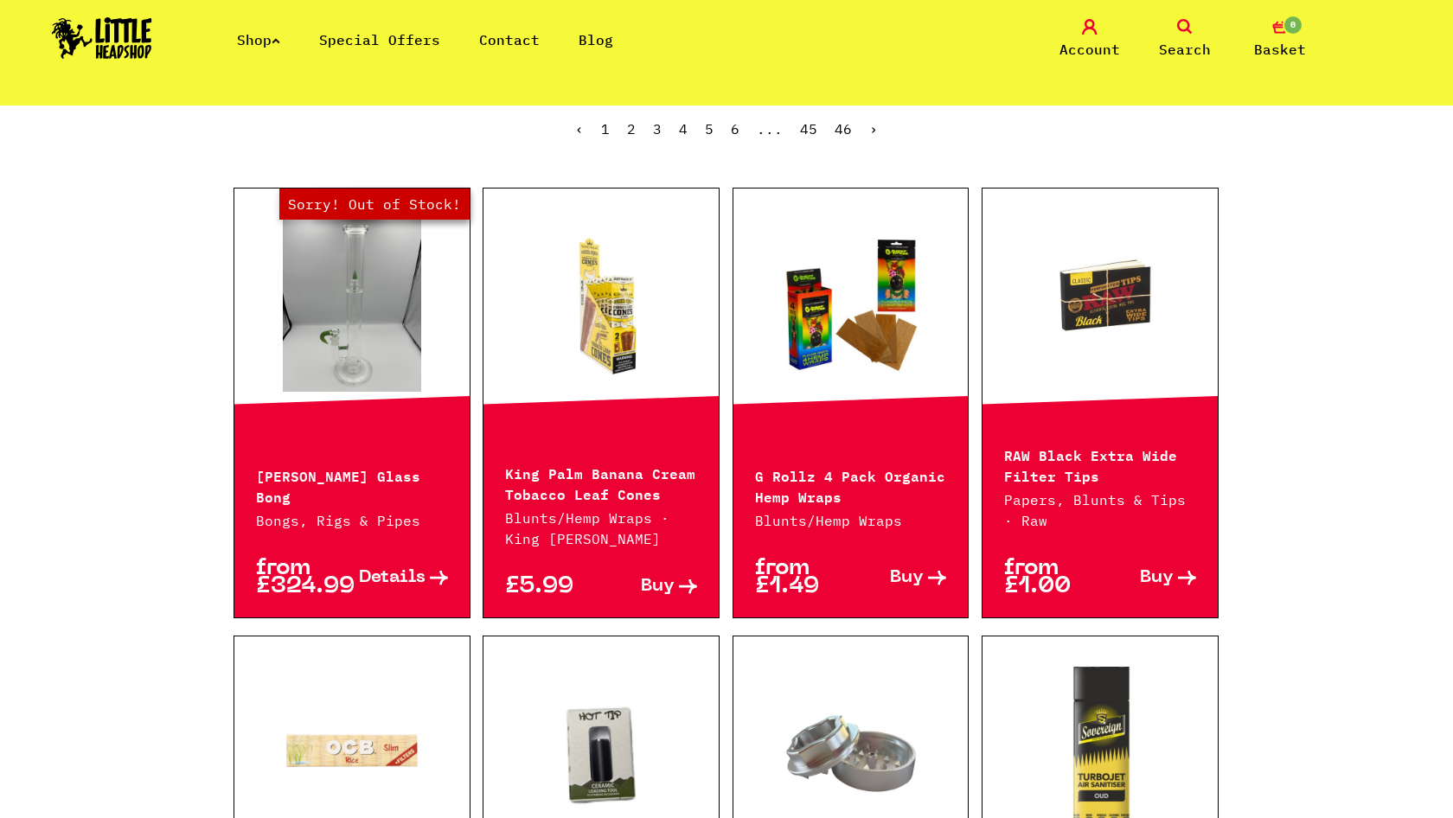
scroll to position [714, 0]
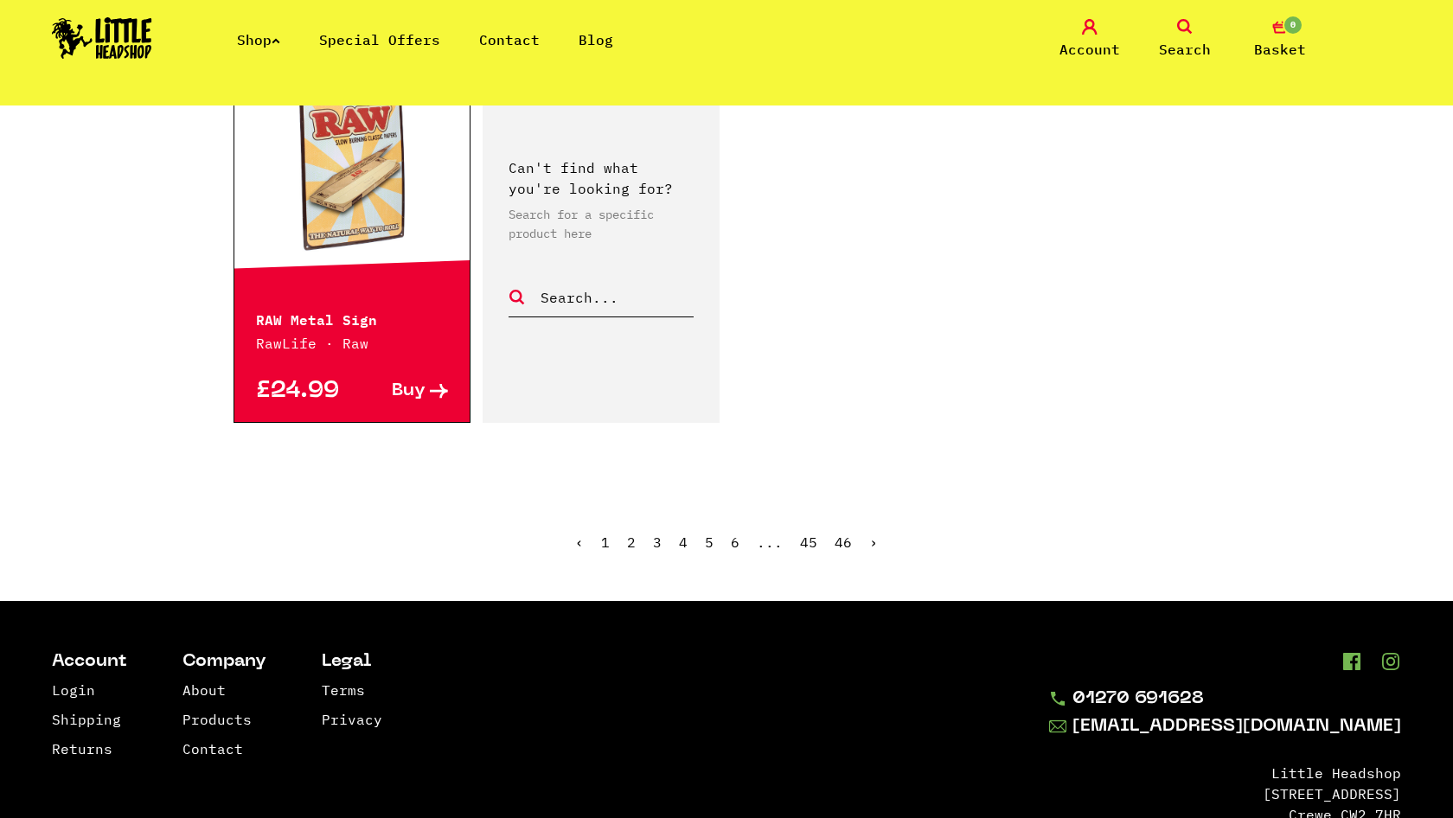
scroll to position [2768, 0]
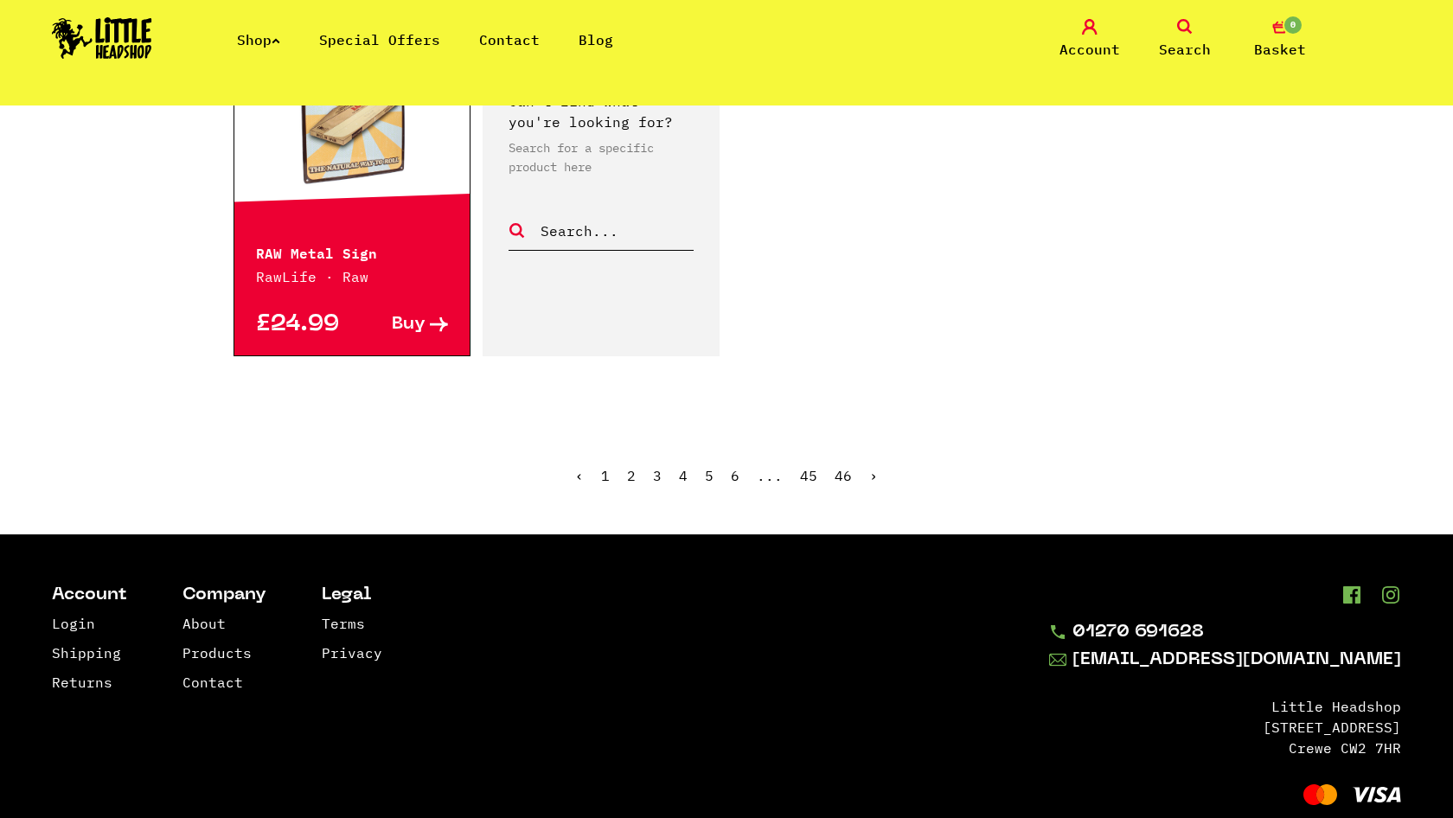
click at [872, 467] on link "›" at bounding box center [873, 475] width 9 height 17
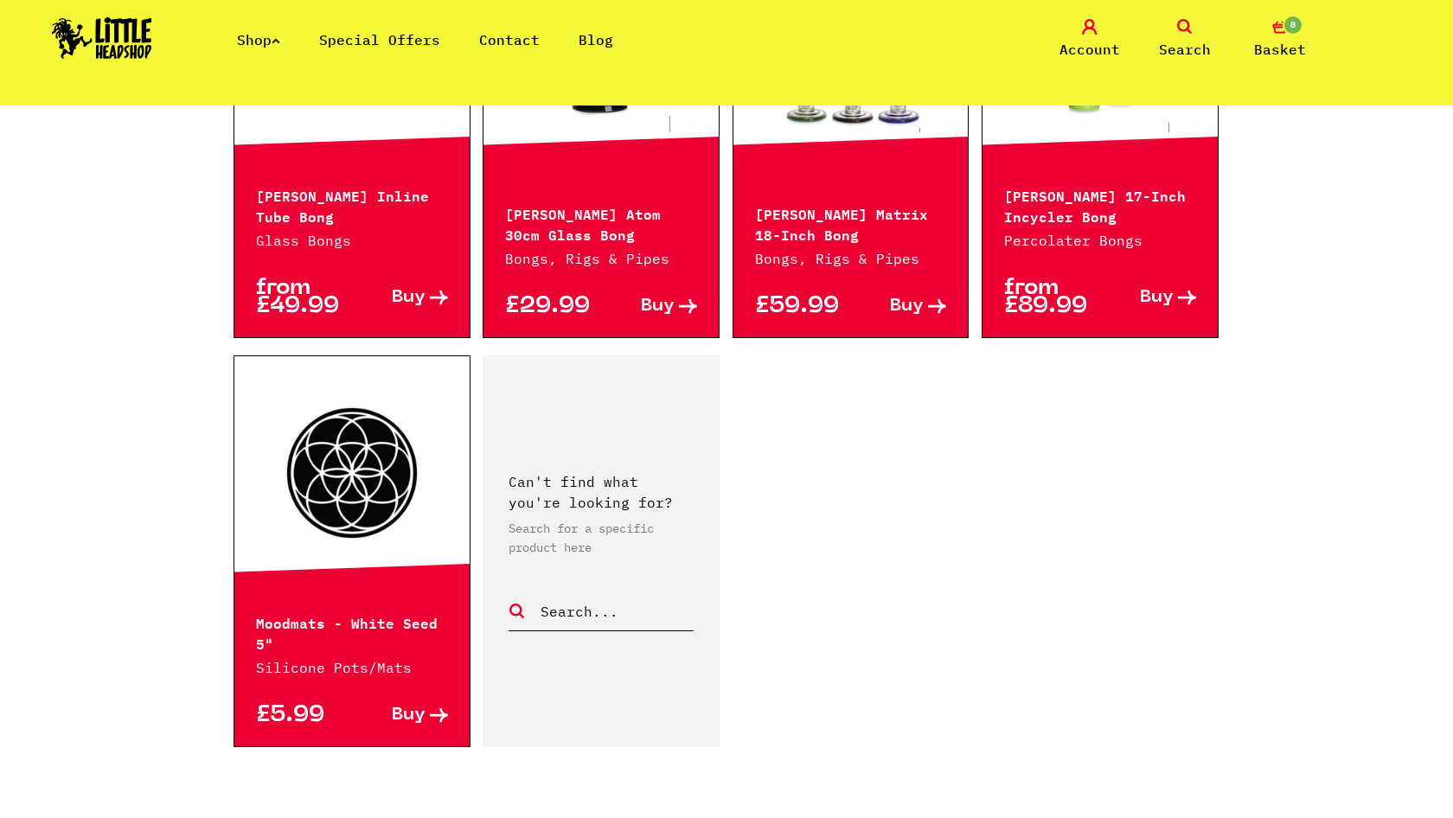
scroll to position [2507, 0]
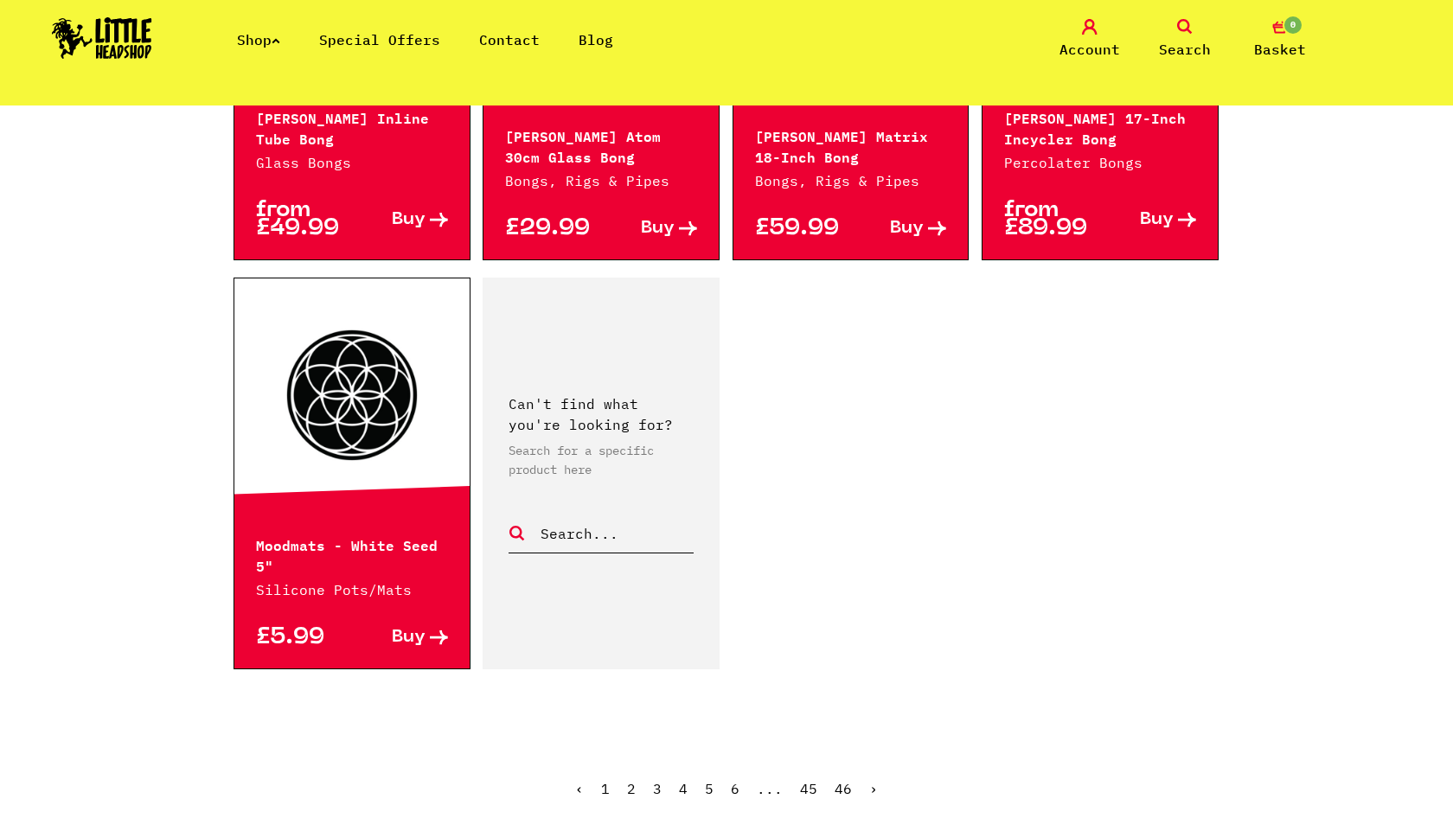
click at [871, 780] on link "›" at bounding box center [873, 788] width 9 height 17
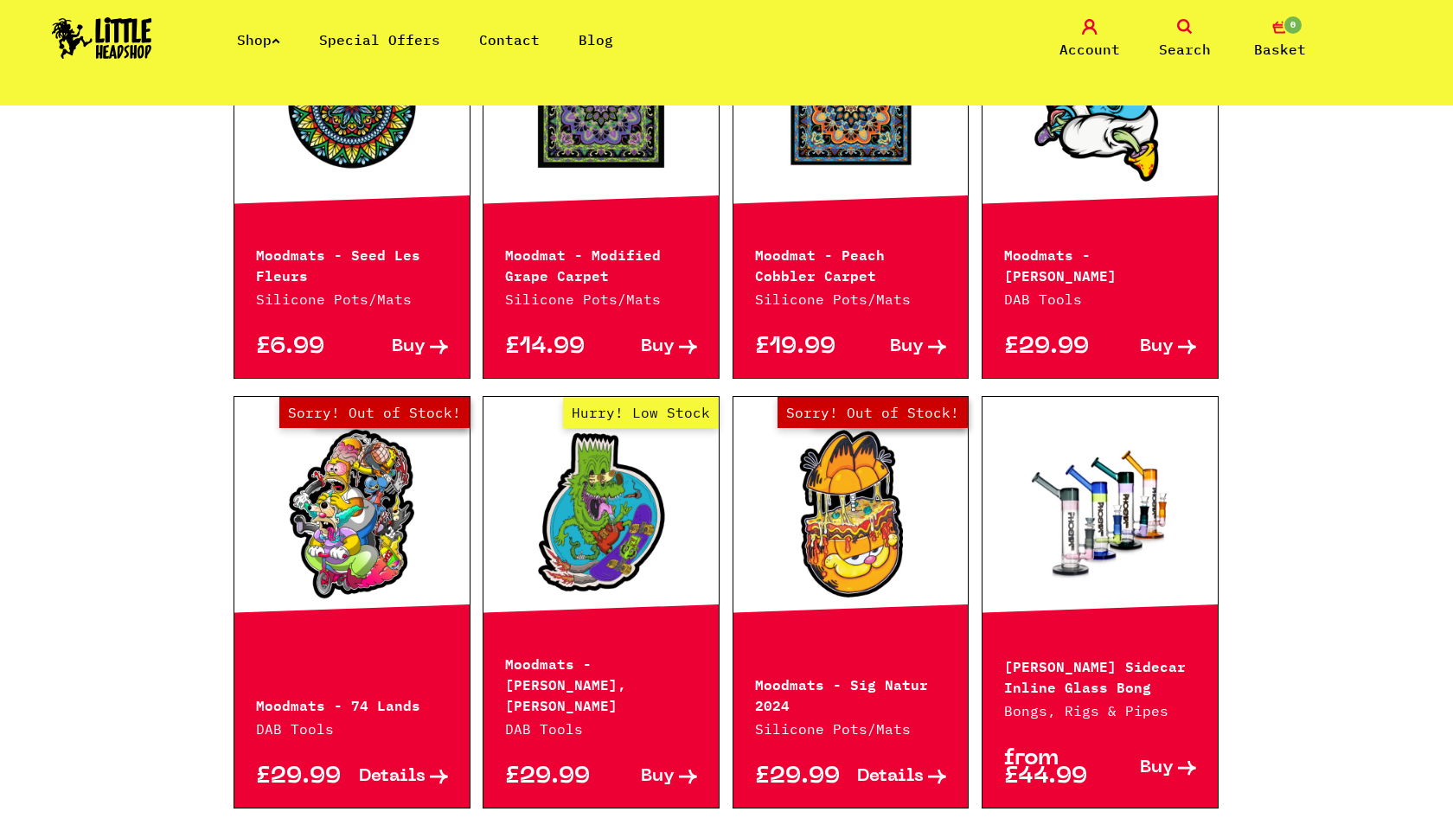
scroll to position [678, 0]
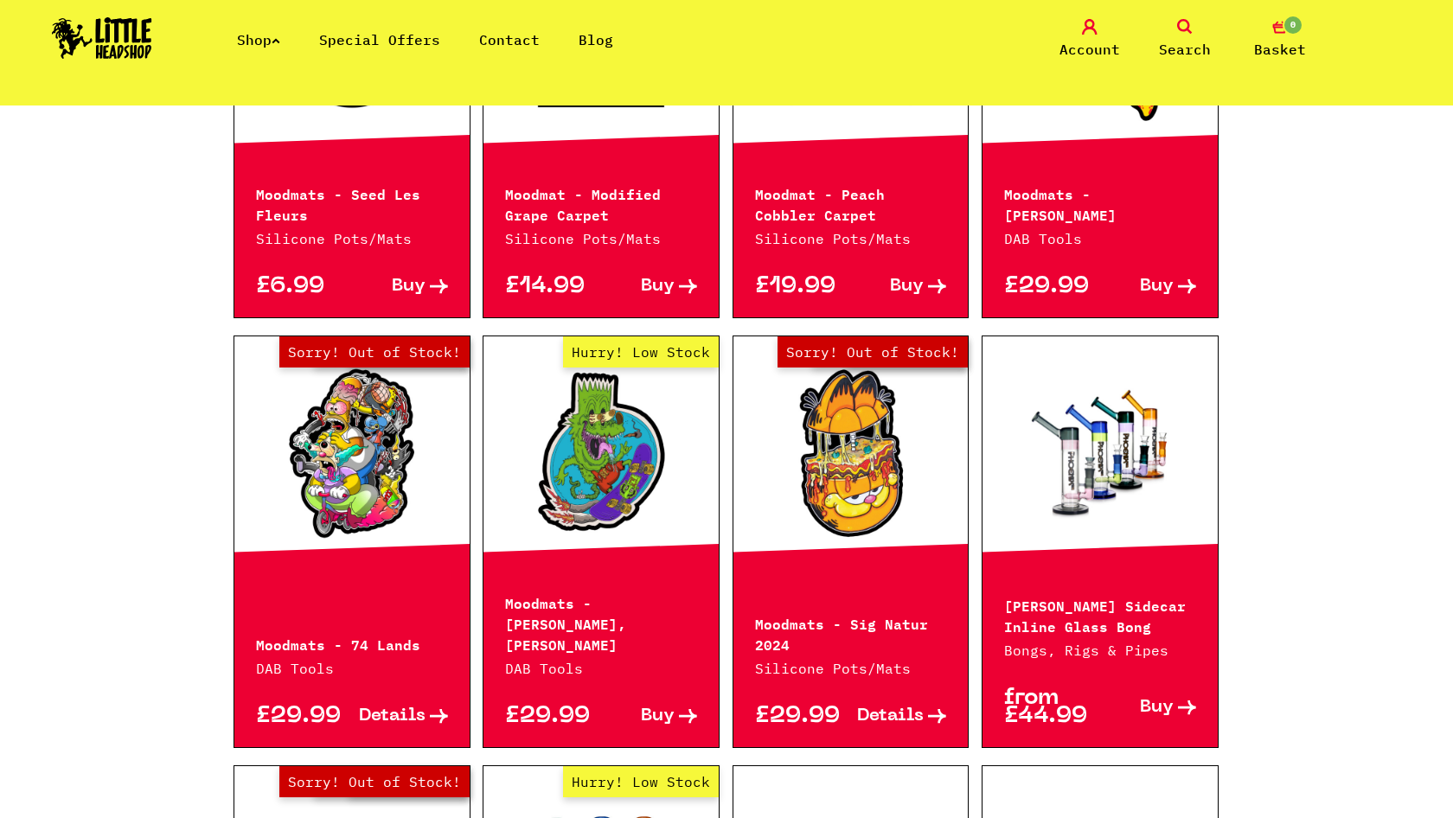
click at [374, 456] on link "Out of Stock Hurry! Low Stock Sorry! Out of Stock!" at bounding box center [351, 453] width 235 height 173
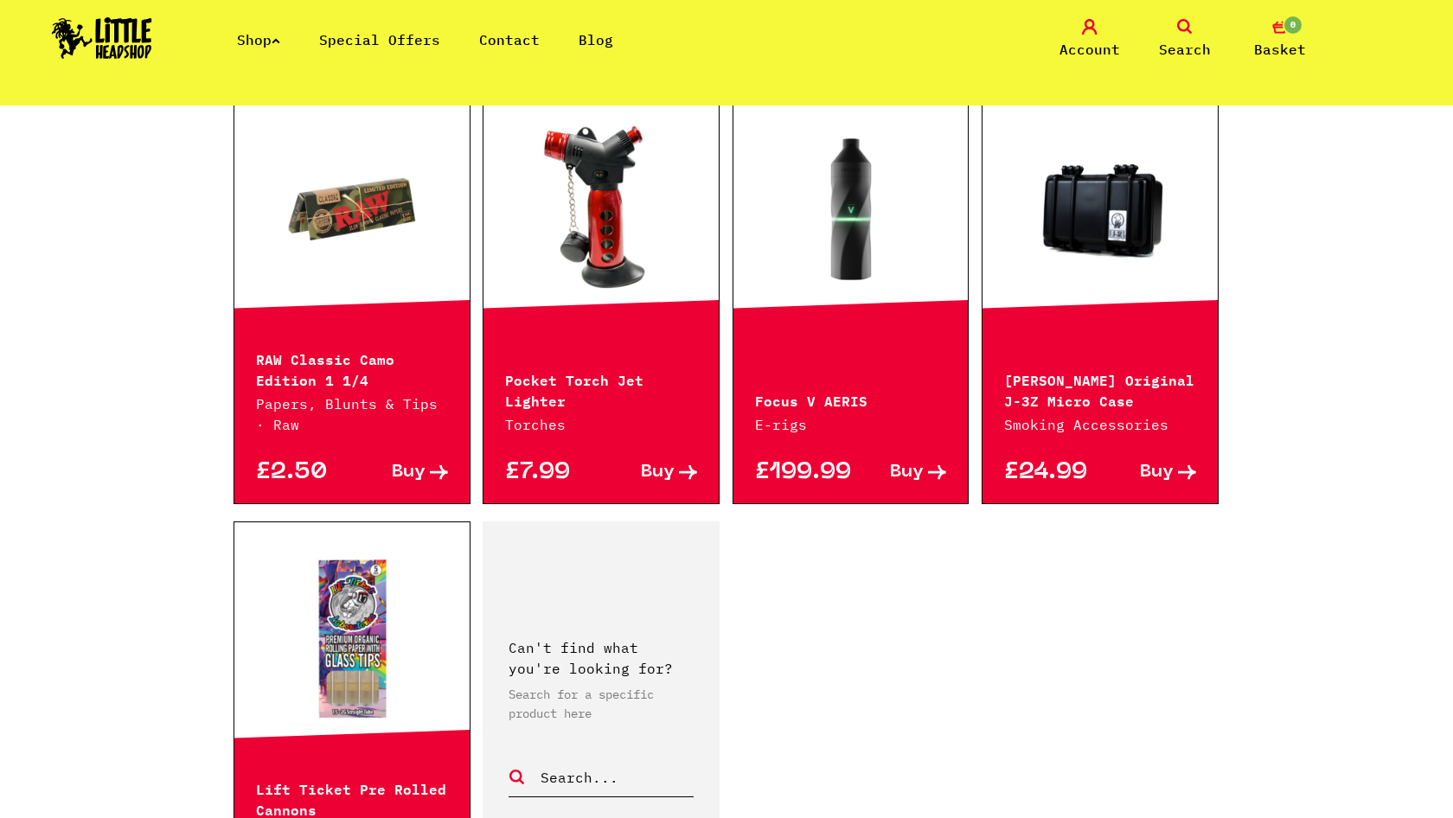
scroll to position [2204, 0]
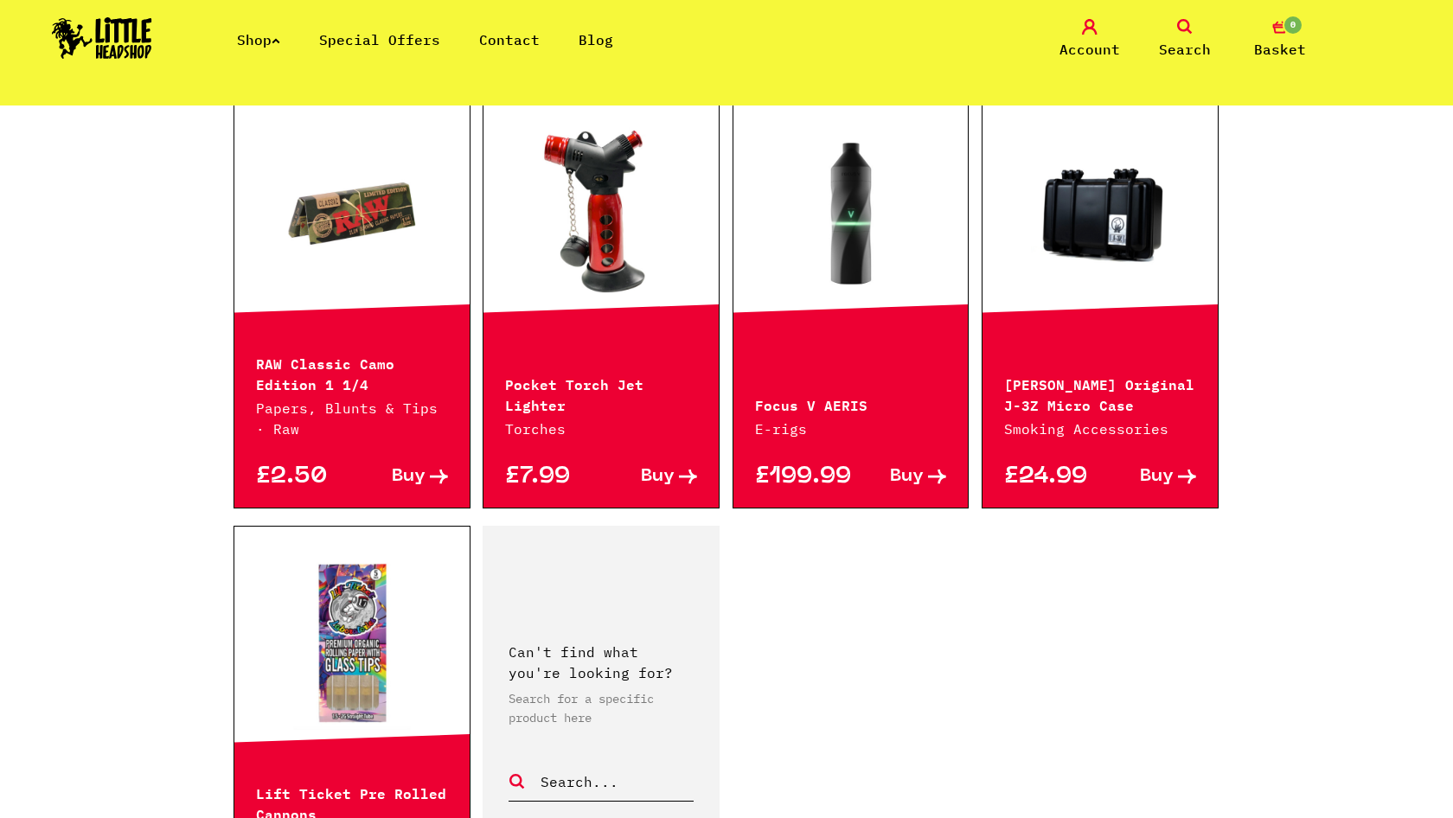
click at [1105, 230] on link at bounding box center [1099, 213] width 235 height 173
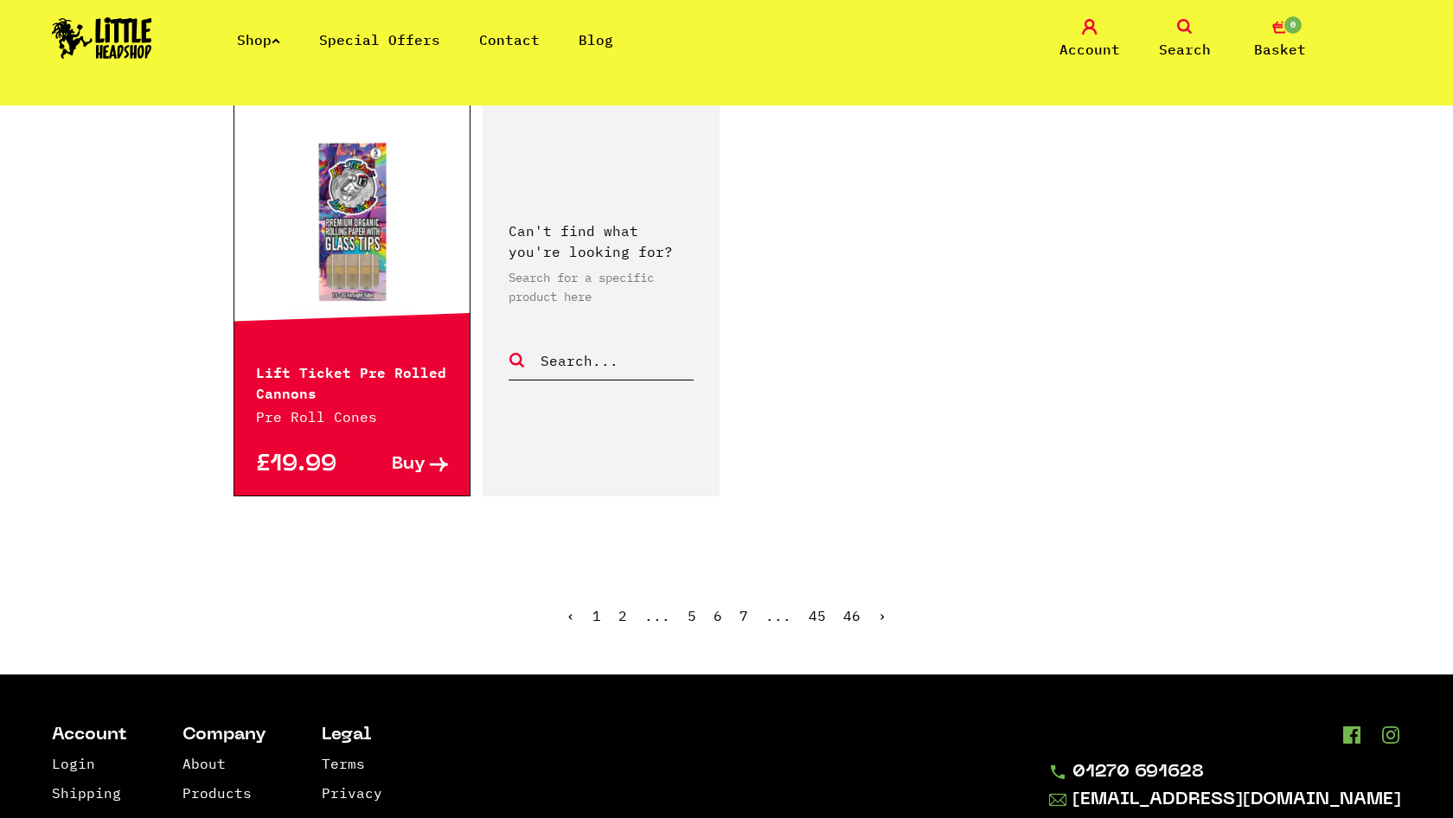
click at [884, 610] on ul "‹ 1 2 ... 5 6 7 ... 45 46 ›" at bounding box center [726, 628] width 986 height 74
click at [878, 616] on link "›" at bounding box center [882, 615] width 9 height 17
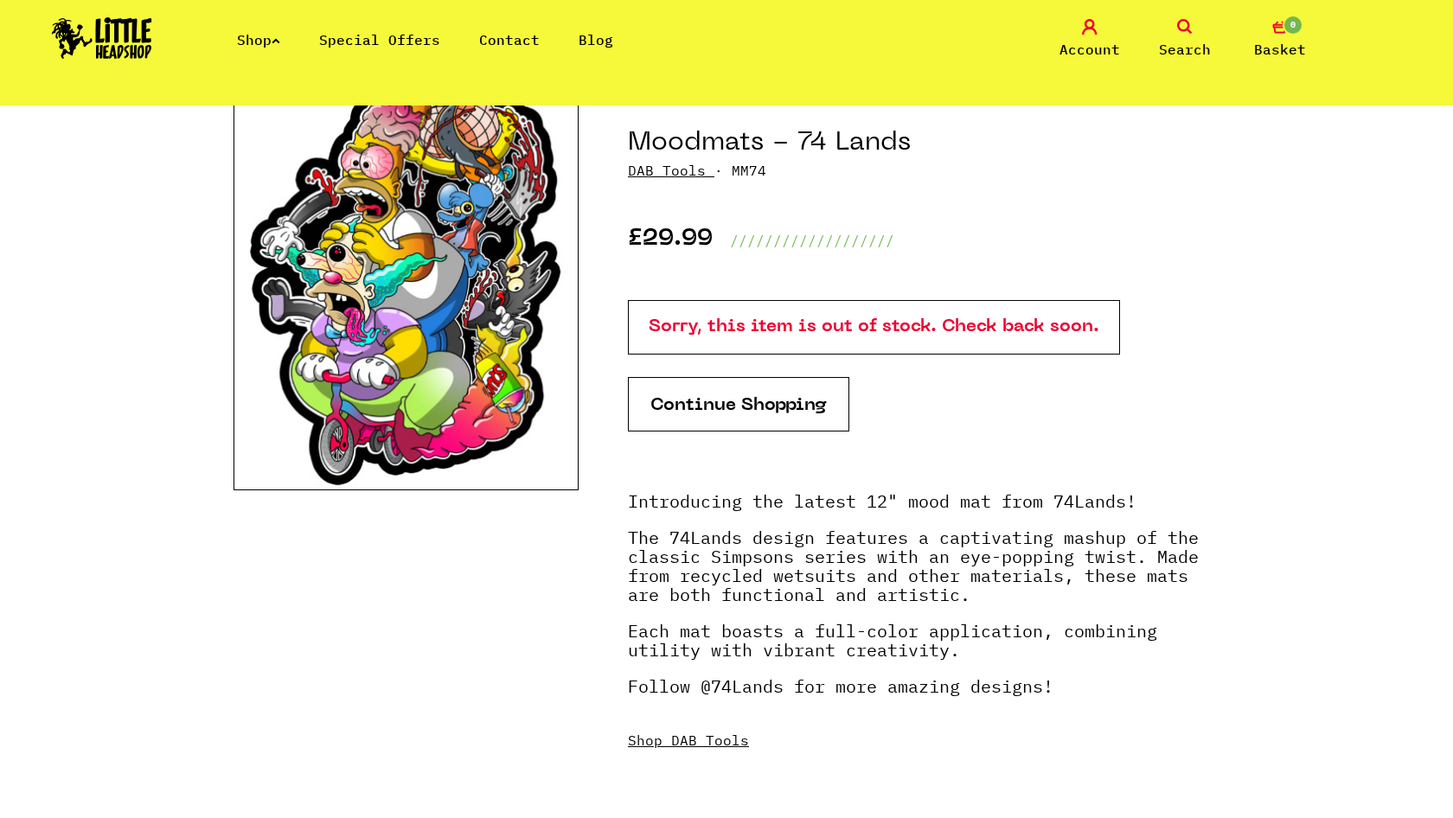
scroll to position [190, 0]
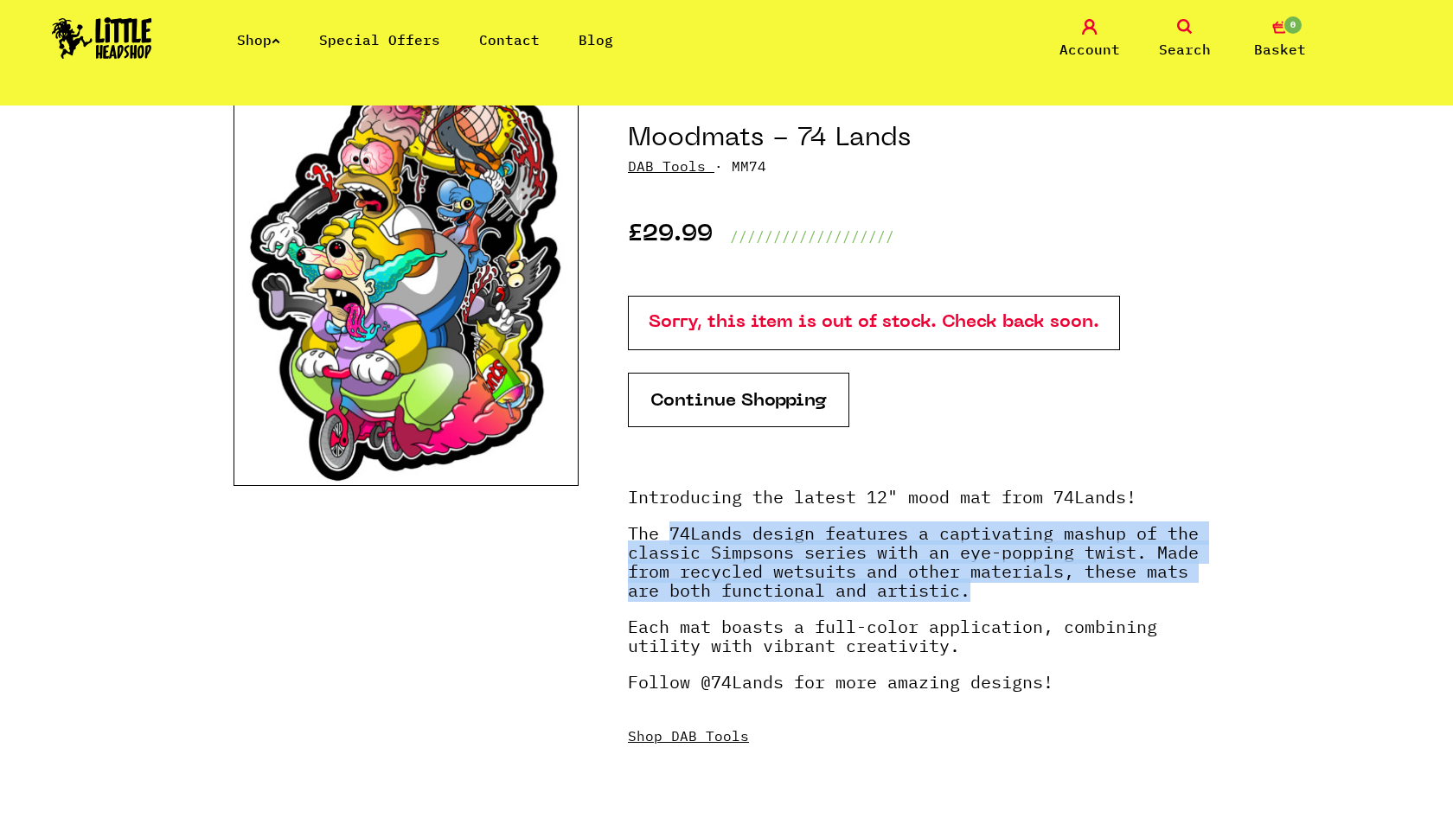
drag, startPoint x: 669, startPoint y: 534, endPoint x: 996, endPoint y: 603, distance: 334.1
click at [997, 603] on p "The 74Lands design features a captivating mashup of the classic Simpsons series…" at bounding box center [923, 570] width 591 height 93
click at [996, 603] on p "The 74Lands design features a captivating mashup of the classic Simpsons series…" at bounding box center [923, 570] width 591 height 93
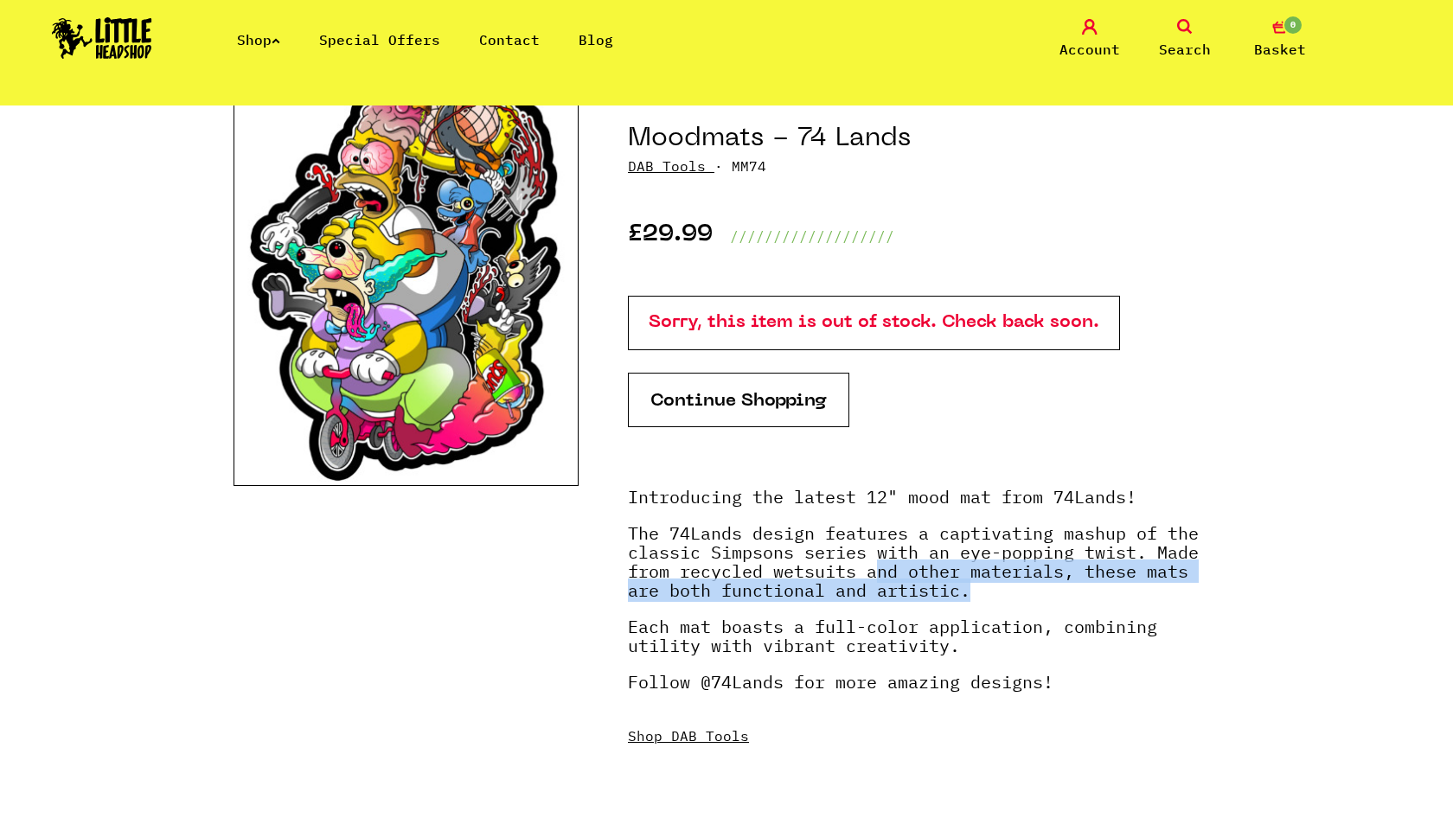
drag, startPoint x: 879, startPoint y: 562, endPoint x: 1040, endPoint y: 586, distance: 163.5
click at [1040, 586] on p "The 74Lands design features a captivating mashup of the classic Simpsons series…" at bounding box center [923, 570] width 591 height 93
drag, startPoint x: 899, startPoint y: 572, endPoint x: 1012, endPoint y: 584, distance: 113.0
click at [1012, 584] on p "The 74Lands design features a captivating mashup of the classic Simpsons series…" at bounding box center [923, 570] width 591 height 93
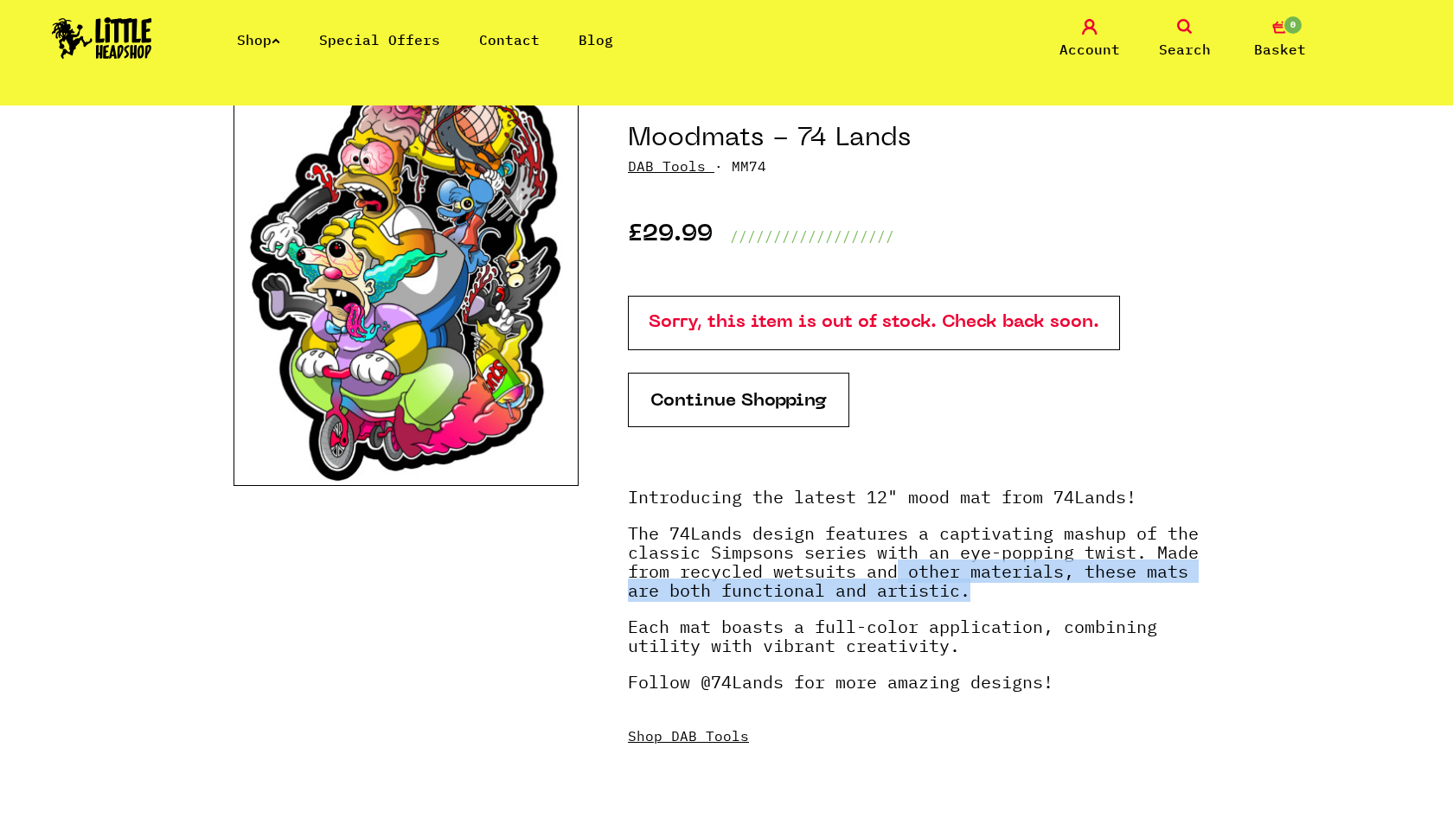
click at [1012, 584] on p "The 74Lands design features a captivating mashup of the classic Simpsons series…" at bounding box center [923, 570] width 591 height 93
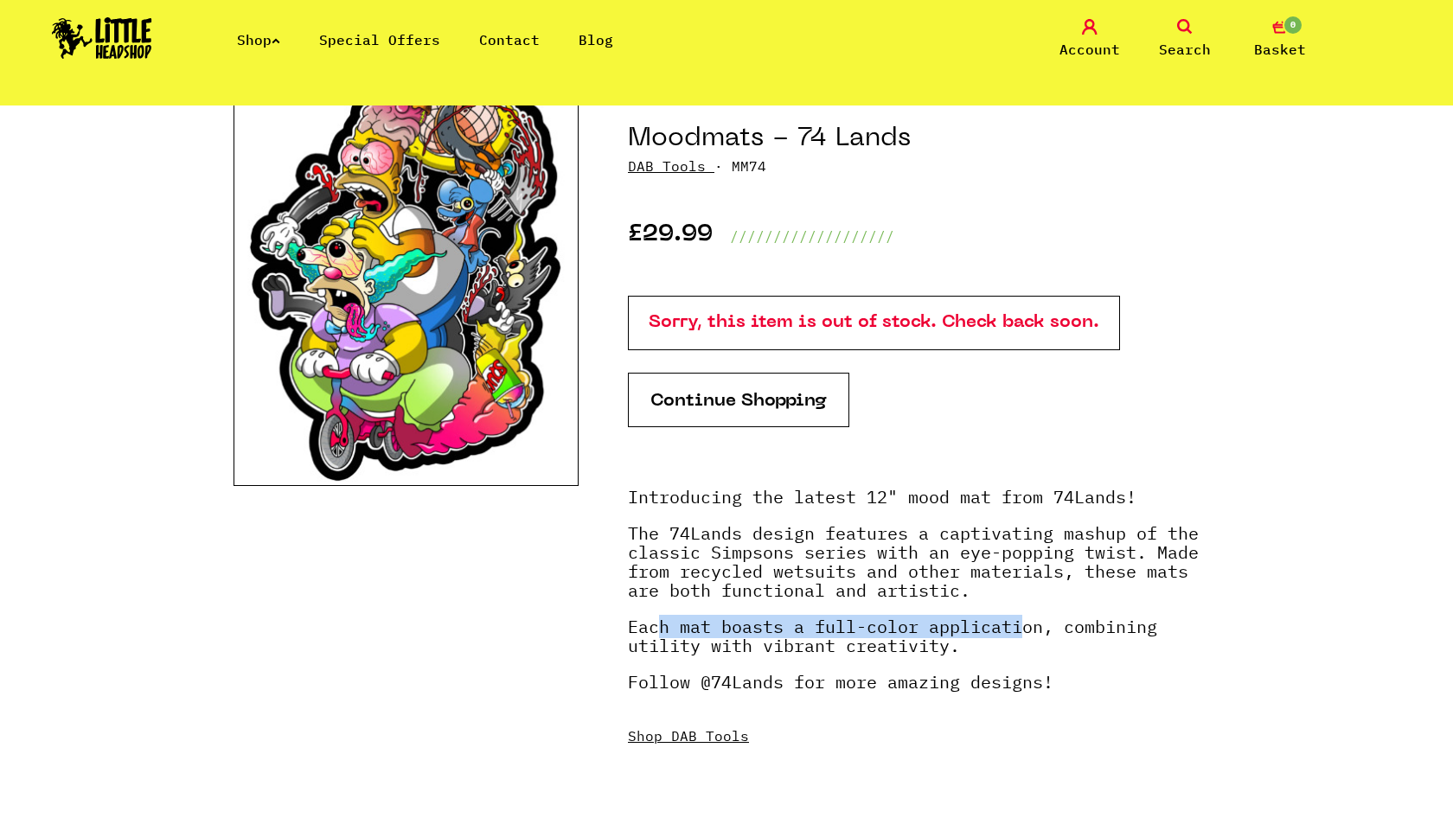
drag, startPoint x: 664, startPoint y: 618, endPoint x: 1022, endPoint y: 634, distance: 358.3
click at [1022, 634] on strong "Each mat boasts a full-color application, combining utility with vibrant creati…" at bounding box center [892, 636] width 529 height 42
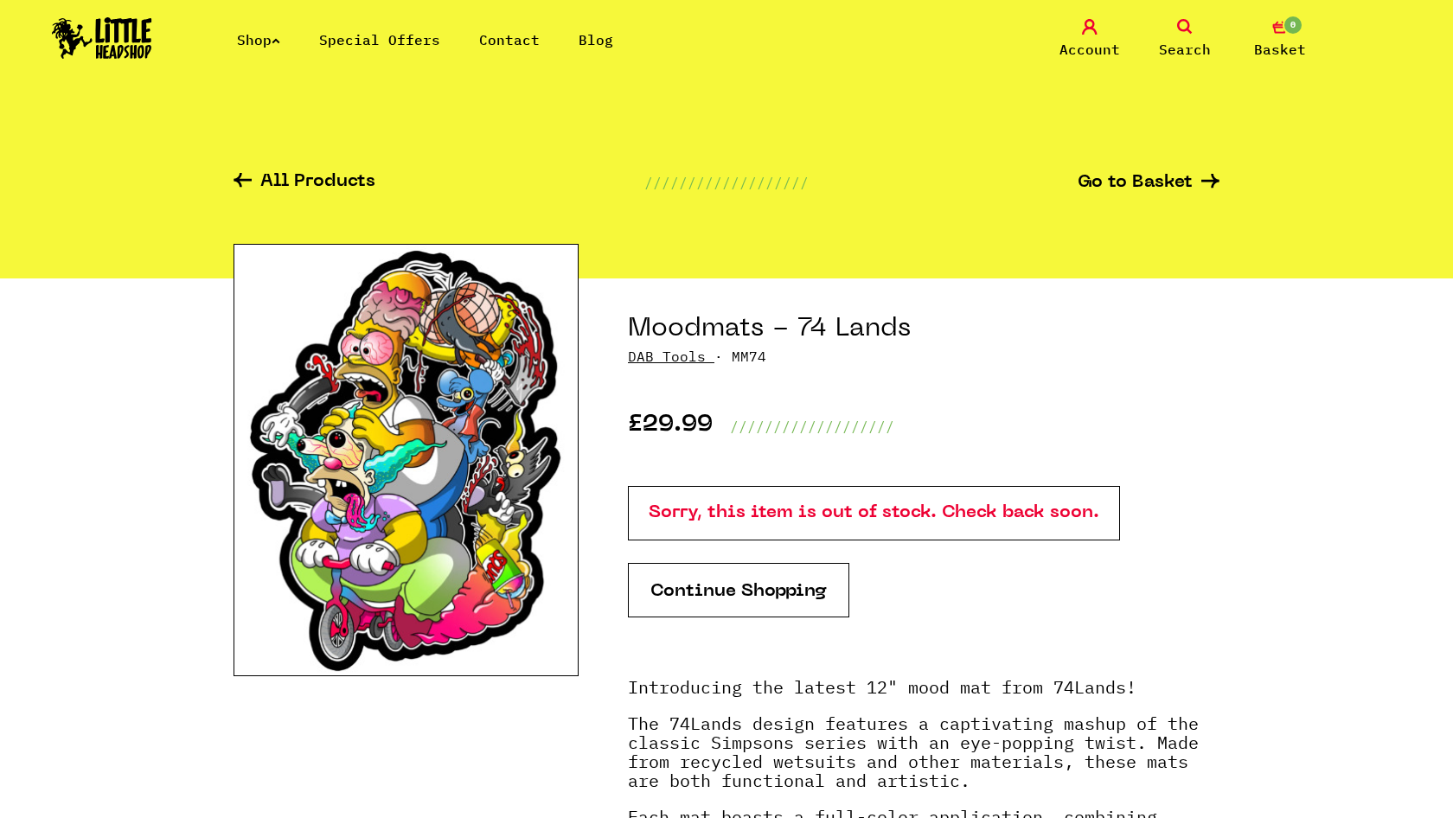
scroll to position [0, 0]
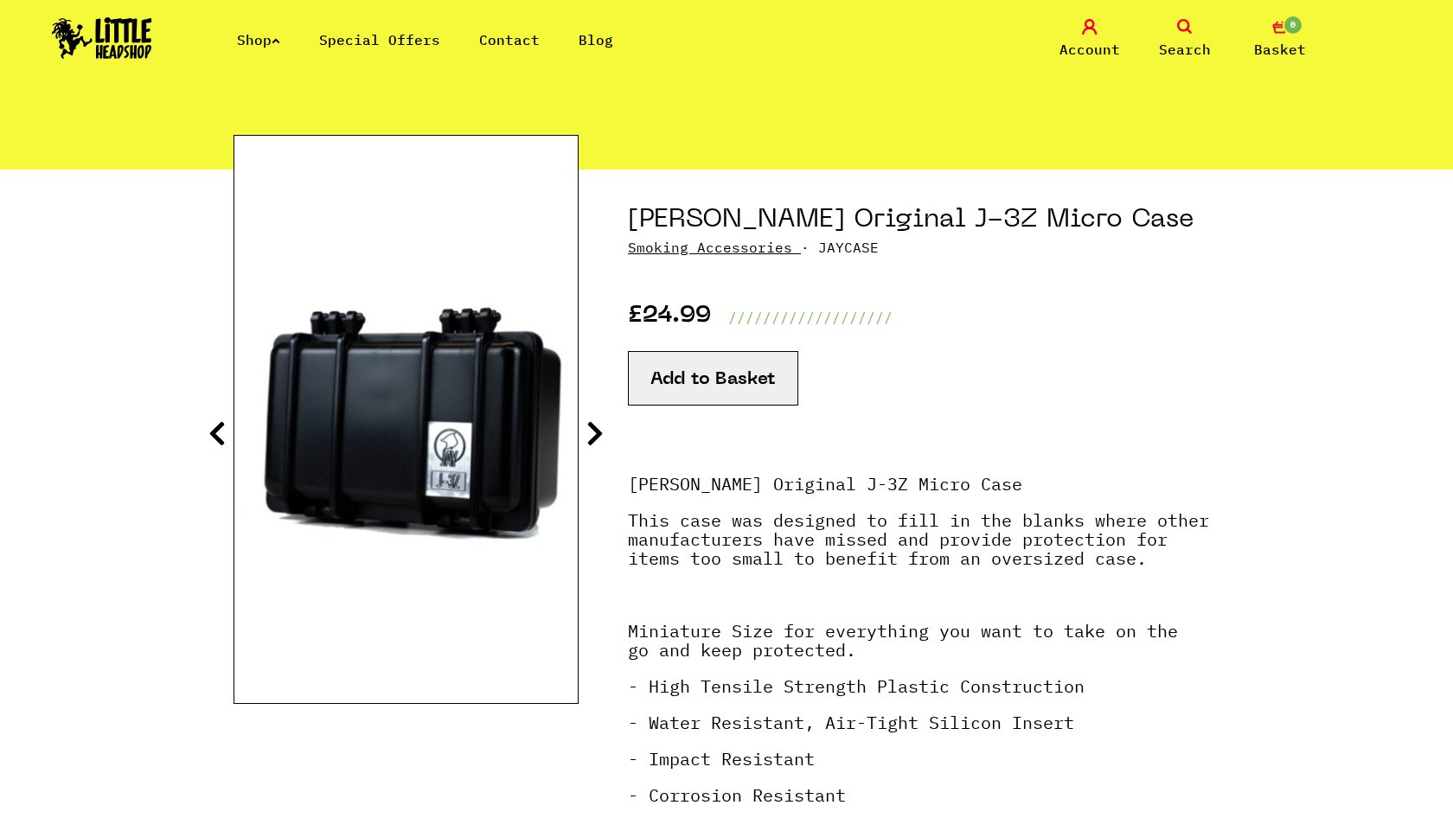
scroll to position [112, 0]
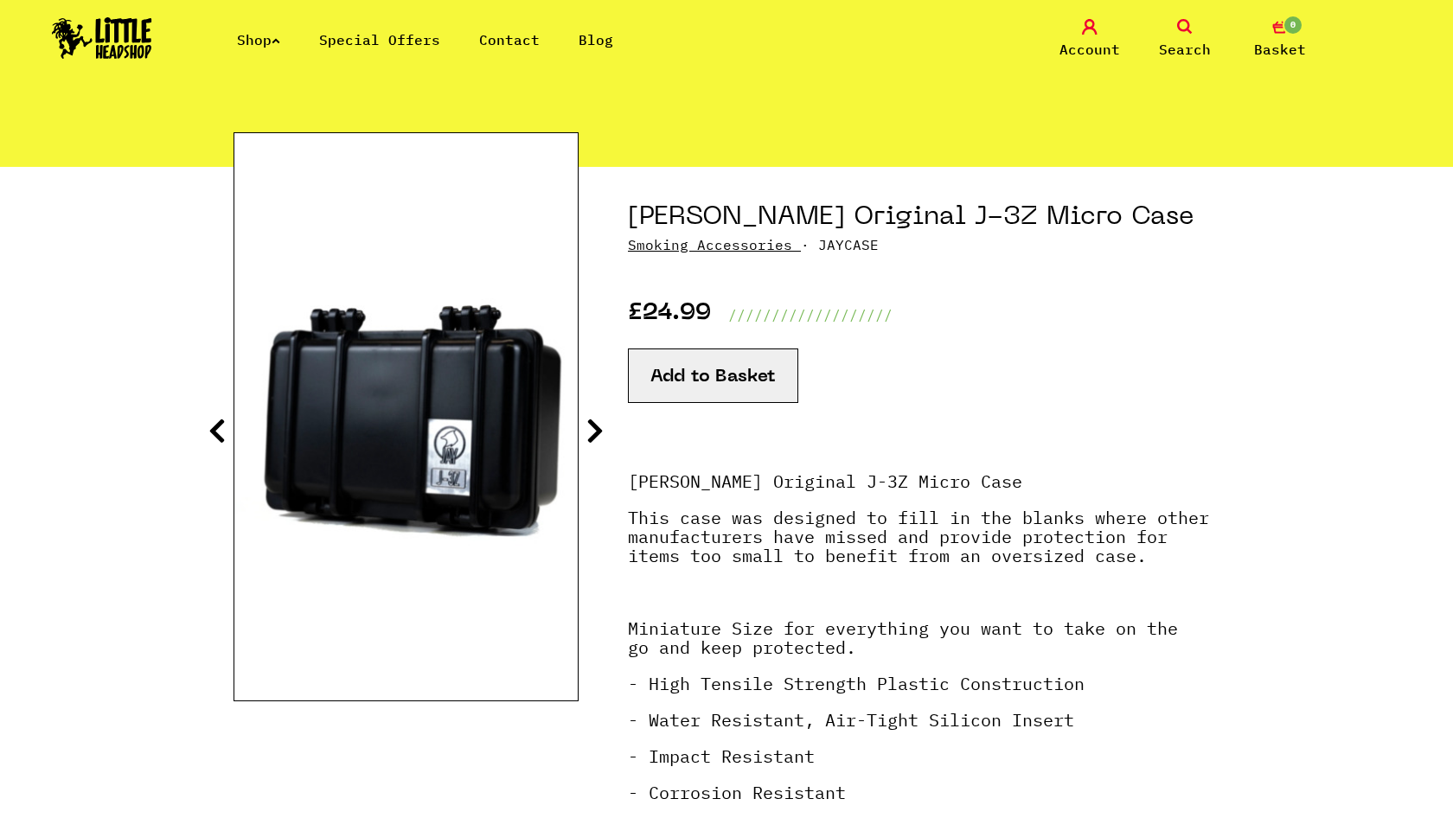
click at [597, 438] on icon at bounding box center [594, 431] width 17 height 28
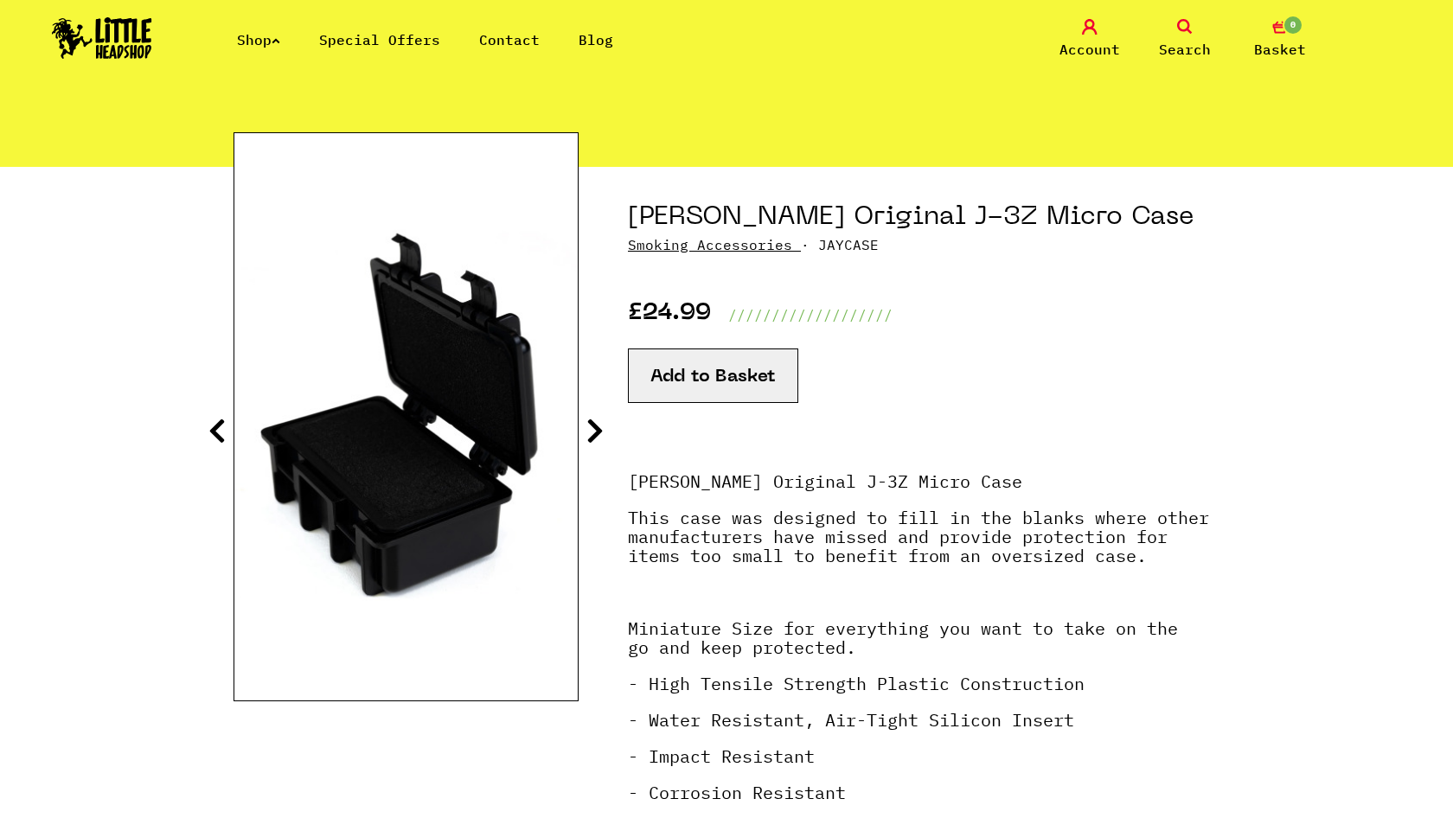
click at [597, 438] on icon at bounding box center [594, 431] width 17 height 28
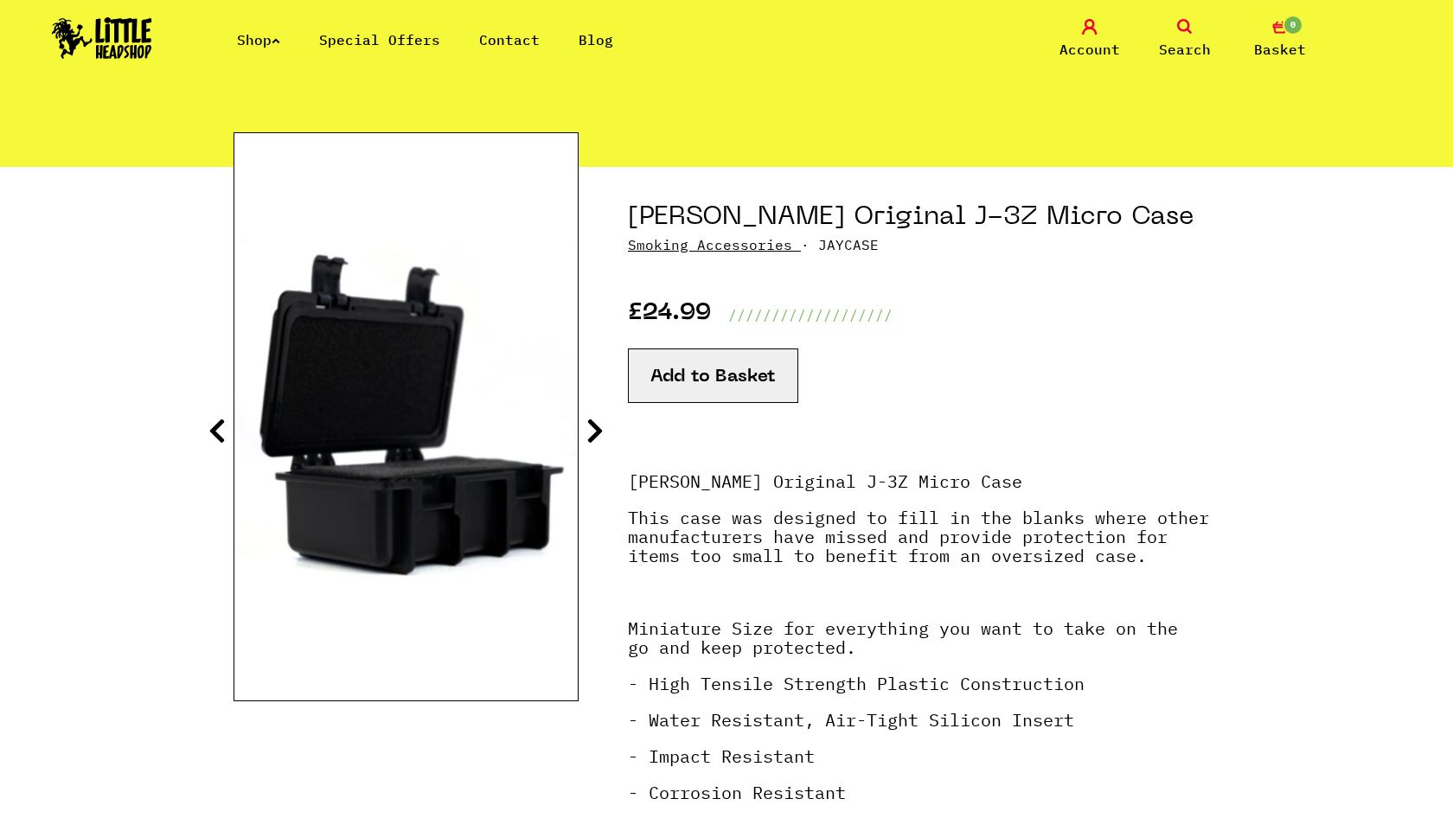
click at [597, 438] on icon at bounding box center [594, 431] width 17 height 28
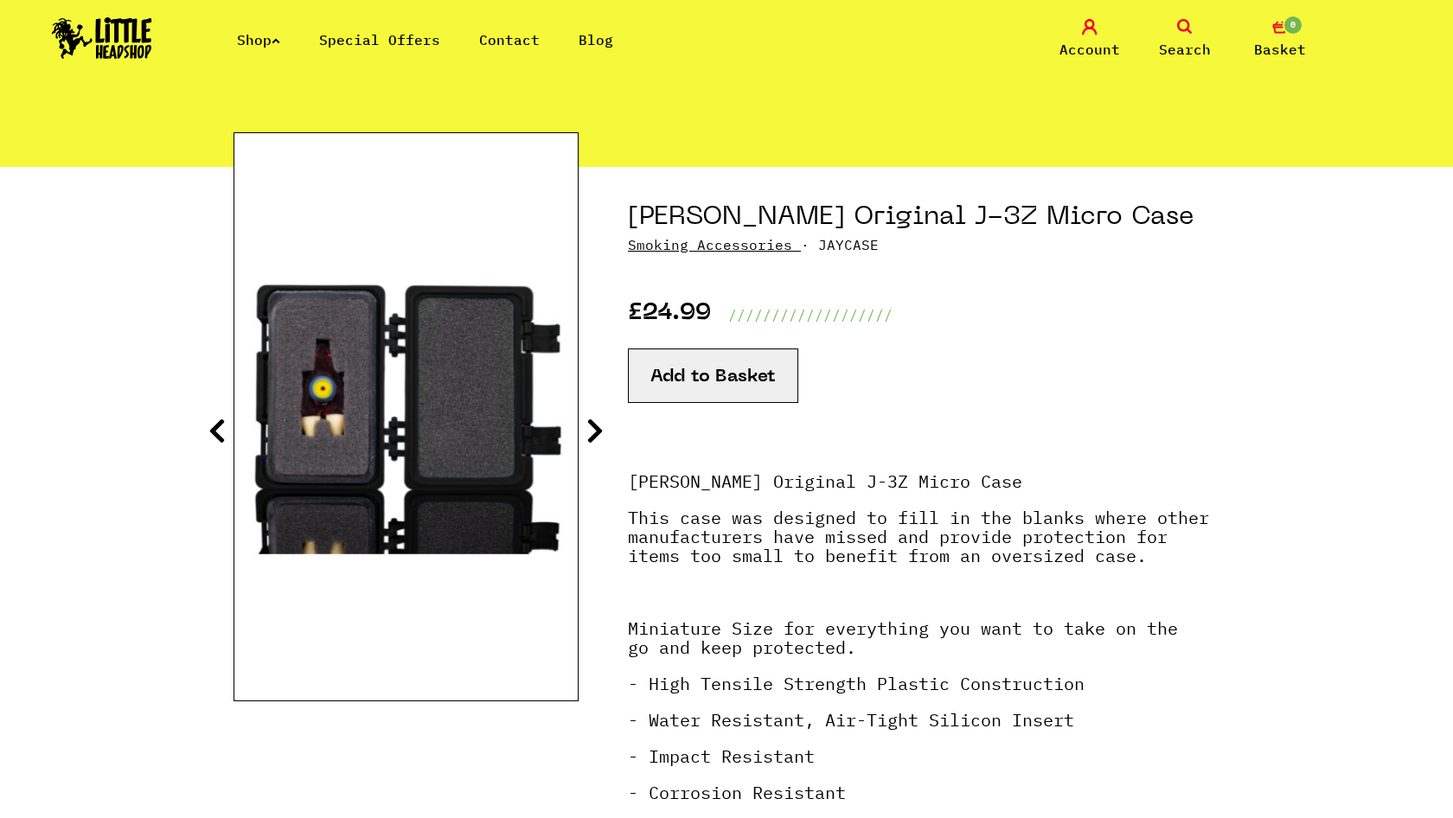
click at [597, 438] on icon at bounding box center [594, 431] width 17 height 28
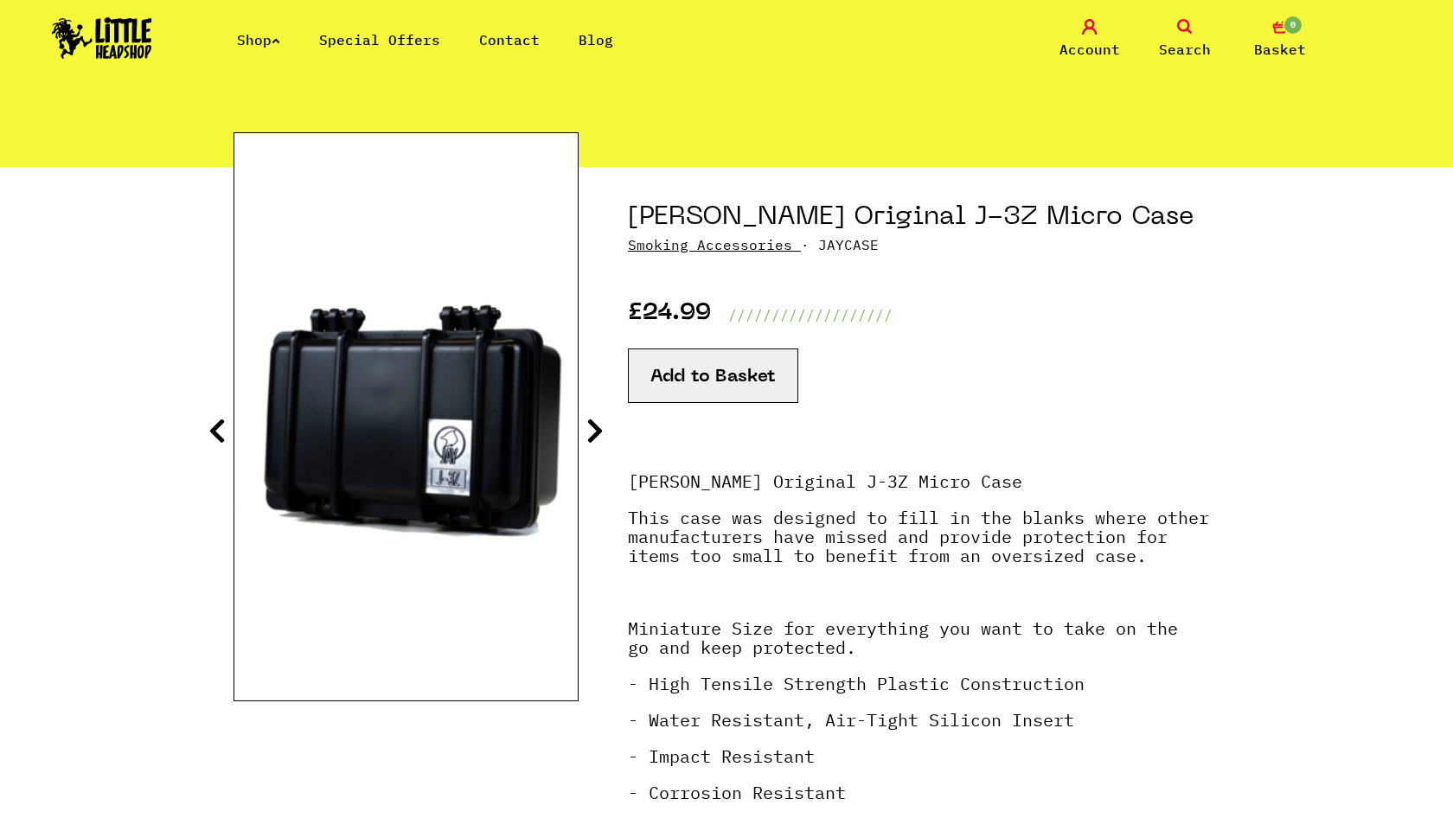
click at [597, 438] on icon at bounding box center [594, 431] width 17 height 28
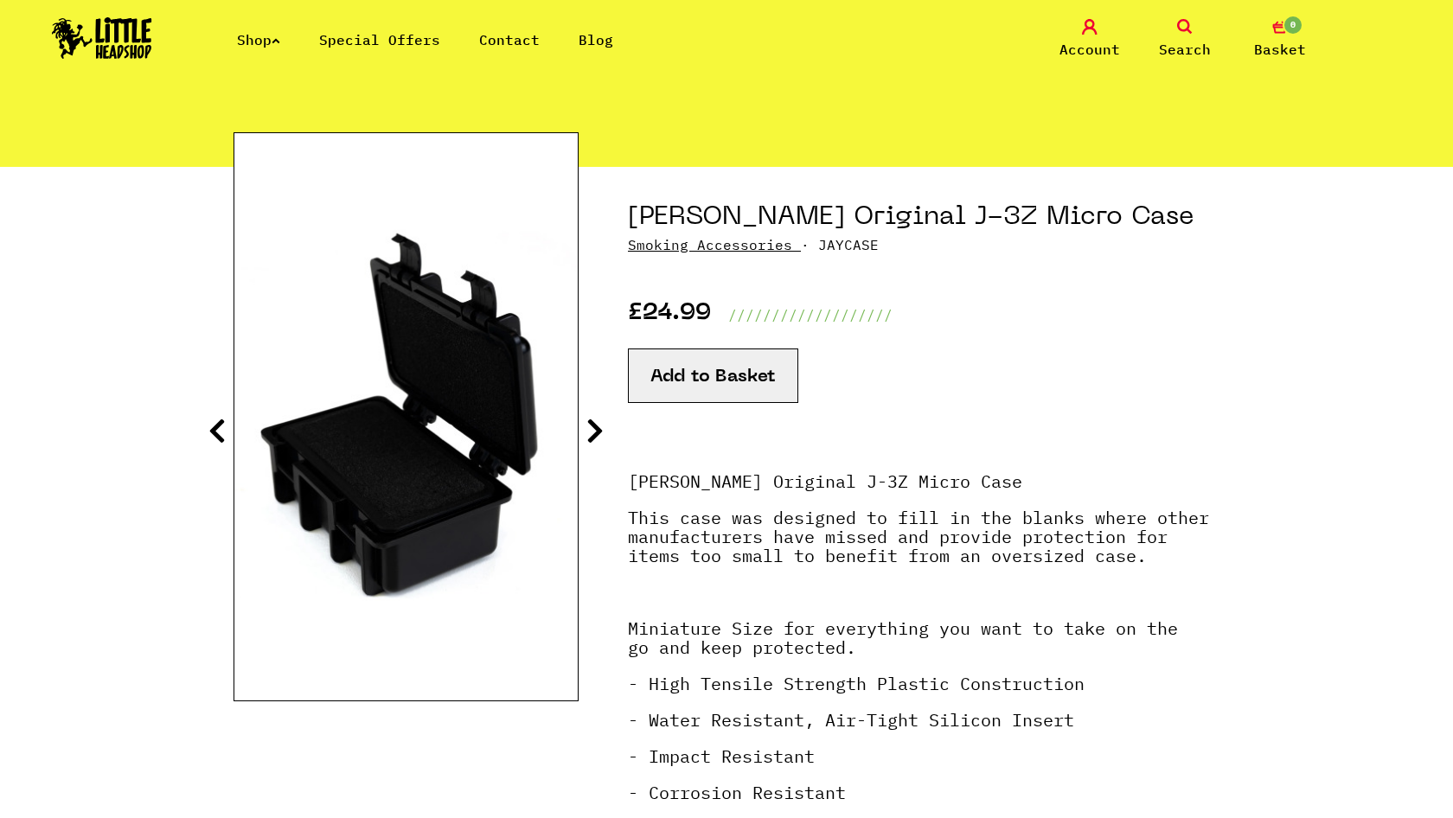
click at [597, 438] on icon at bounding box center [594, 431] width 17 height 28
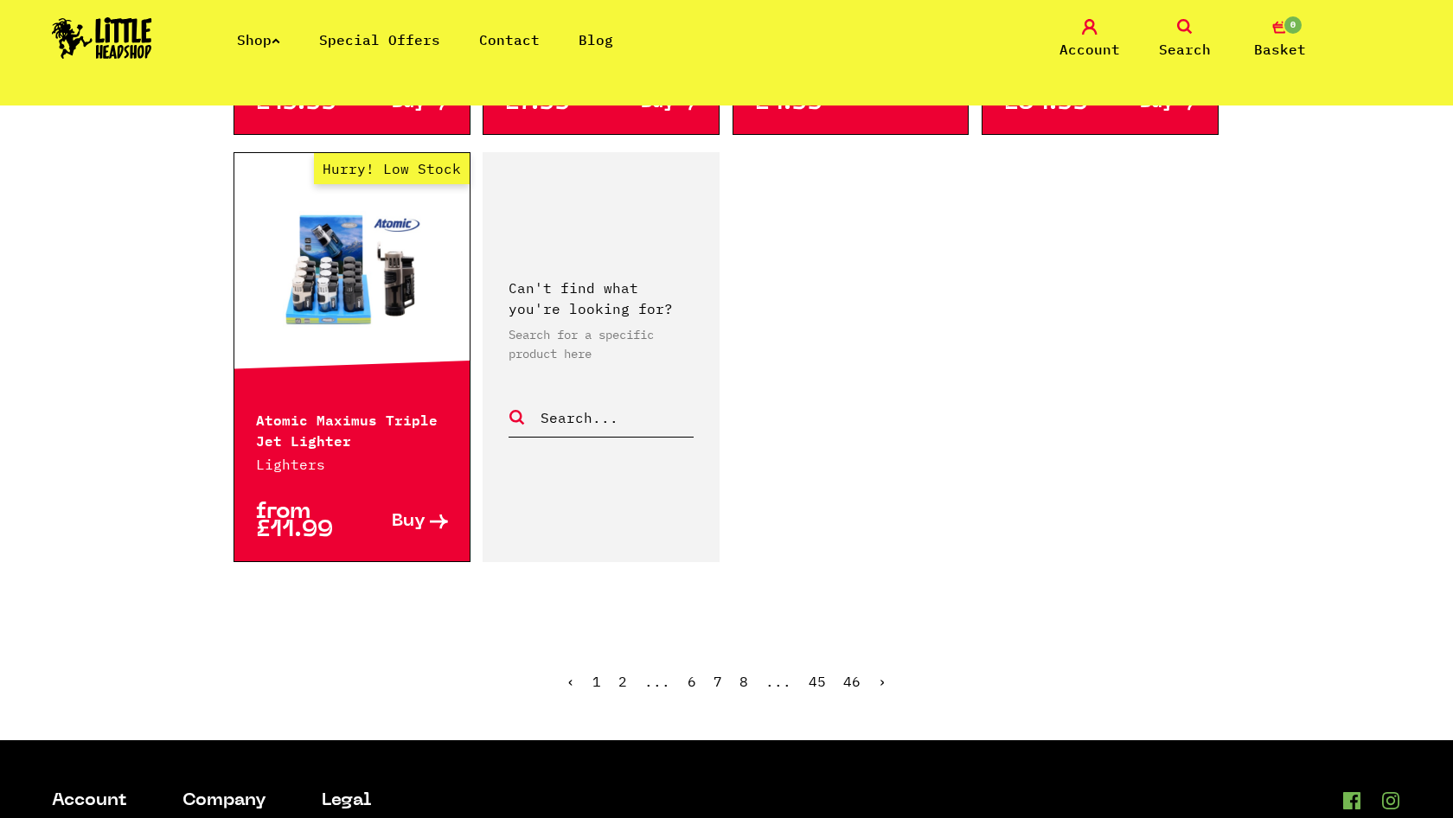
scroll to position [2789, 0]
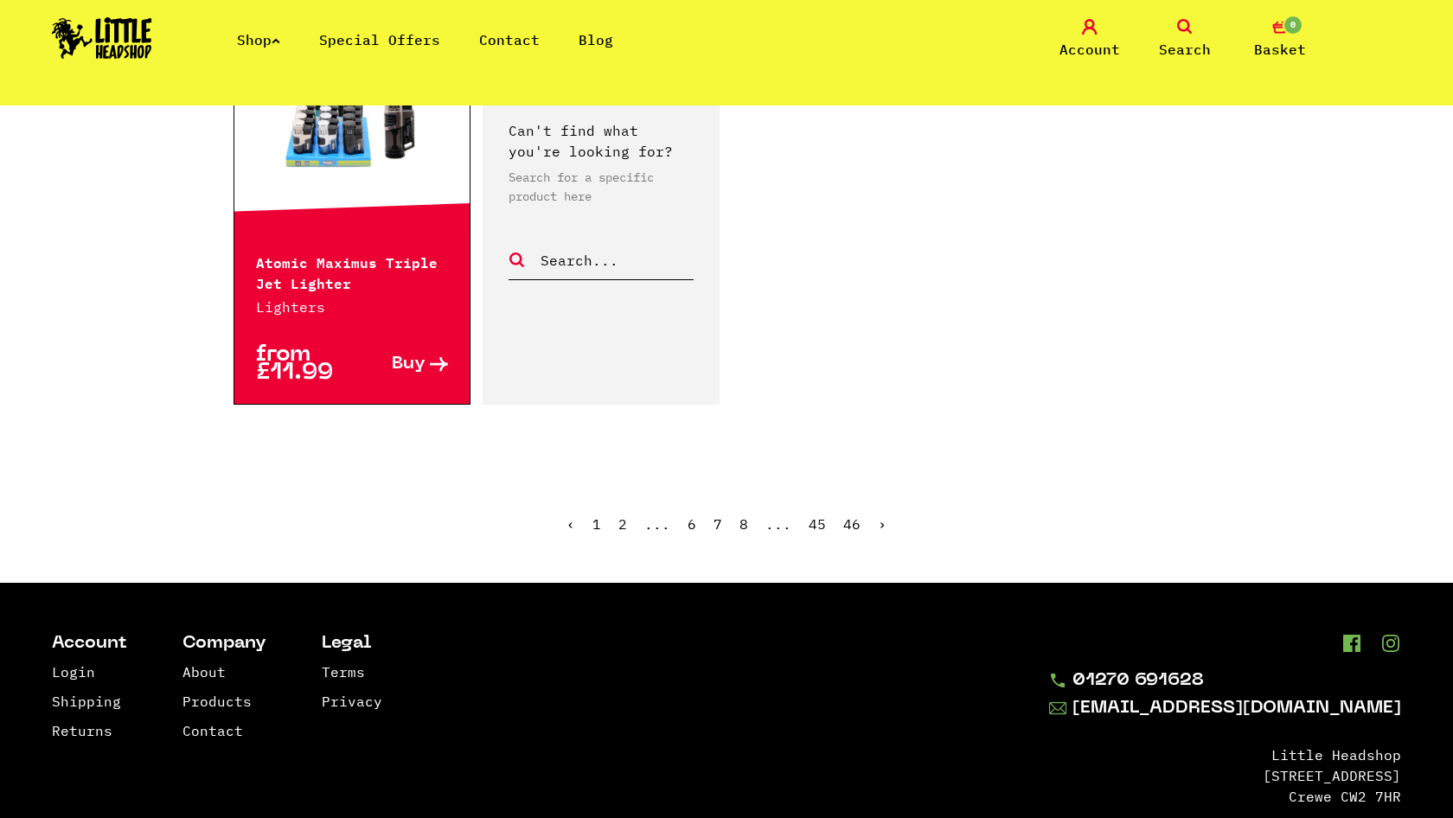
click at [878, 525] on link "›" at bounding box center [882, 523] width 9 height 17
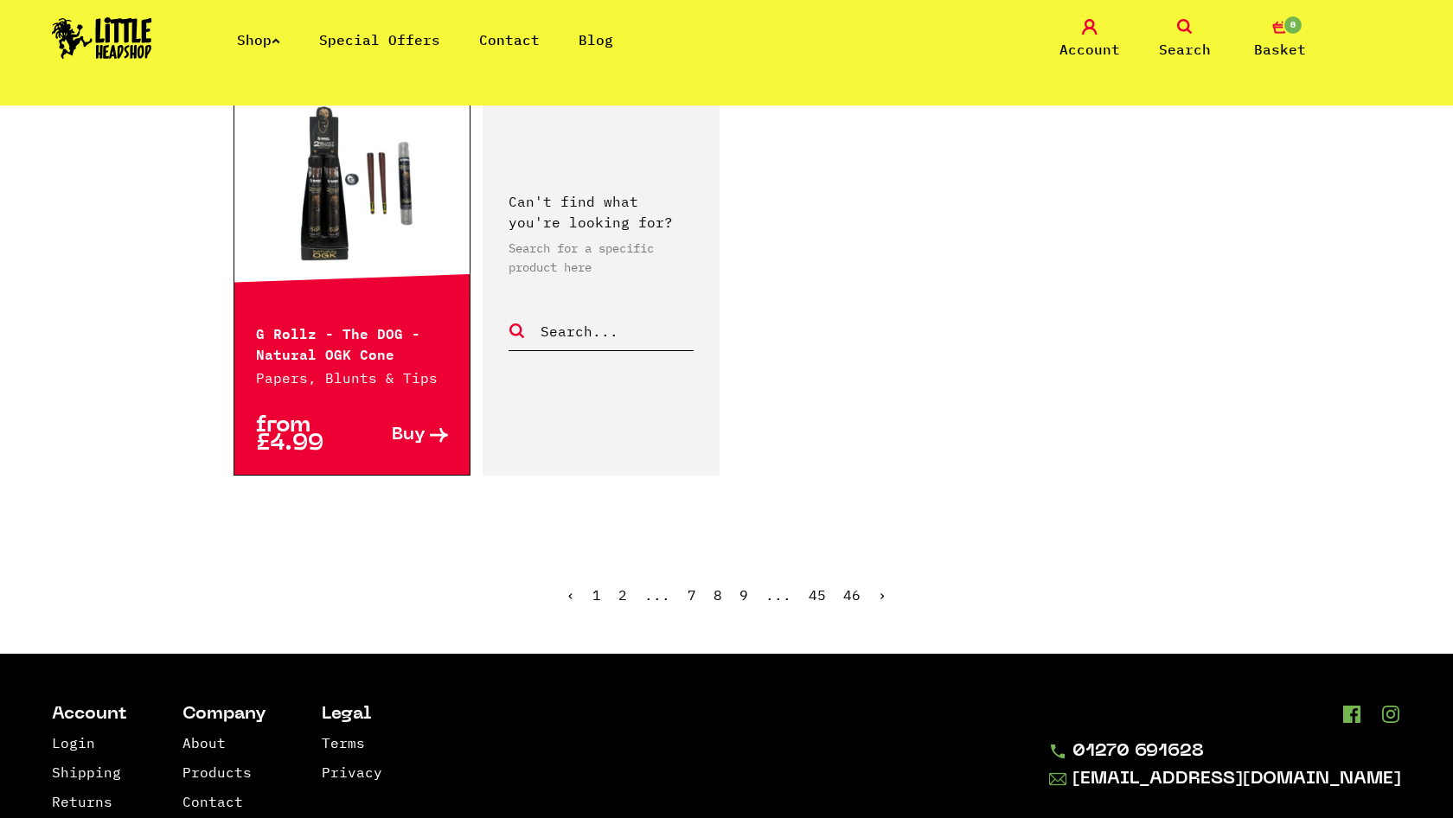
scroll to position [2777, 0]
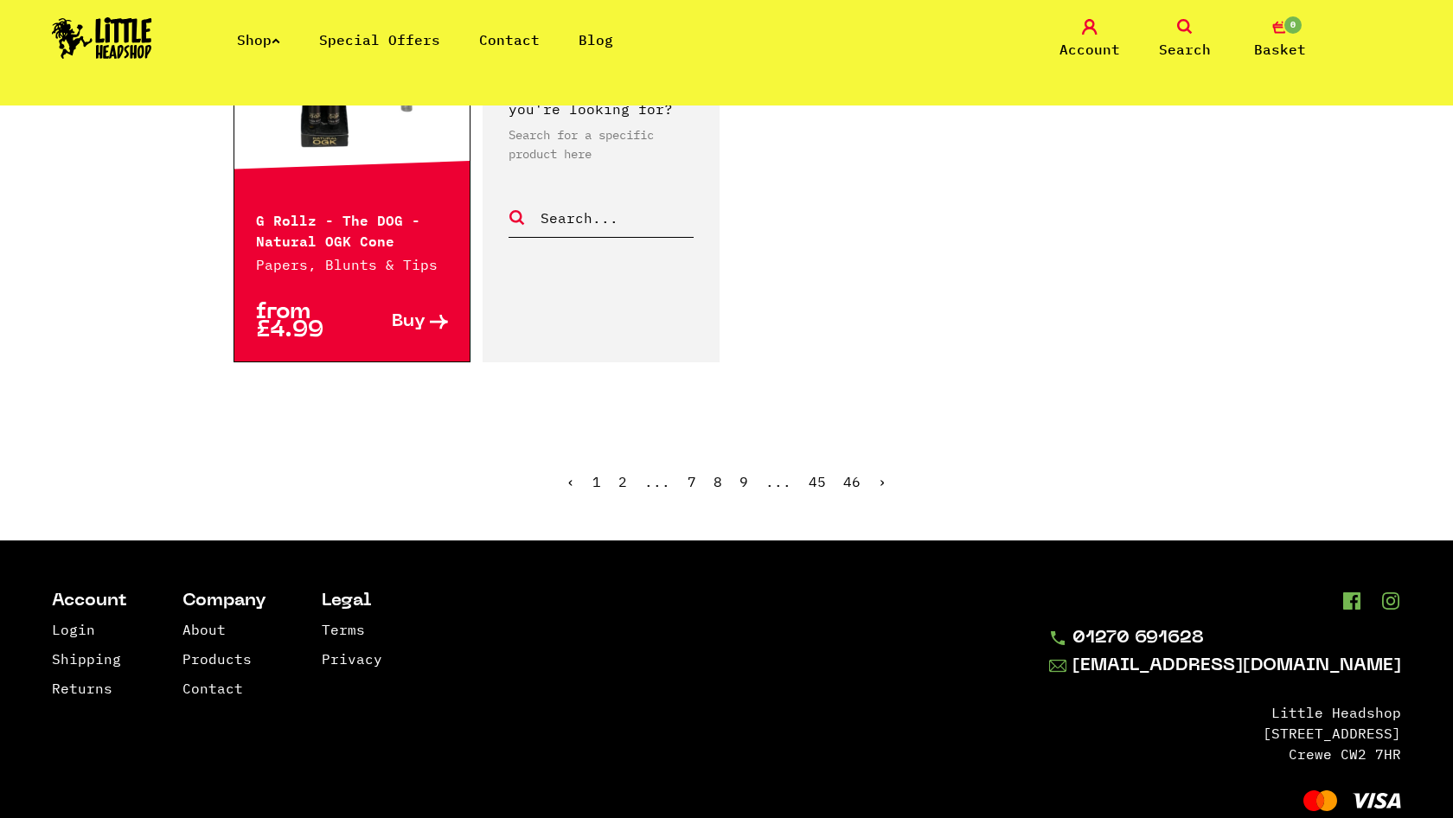
click at [880, 482] on link "›" at bounding box center [882, 481] width 9 height 17
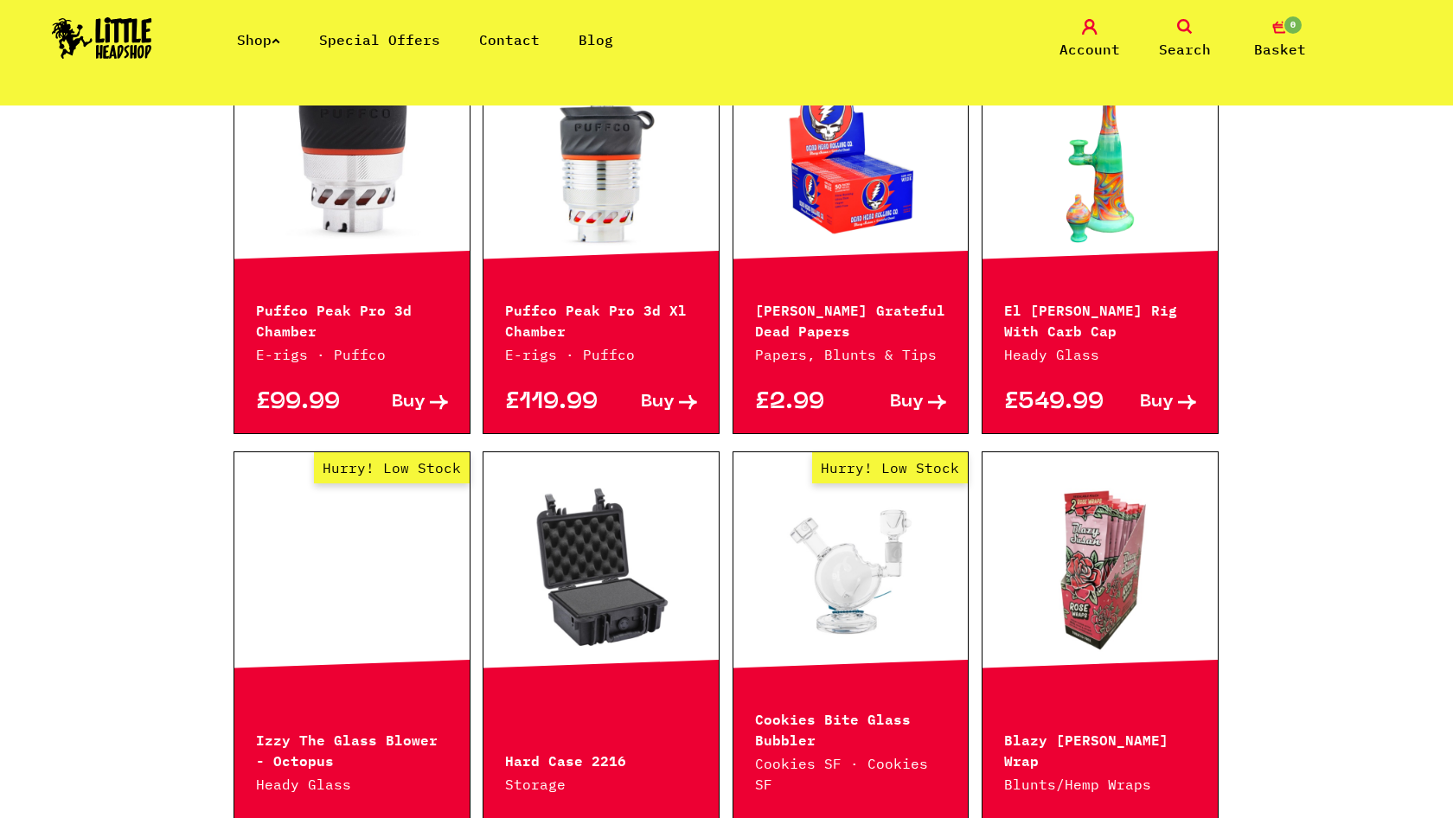
scroll to position [1293, 0]
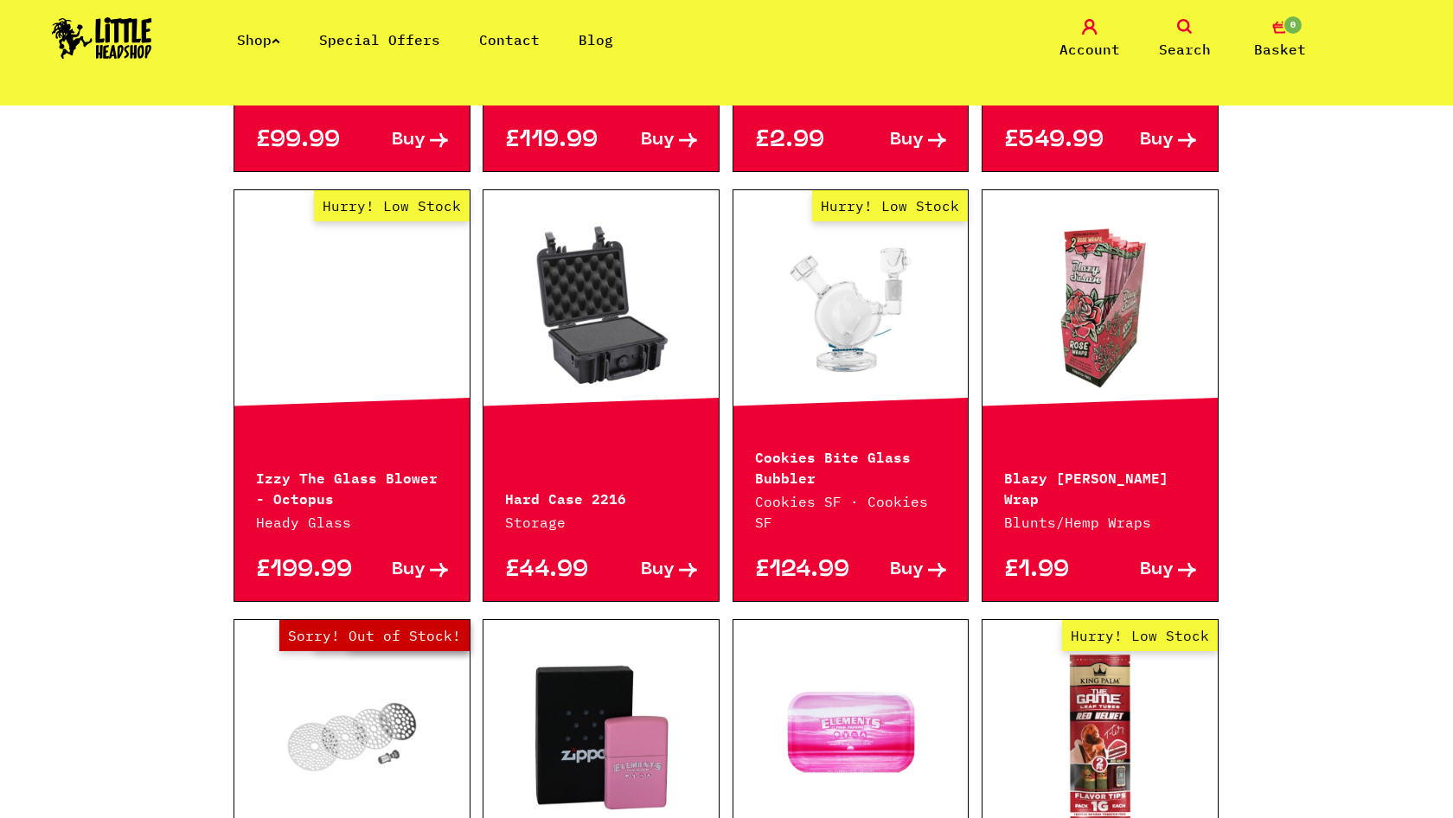
click at [629, 374] on link at bounding box center [600, 306] width 235 height 173
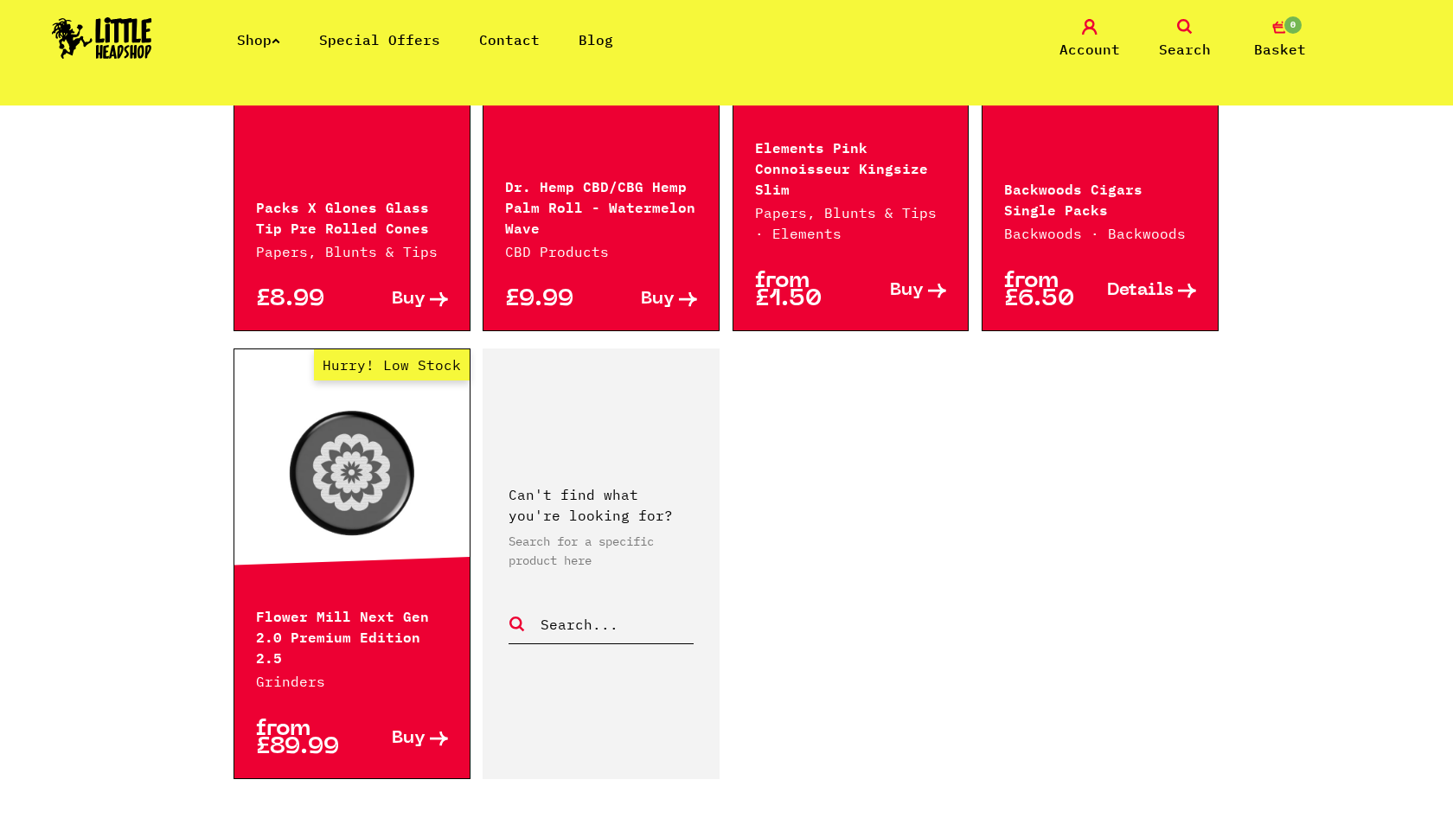
scroll to position [2718, 0]
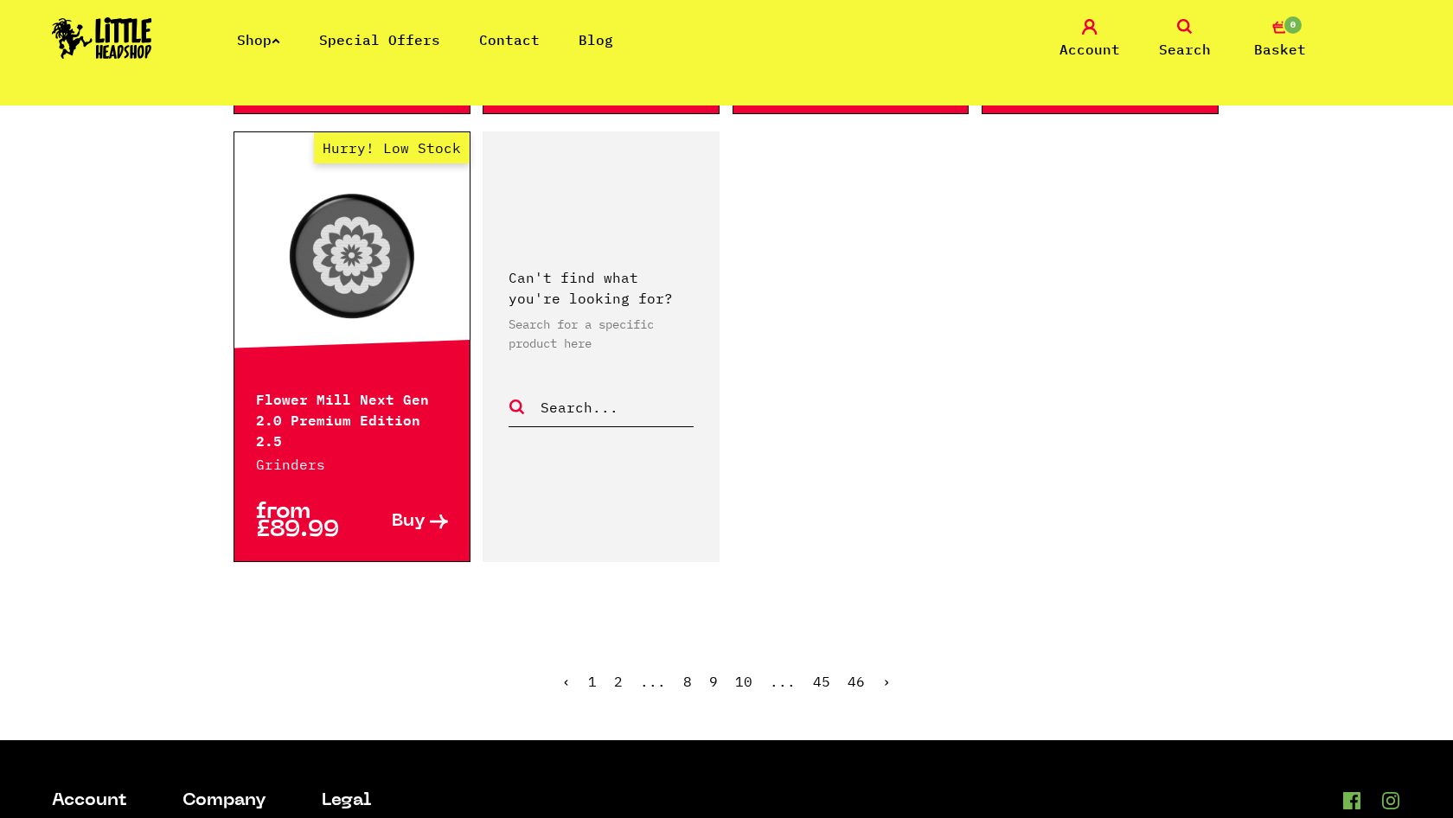
click at [882, 673] on link "›" at bounding box center [886, 681] width 9 height 17
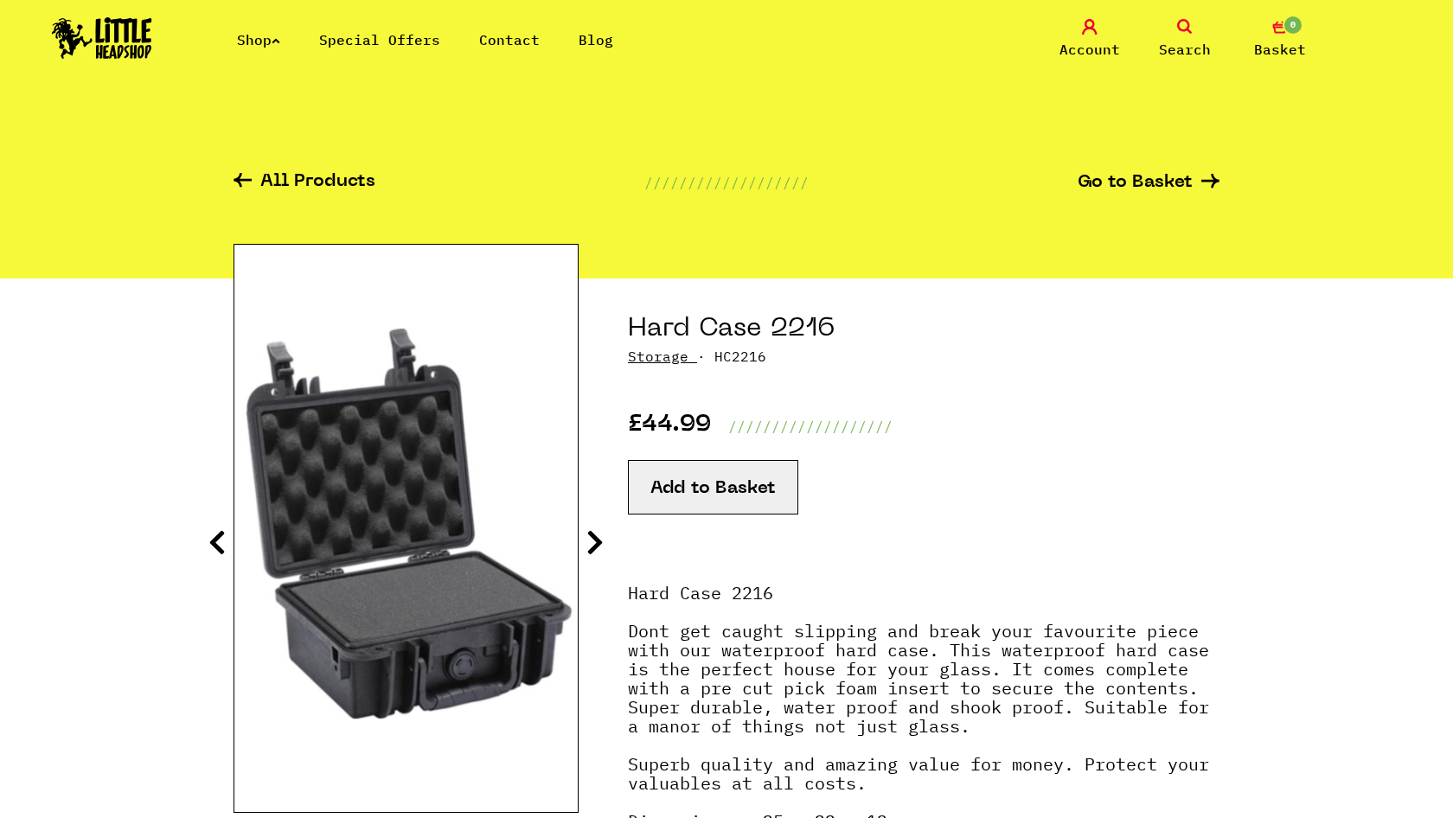
click at [595, 540] on icon at bounding box center [594, 542] width 17 height 28
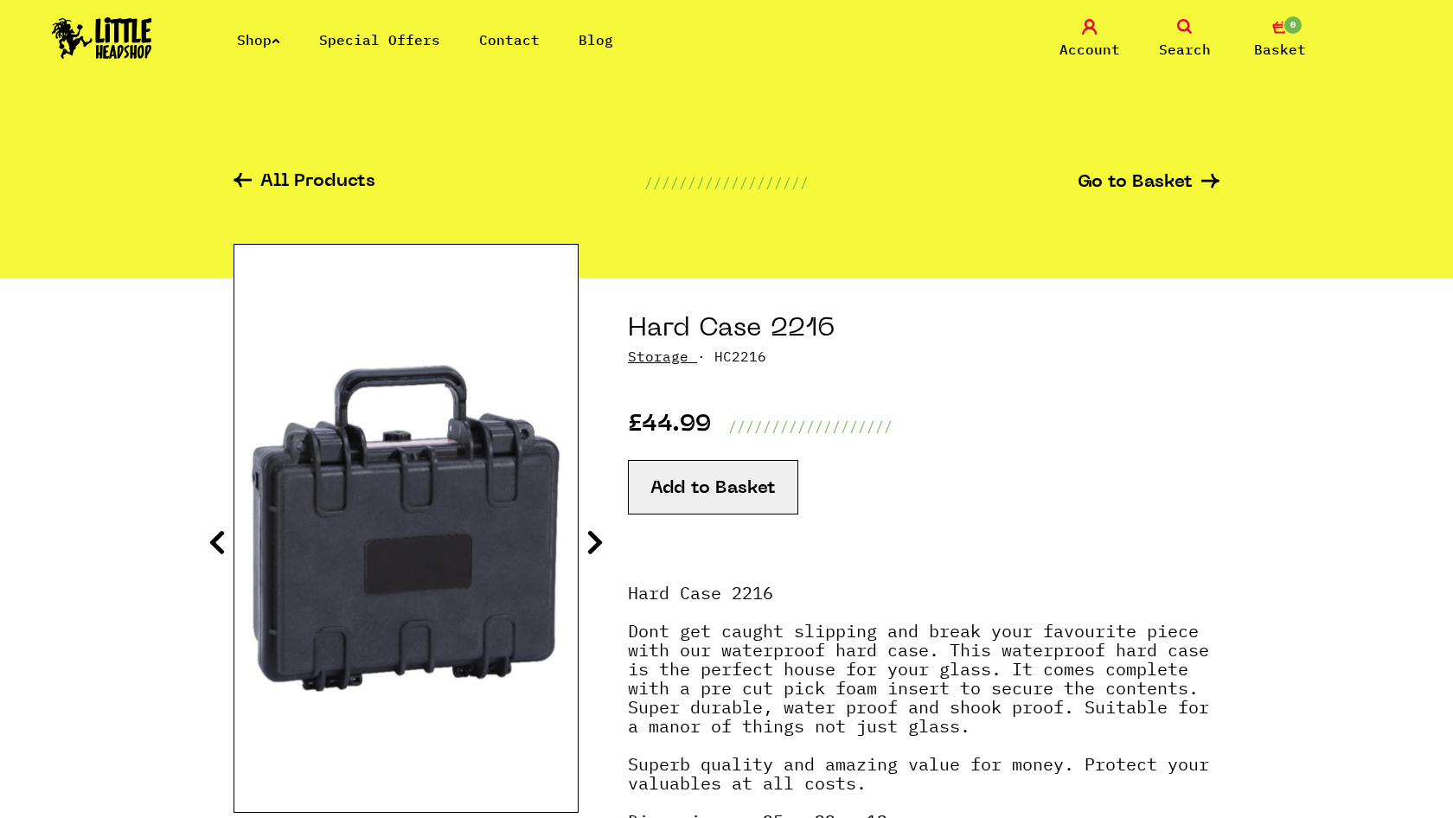
click at [595, 540] on icon at bounding box center [594, 542] width 17 height 28
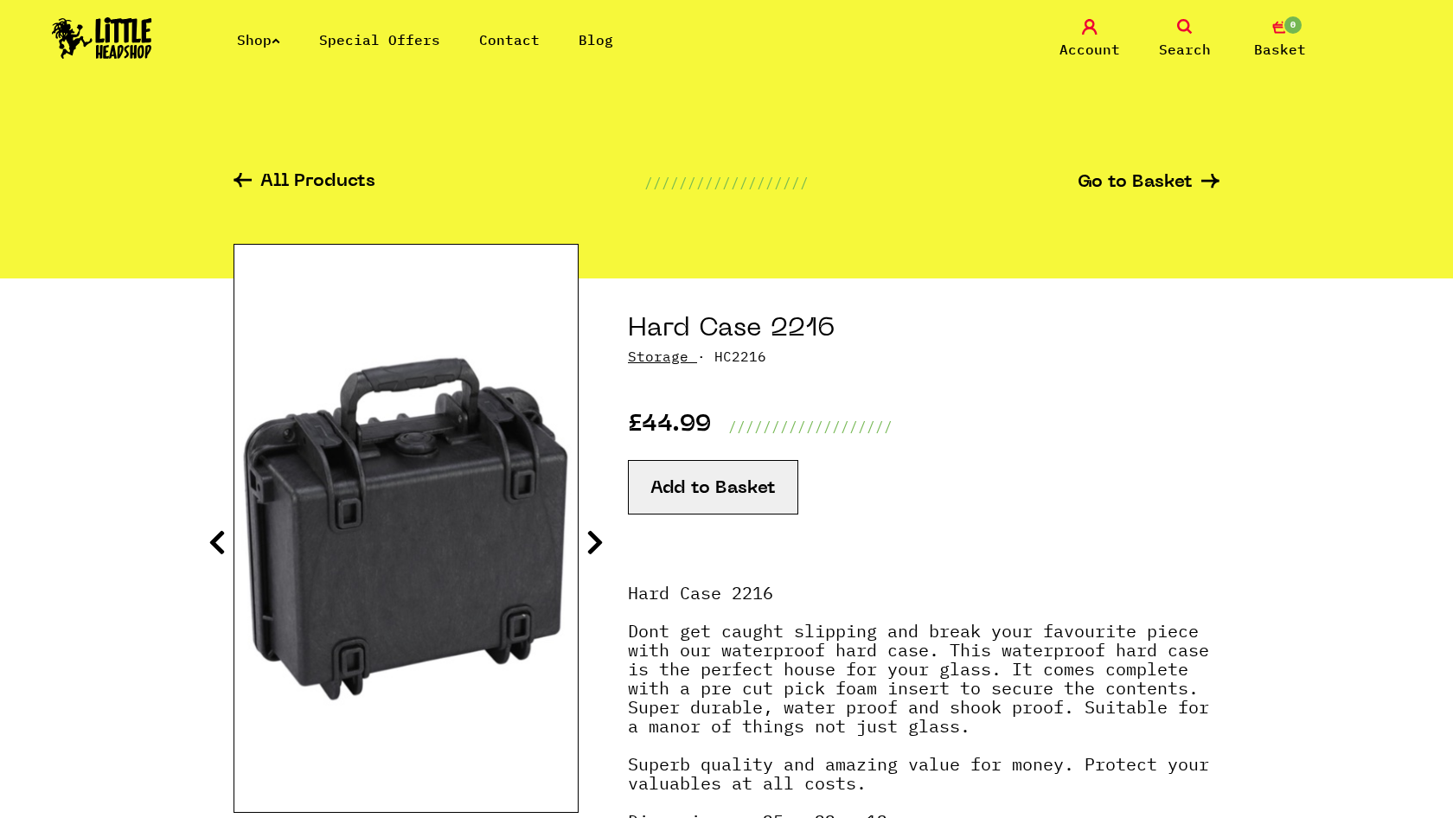
click at [595, 540] on icon at bounding box center [594, 542] width 17 height 28
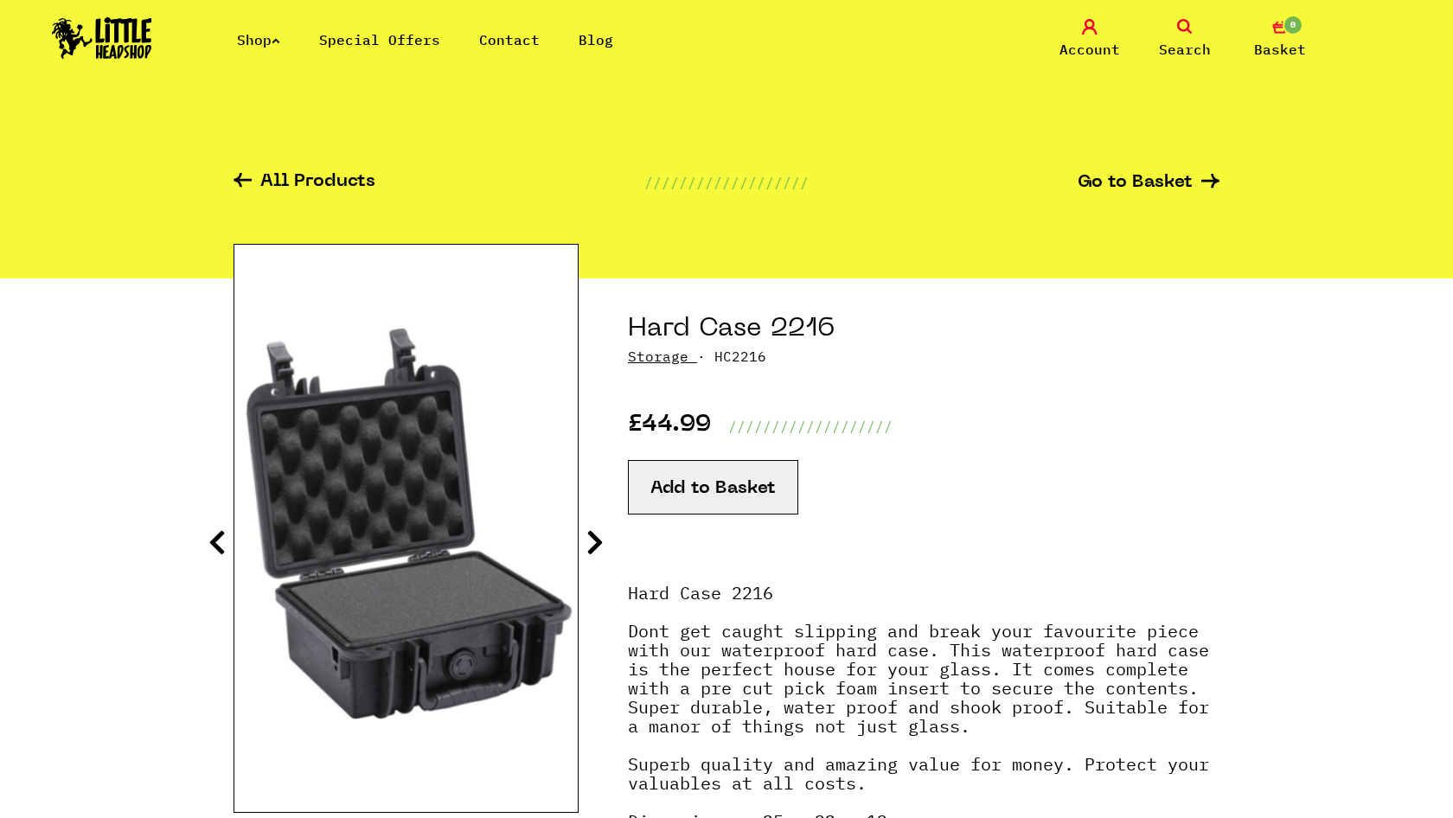
click at [595, 540] on icon at bounding box center [594, 542] width 17 height 28
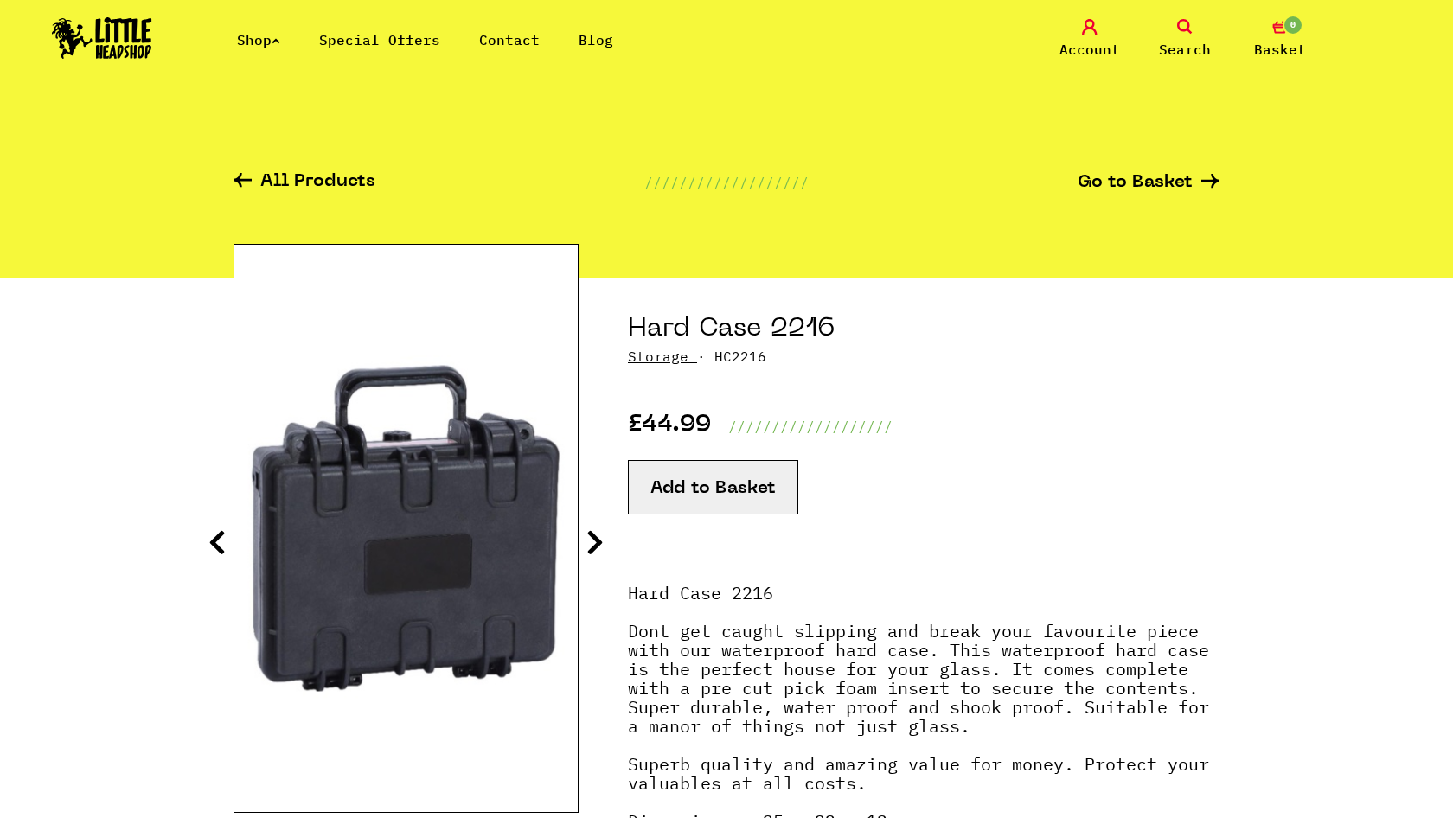
click at [595, 540] on icon at bounding box center [594, 542] width 17 height 28
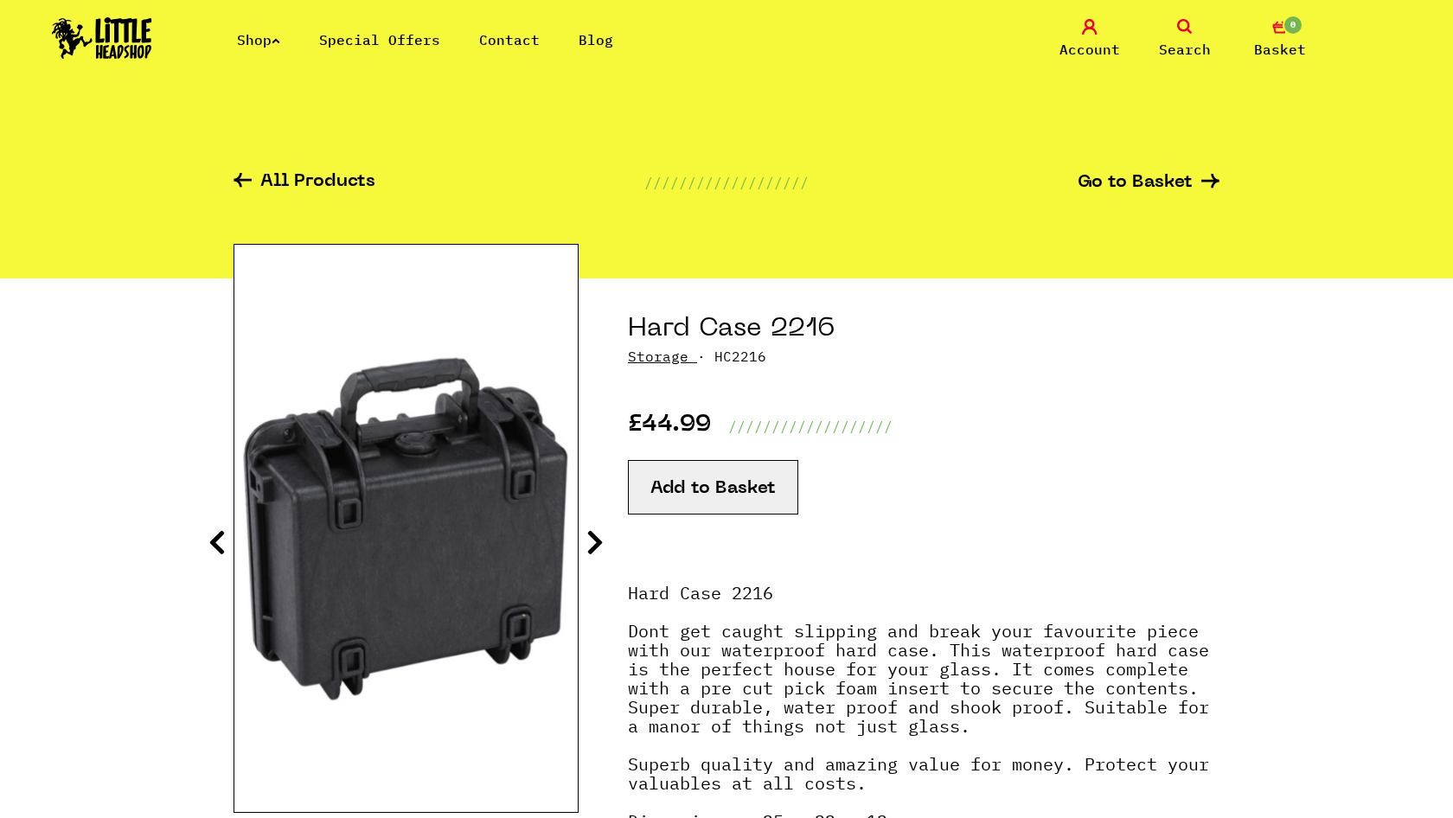
click at [595, 540] on icon at bounding box center [594, 542] width 17 height 28
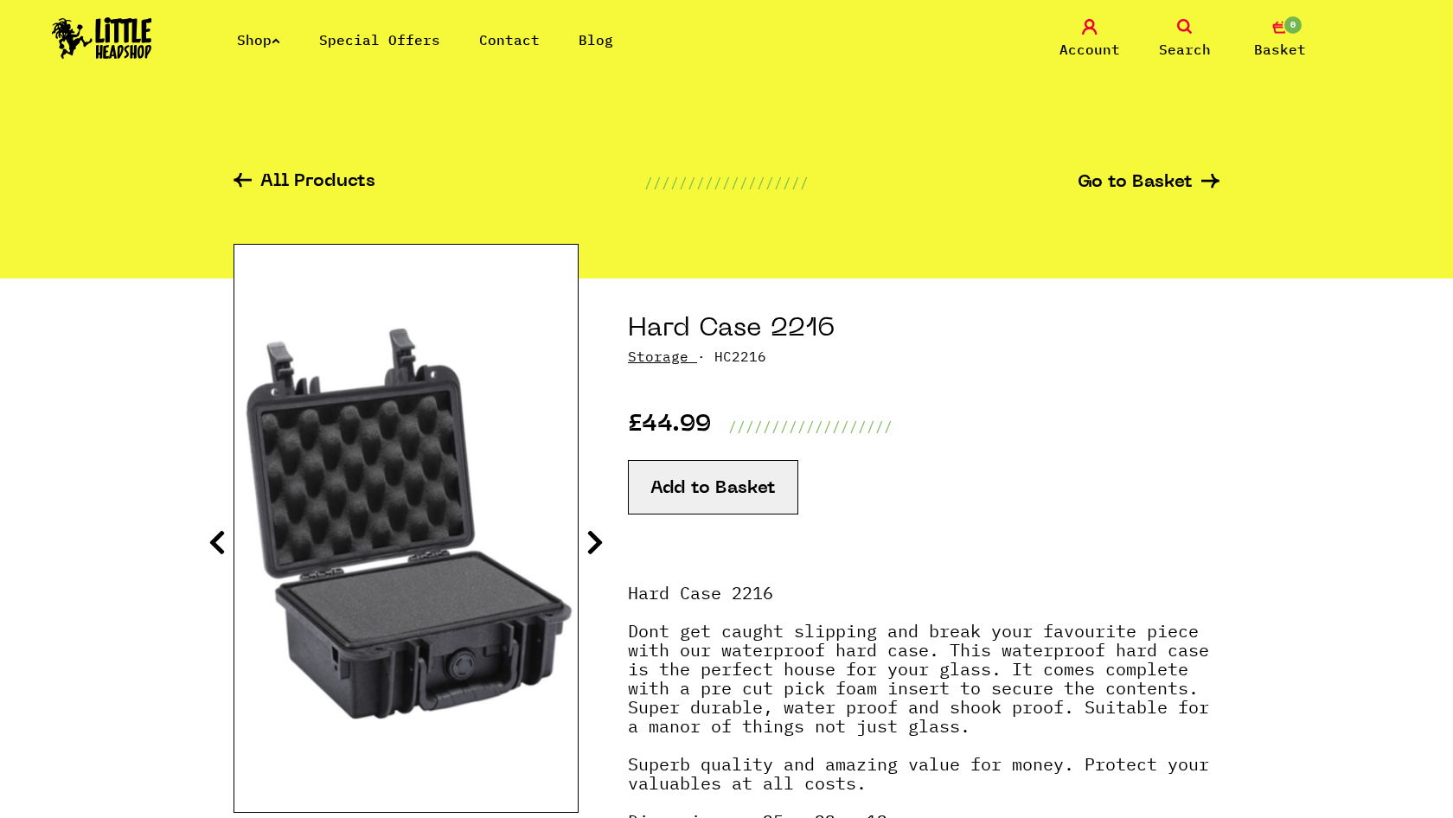
click at [595, 540] on icon at bounding box center [594, 542] width 17 height 28
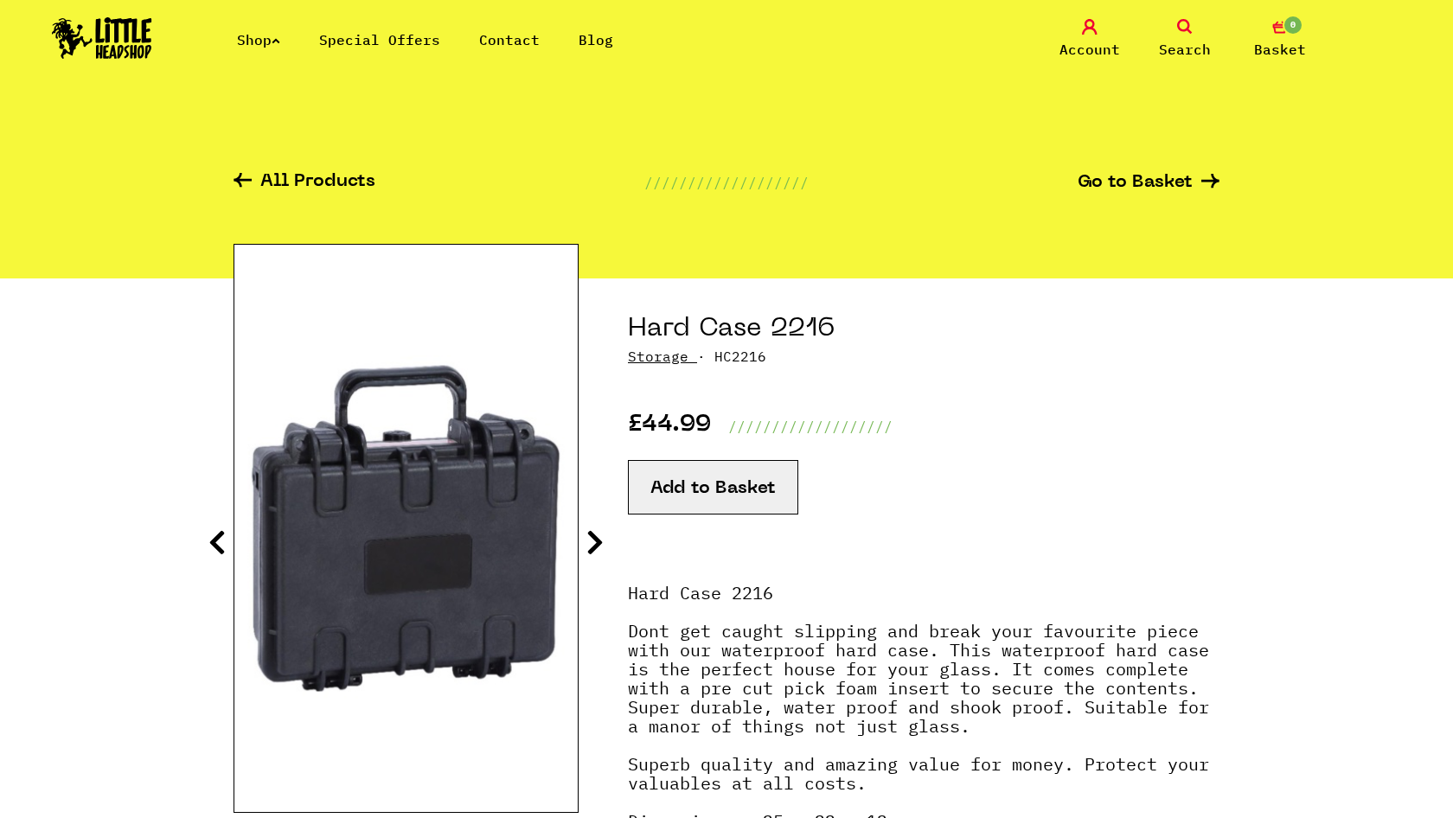
click at [595, 540] on icon at bounding box center [594, 542] width 17 height 28
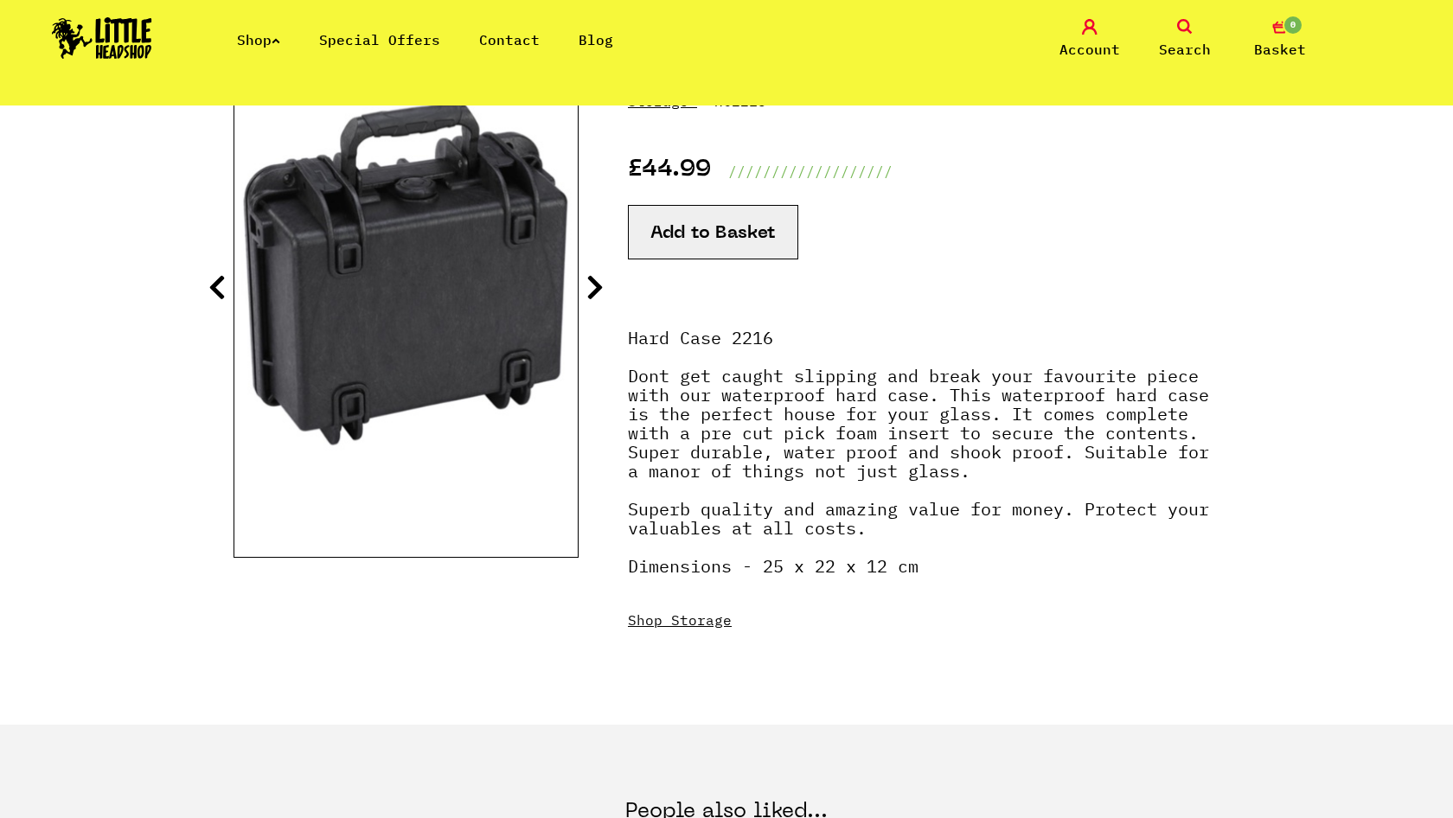
scroll to position [256, 0]
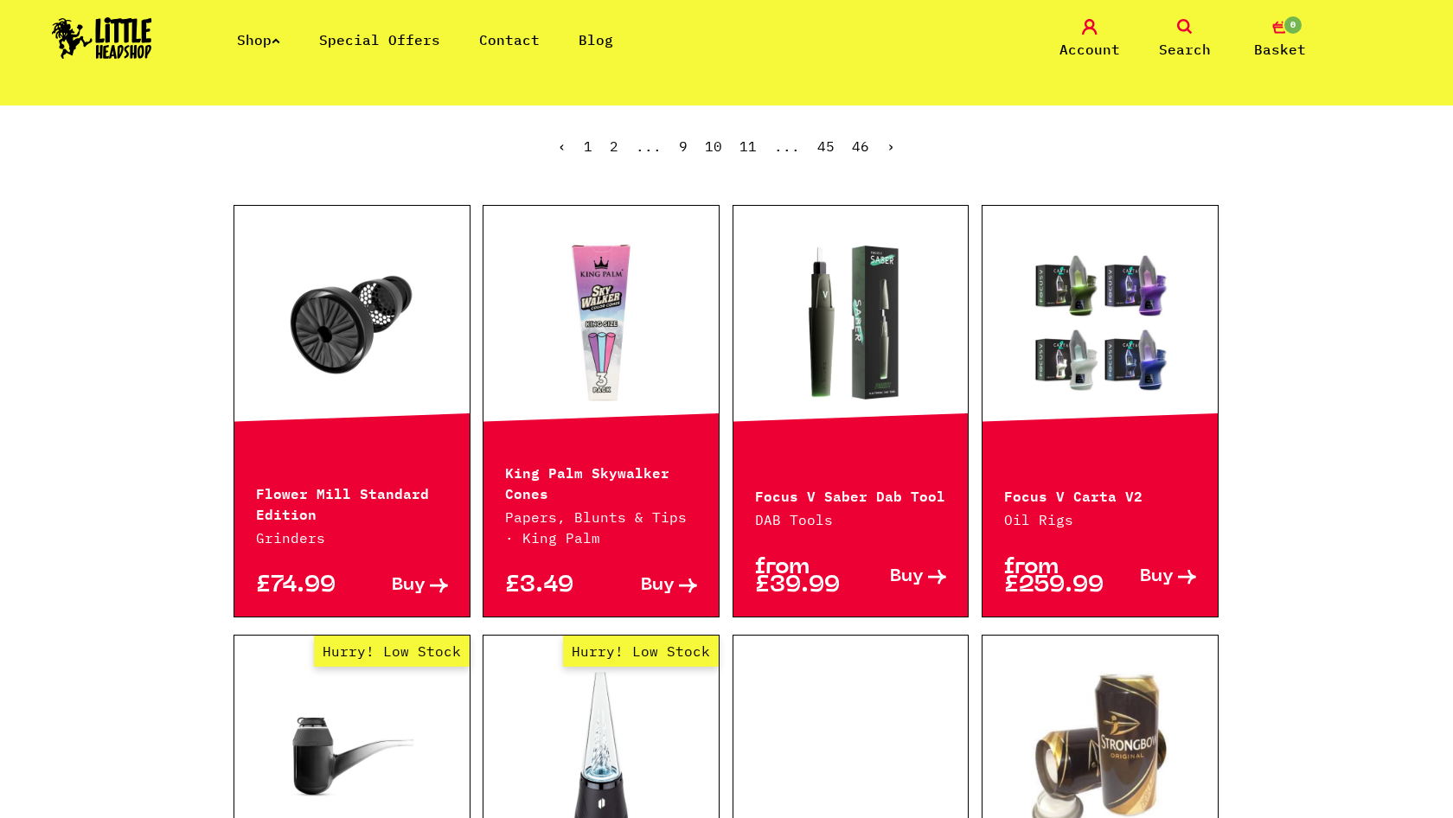
scroll to position [527, 0]
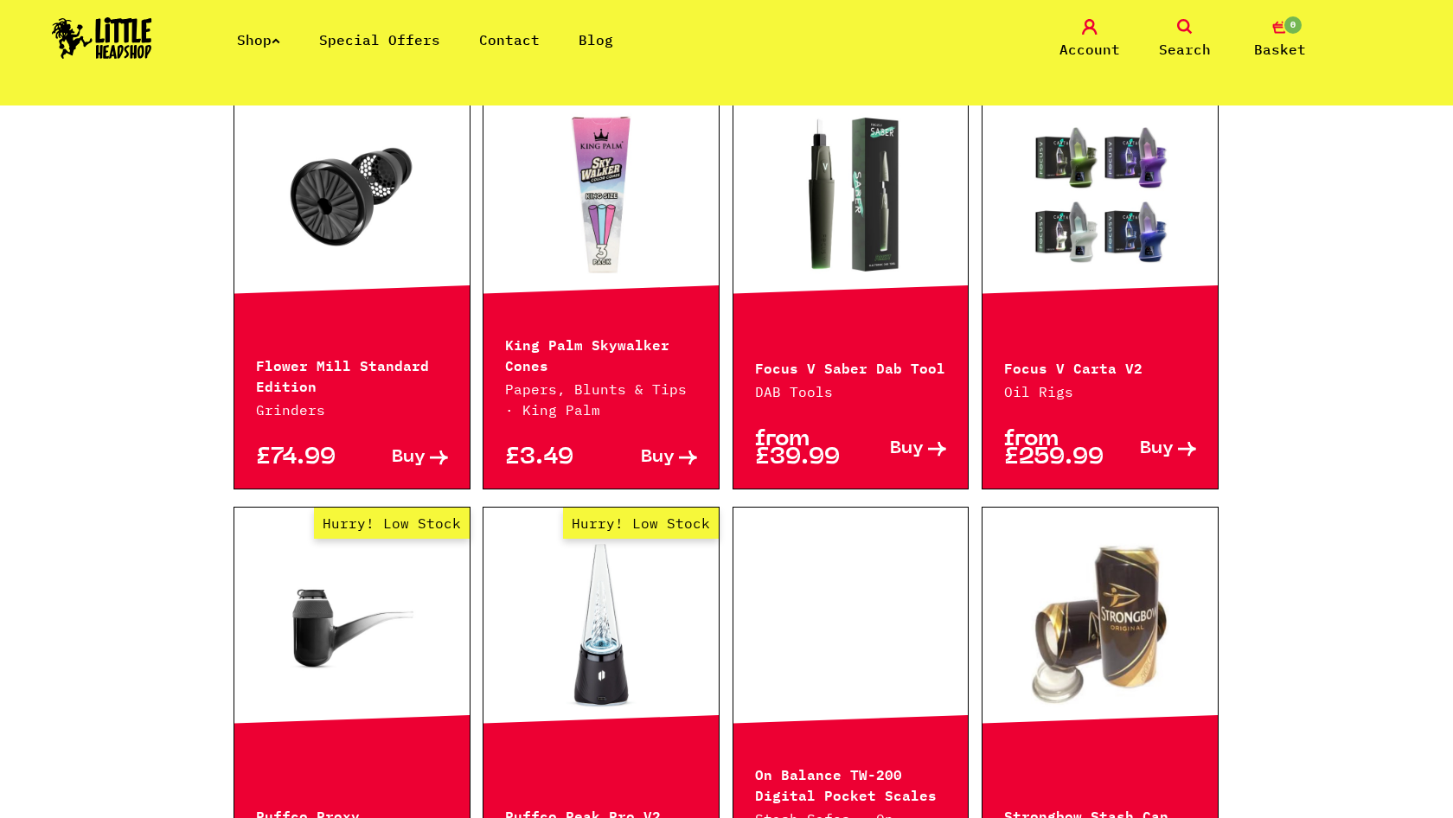
click at [368, 227] on link at bounding box center [351, 194] width 235 height 173
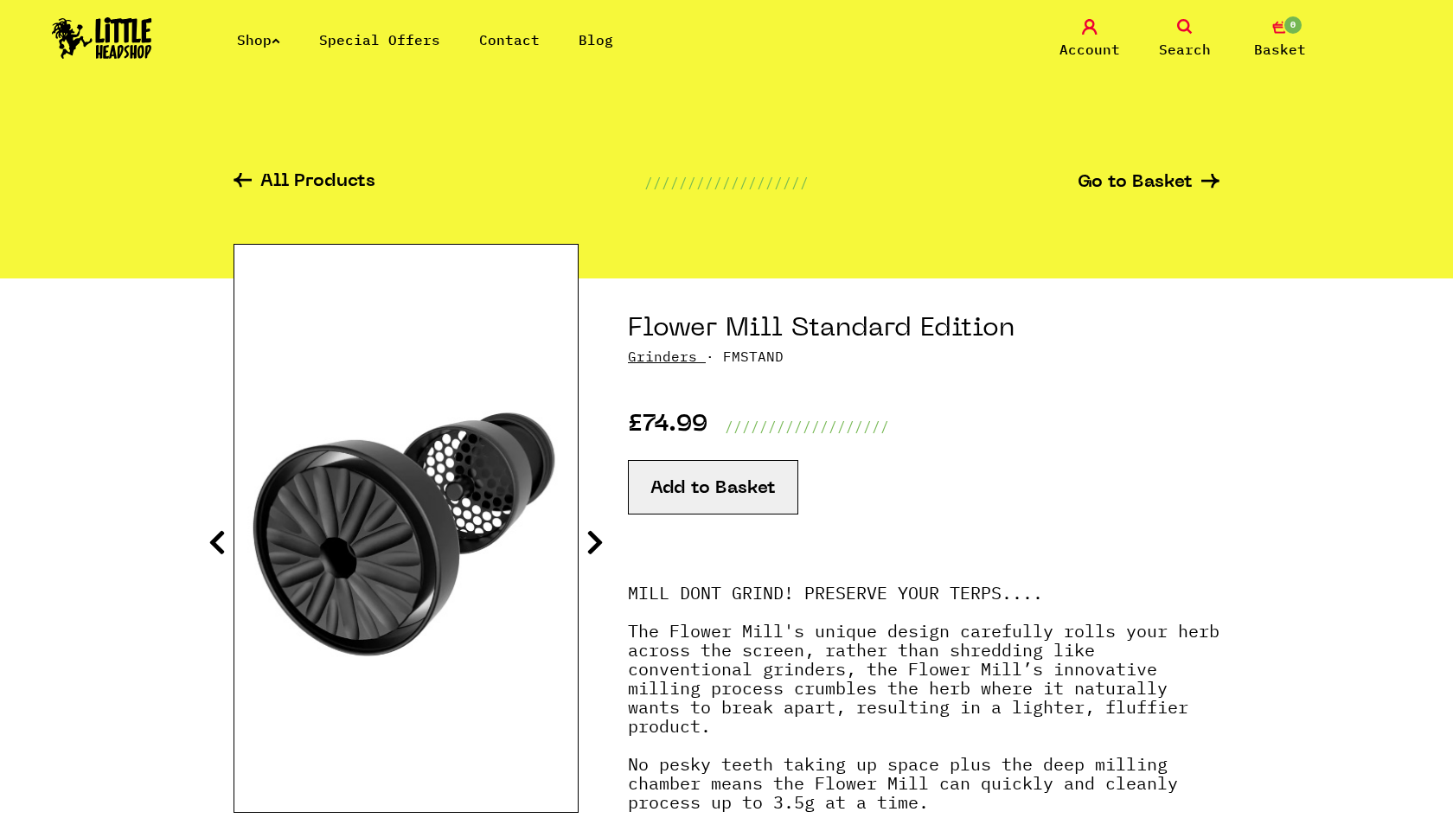
click at [672, 353] on link "Grinders" at bounding box center [662, 356] width 69 height 17
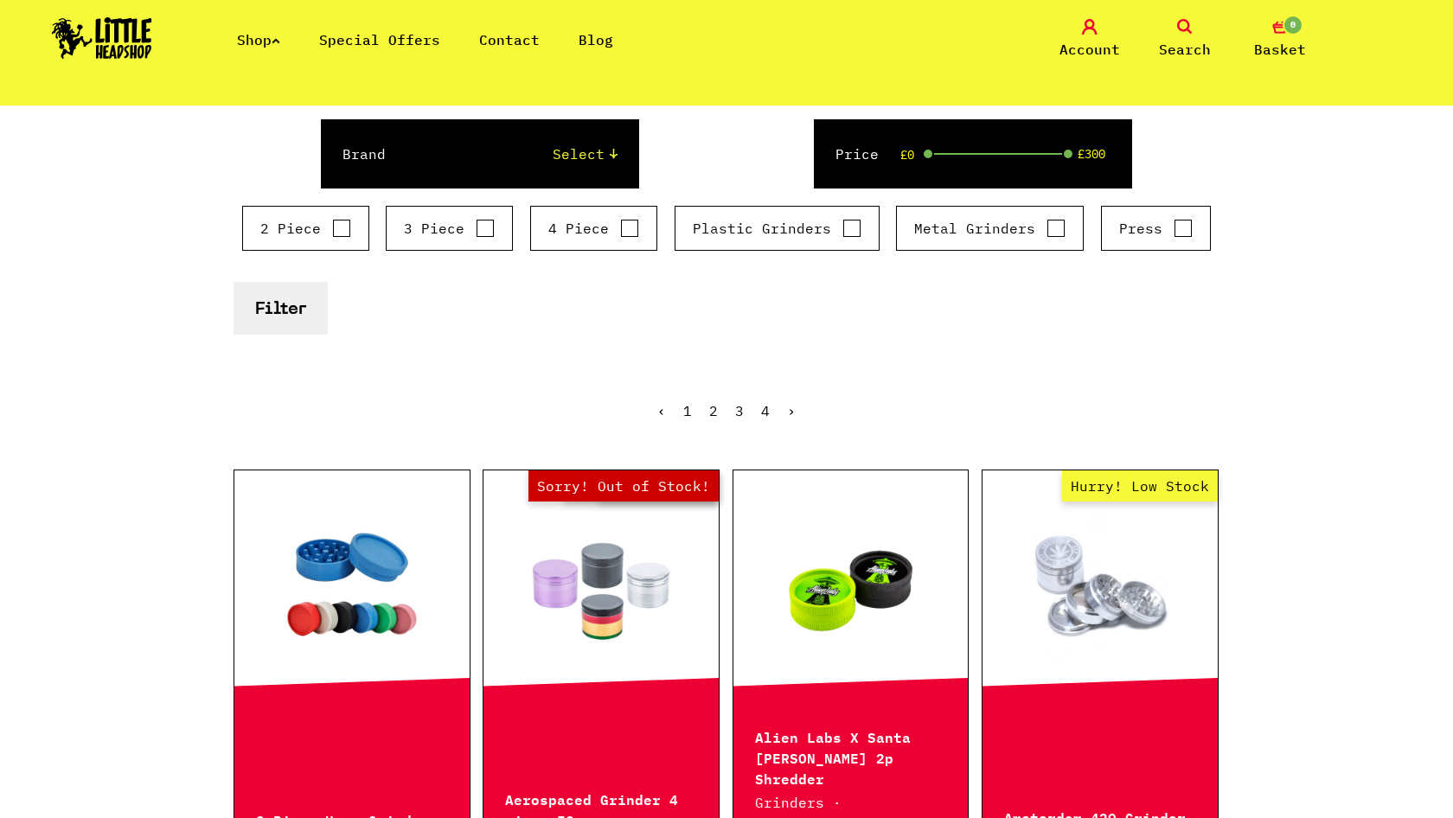
scroll to position [151, 0]
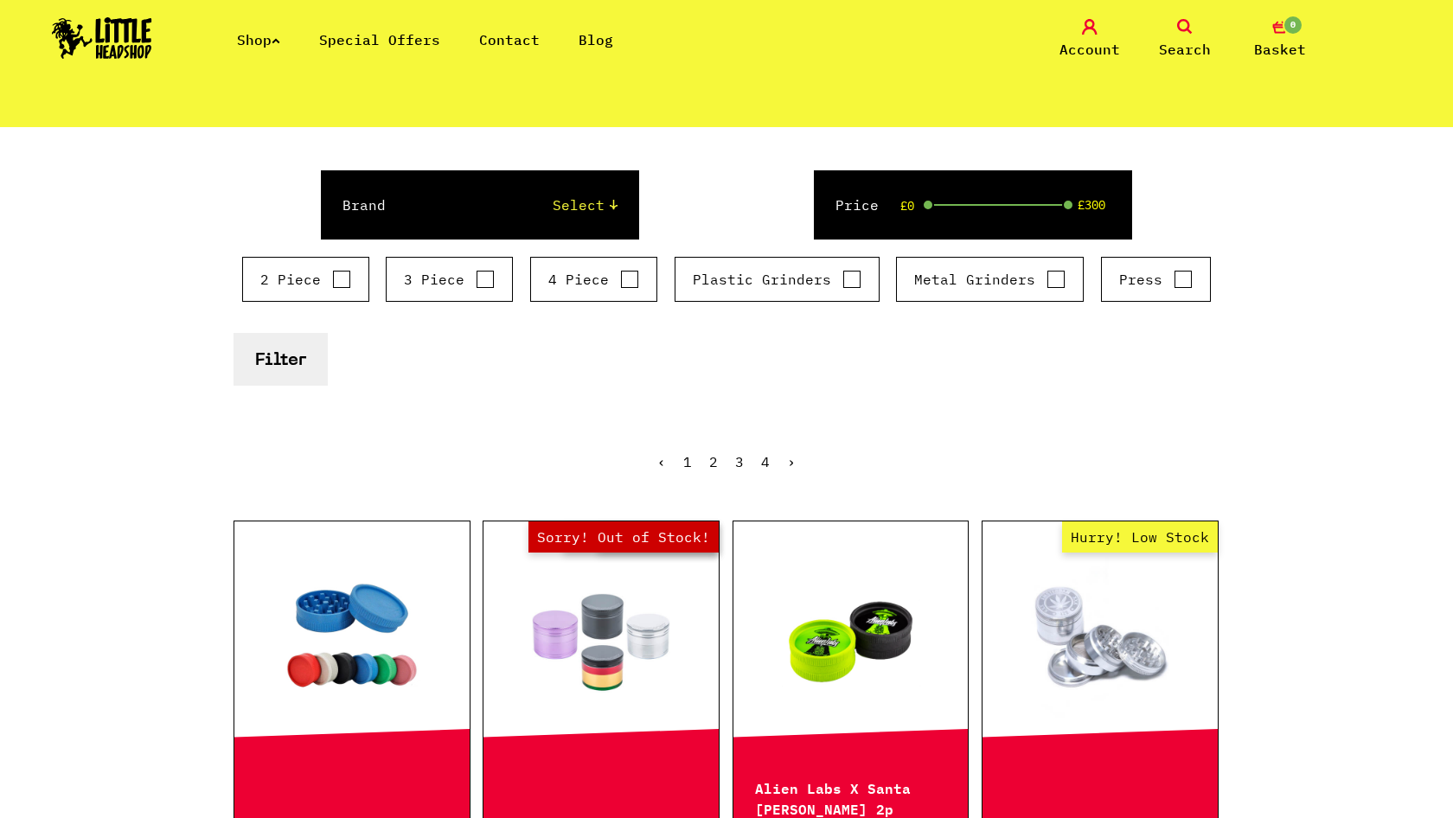
click at [365, 209] on label "Brand" at bounding box center [363, 205] width 43 height 21
click at [420, 209] on select "Select Raw Elements HeadChef MedTainer Buddies Chongz Space Case Santa [PERSON_…" at bounding box center [518, 205] width 196 height 21
click at [308, 348] on button "Filter" at bounding box center [280, 359] width 94 height 53
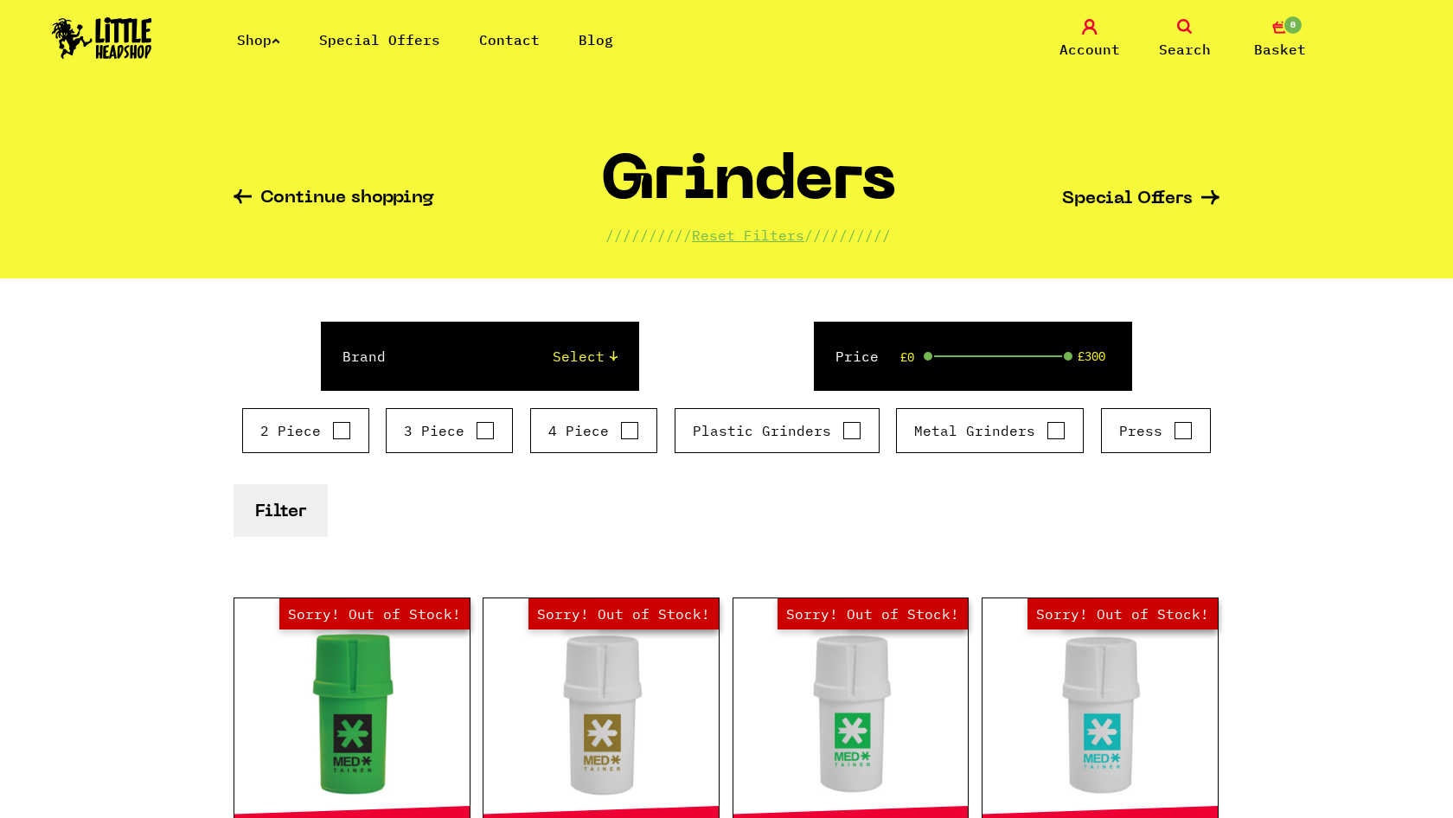
click at [607, 357] on select "Select Raw Elements HeadChef MedTainer Buddies Chongz Space Case Santa Cruz Vib…" at bounding box center [518, 356] width 196 height 21
select select "91"
click at [269, 508] on button "Filter" at bounding box center [280, 510] width 94 height 53
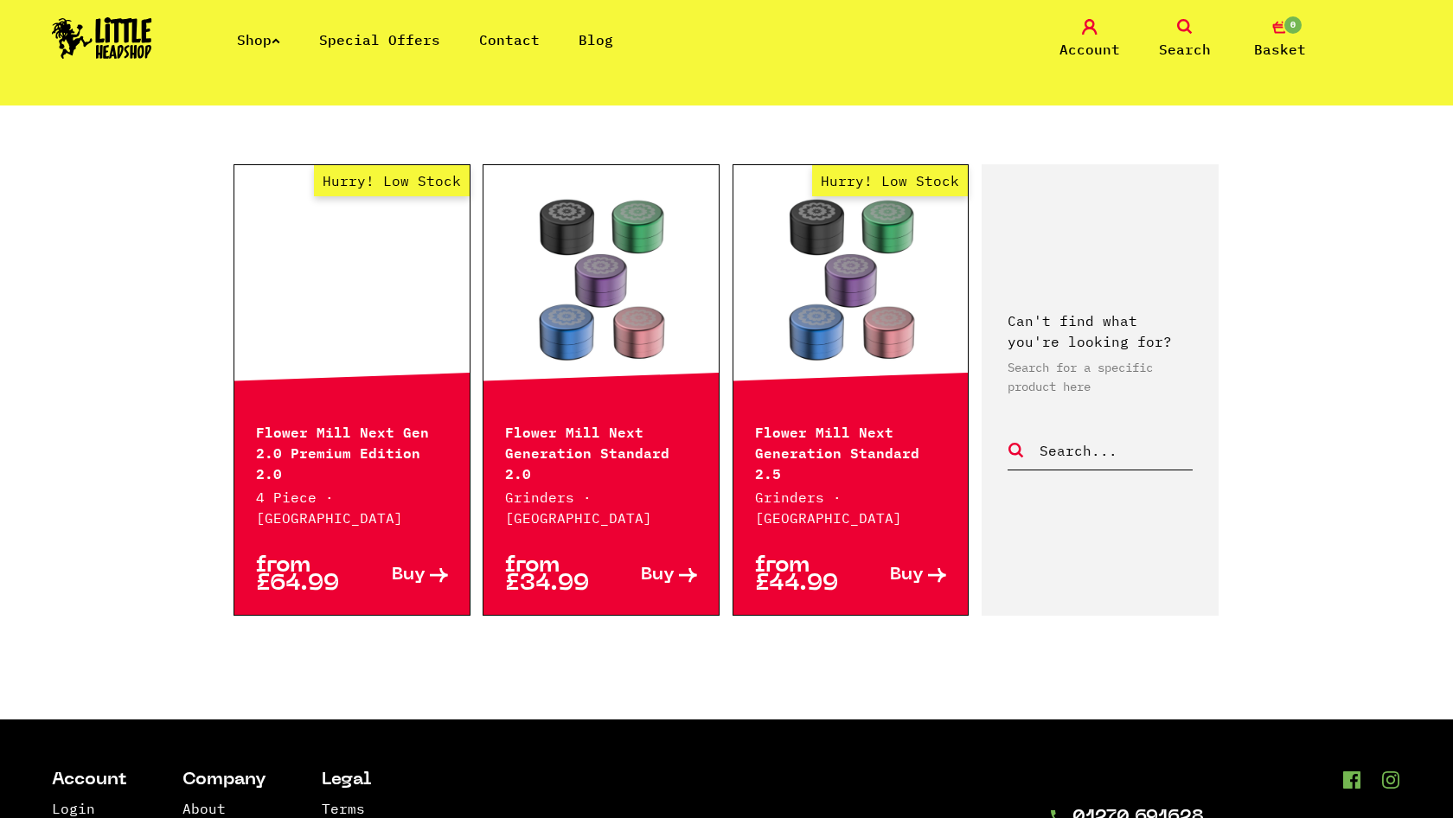
scroll to position [431, 0]
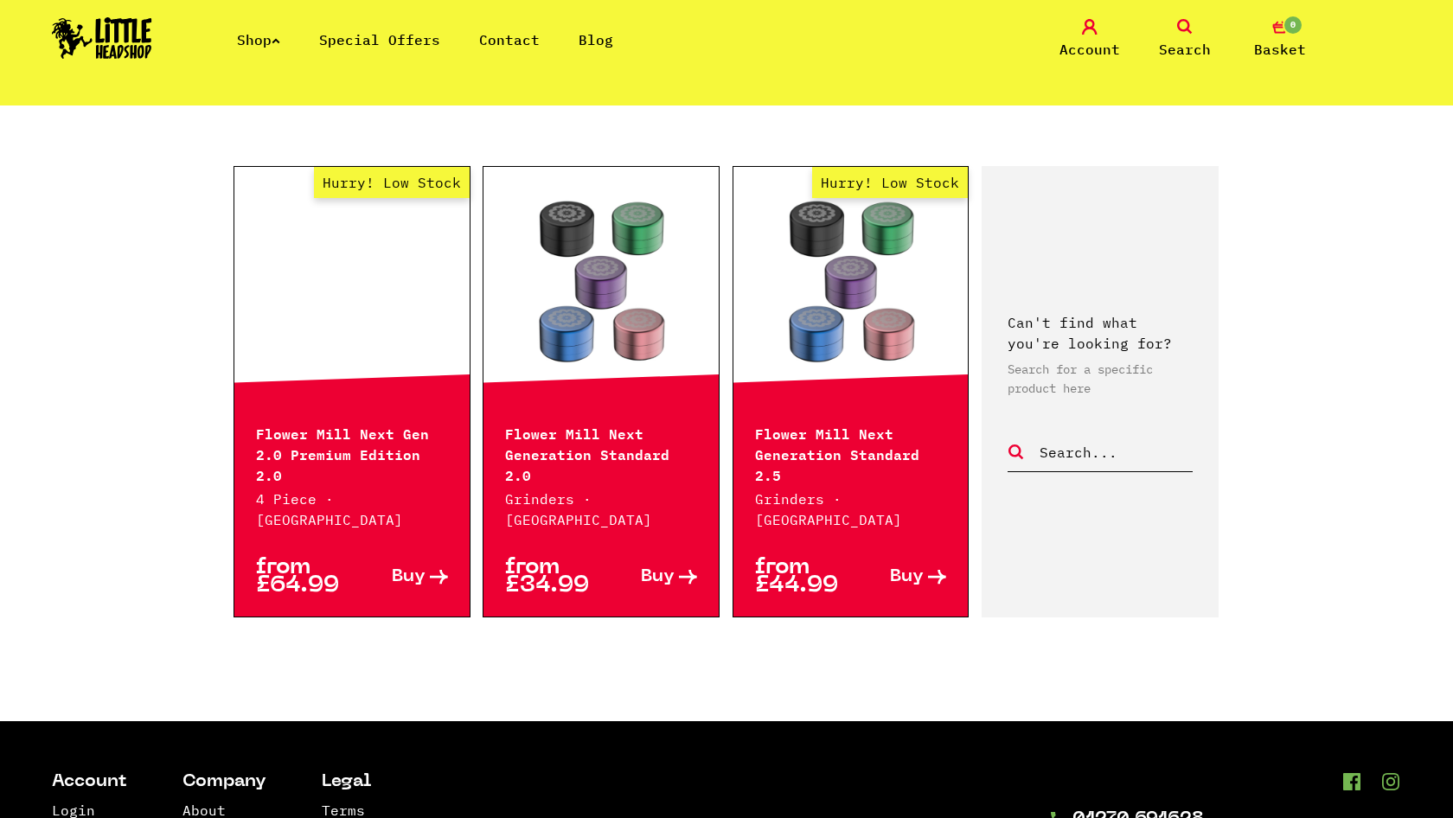
click at [416, 559] on link "Buy" at bounding box center [400, 577] width 96 height 36
click at [571, 315] on link at bounding box center [600, 283] width 235 height 173
click at [340, 463] on div "Flower Mill Next Gen 2.0 Premium Edition 2.0 4 Piece · Flower Mill" at bounding box center [351, 465] width 235 height 130
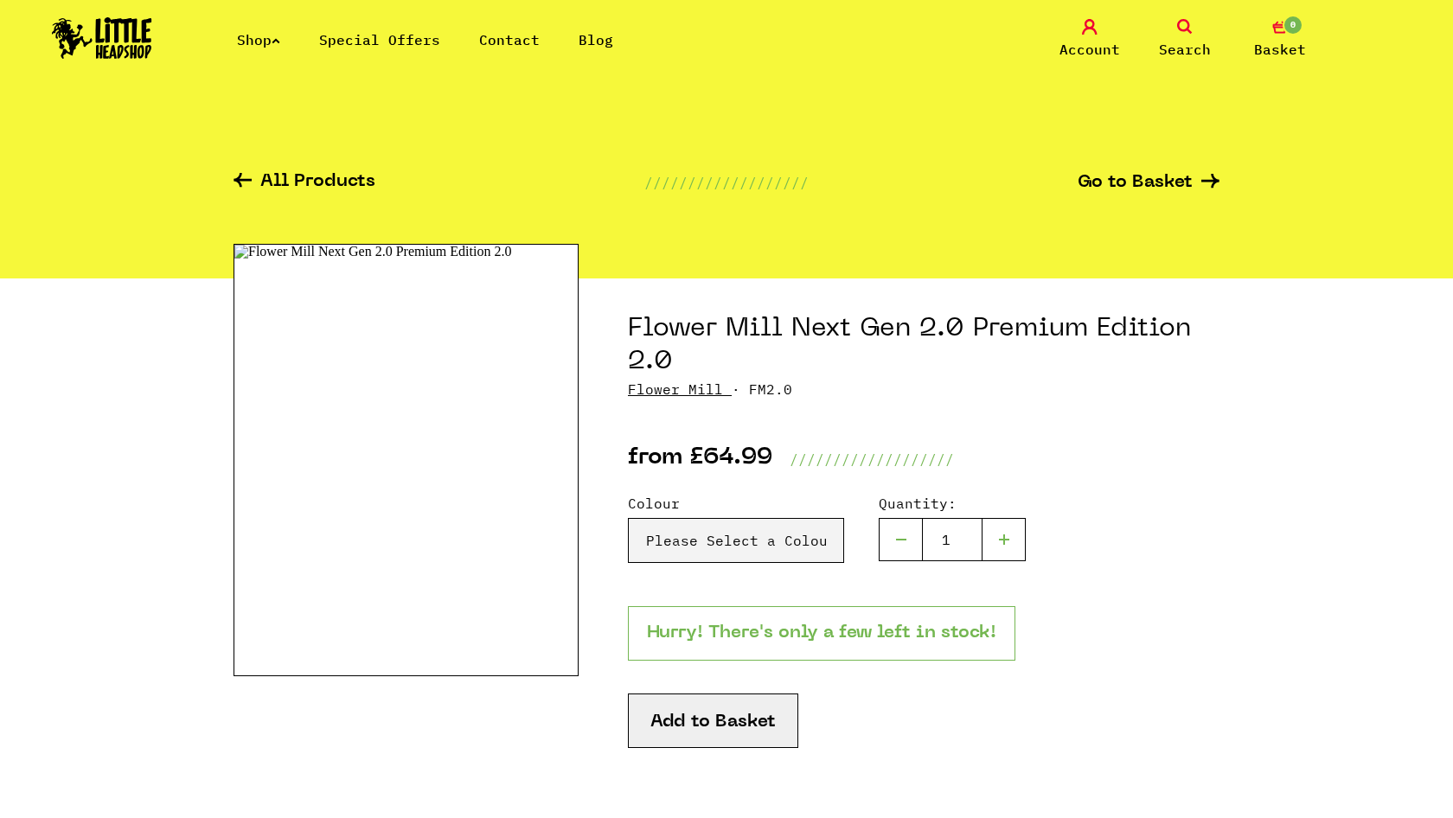
click at [549, 479] on img at bounding box center [405, 460] width 345 height 432
select select "1999"
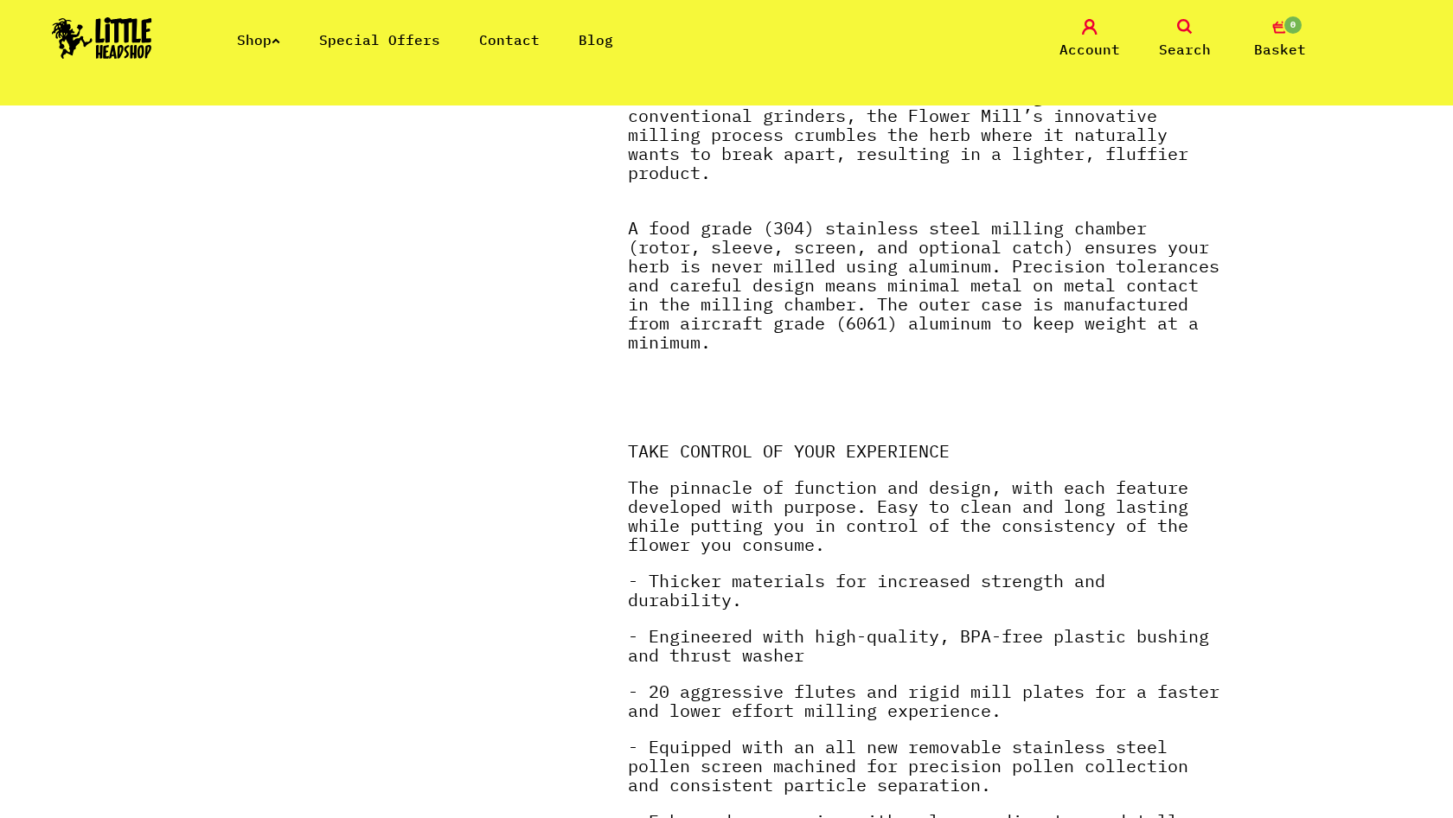
scroll to position [1334, 0]
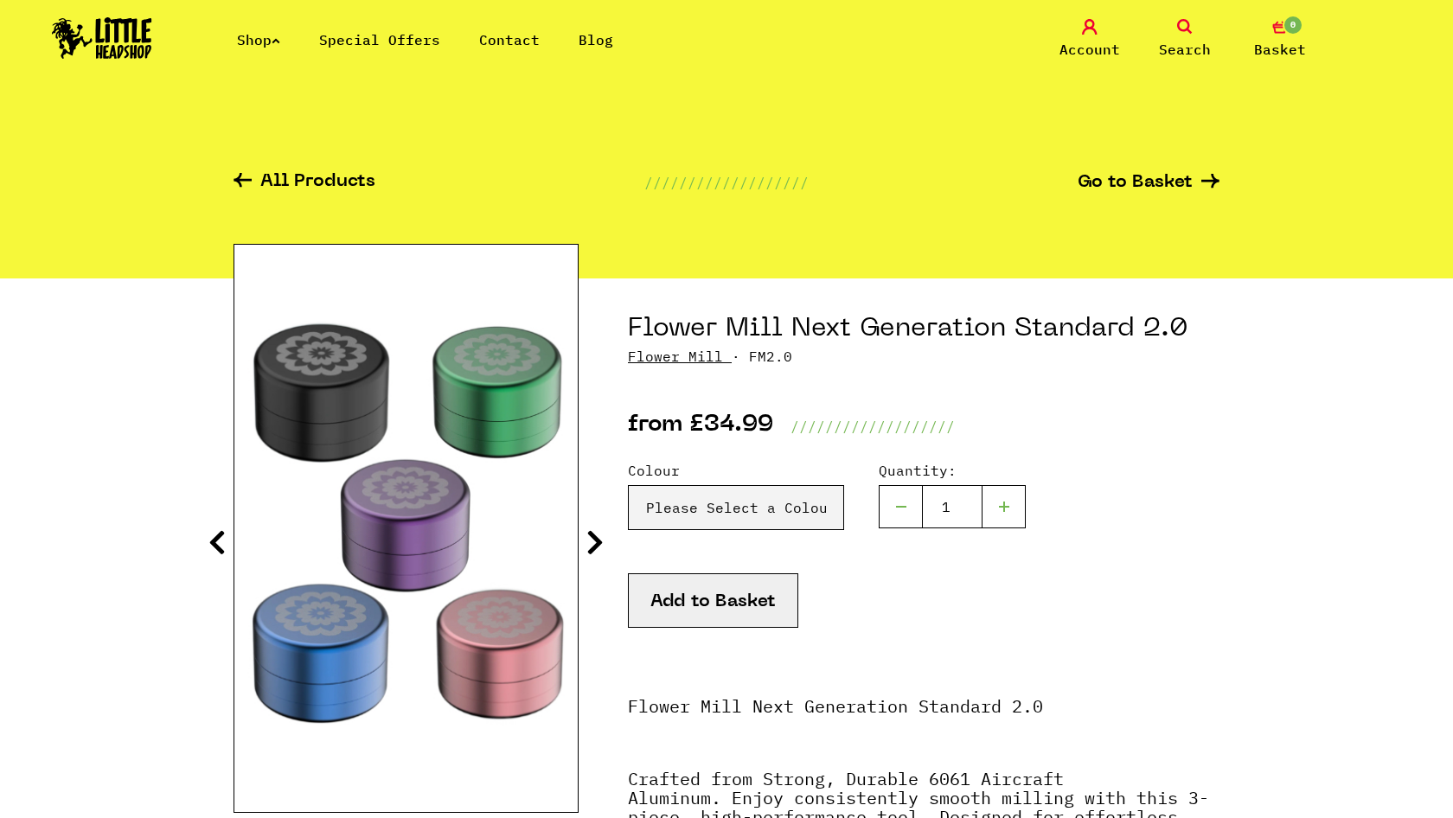
click at [594, 538] on icon at bounding box center [594, 542] width 17 height 28
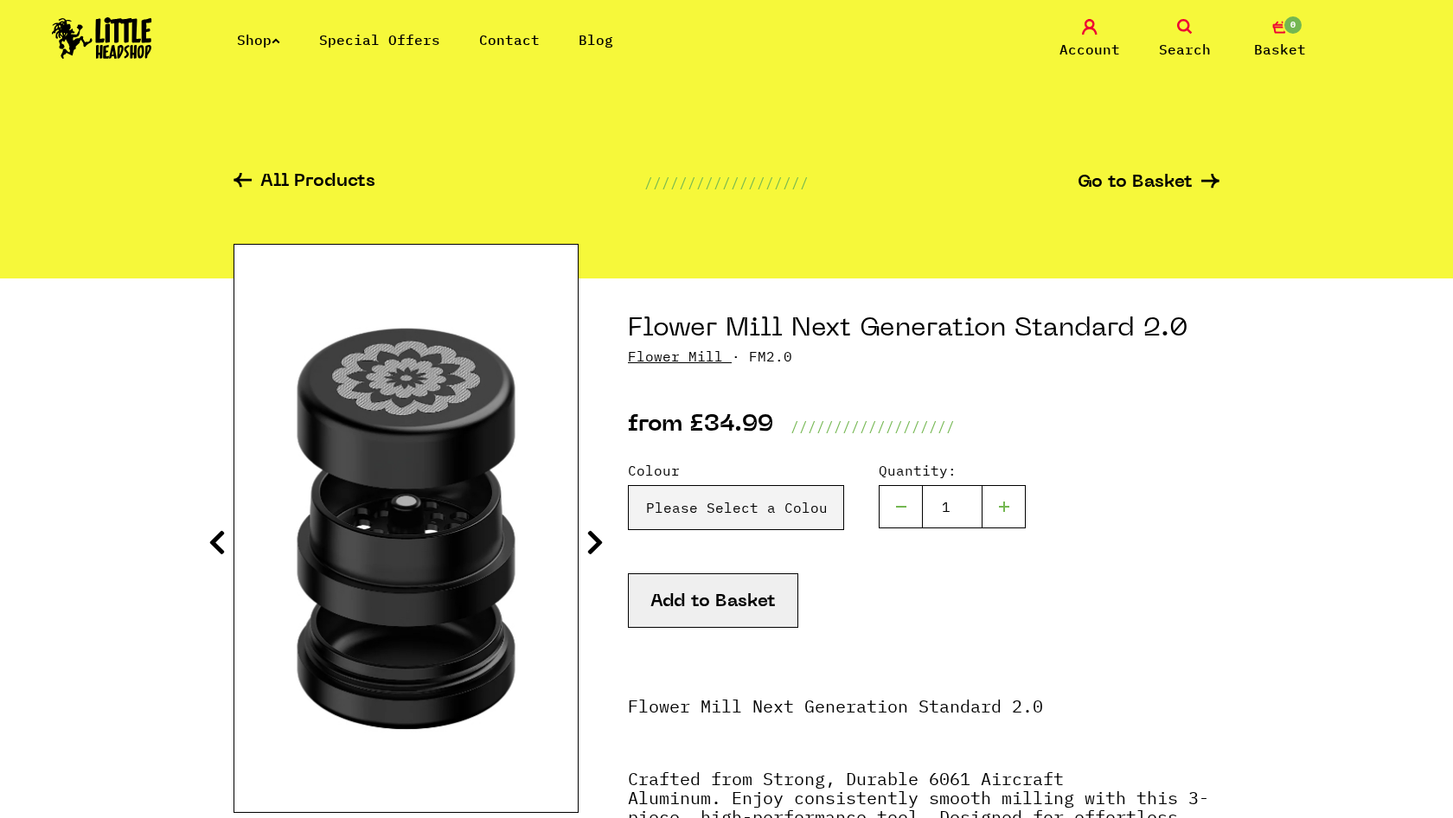
click at [594, 538] on icon at bounding box center [594, 542] width 17 height 28
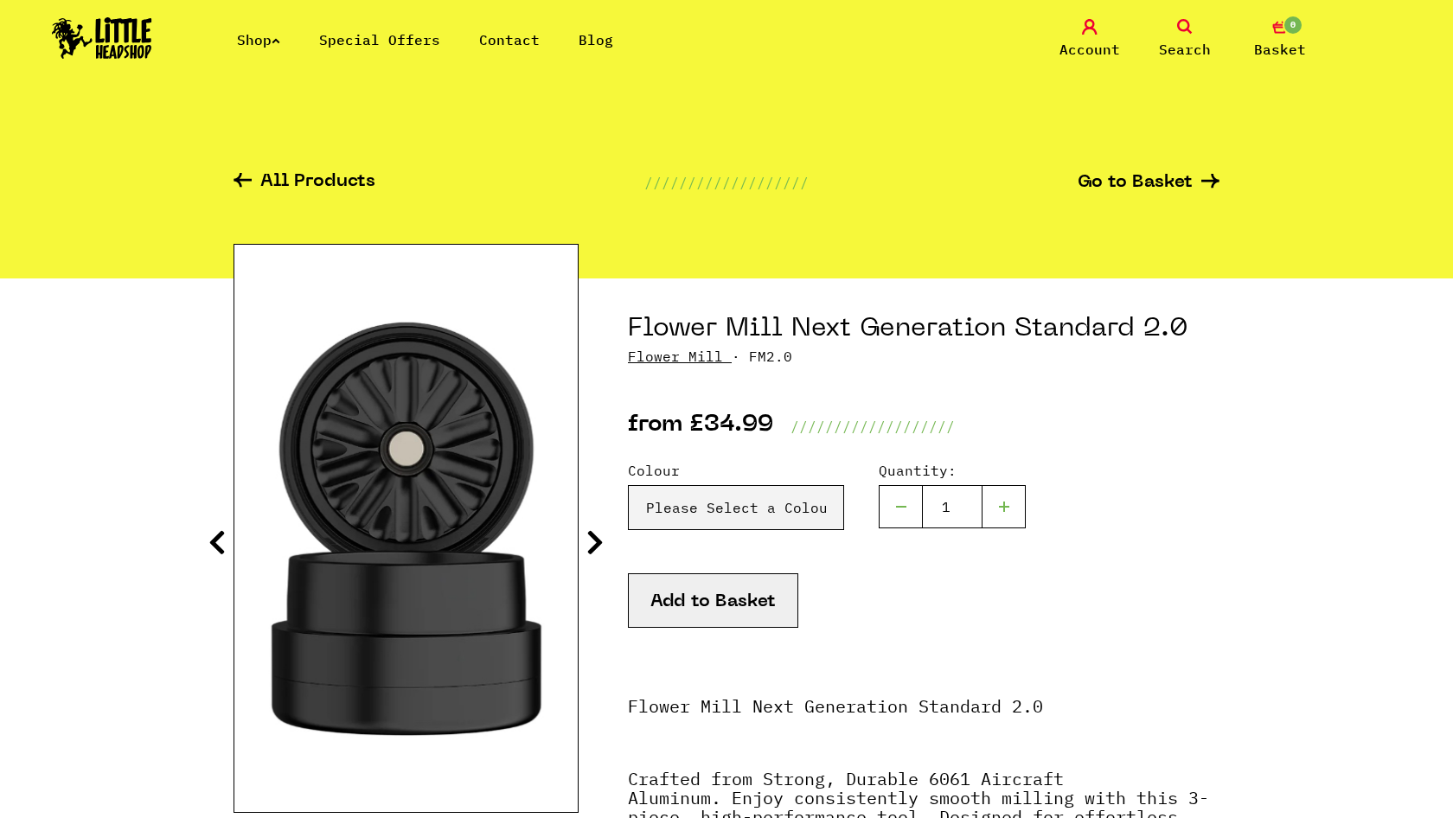
click at [594, 538] on icon at bounding box center [594, 542] width 17 height 28
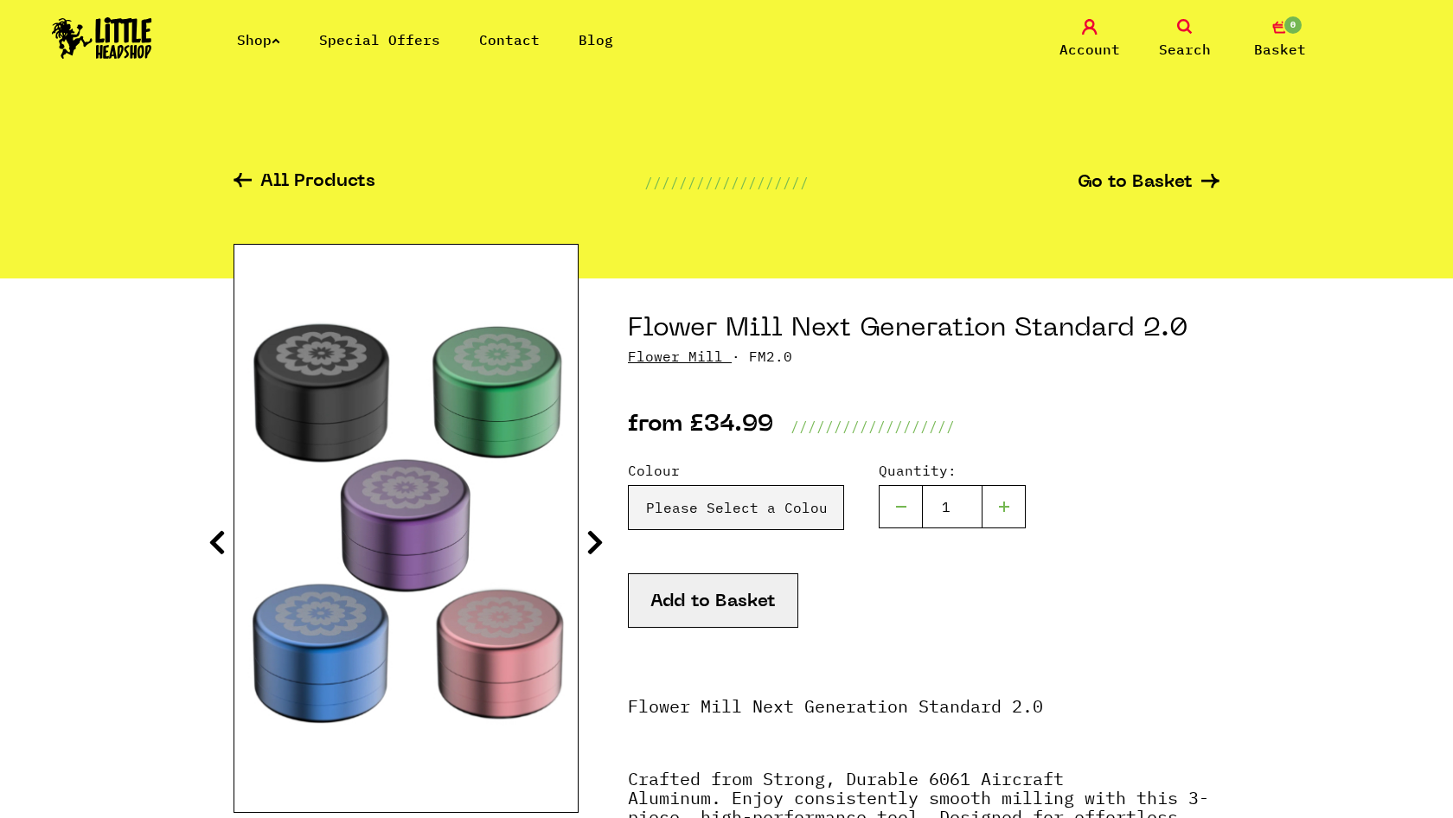
click at [594, 538] on icon at bounding box center [594, 542] width 17 height 28
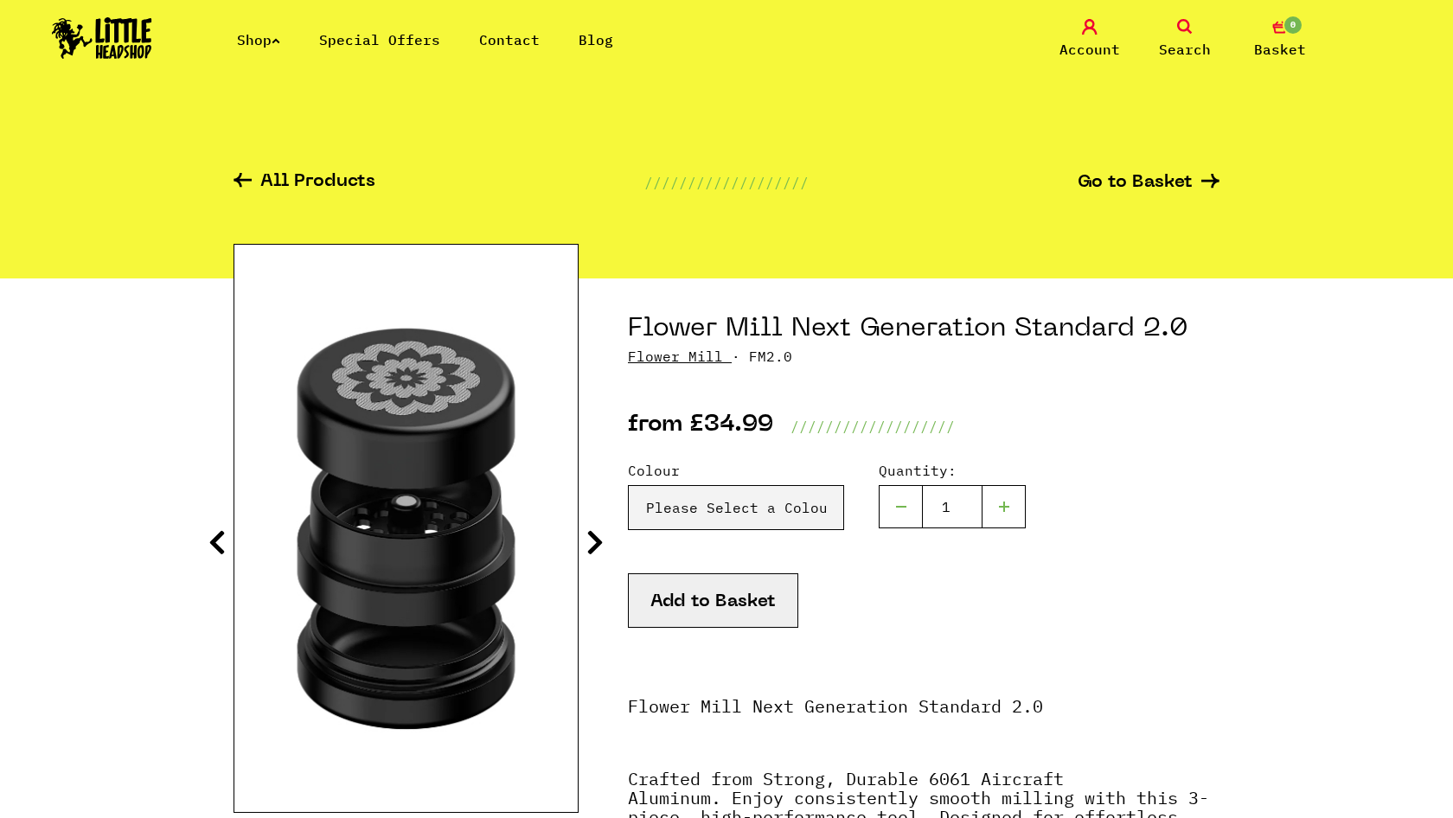
click at [594, 538] on icon at bounding box center [594, 542] width 17 height 28
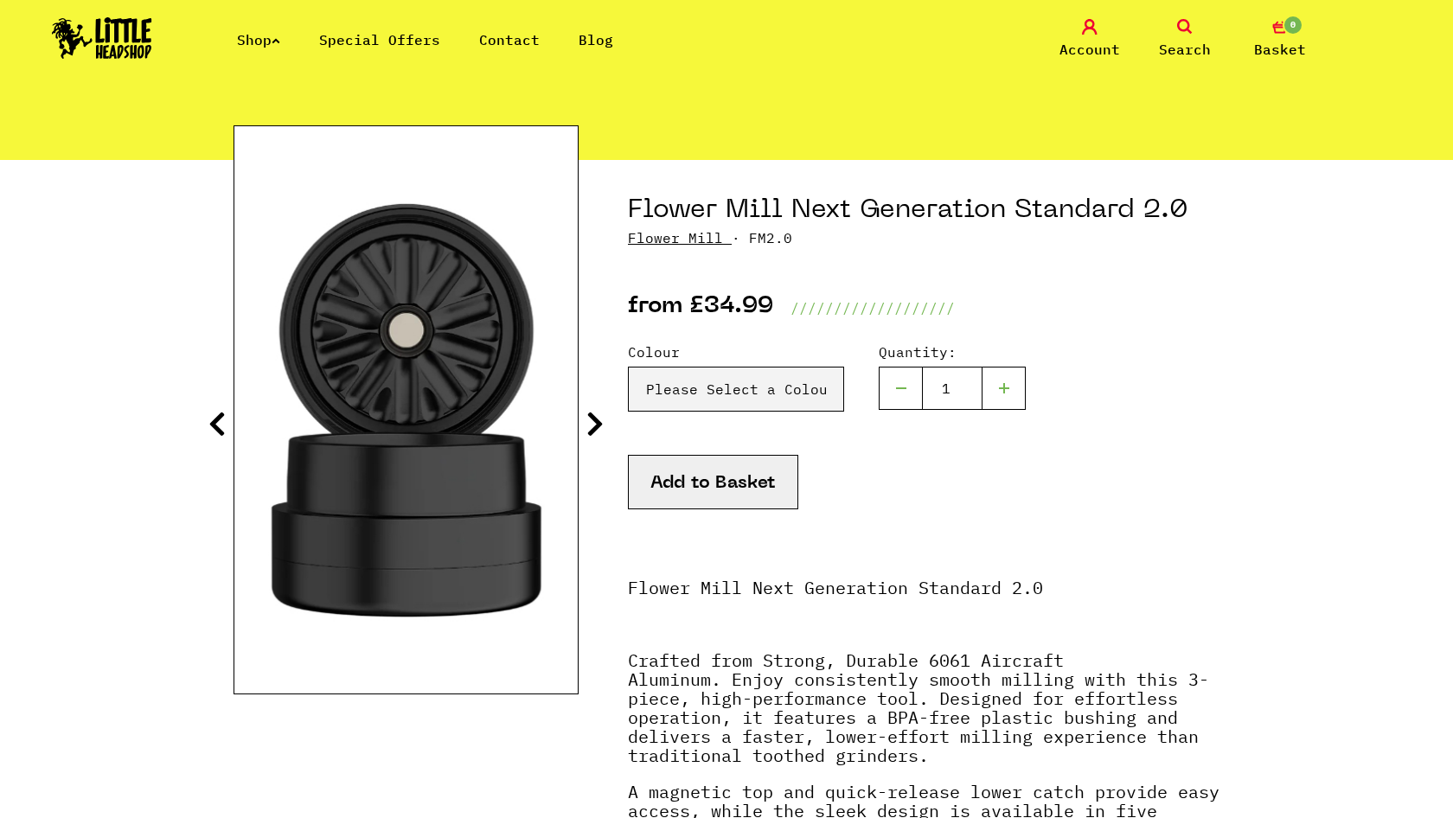
scroll to position [315, 0]
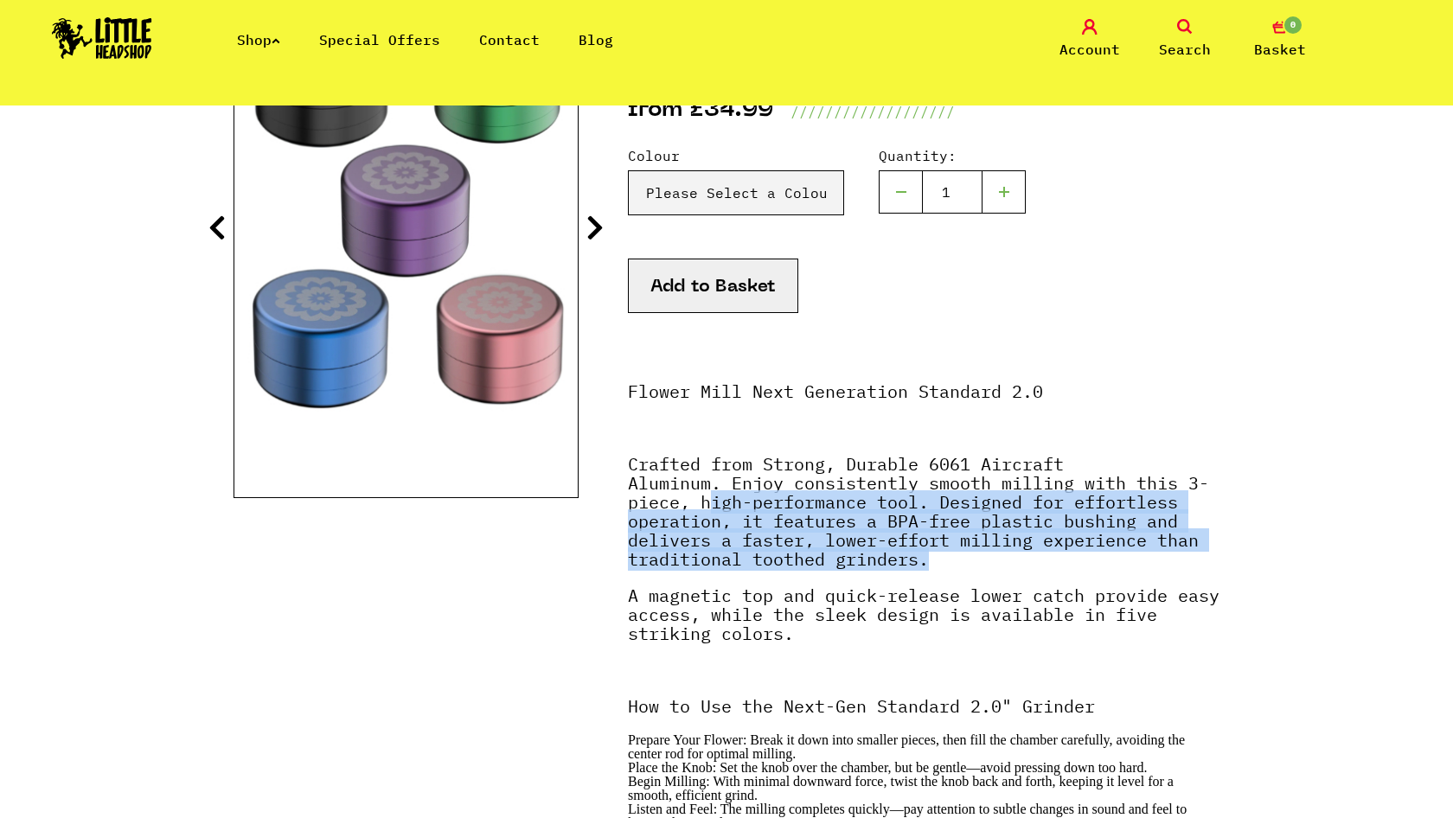
drag, startPoint x: 713, startPoint y: 500, endPoint x: 954, endPoint y: 550, distance: 245.6
click at [955, 551] on p "Crafted from Strong, Durable 6061 Aircraft Aluminum. Enjoy consistently smooth …" at bounding box center [923, 520] width 591 height 131
click at [954, 550] on p "Crafted from Strong, Durable 6061 Aircraft Aluminum. Enjoy consistently smooth …" at bounding box center [923, 520] width 591 height 131
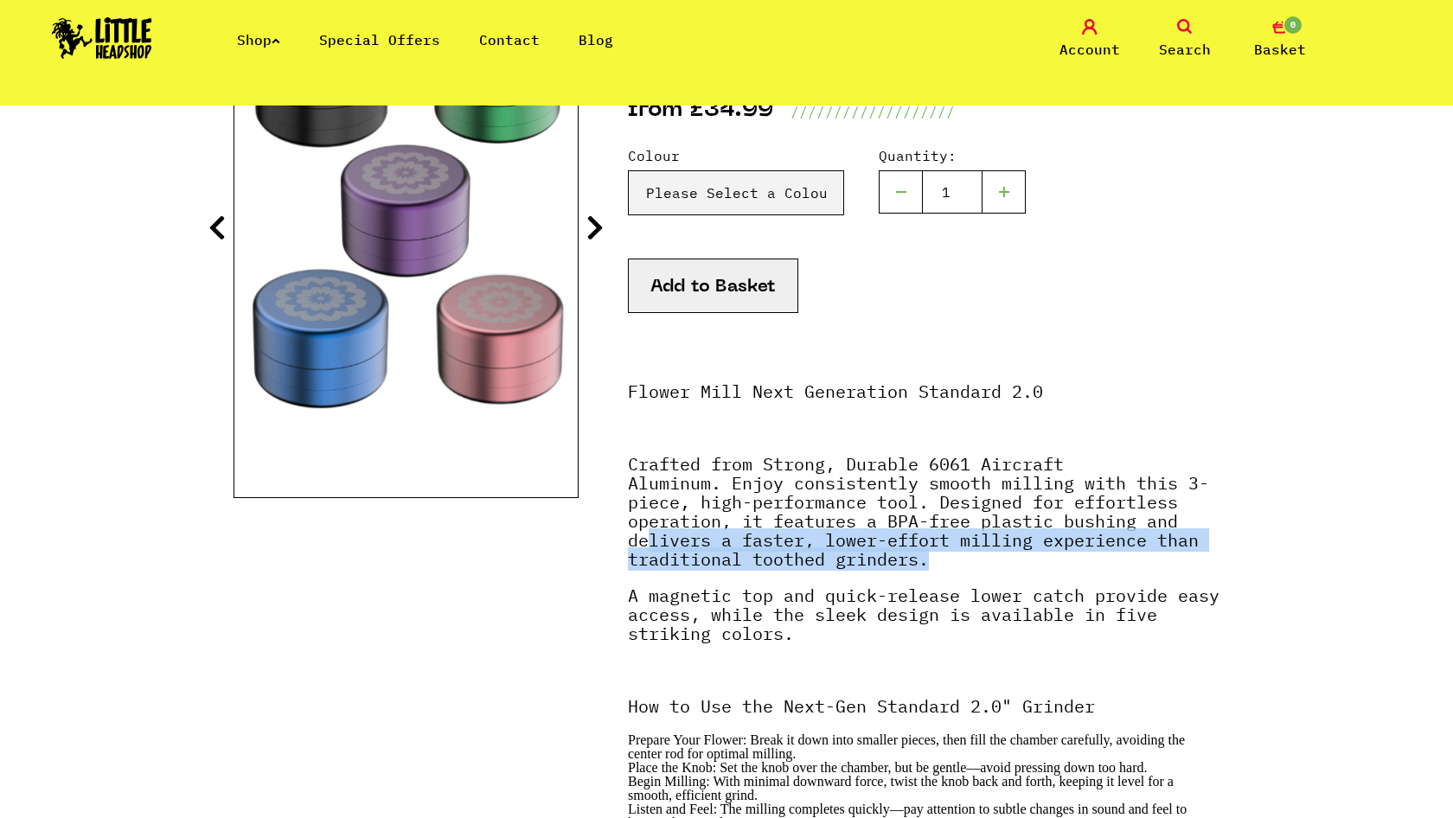
drag, startPoint x: 645, startPoint y: 540, endPoint x: 935, endPoint y: 562, distance: 290.5
click at [935, 563] on p "Crafted from Strong, Durable 6061 Aircraft Aluminum. Enjoy consistently smooth …" at bounding box center [923, 520] width 591 height 131
click at [935, 562] on p "Crafted from Strong, Durable 6061 Aircraft Aluminum. Enjoy consistently smooth …" at bounding box center [923, 520] width 591 height 131
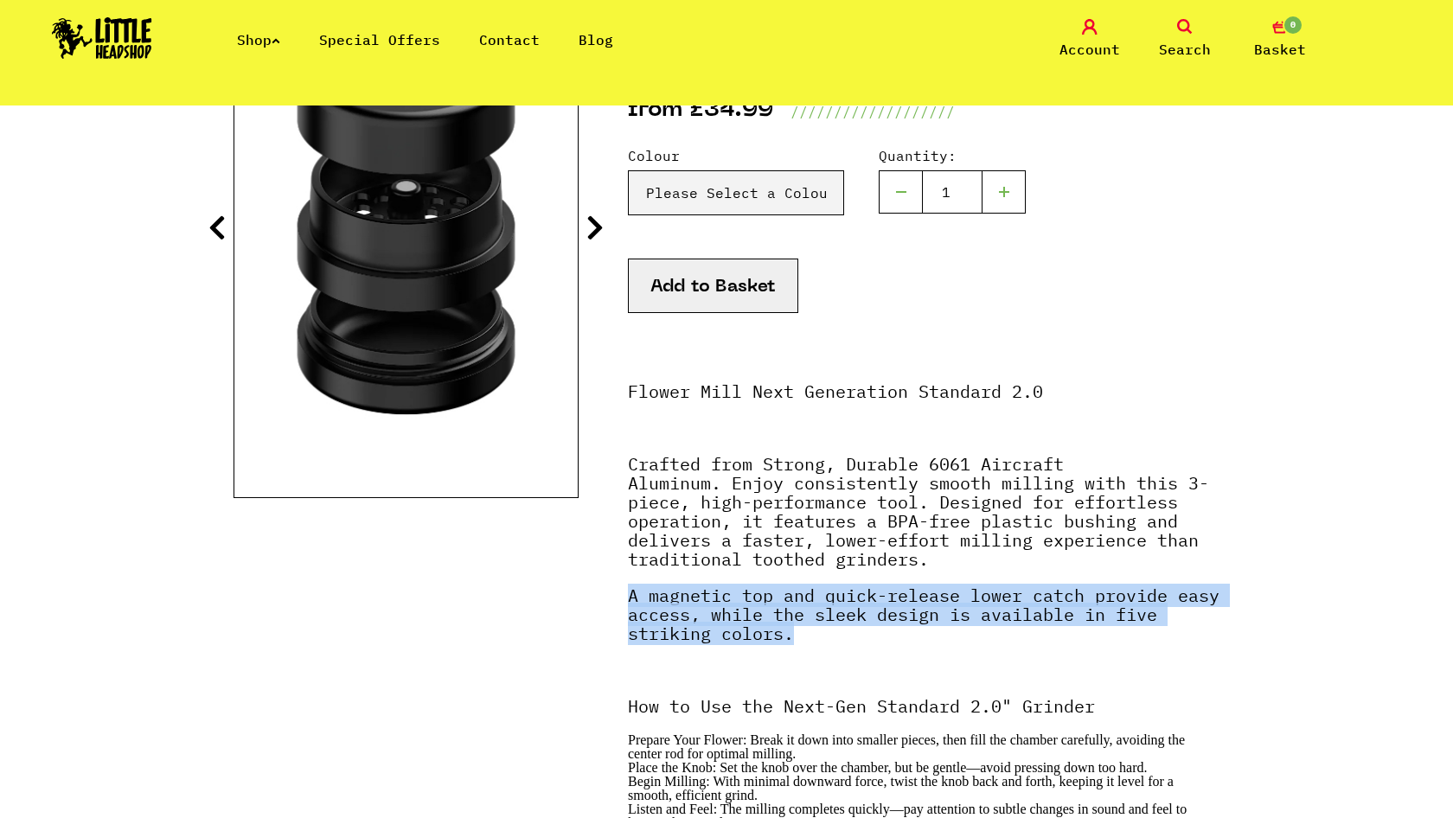
drag, startPoint x: 631, startPoint y: 603, endPoint x: 858, endPoint y: 628, distance: 227.9
click at [858, 628] on p "A magnetic top and quick-release lower catch provide easy access, while the sle…" at bounding box center [923, 623] width 591 height 74
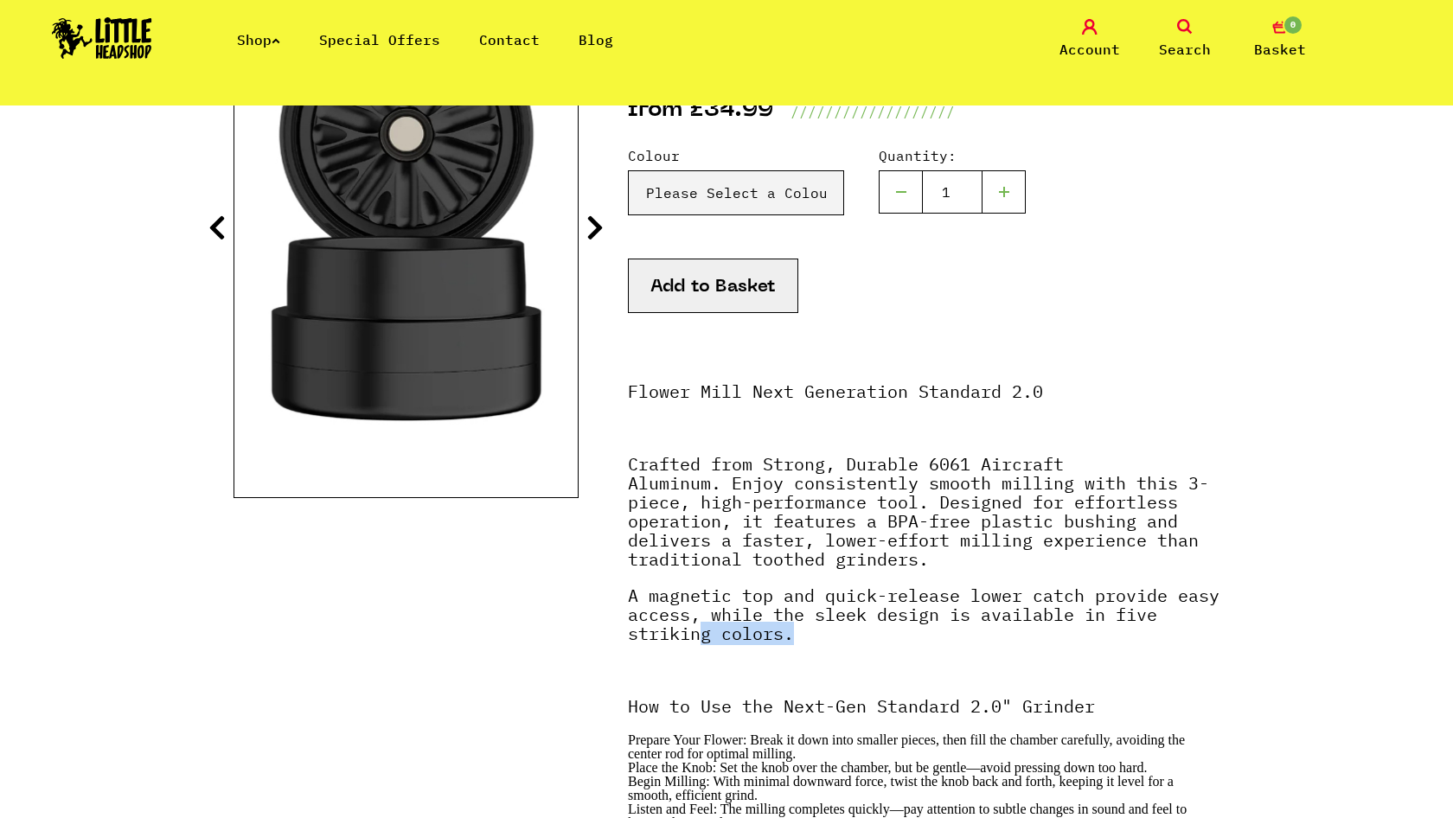
drag, startPoint x: 705, startPoint y: 631, endPoint x: 893, endPoint y: 633, distance: 188.5
click at [893, 633] on p "A magnetic top and quick-release lower catch provide easy access, while the sle…" at bounding box center [923, 623] width 591 height 74
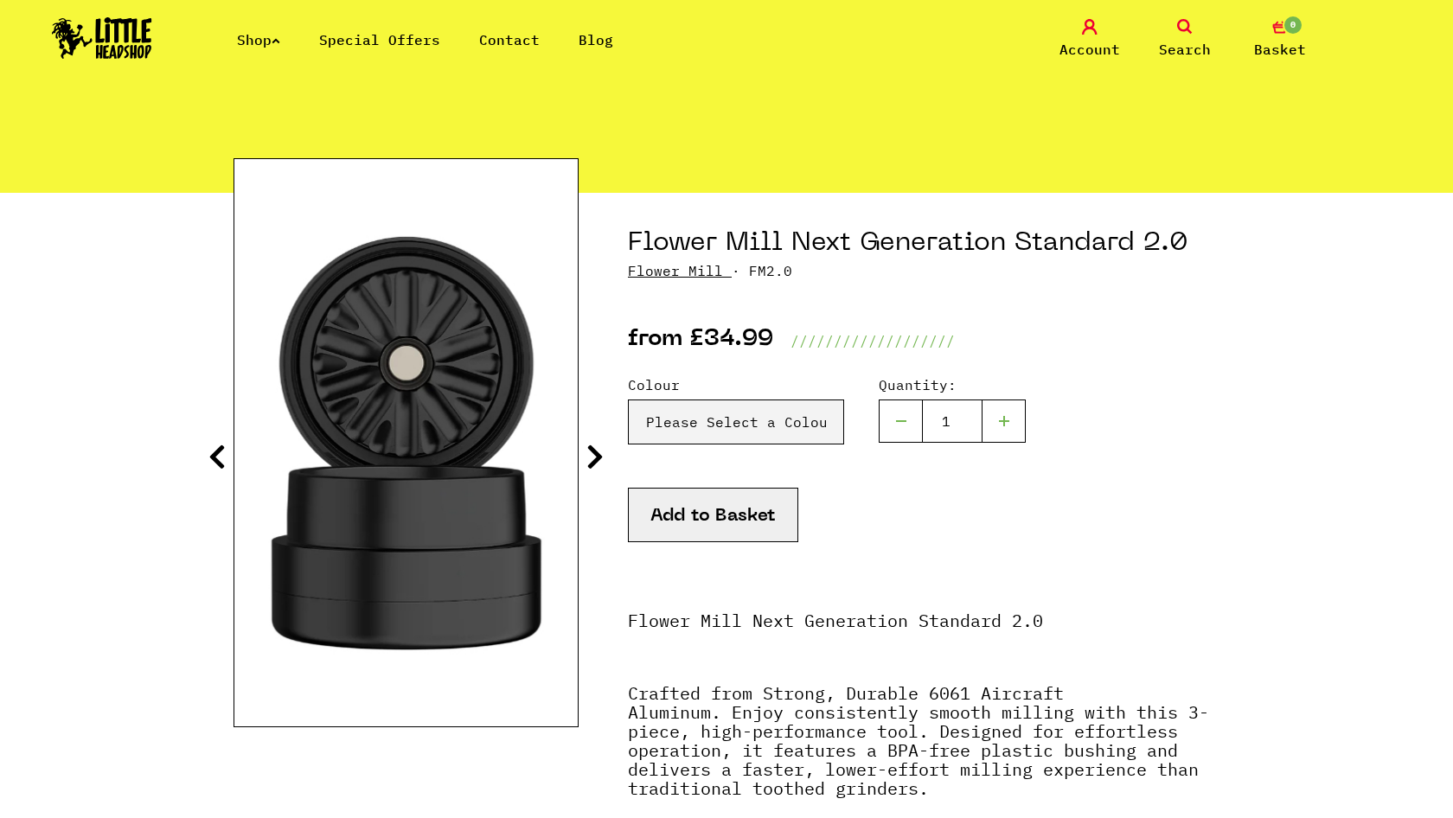
scroll to position [45, 0]
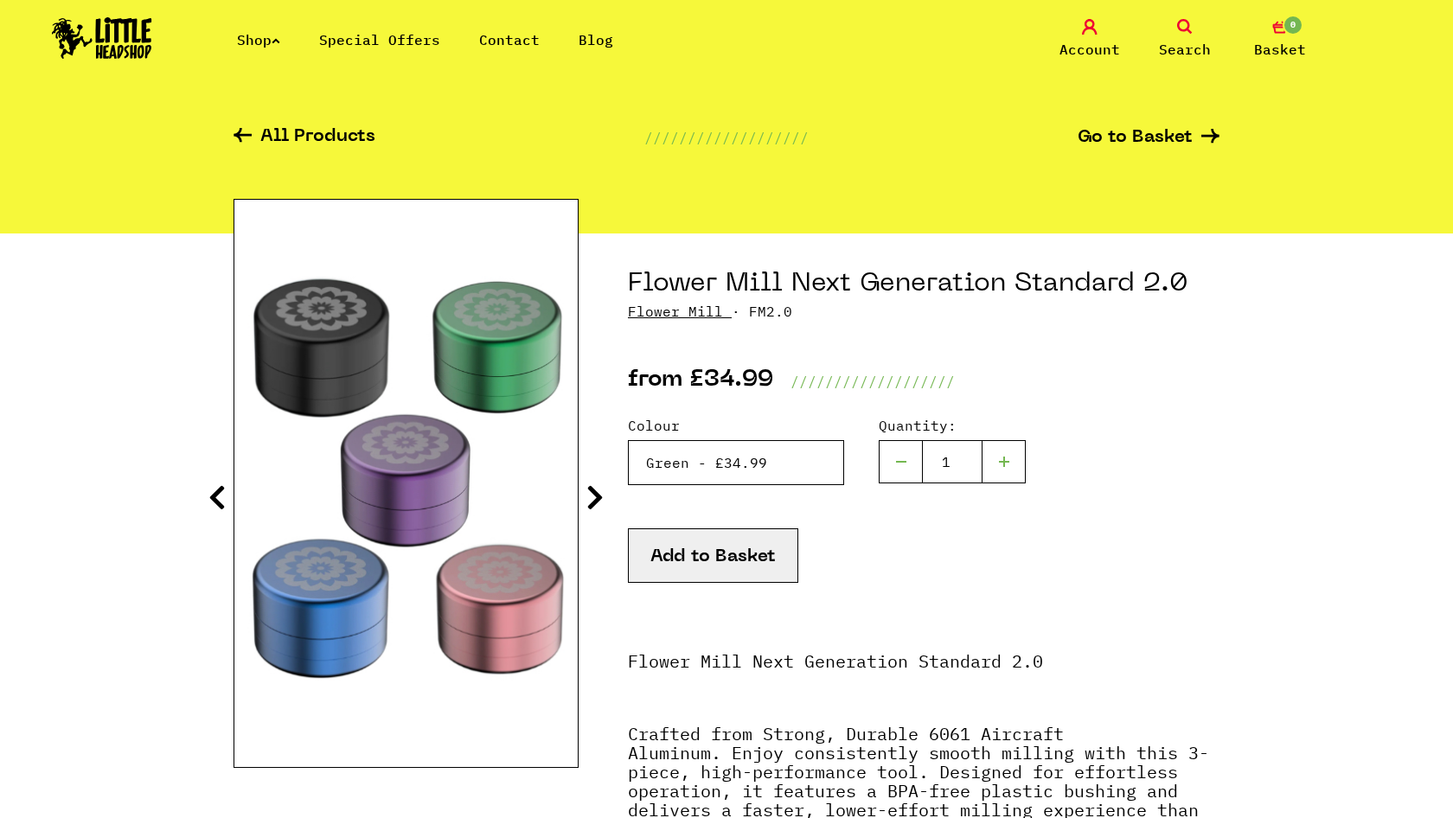
click at [776, 454] on select "Please Select a Colour Purple - £34.99 Blue - £34.99 Black - £34.99 Green - £34…" at bounding box center [736, 462] width 216 height 45
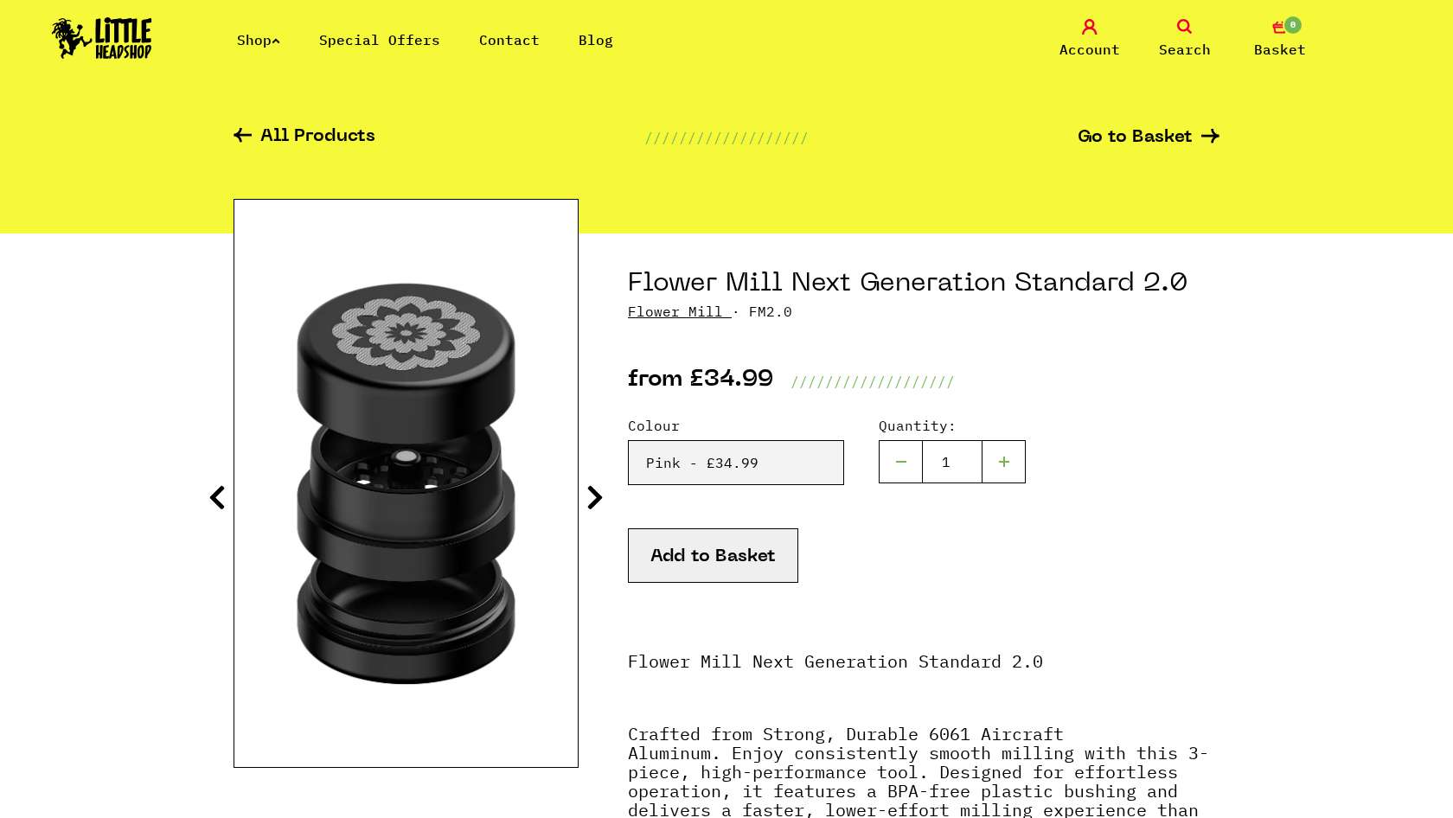
click at [594, 490] on icon at bounding box center [594, 497] width 17 height 28
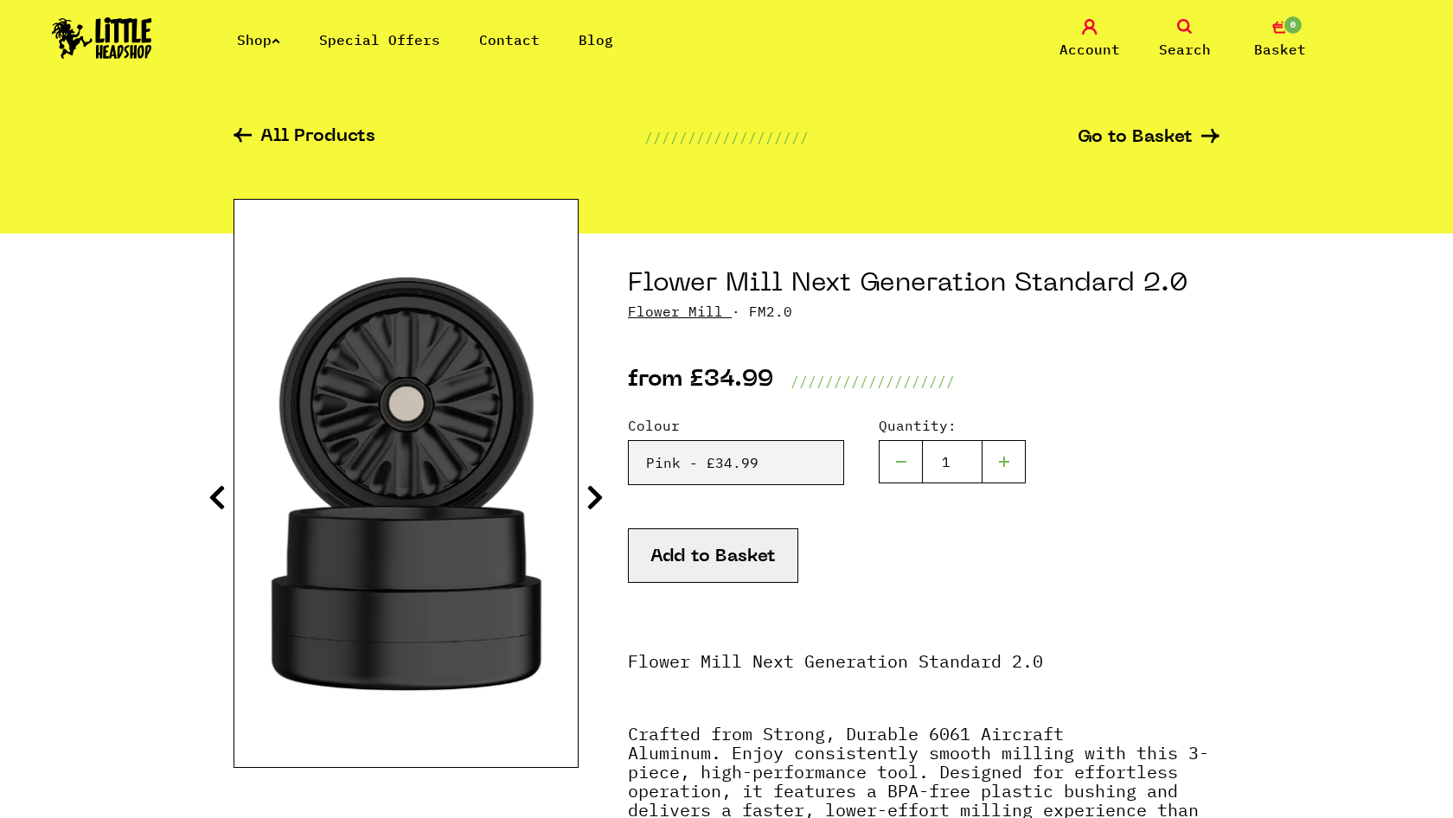
click at [594, 490] on icon at bounding box center [594, 497] width 17 height 28
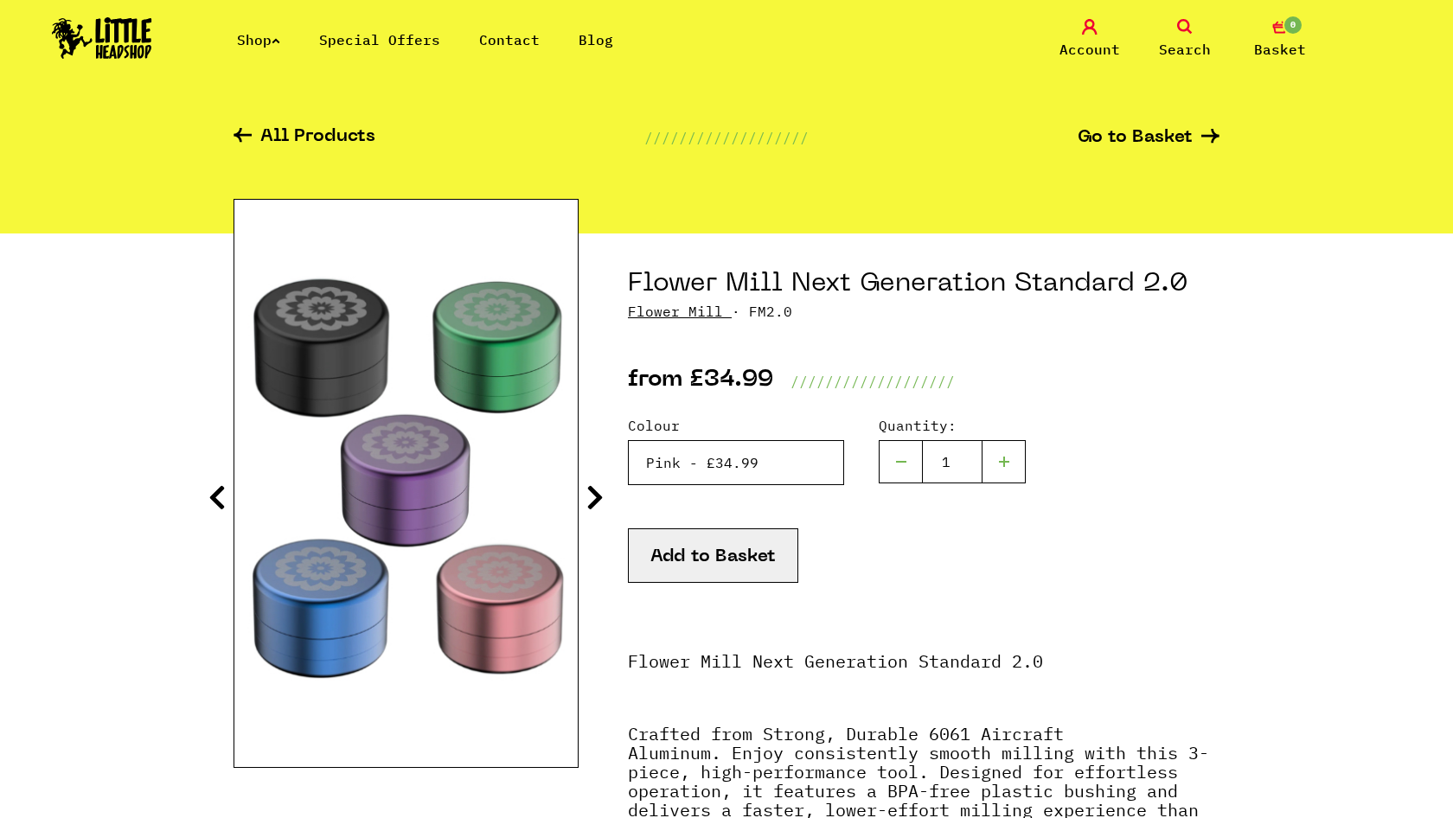
click at [819, 460] on select "Please Select a Colour Purple - £34.99 Blue - £34.99 Black - £34.99 Green - £34…" at bounding box center [736, 462] width 216 height 45
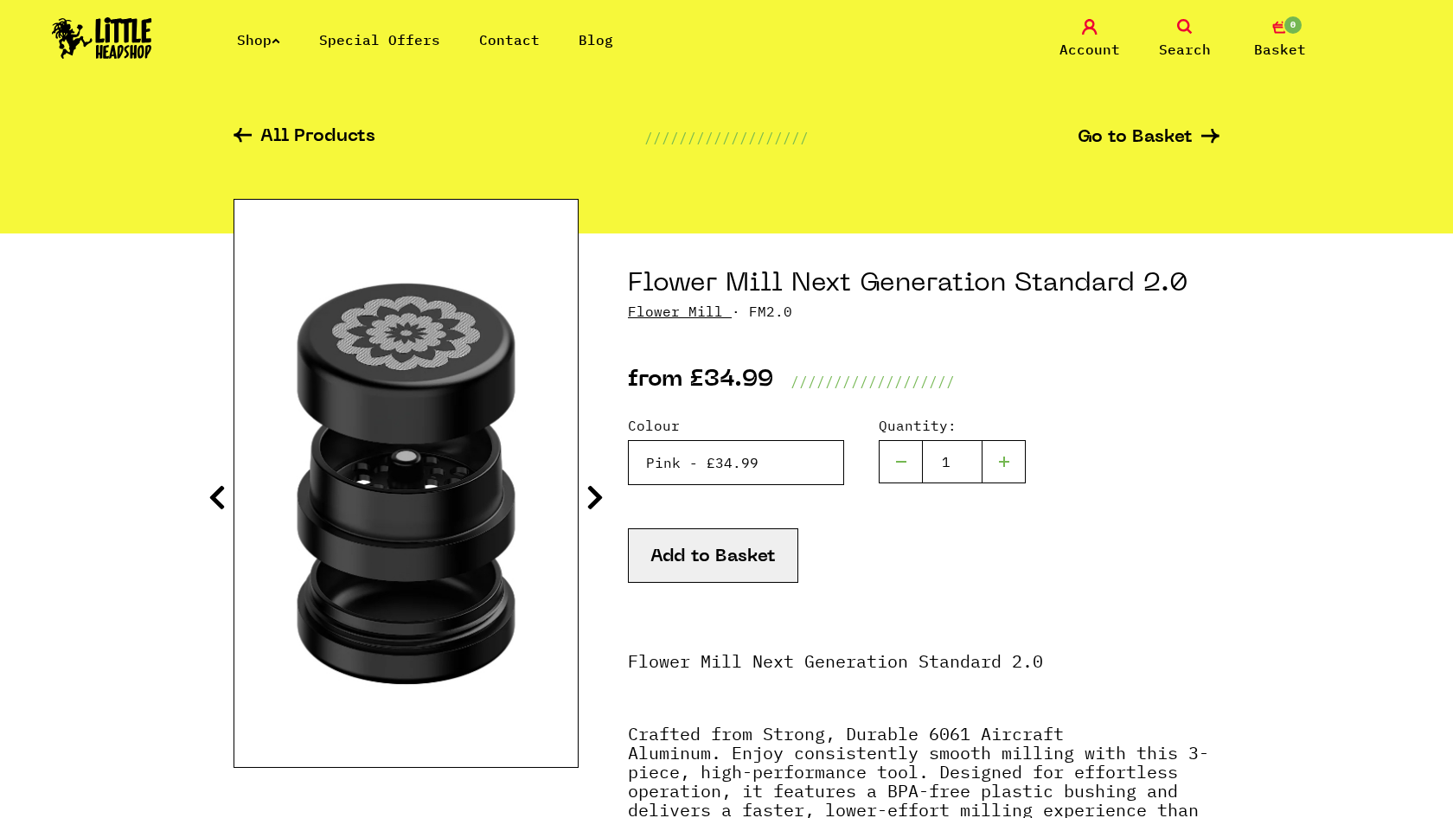
select select "1867"
